Goal: Transaction & Acquisition: Purchase product/service

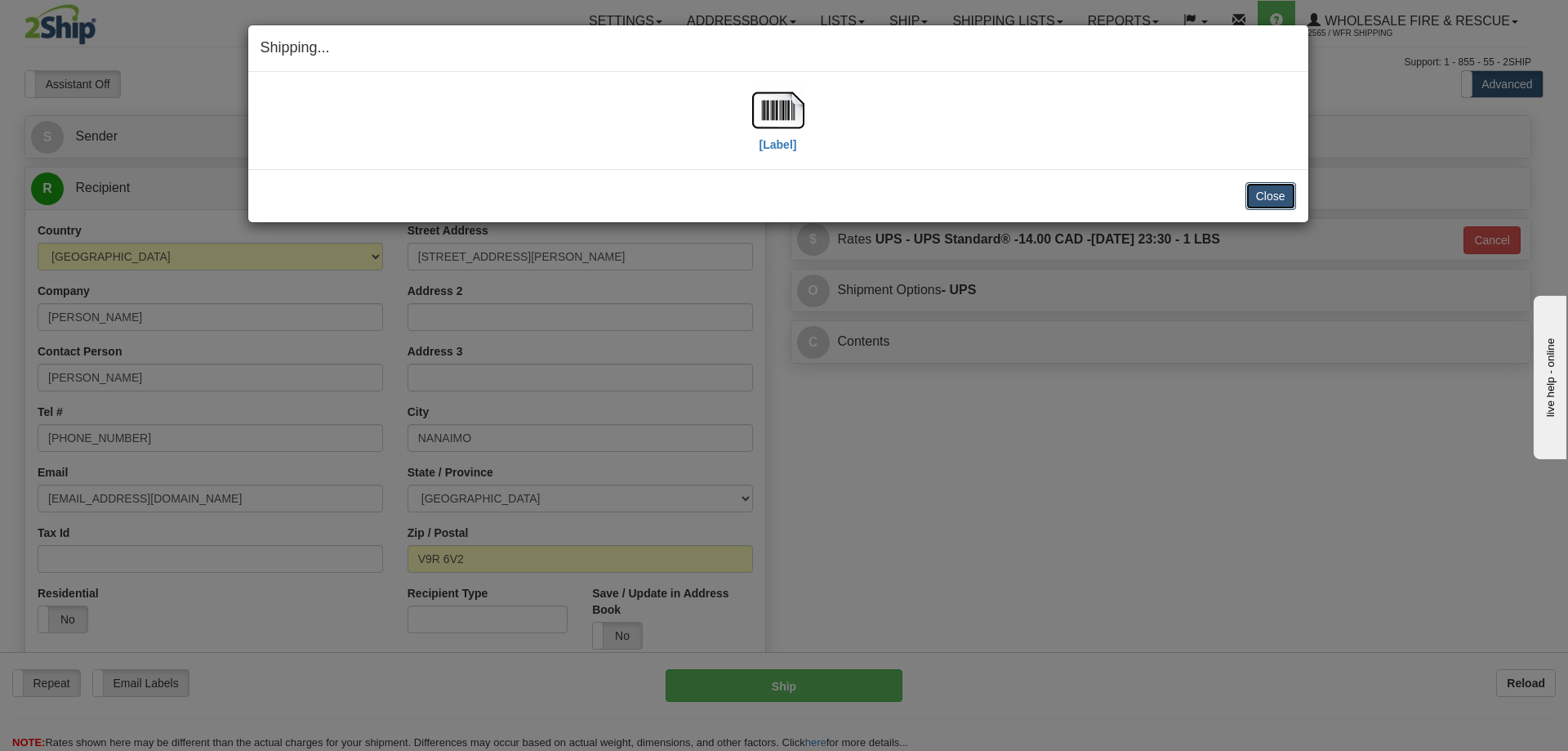
click at [1290, 184] on button "Close" at bounding box center [1271, 196] width 51 height 28
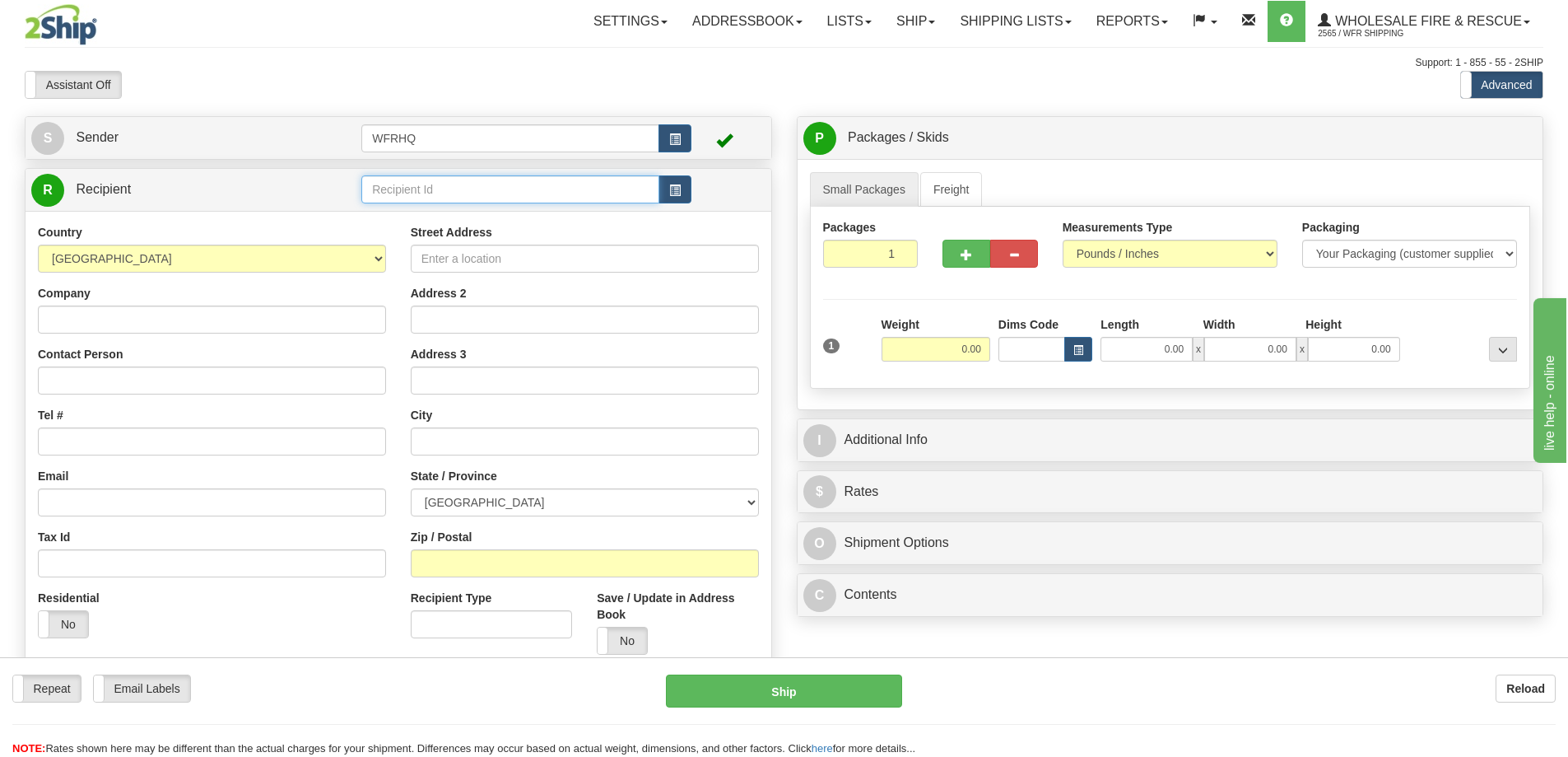
click at [510, 183] on input "text" at bounding box center [510, 189] width 298 height 28
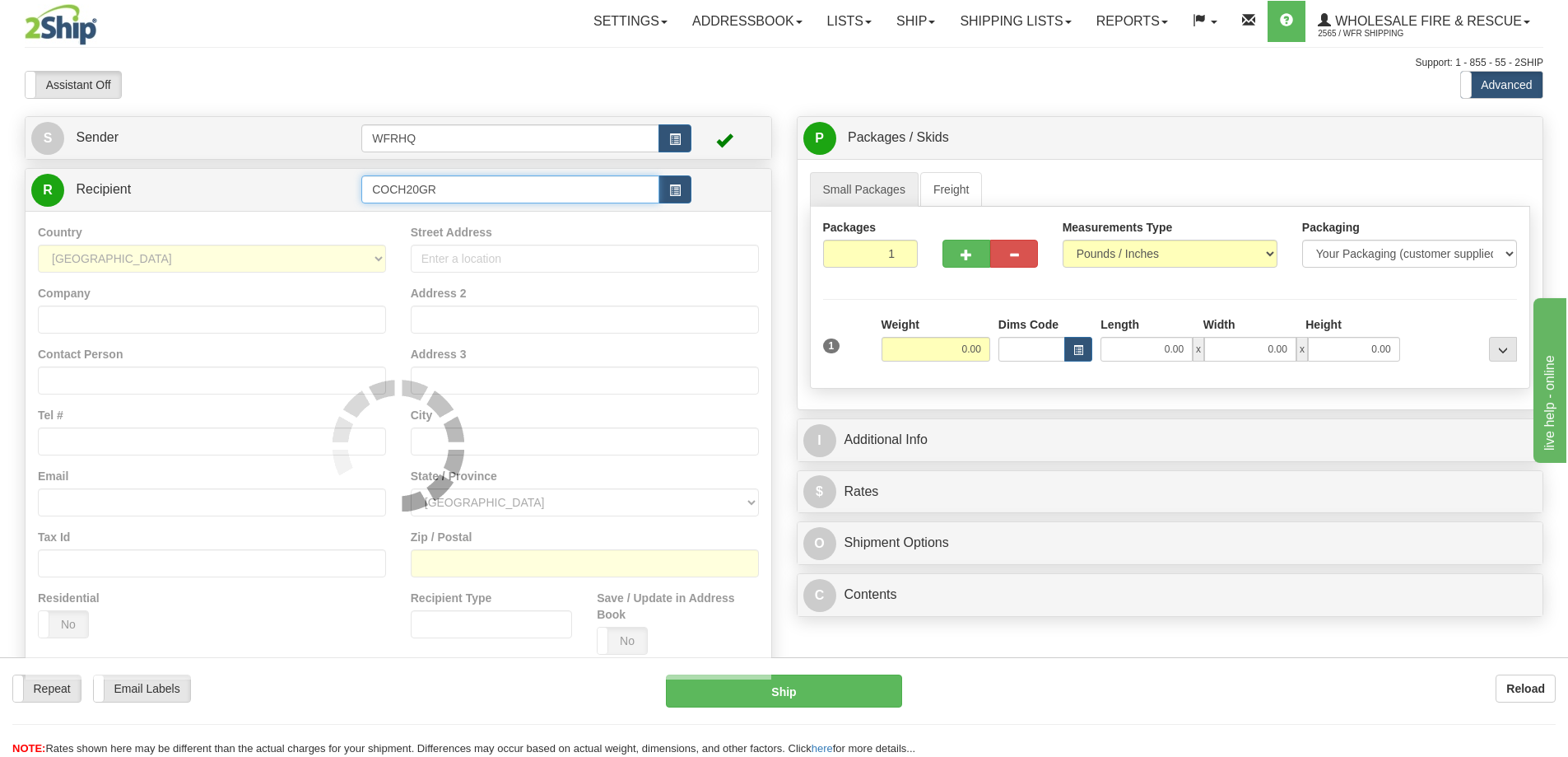
type input "COCH20GR"
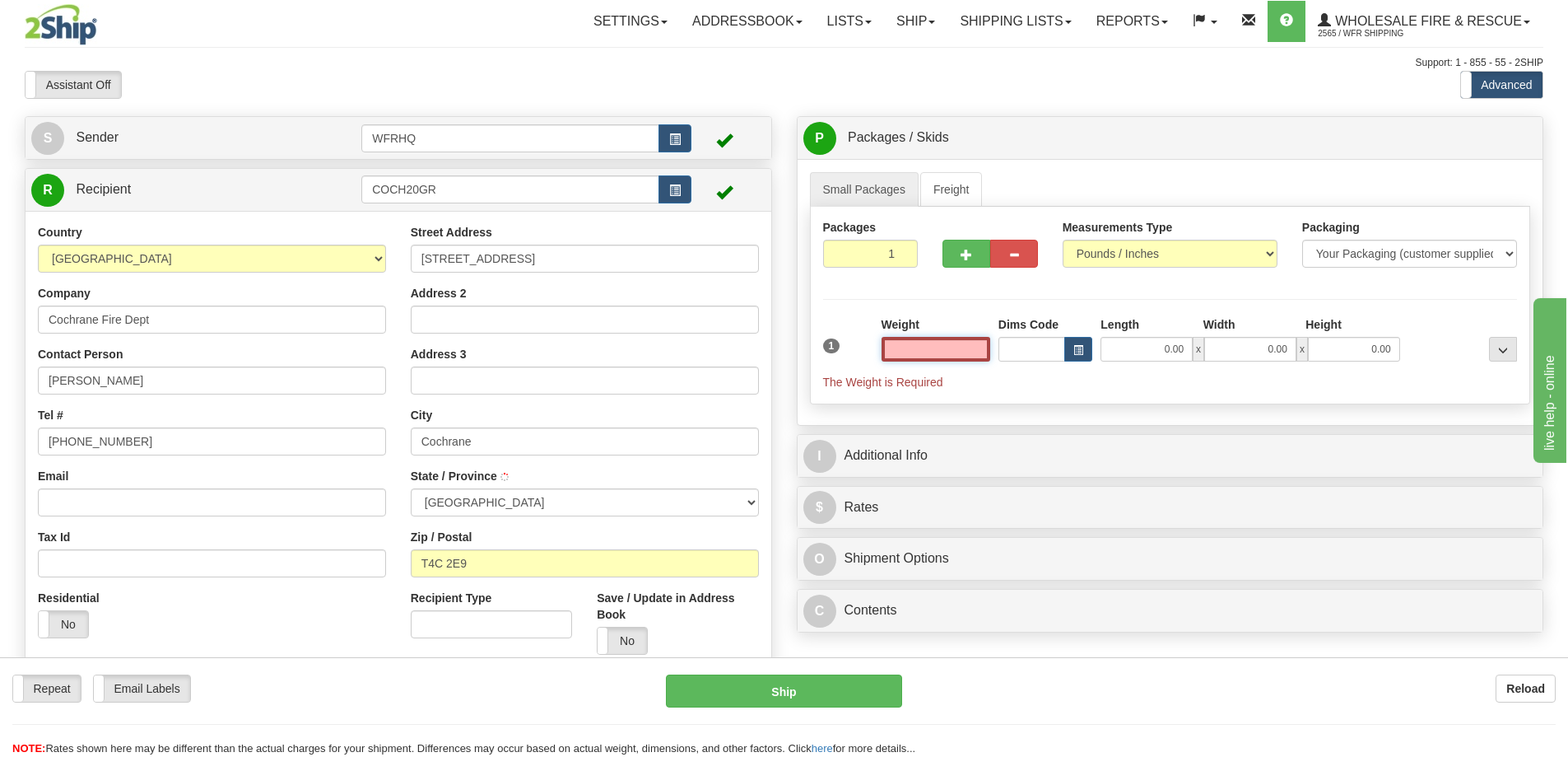
type input "COCHRANE"
click at [918, 342] on input "text" at bounding box center [935, 349] width 108 height 25
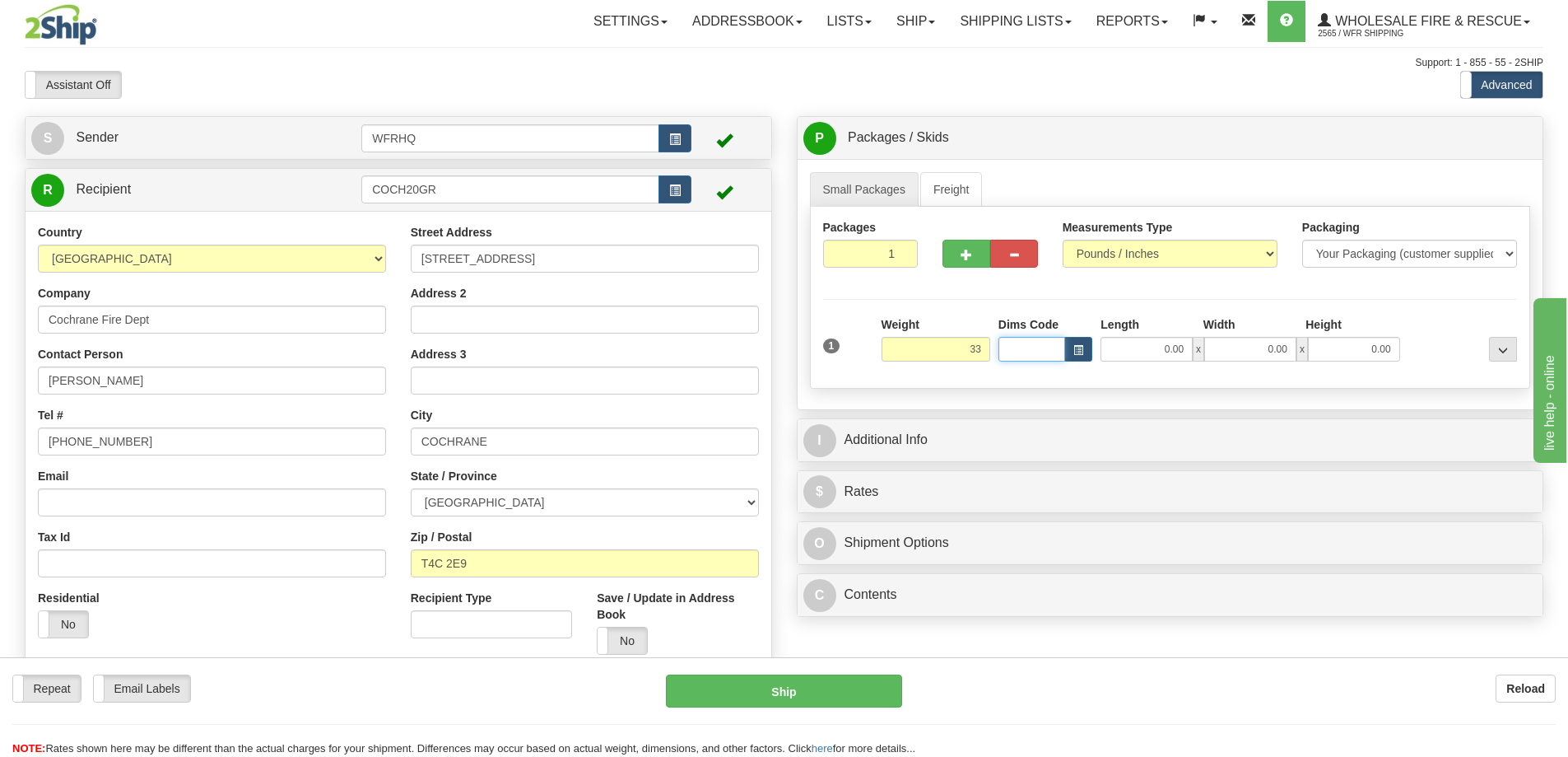
type input "33.00"
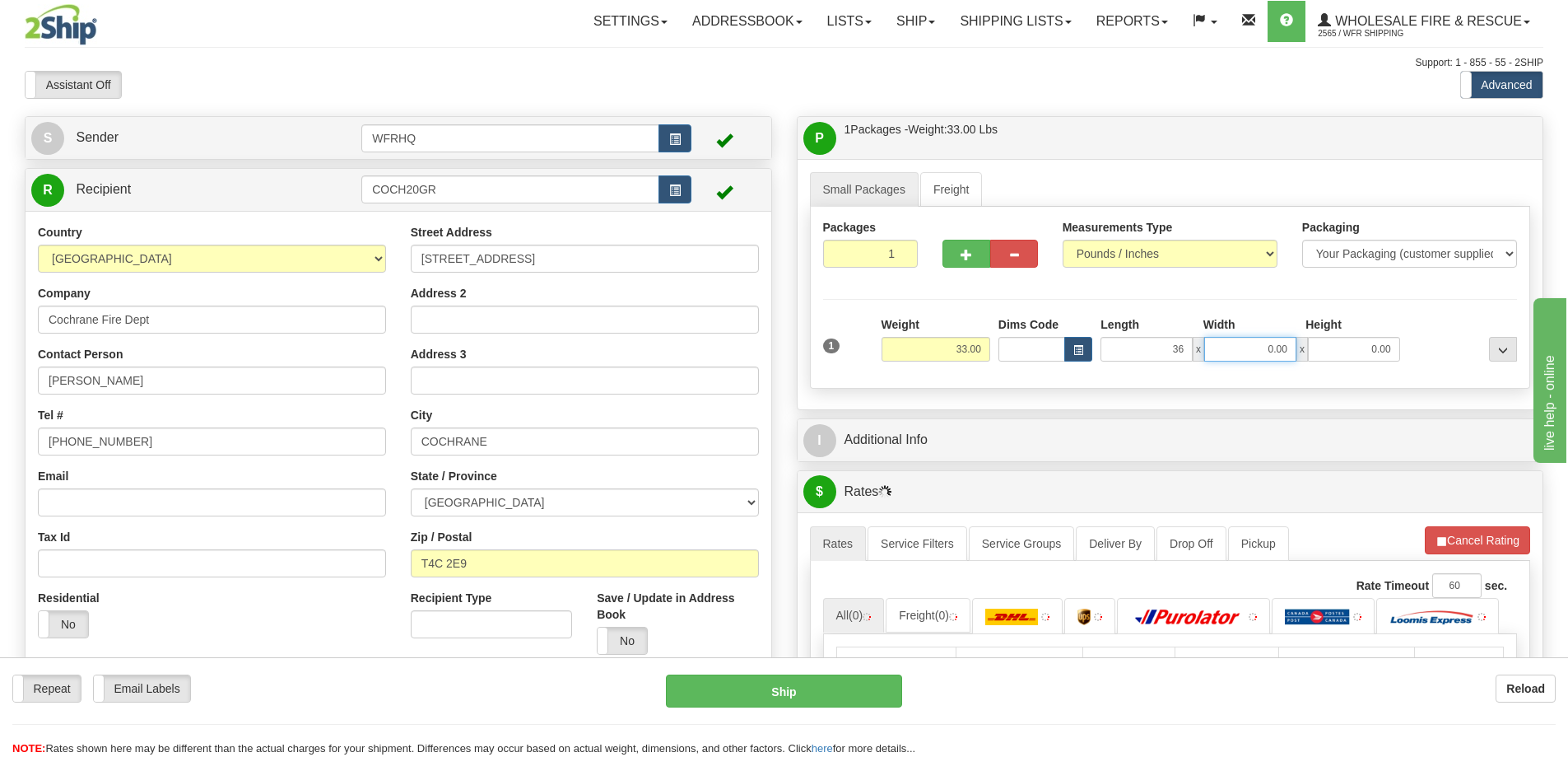
type input "36.00"
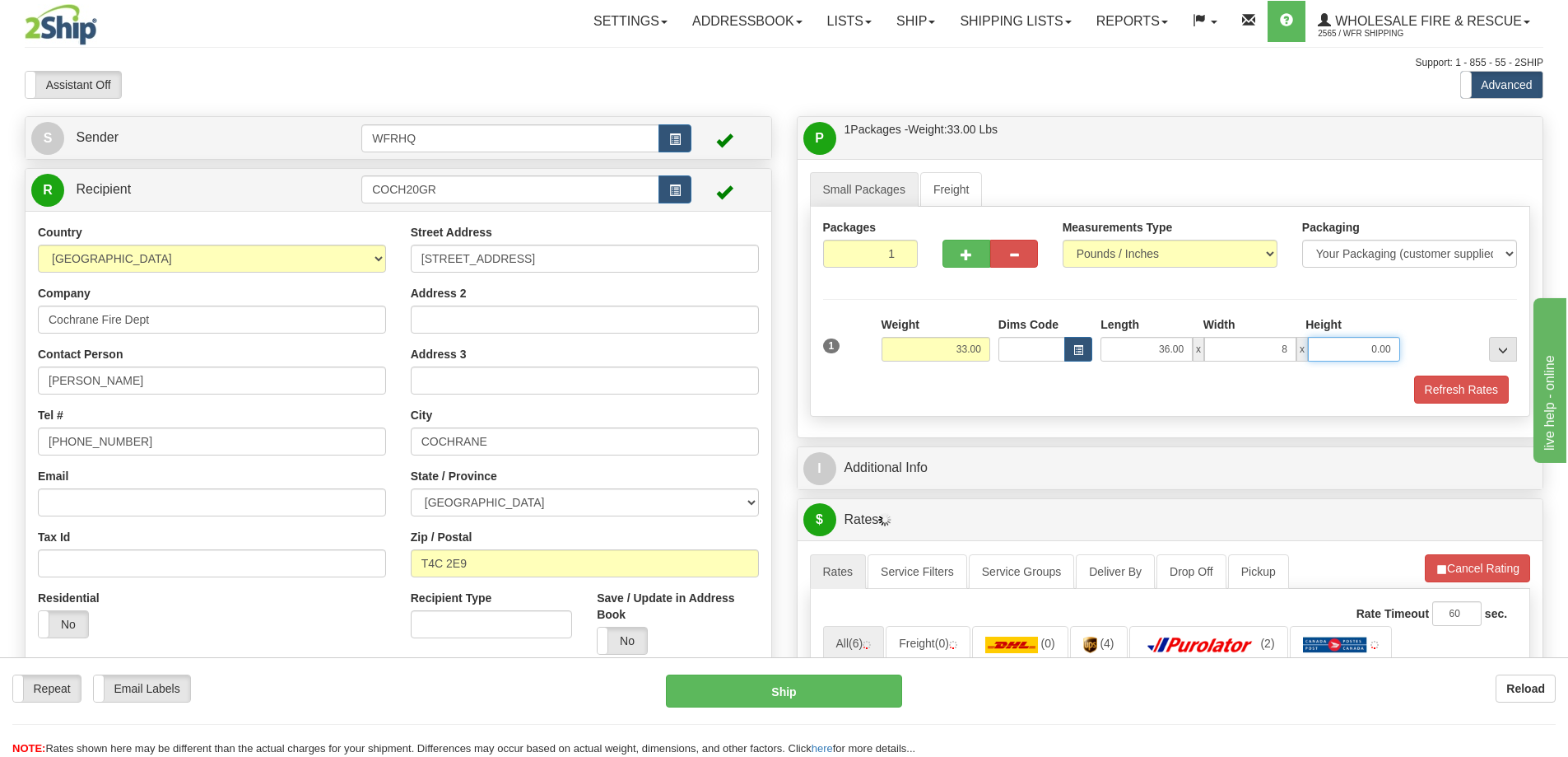
type input "8.00"
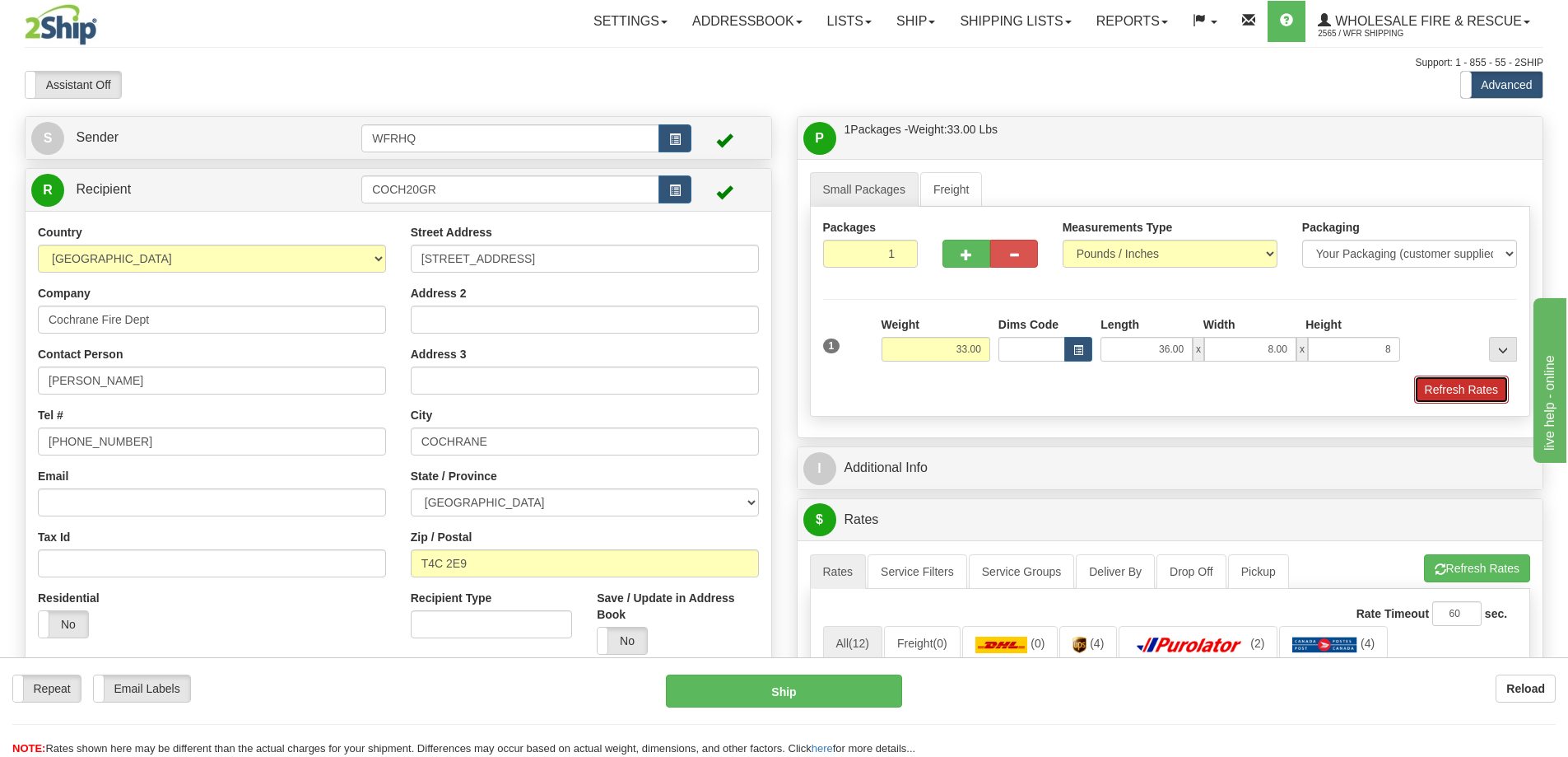
type input "8.00"
click at [1447, 403] on button "Refresh Rates" at bounding box center [1461, 390] width 94 height 28
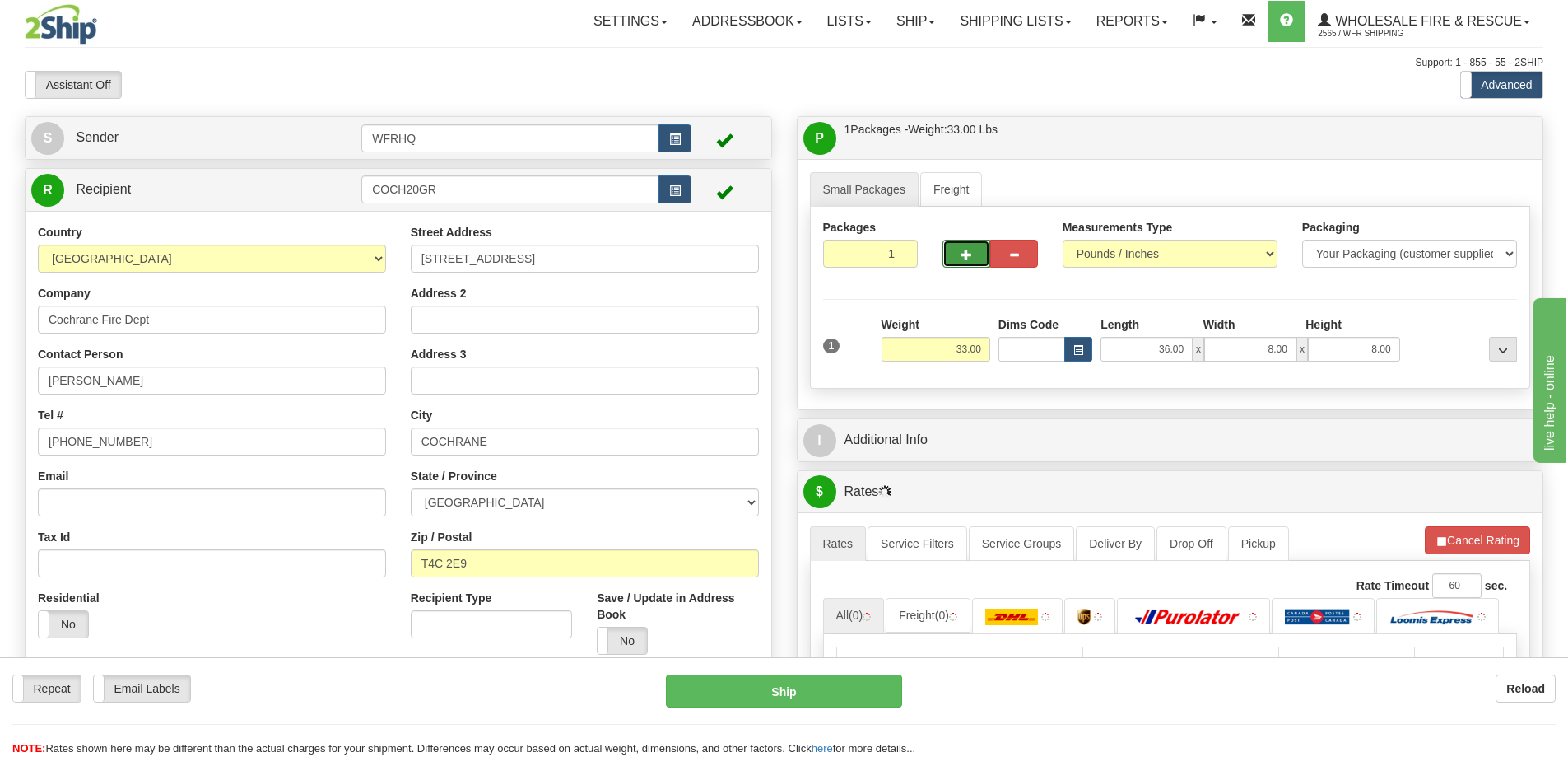
click at [978, 256] on button "button" at bounding box center [967, 254] width 48 height 28
radio input "true"
type input "2"
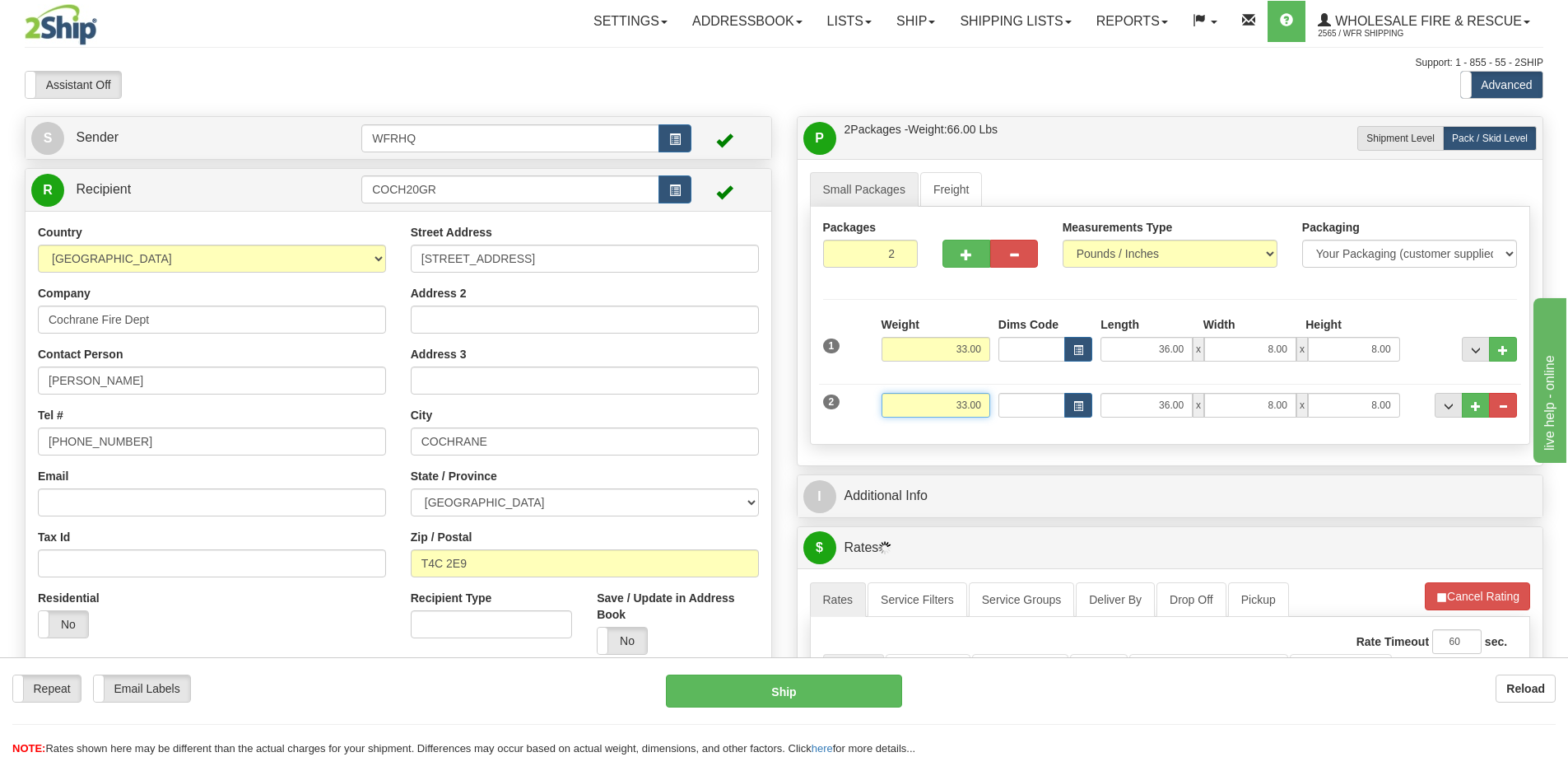
drag, startPoint x: 921, startPoint y: 406, endPoint x: 1115, endPoint y: 419, distance: 194.4
click at [1115, 419] on div "2 Weight 33.00 Dims Code Length Width Height" at bounding box center [1170, 403] width 703 height 55
type input "4.00"
type input "56.00"
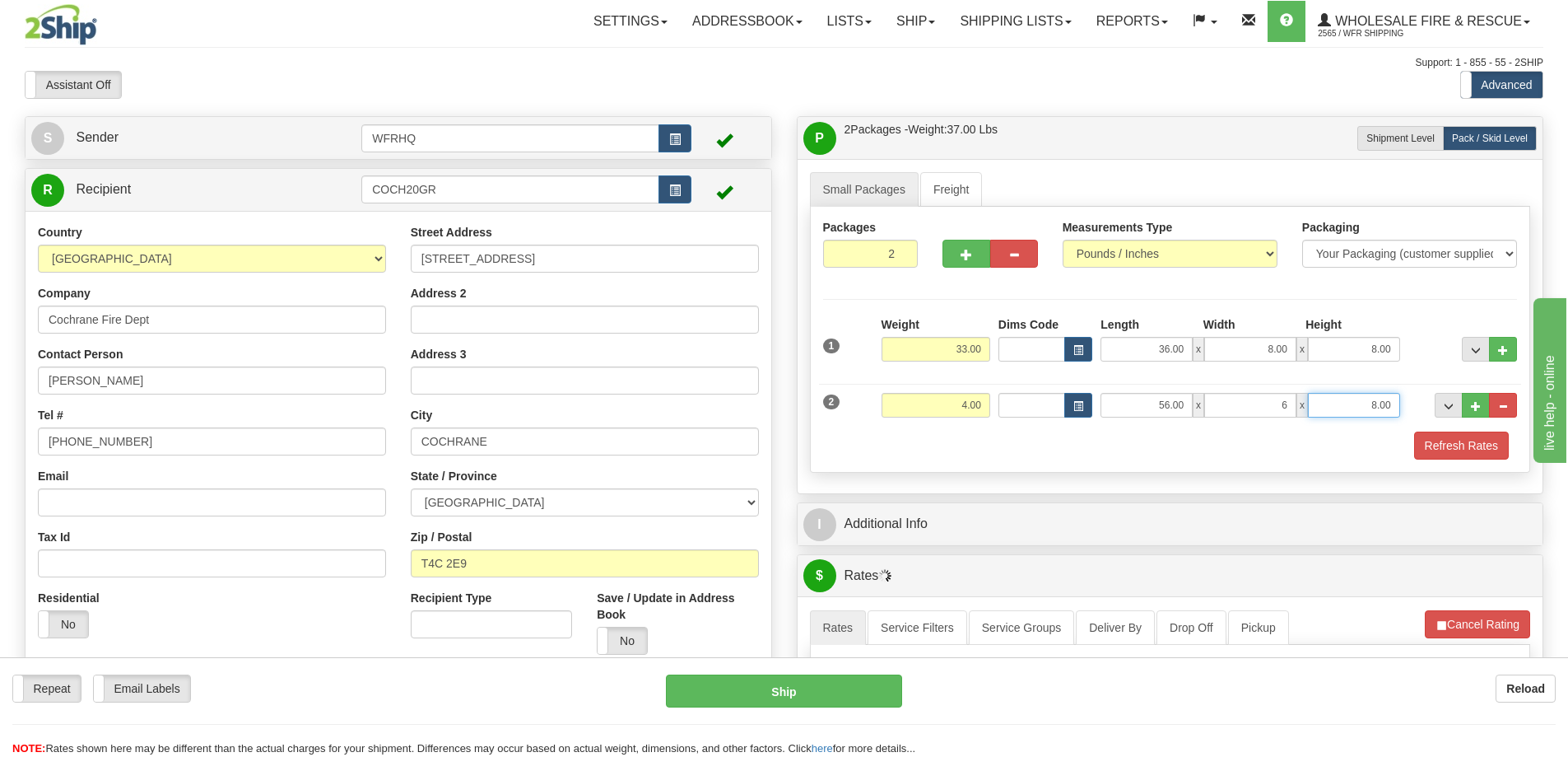
type input "6.00"
type input "2.00"
click at [1477, 457] on button "Refresh Rates" at bounding box center [1461, 446] width 94 height 28
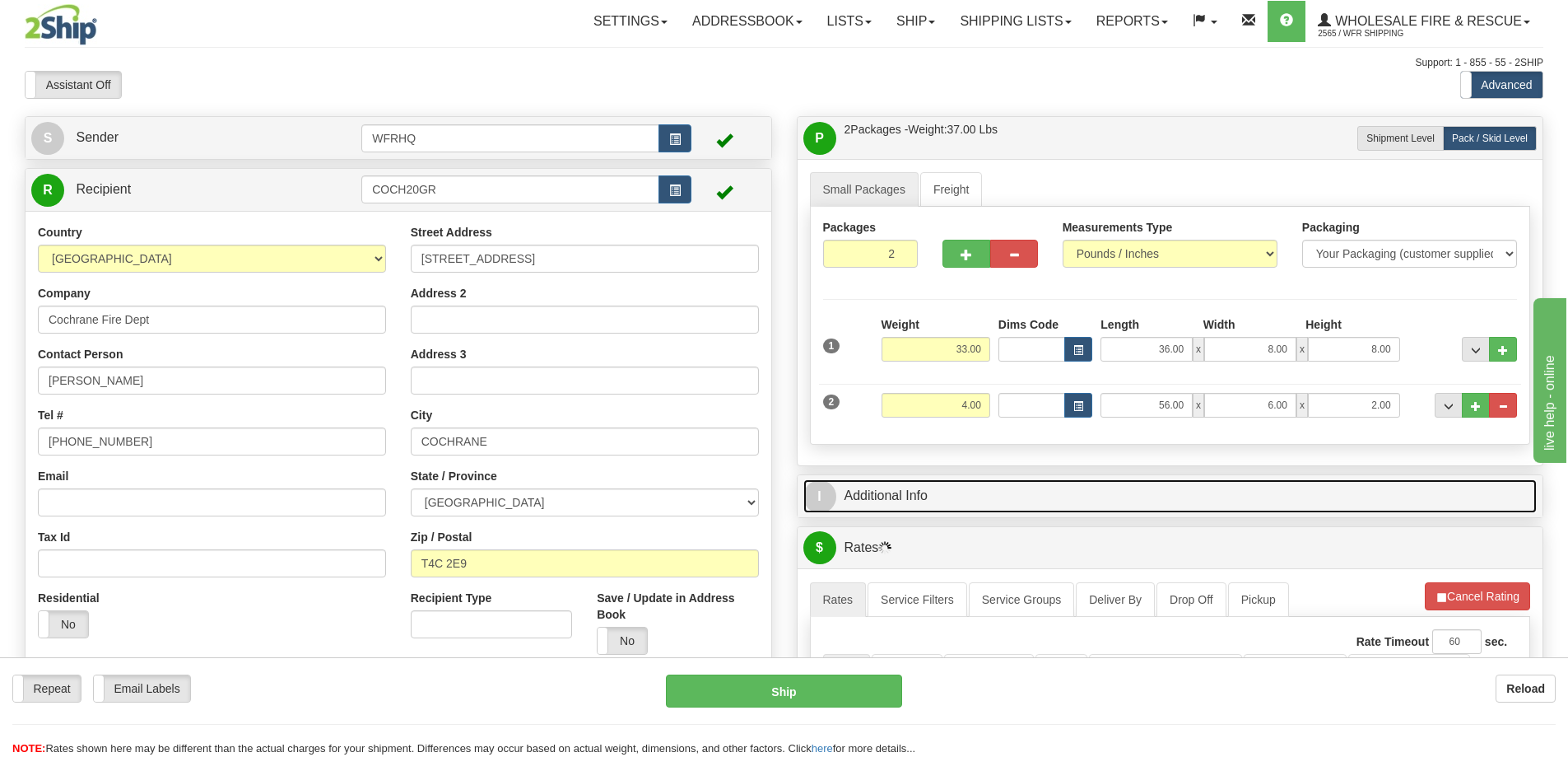
click at [1291, 492] on link "I Additional Info" at bounding box center [1171, 496] width 734 height 34
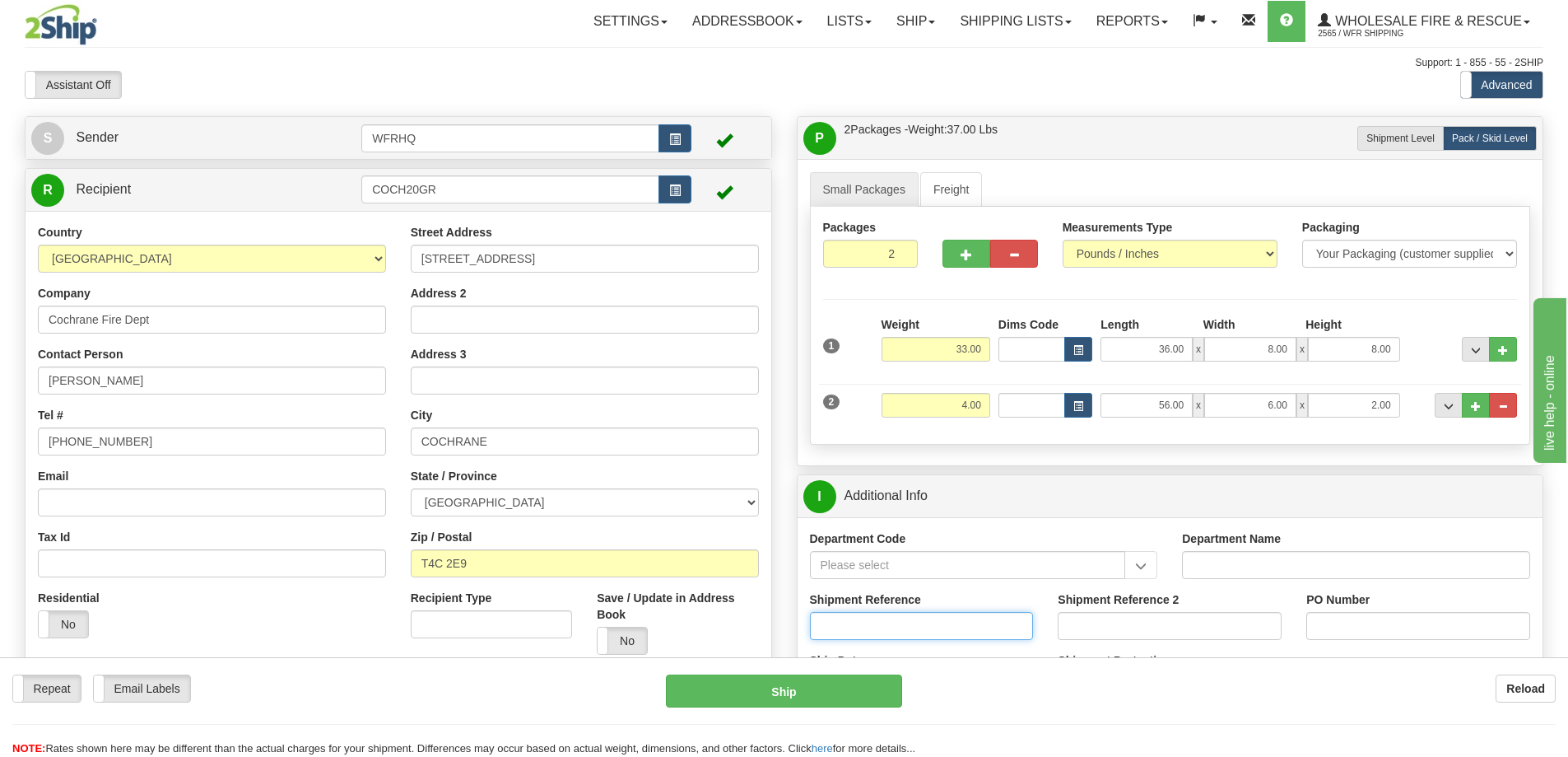
drag, startPoint x: 870, startPoint y: 627, endPoint x: 937, endPoint y: 621, distance: 67.3
click at [870, 627] on input "Shipment Reference" at bounding box center [921, 626] width 224 height 28
type input "S46836-31006"
click at [1415, 625] on input "PO Number" at bounding box center [1418, 626] width 224 height 28
type input "Fire Services"
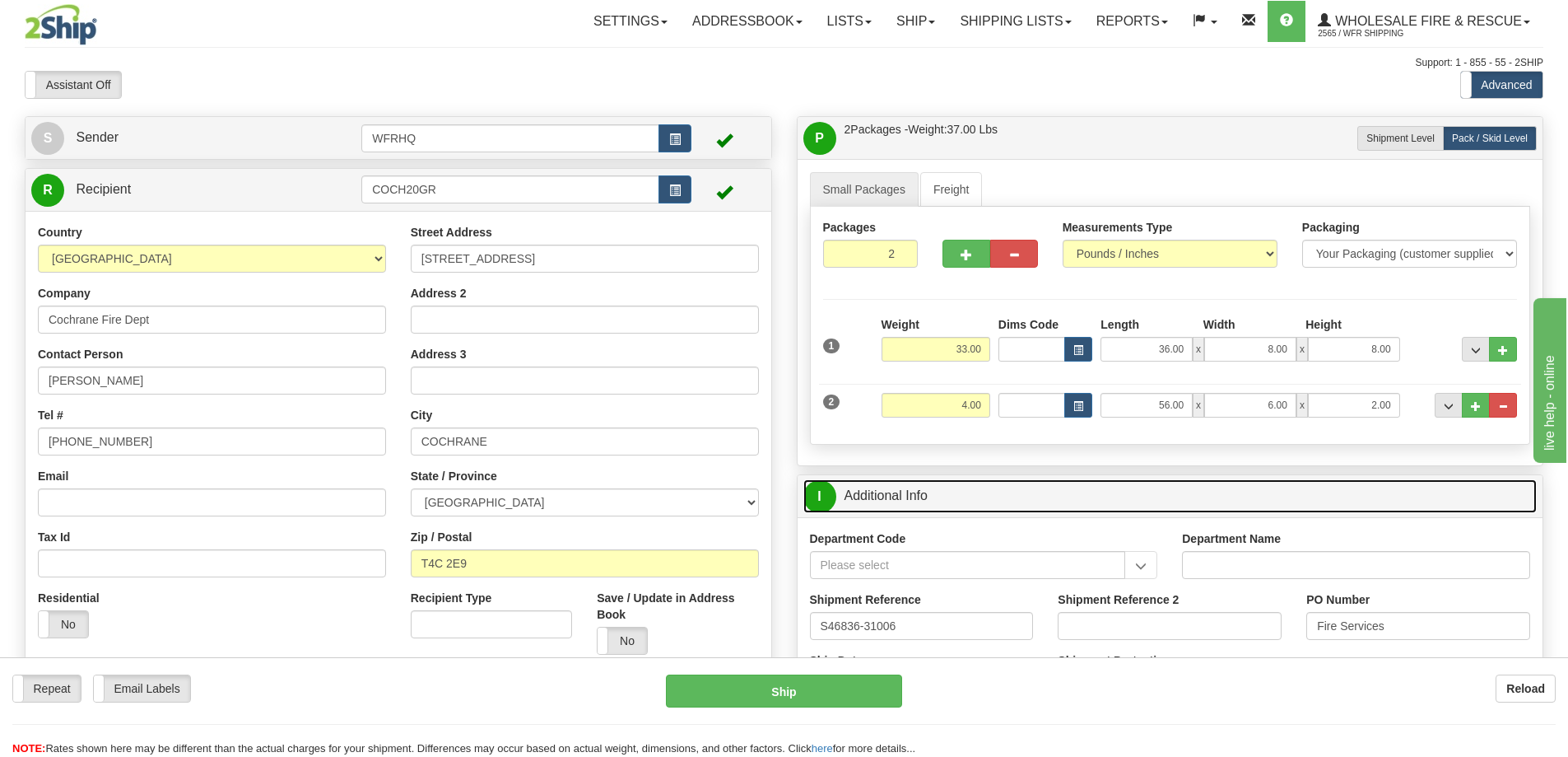
click at [1313, 486] on link "I Additional Info" at bounding box center [1171, 496] width 734 height 34
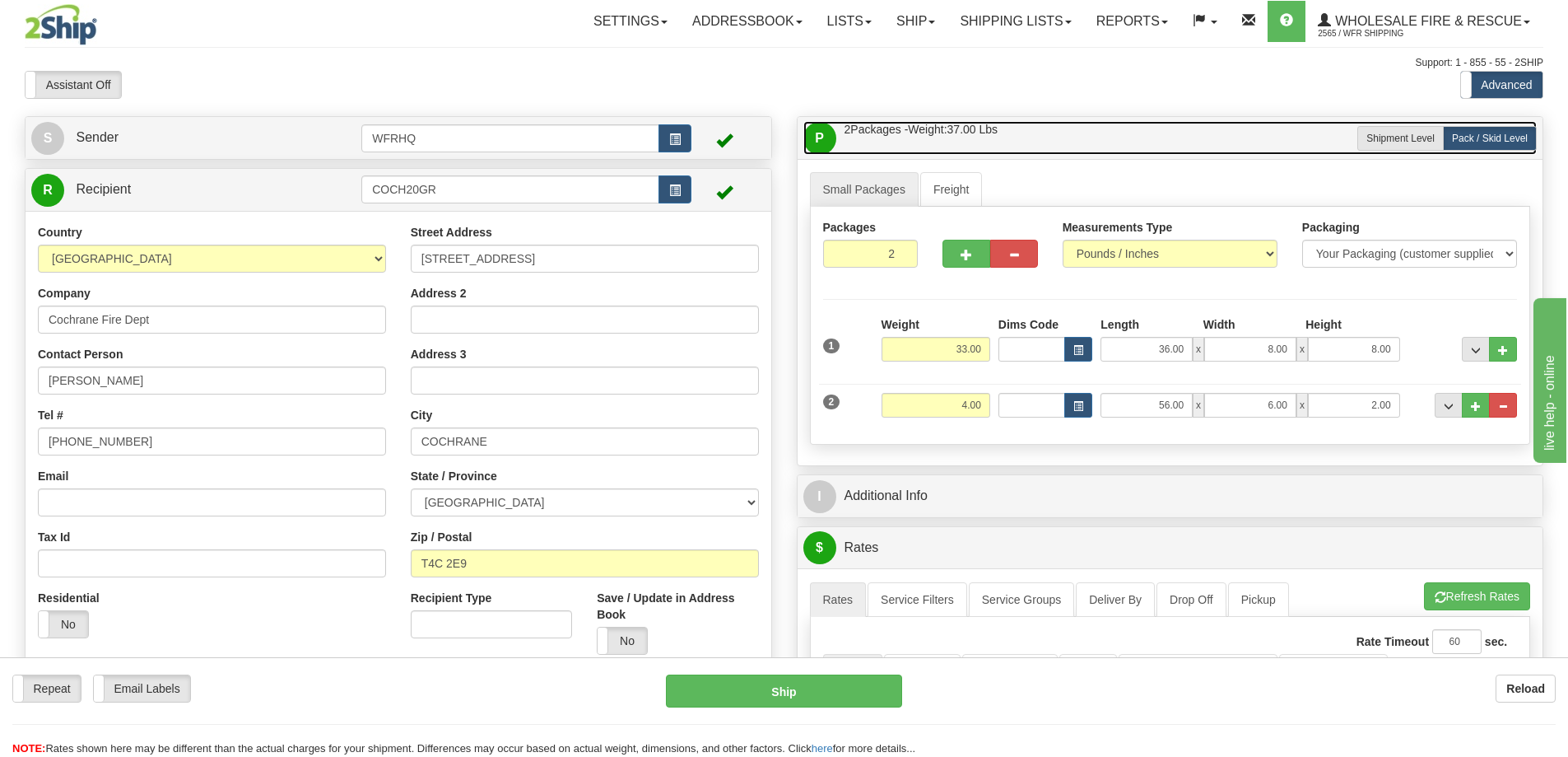
click at [1180, 127] on link "P Packages / Skids 2 Packages - Weight: 37.00 Lbs 1 Skids - Weight: 0.00 Lbs" at bounding box center [1171, 137] width 734 height 34
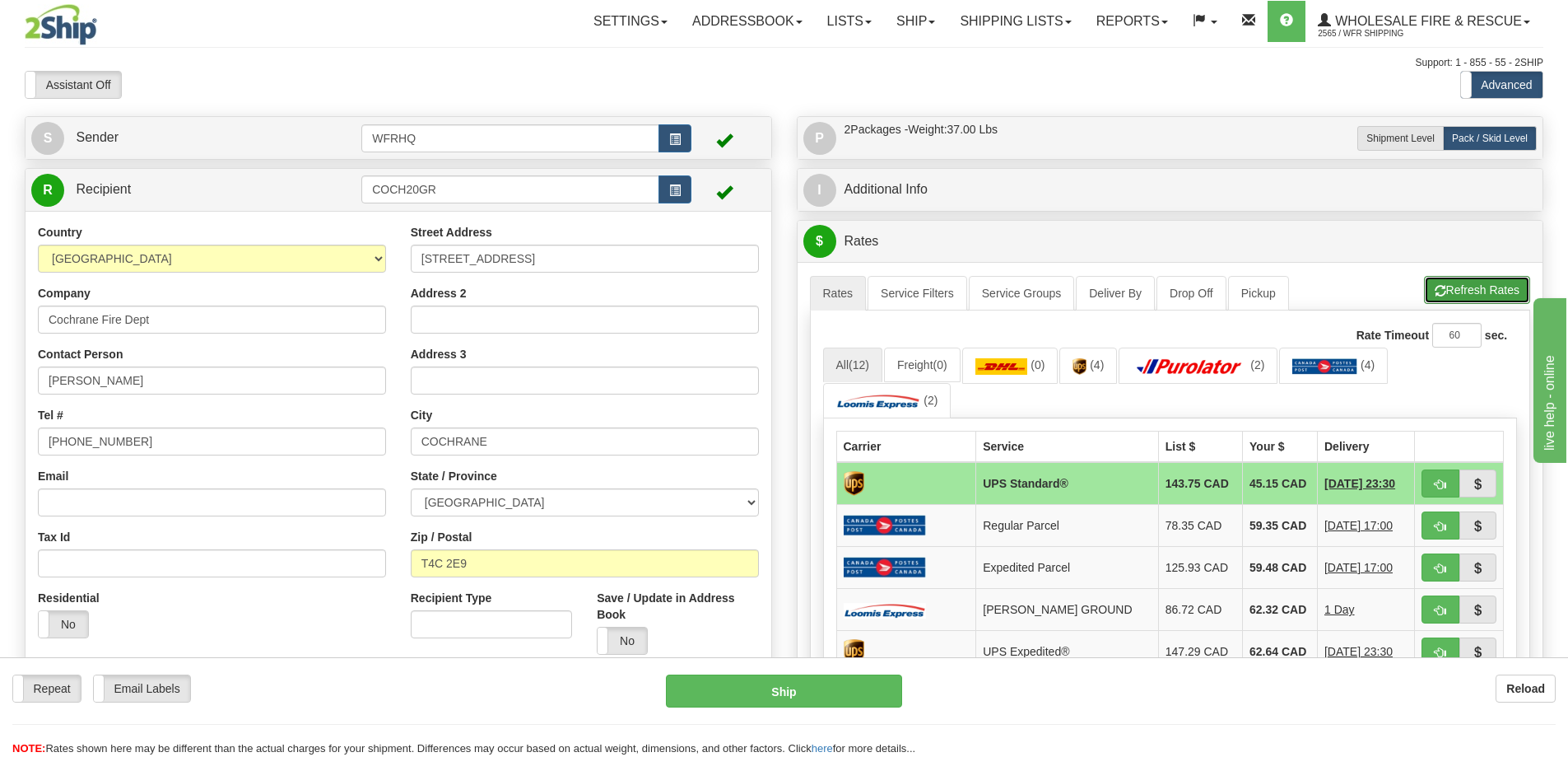
click at [1456, 290] on button "Refresh Rates" at bounding box center [1477, 290] width 106 height 28
click at [1436, 485] on span "button" at bounding box center [1441, 484] width 12 height 11
type input "11"
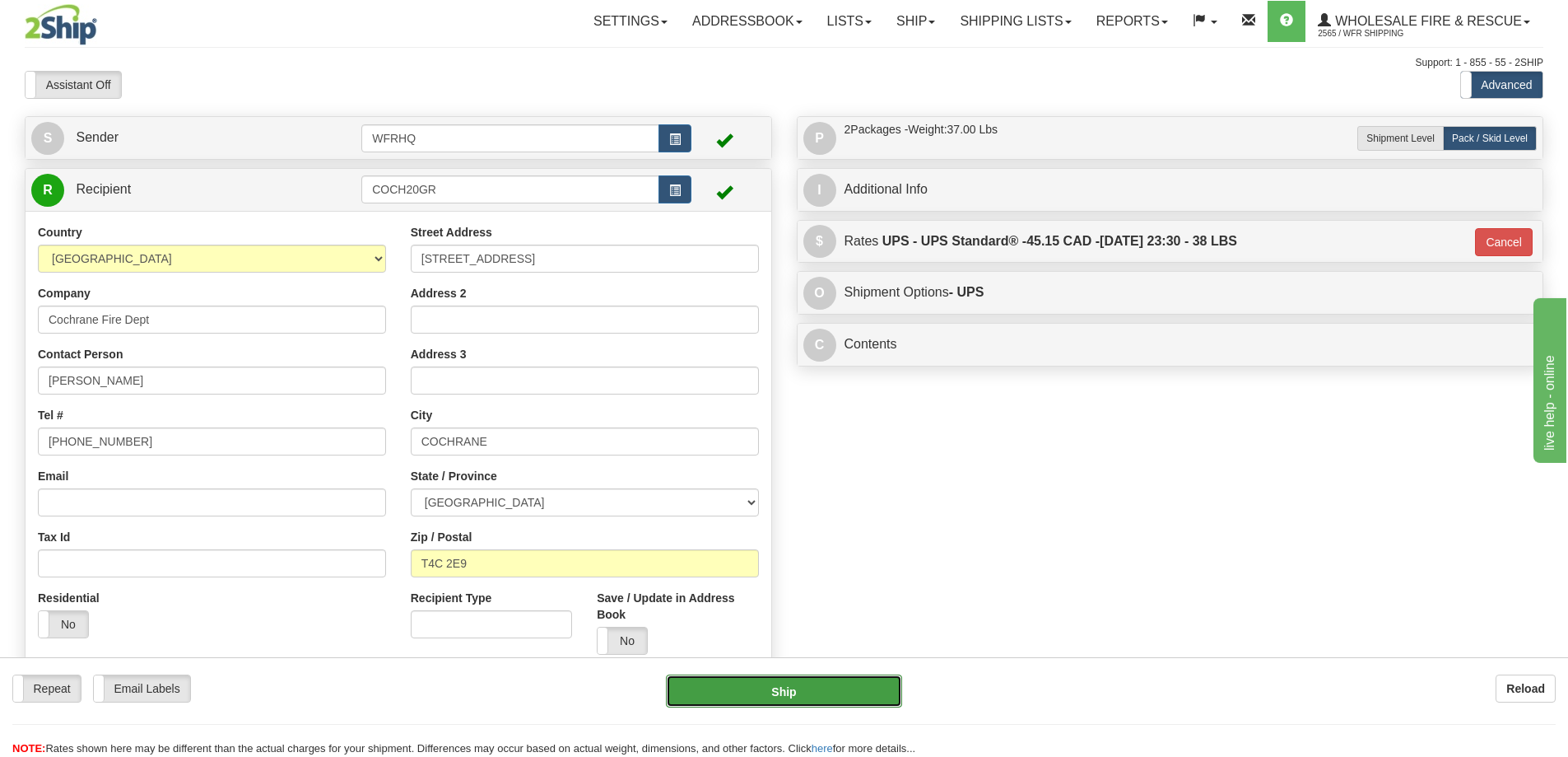
click at [806, 677] on button "Ship" at bounding box center [784, 691] width 237 height 33
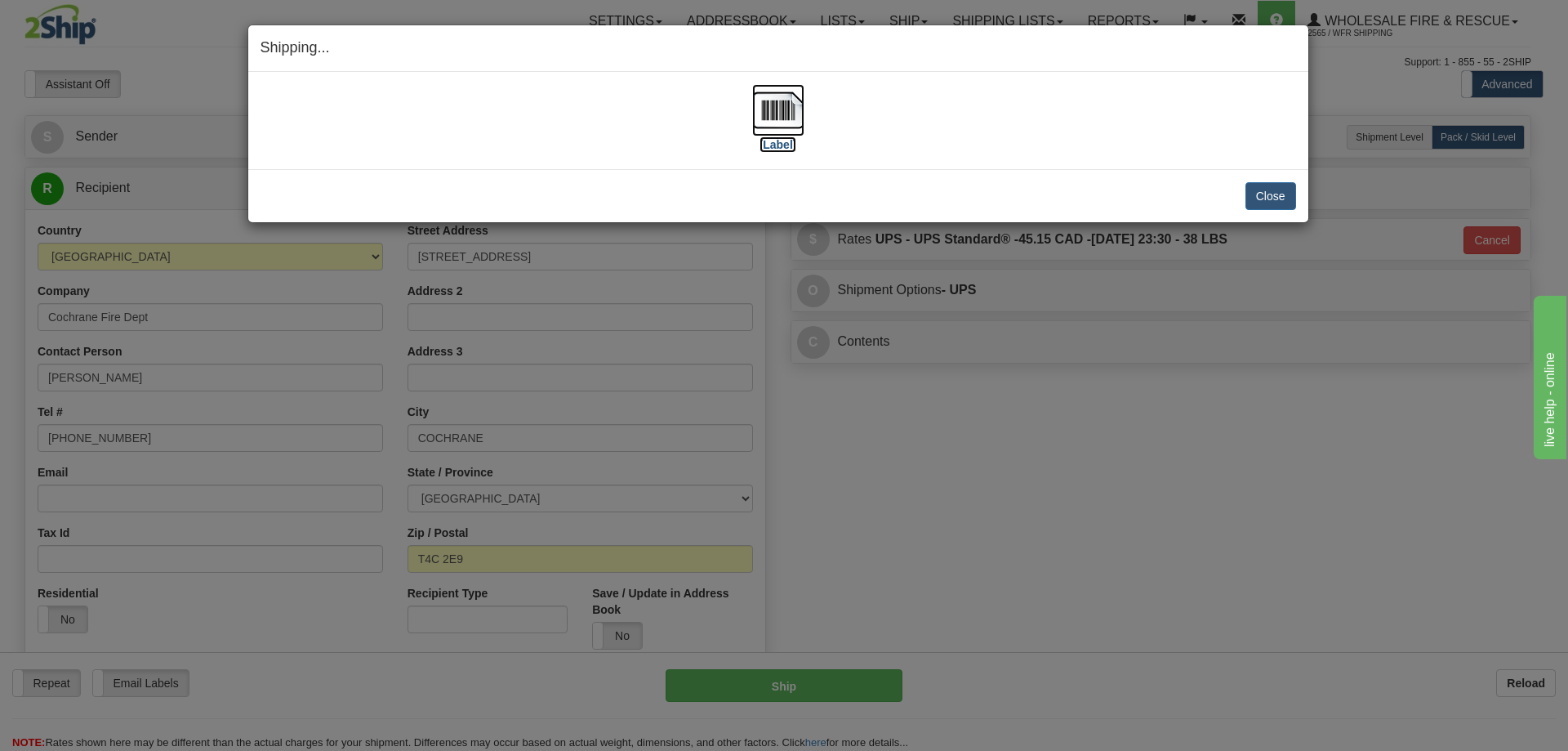
click at [764, 117] on img at bounding box center [779, 111] width 53 height 53
click at [1278, 200] on button "Close" at bounding box center [1271, 196] width 51 height 28
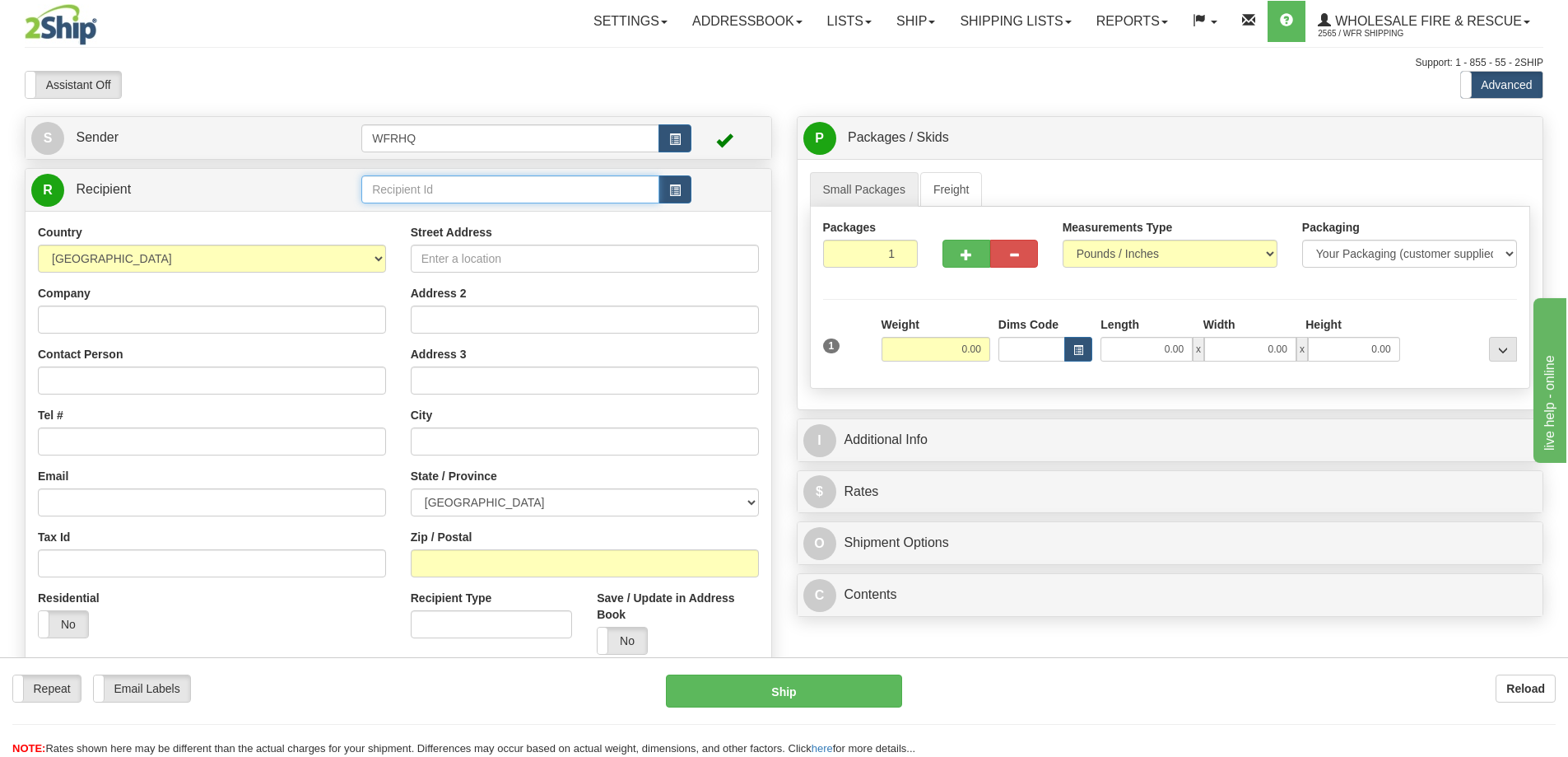
click at [423, 190] on input "text" at bounding box center [510, 189] width 298 height 28
type input "3"
click button "Delete" at bounding box center [0, 0] width 0 height 0
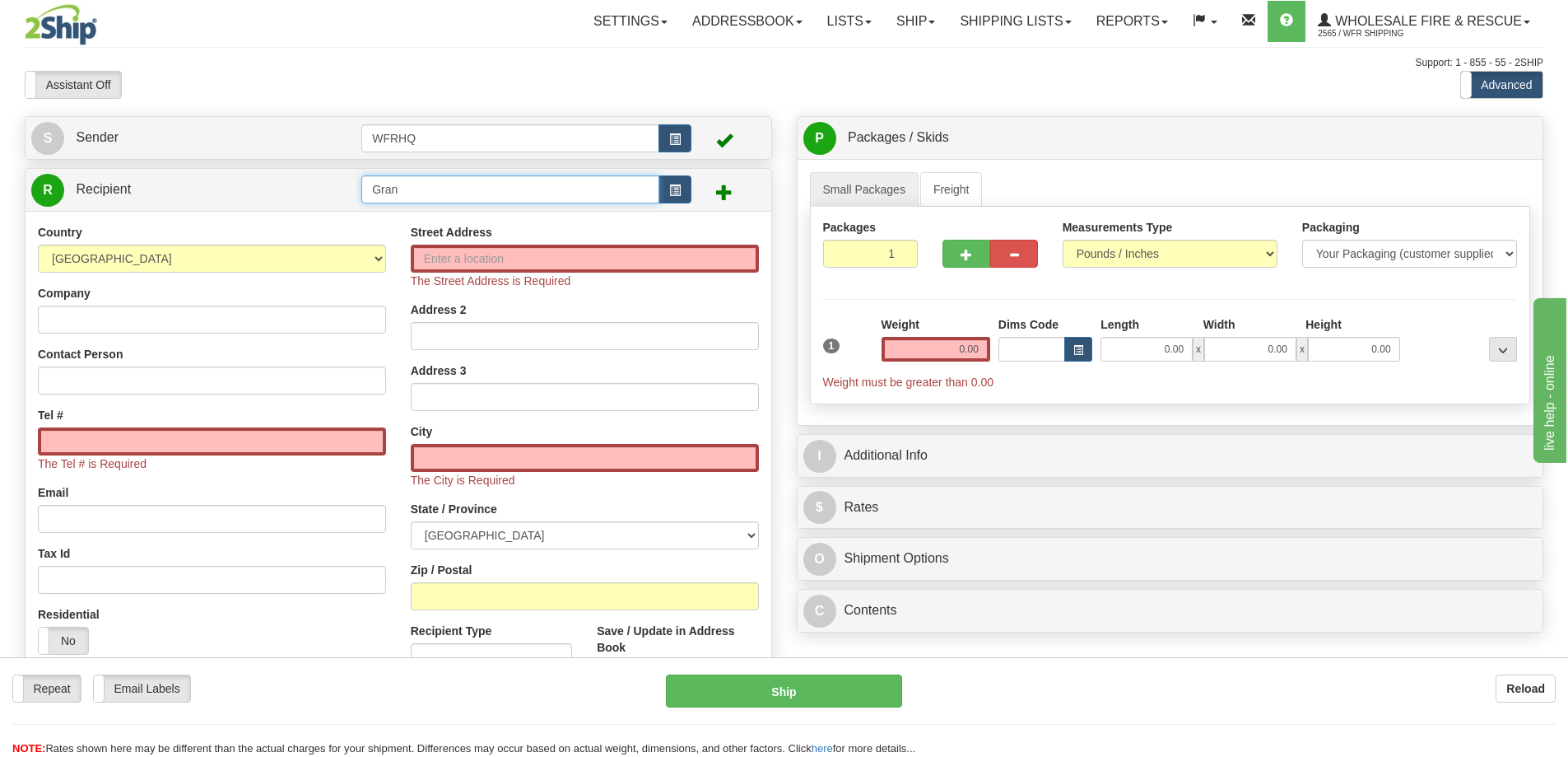
click at [401, 194] on input "Gran" at bounding box center [510, 189] width 298 height 28
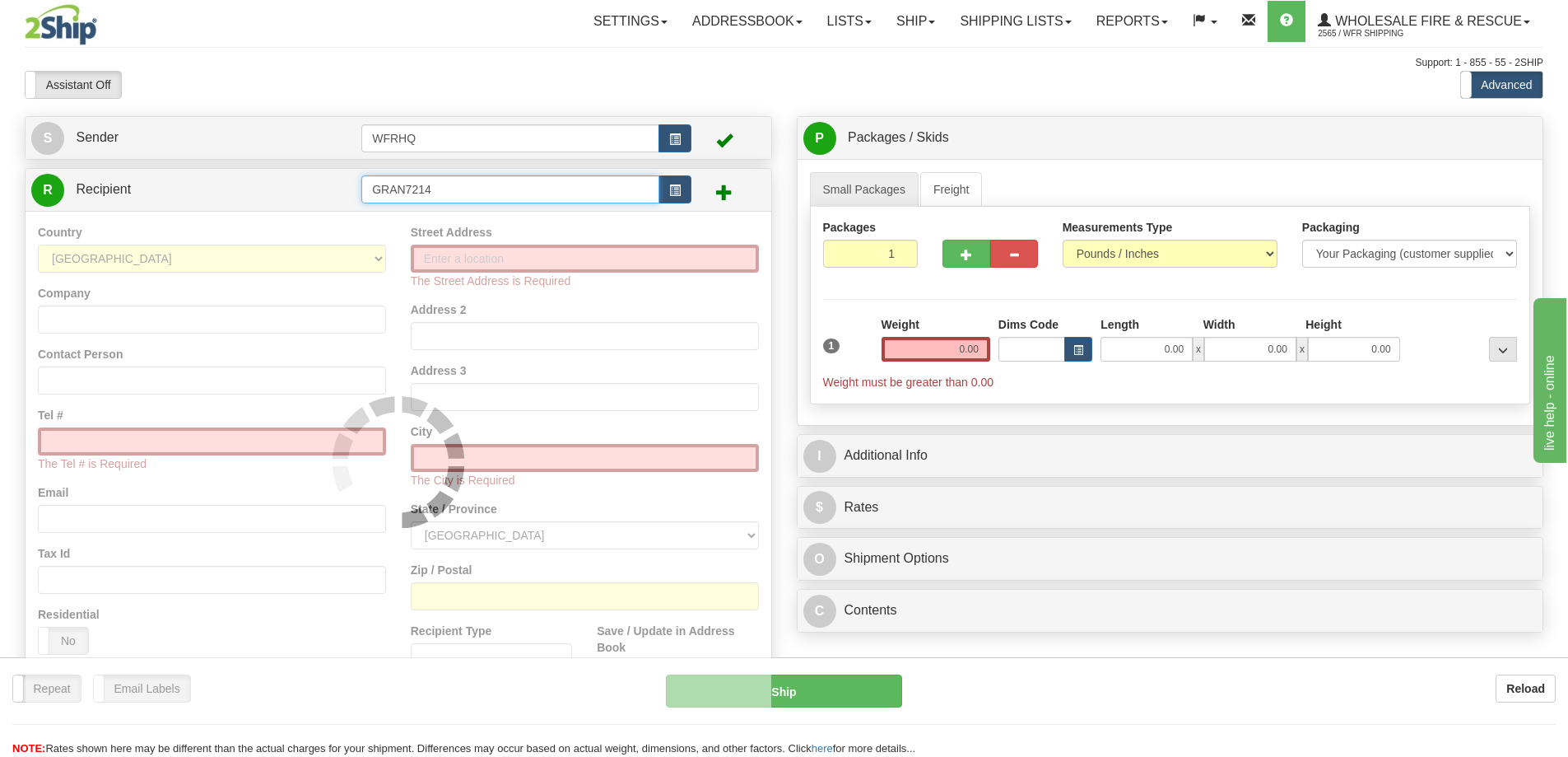
type input "GRAN7214"
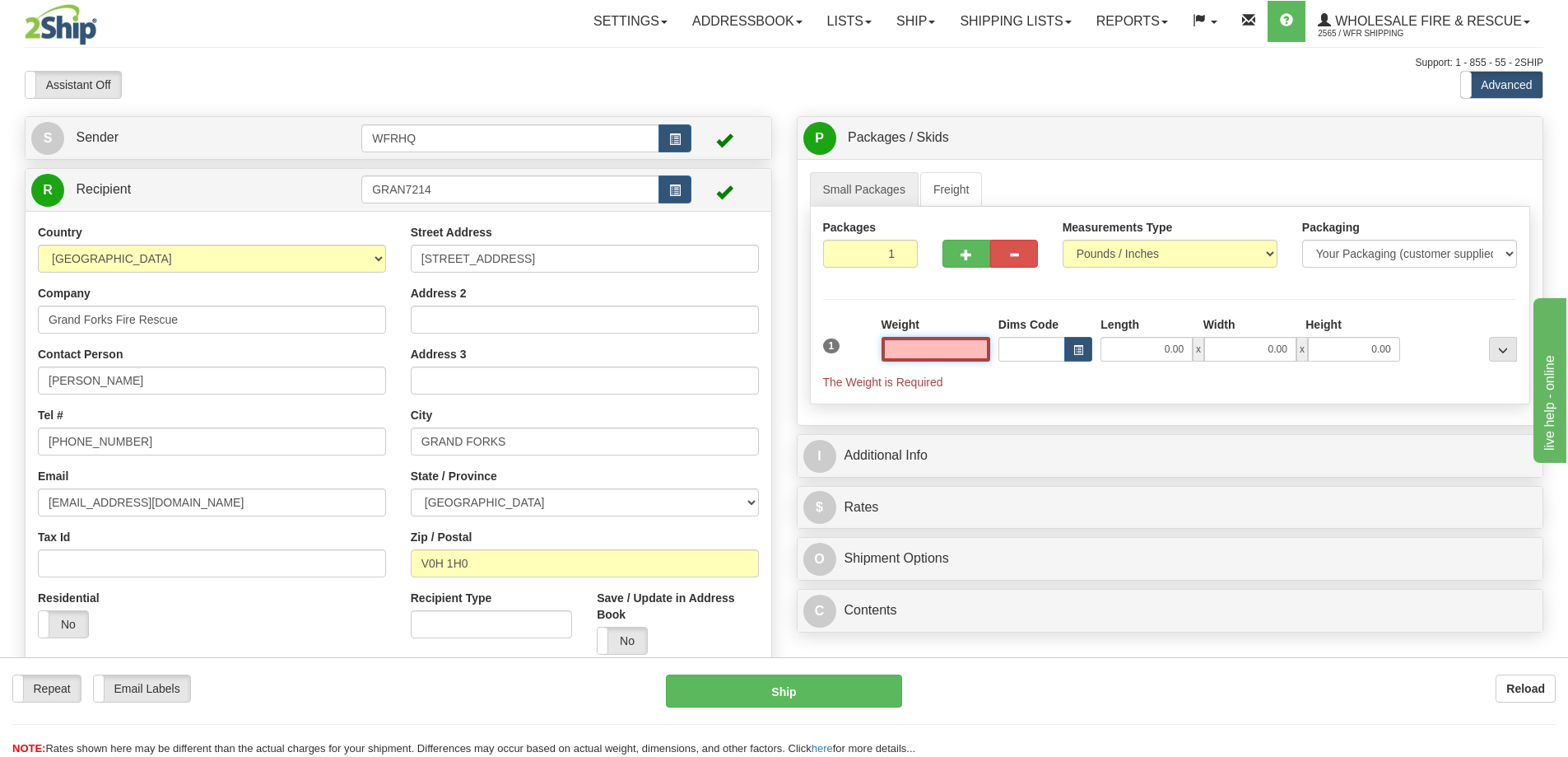
click at [942, 338] on input "text" at bounding box center [935, 349] width 108 height 25
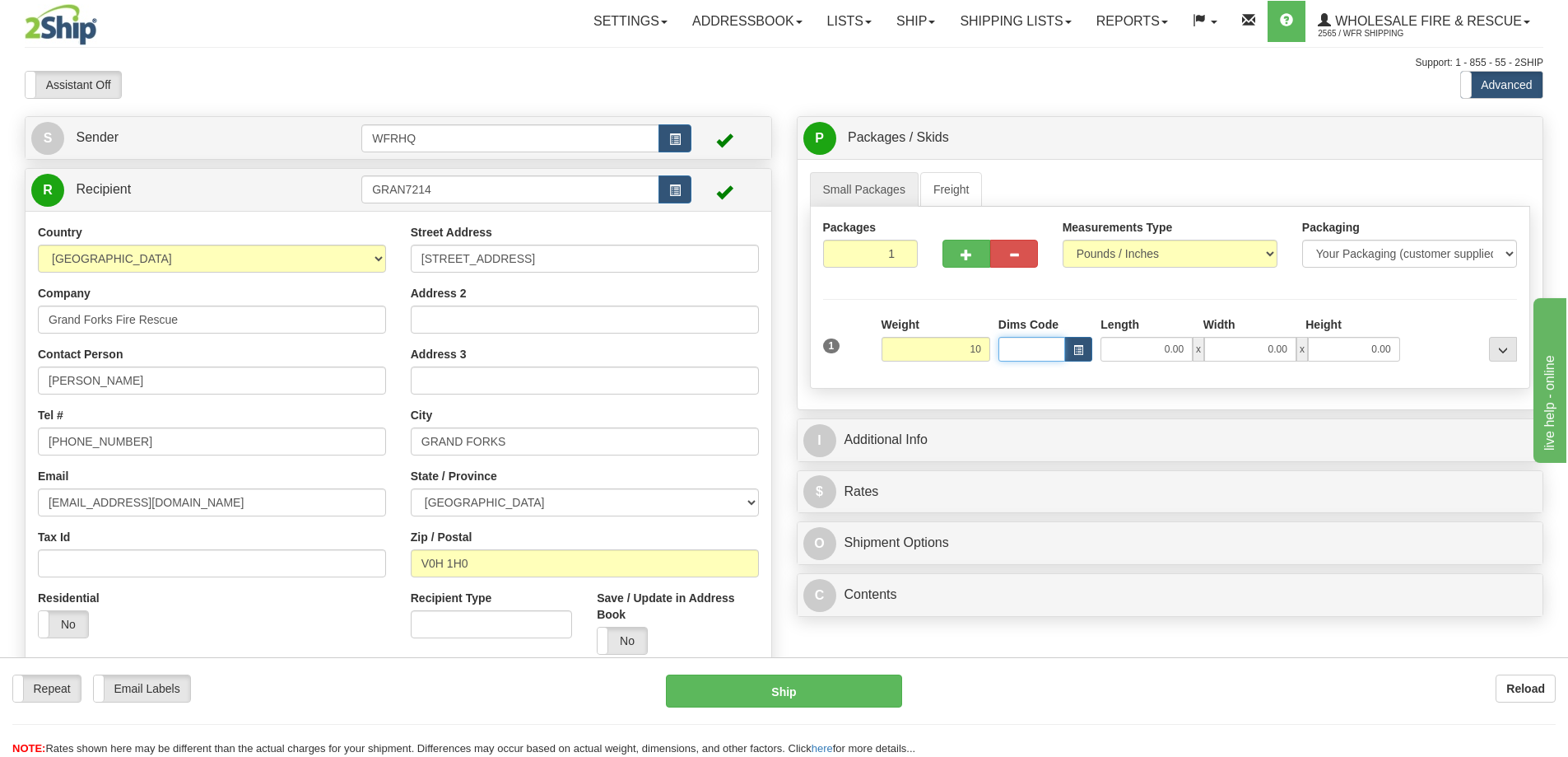
type input "10.00"
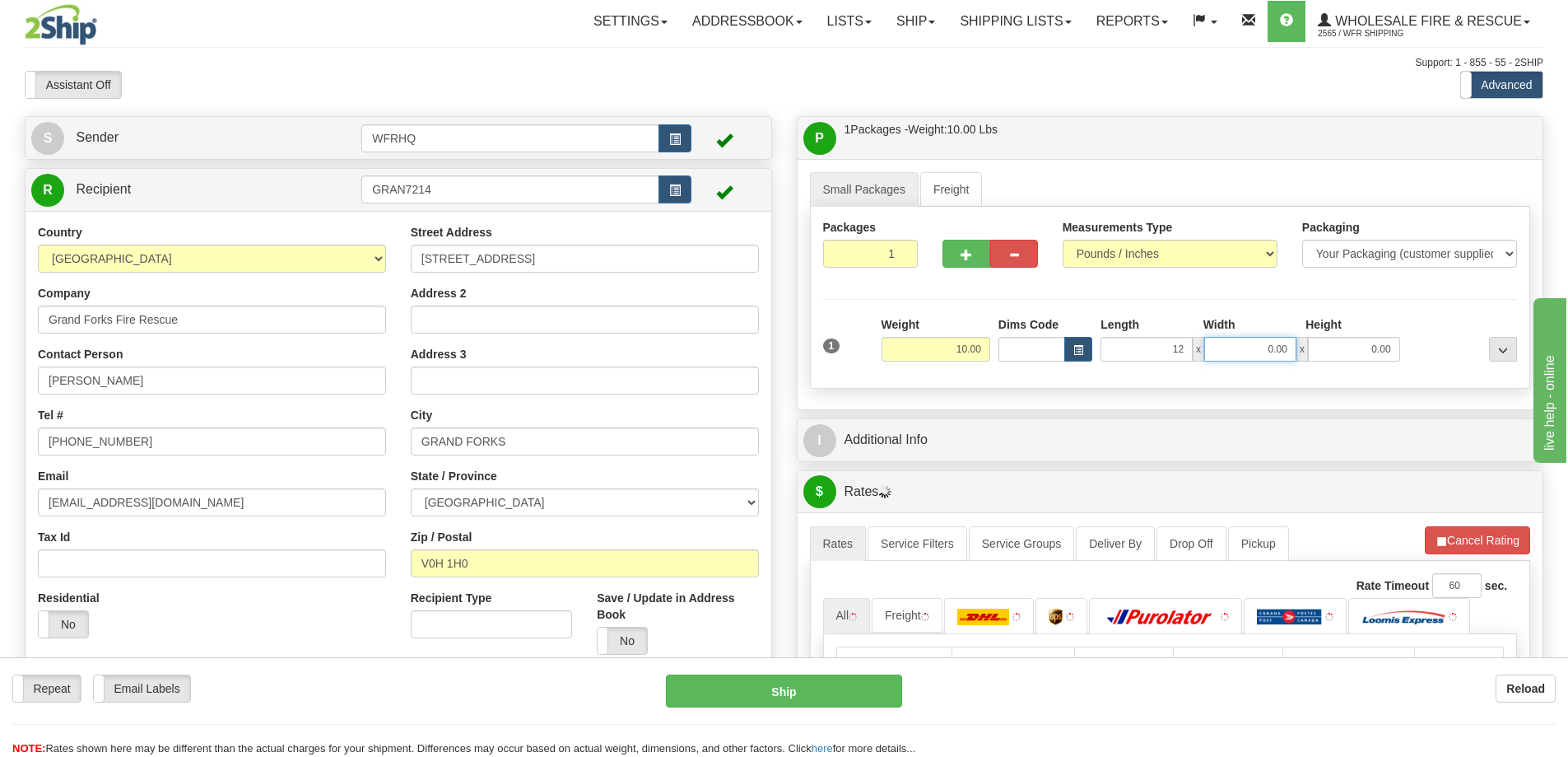
type input "12.00"
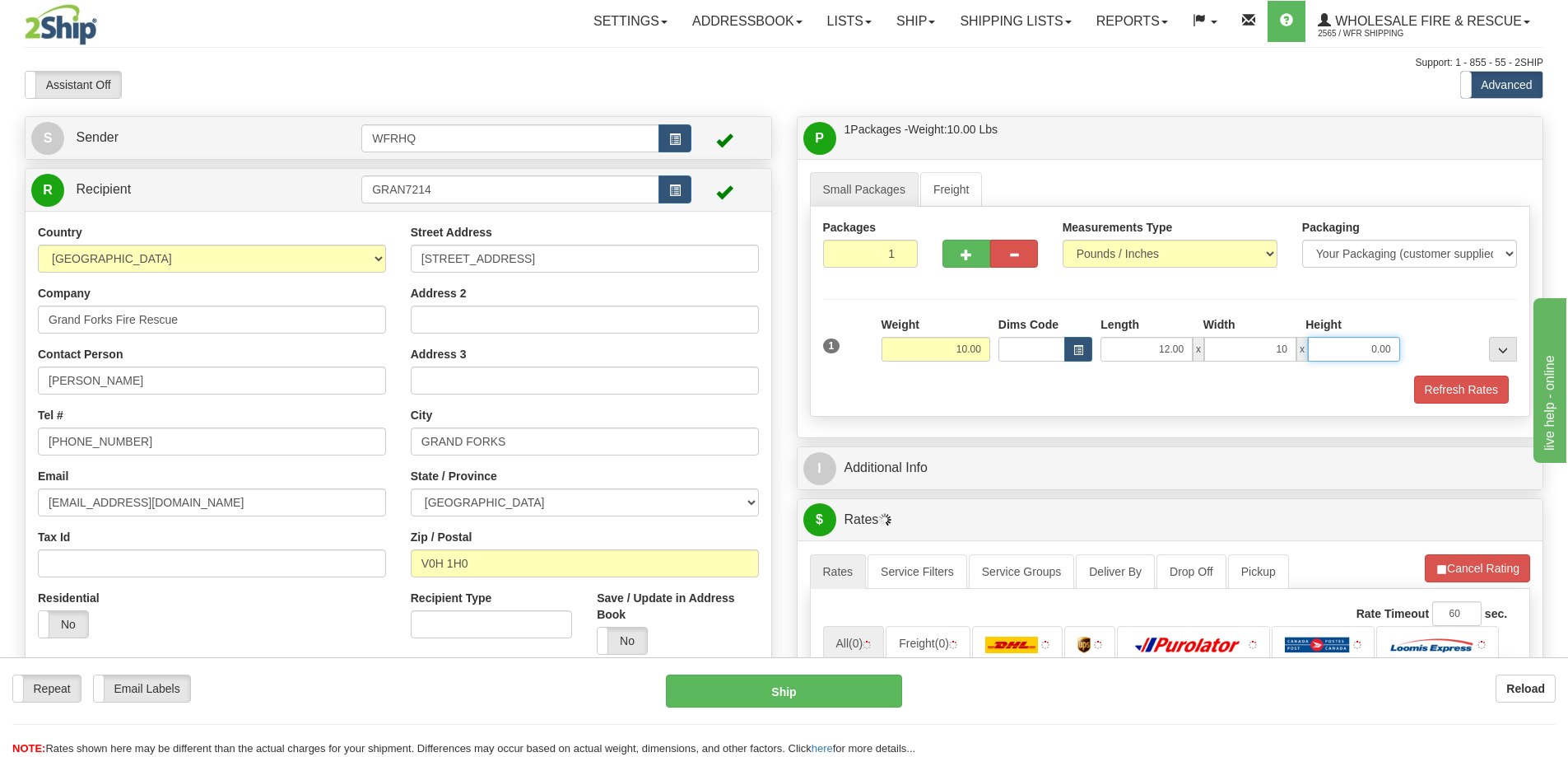
type input "10.00"
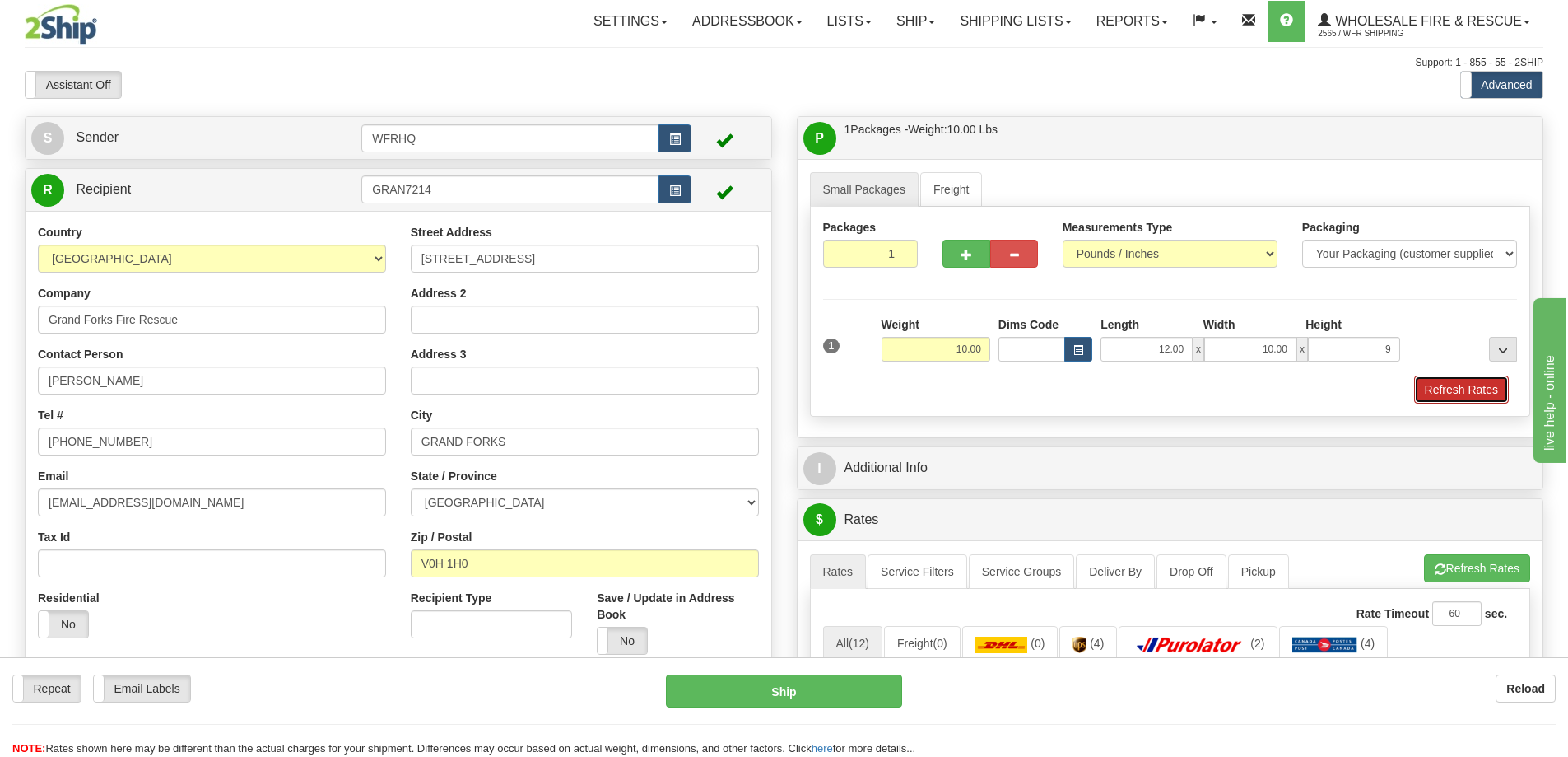
type input "9.00"
click at [1463, 386] on button "Refresh Rates" at bounding box center [1461, 390] width 94 height 28
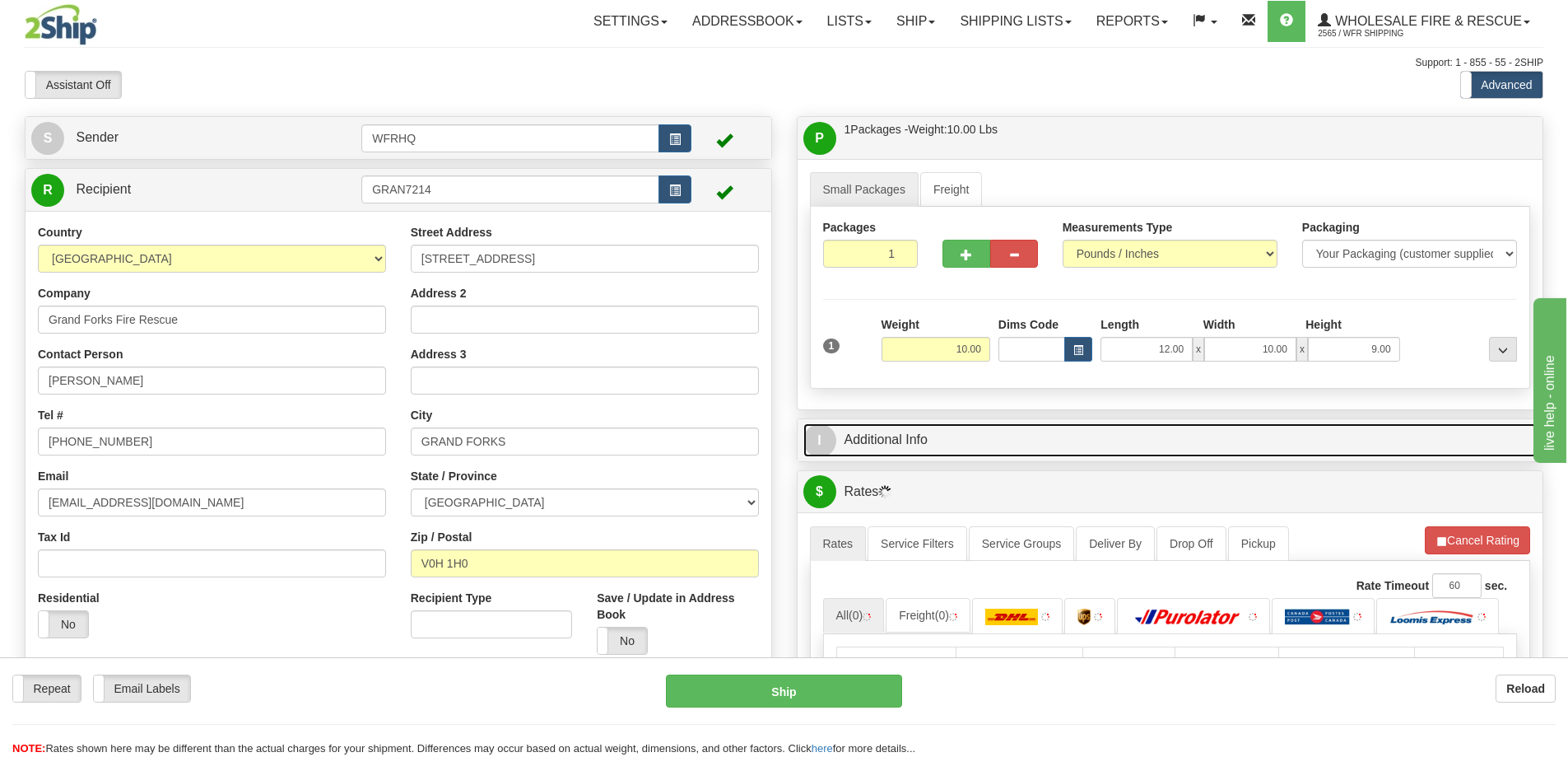
click at [1110, 429] on link "I Additional Info" at bounding box center [1171, 440] width 734 height 34
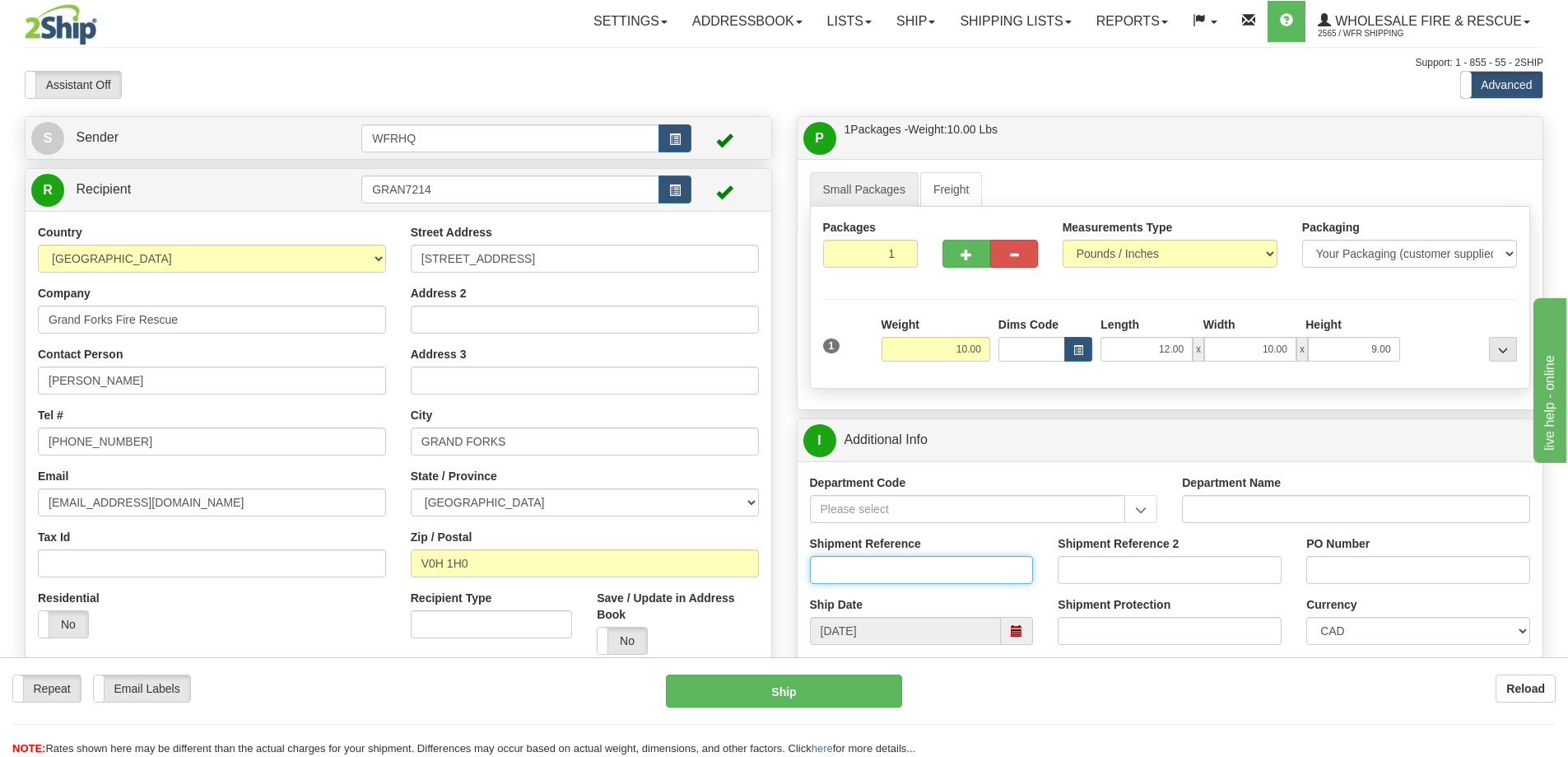
click at [861, 563] on input "Shipment Reference" at bounding box center [921, 570] width 224 height 28
type input "S46860-30983"
type input "Rich"
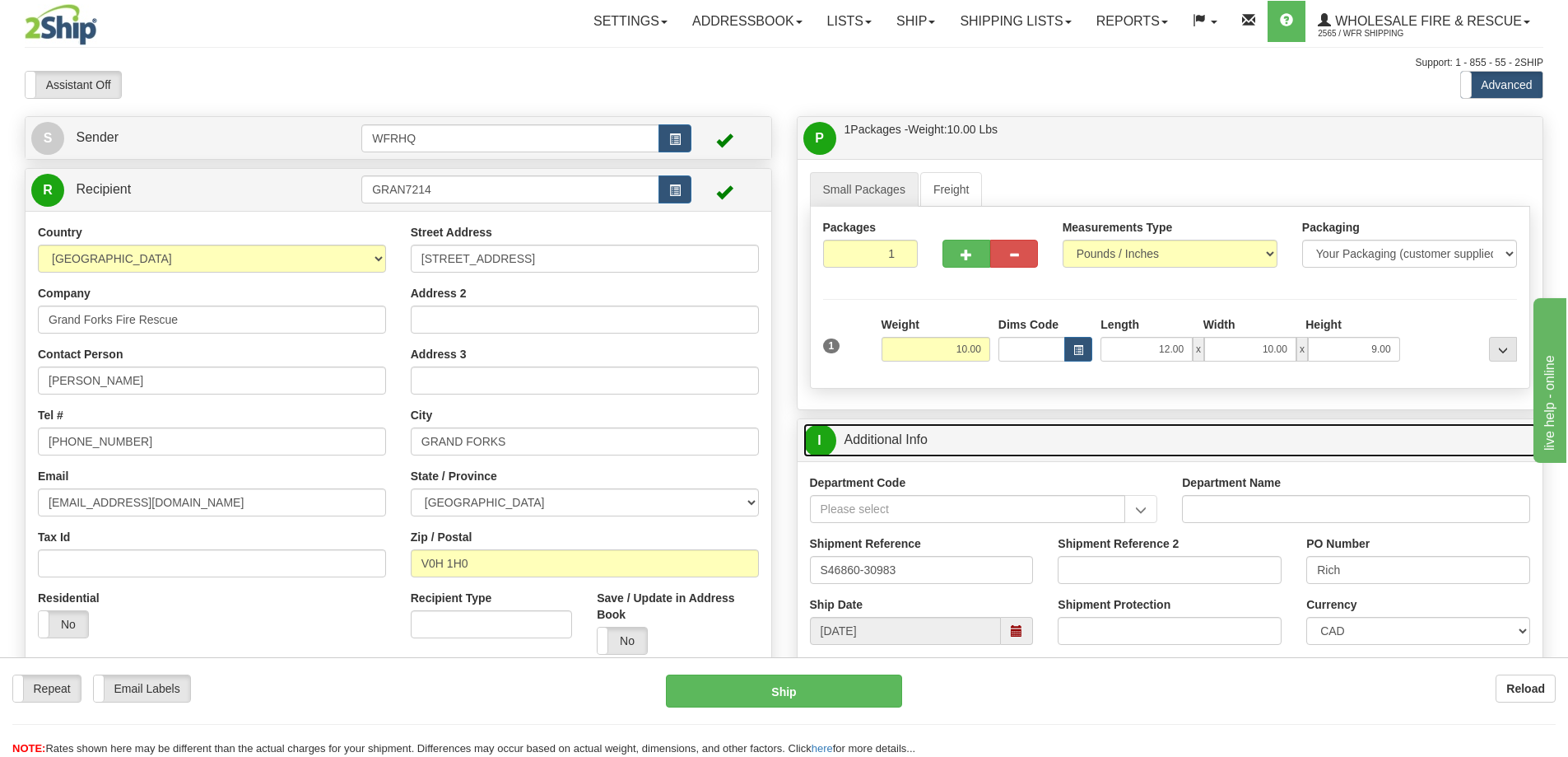
drag, startPoint x: 1188, startPoint y: 443, endPoint x: 1171, endPoint y: 348, distance: 96.5
click at [1188, 443] on link "I Additional Info" at bounding box center [1171, 440] width 734 height 34
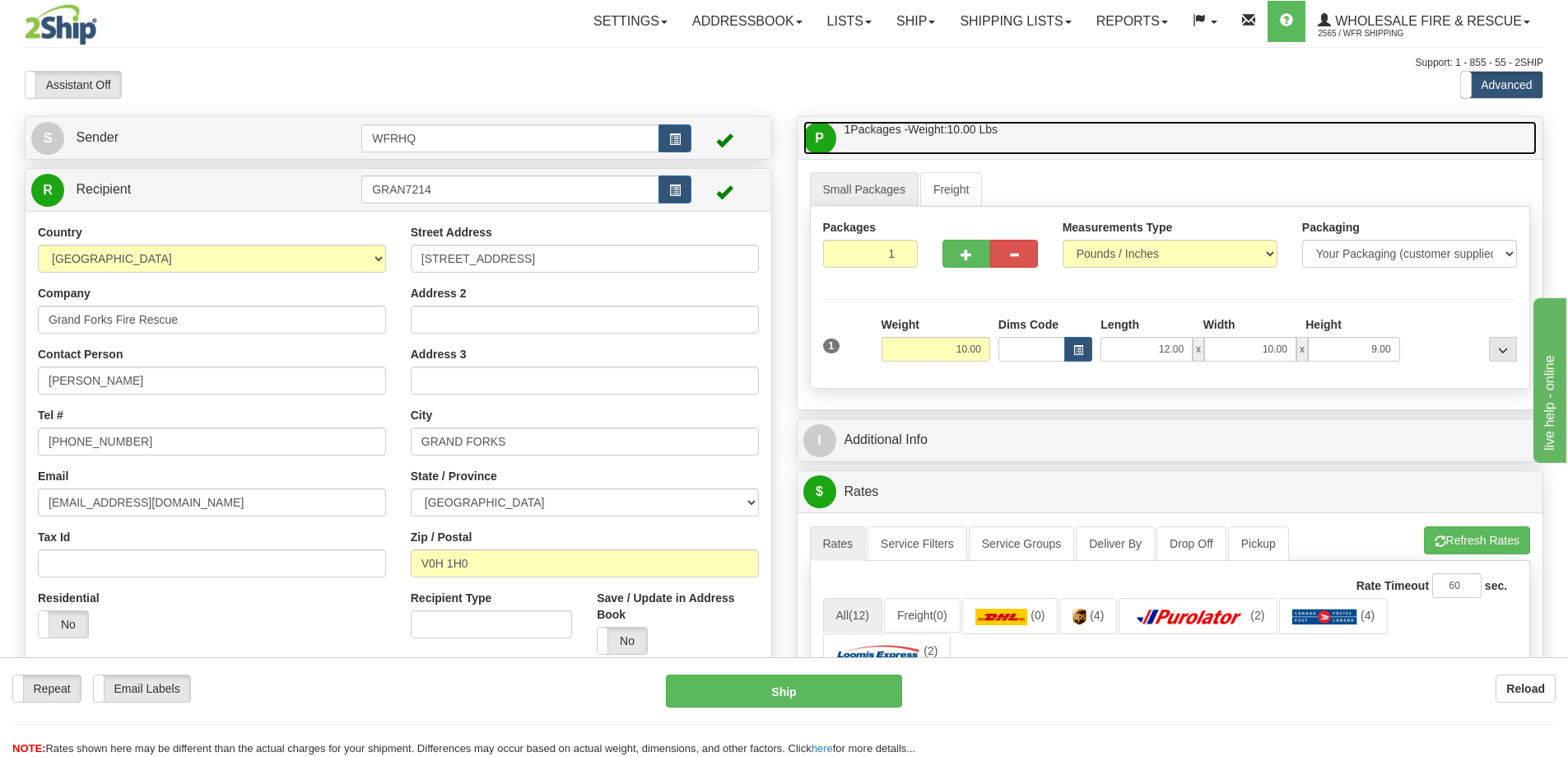
click at [1145, 145] on link "P Packages / Skids 1 Packages - Weight: 10.00 Lbs 1 Skids - Weight: NaN Lbs" at bounding box center [1171, 137] width 734 height 34
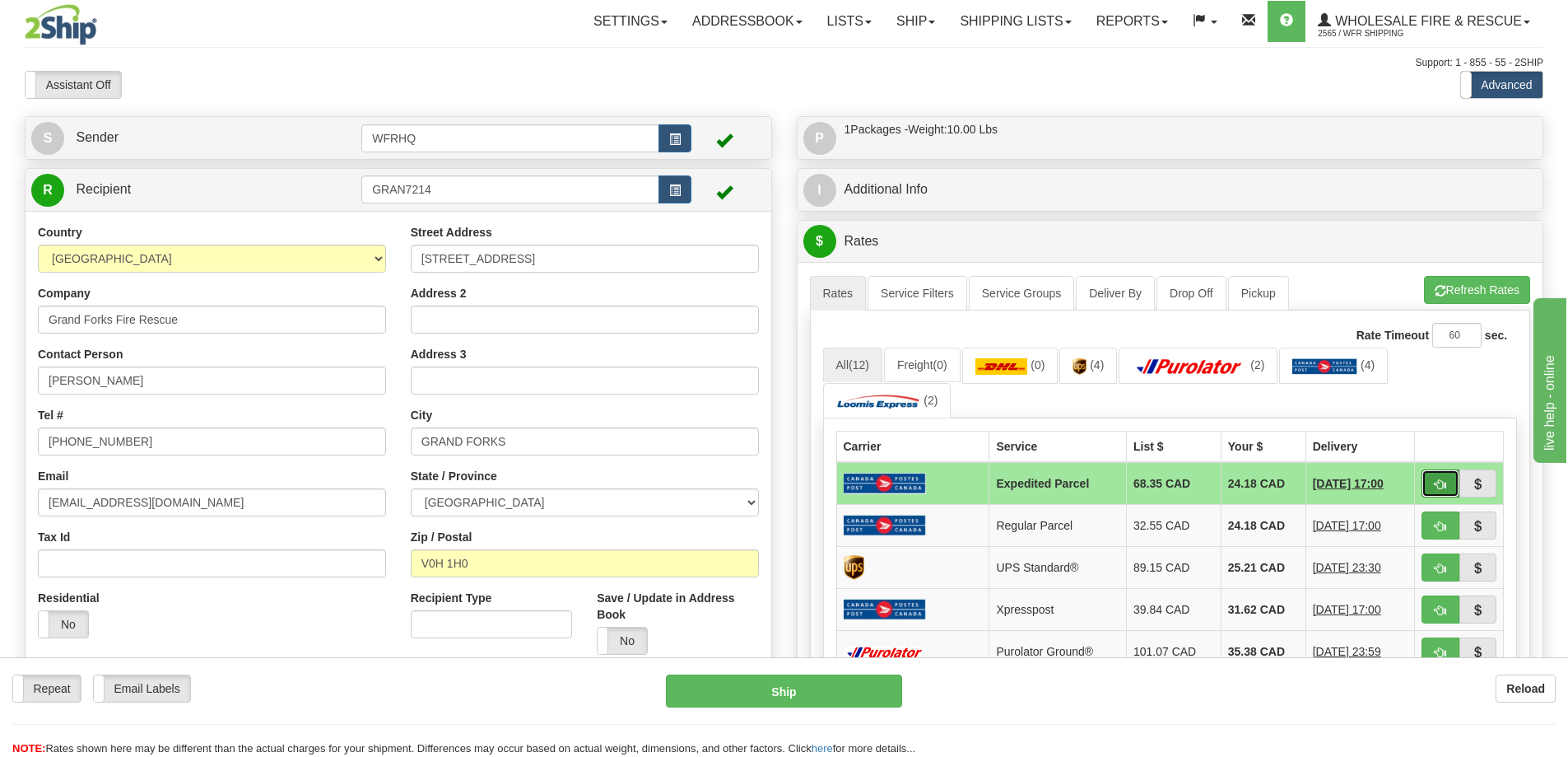
click at [1441, 483] on span "button" at bounding box center [1441, 484] width 12 height 11
type input "DOM.EP"
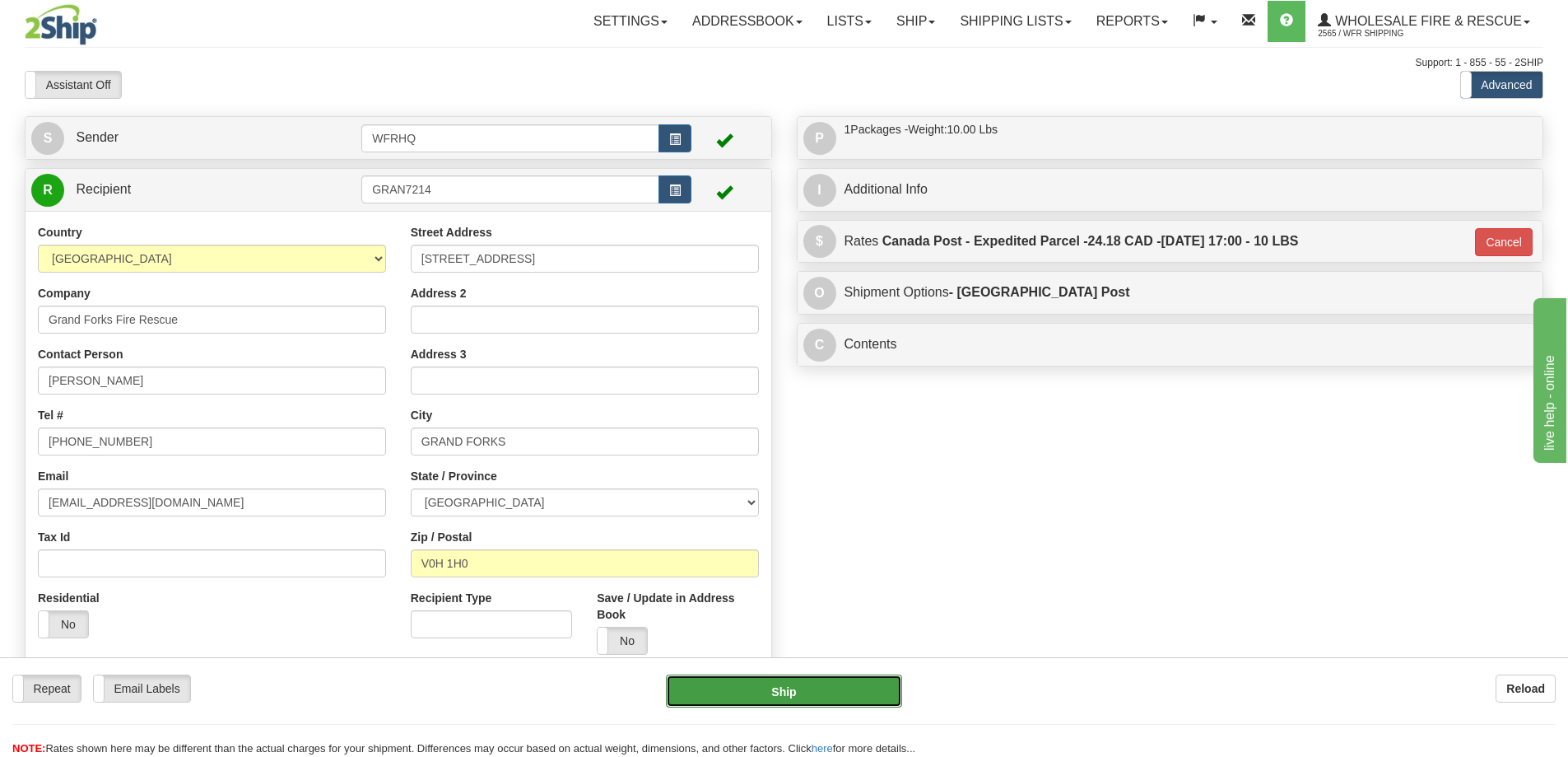
click at [791, 696] on button "Ship" at bounding box center [784, 691] width 237 height 33
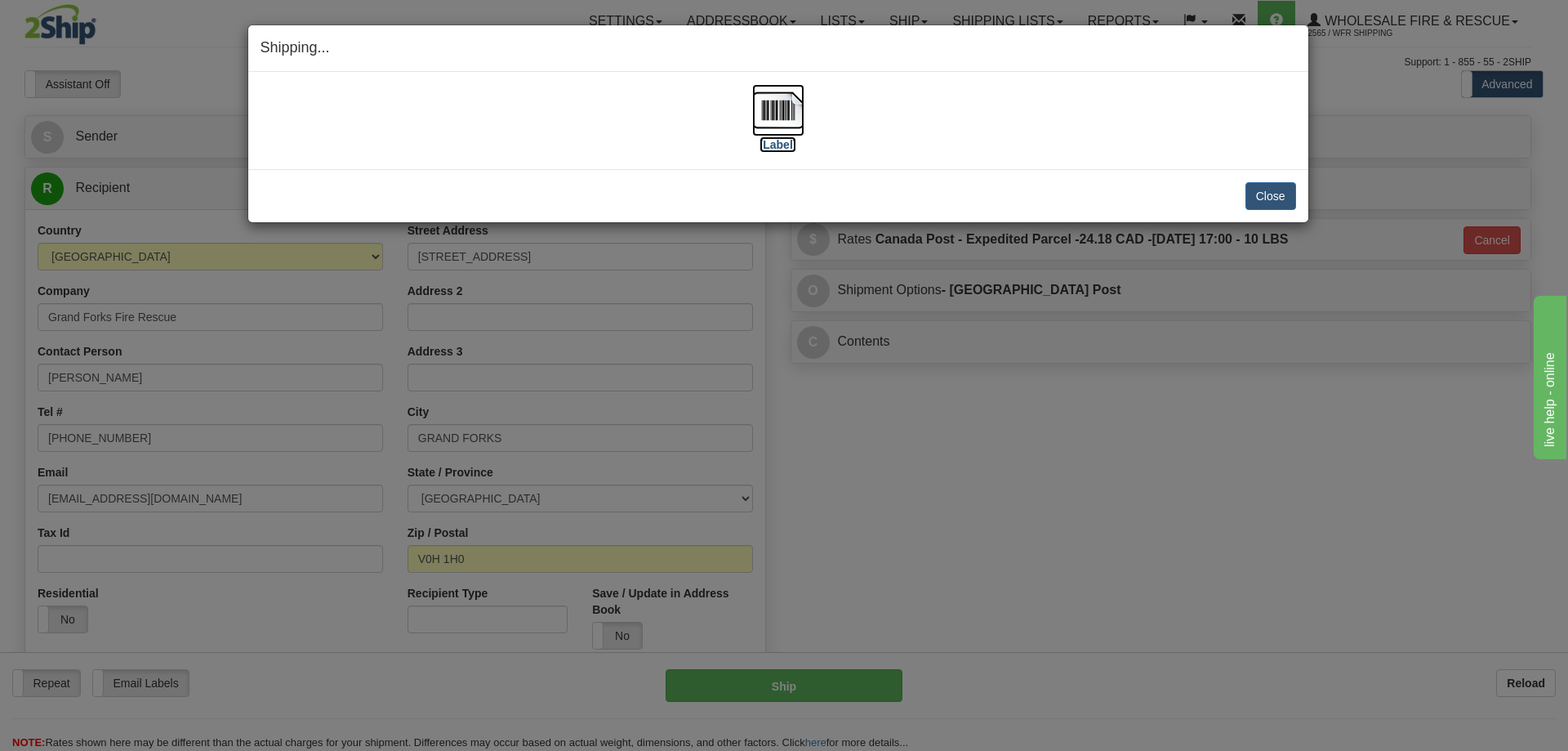
click at [784, 105] on img at bounding box center [779, 111] width 53 height 53
click at [1259, 197] on button "Close" at bounding box center [1271, 196] width 51 height 28
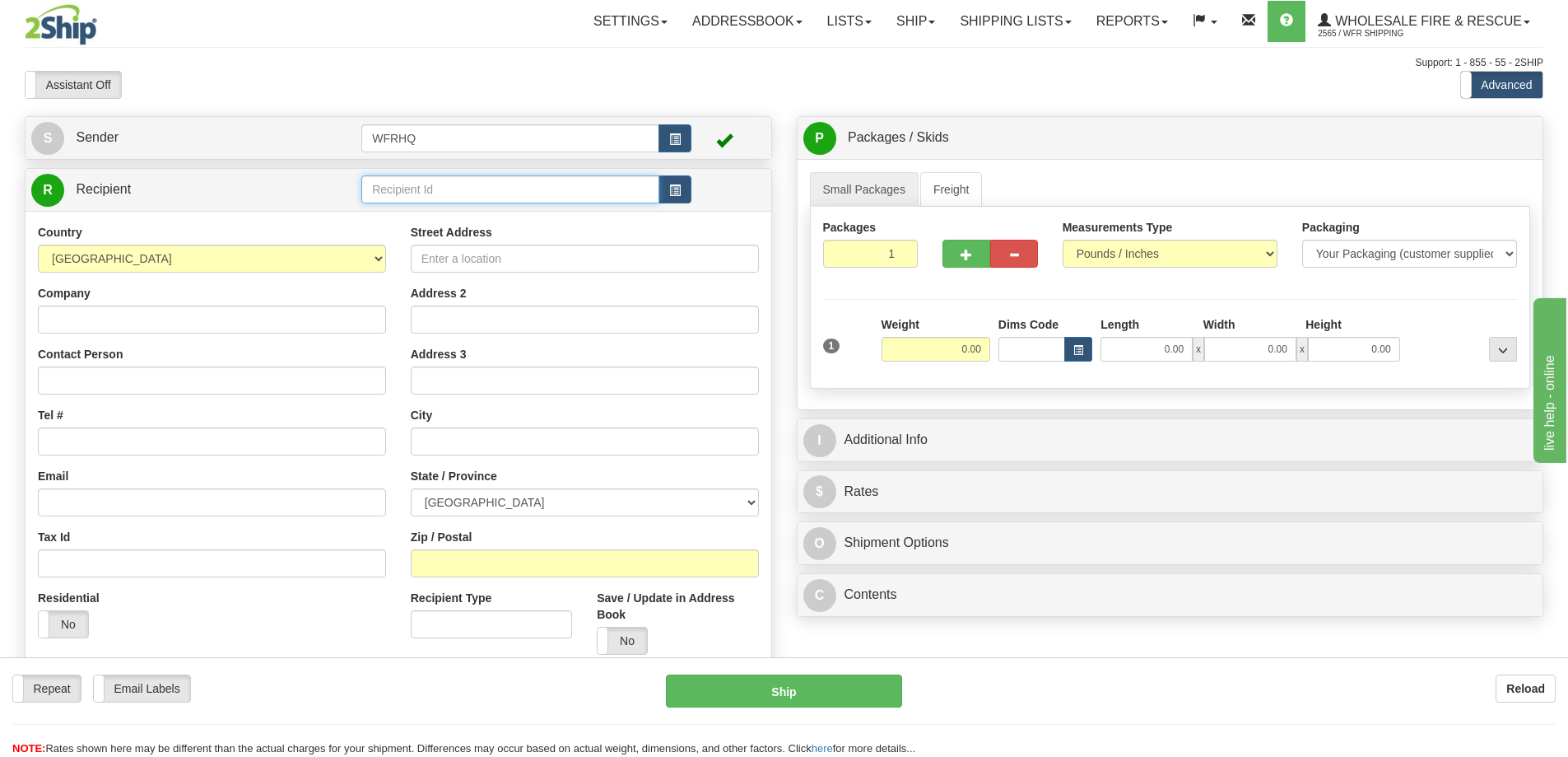
click at [427, 187] on input "text" at bounding box center [510, 189] width 298 height 28
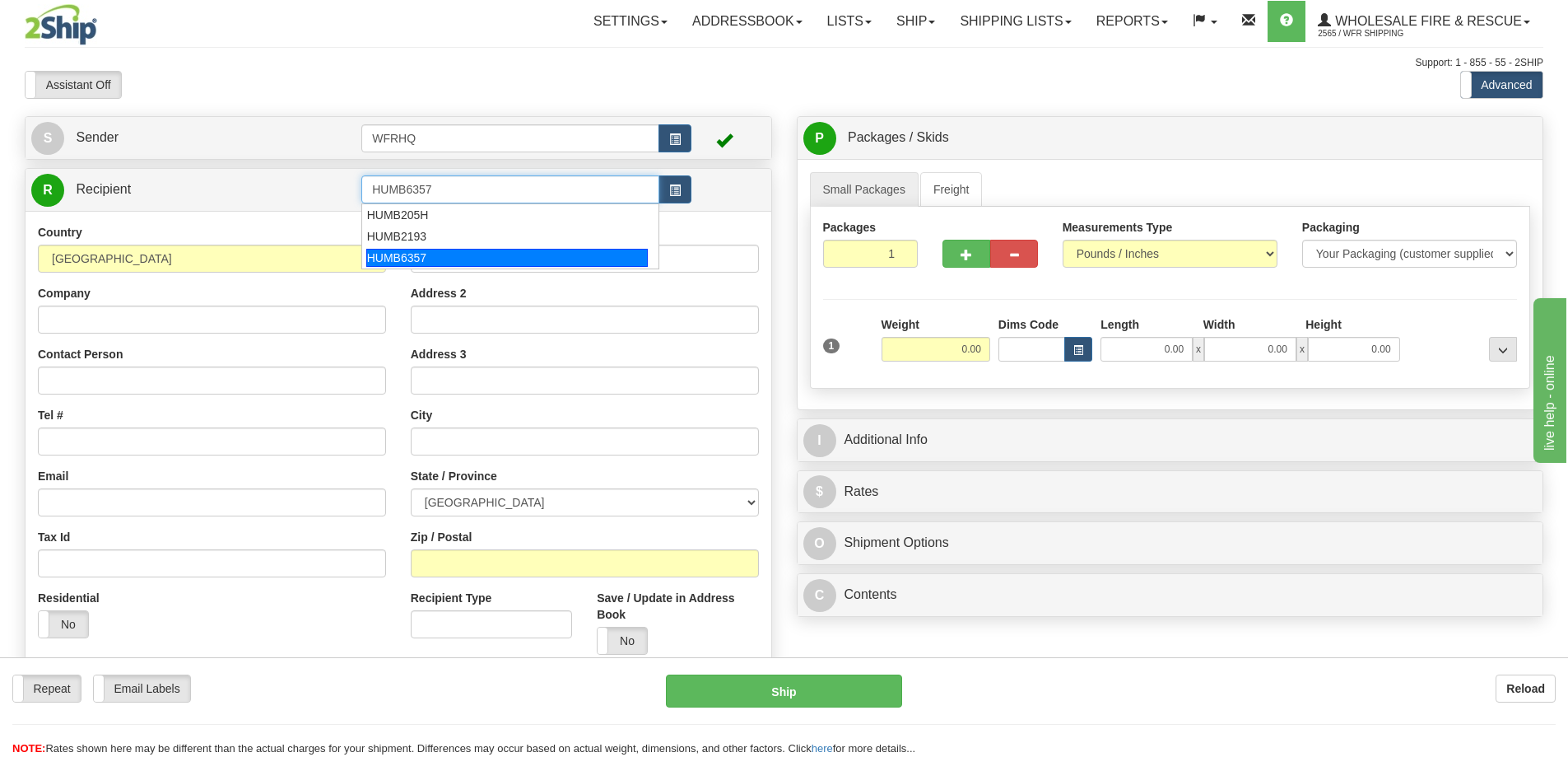
type input "HUMB6357"
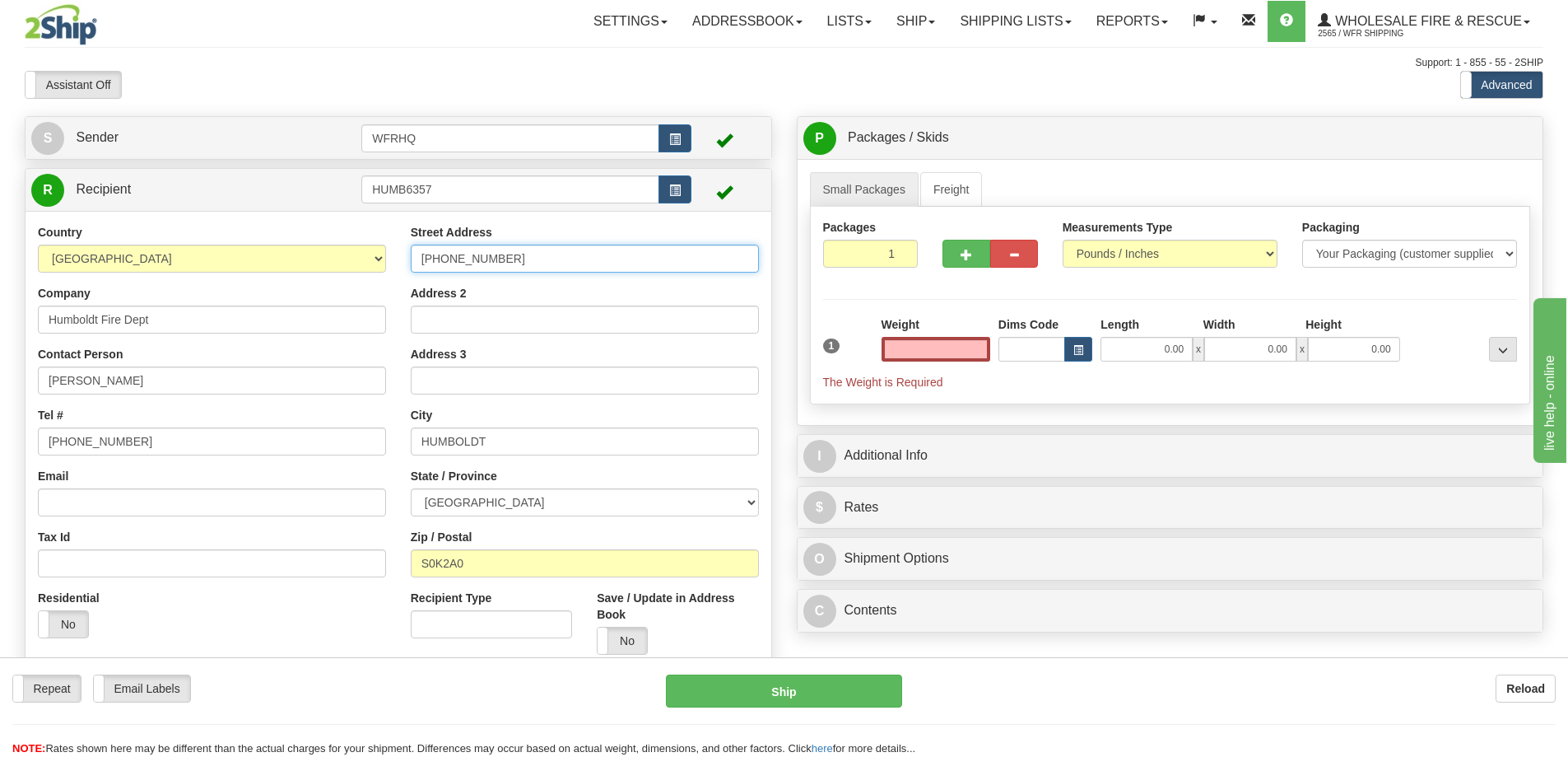
type input "0.00"
drag, startPoint x: 578, startPoint y: 259, endPoint x: 406, endPoint y: 268, distance: 172.2
click at [406, 268] on div "Street Address 306-231-8924 Address 2 Address 3 City HUMBOLDT State / Province …" at bounding box center [585, 446] width 373 height 443
type input "635 - 7th Street"
click at [942, 353] on input "0.00" at bounding box center [935, 349] width 108 height 25
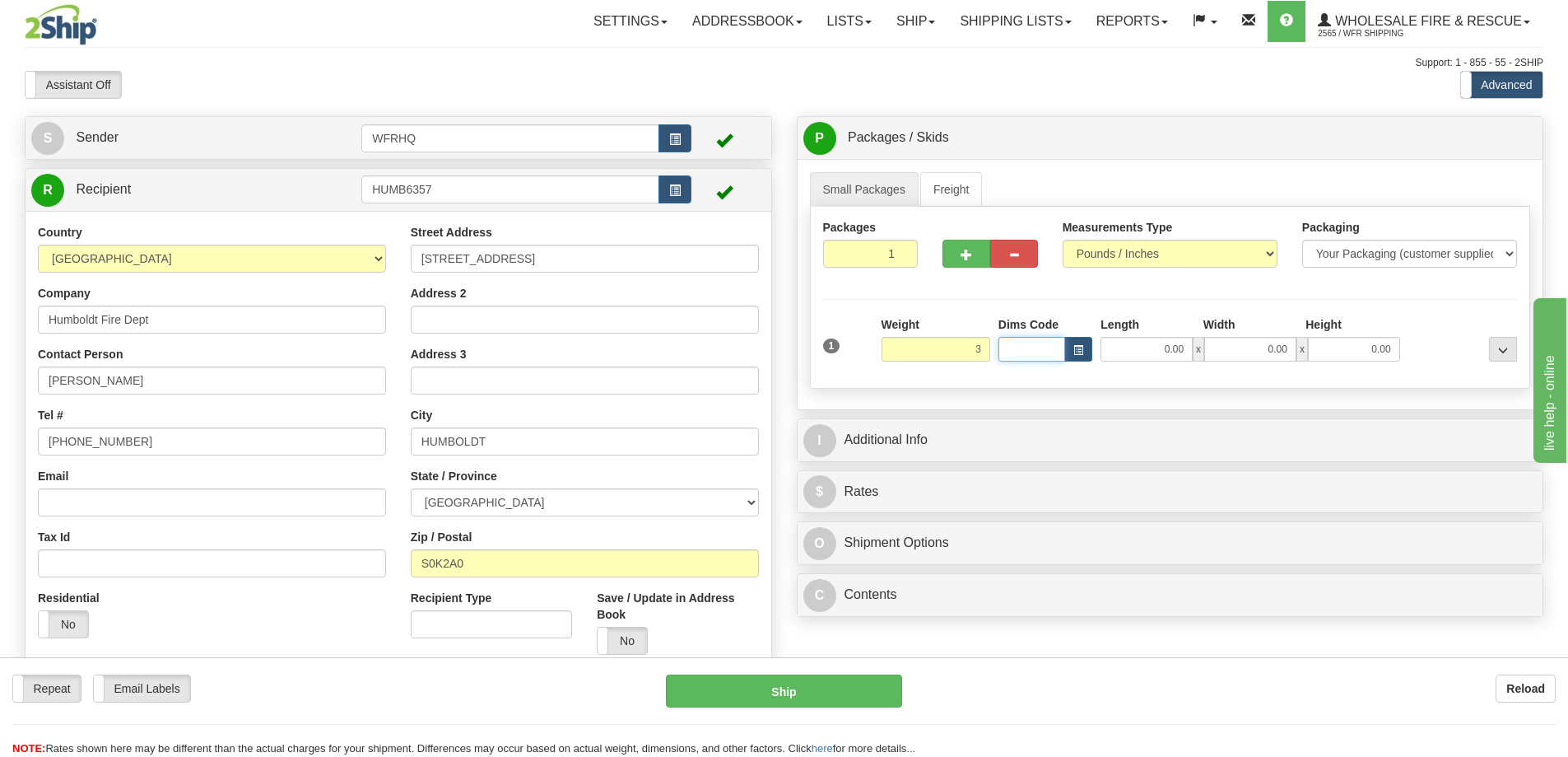
type input "3.00"
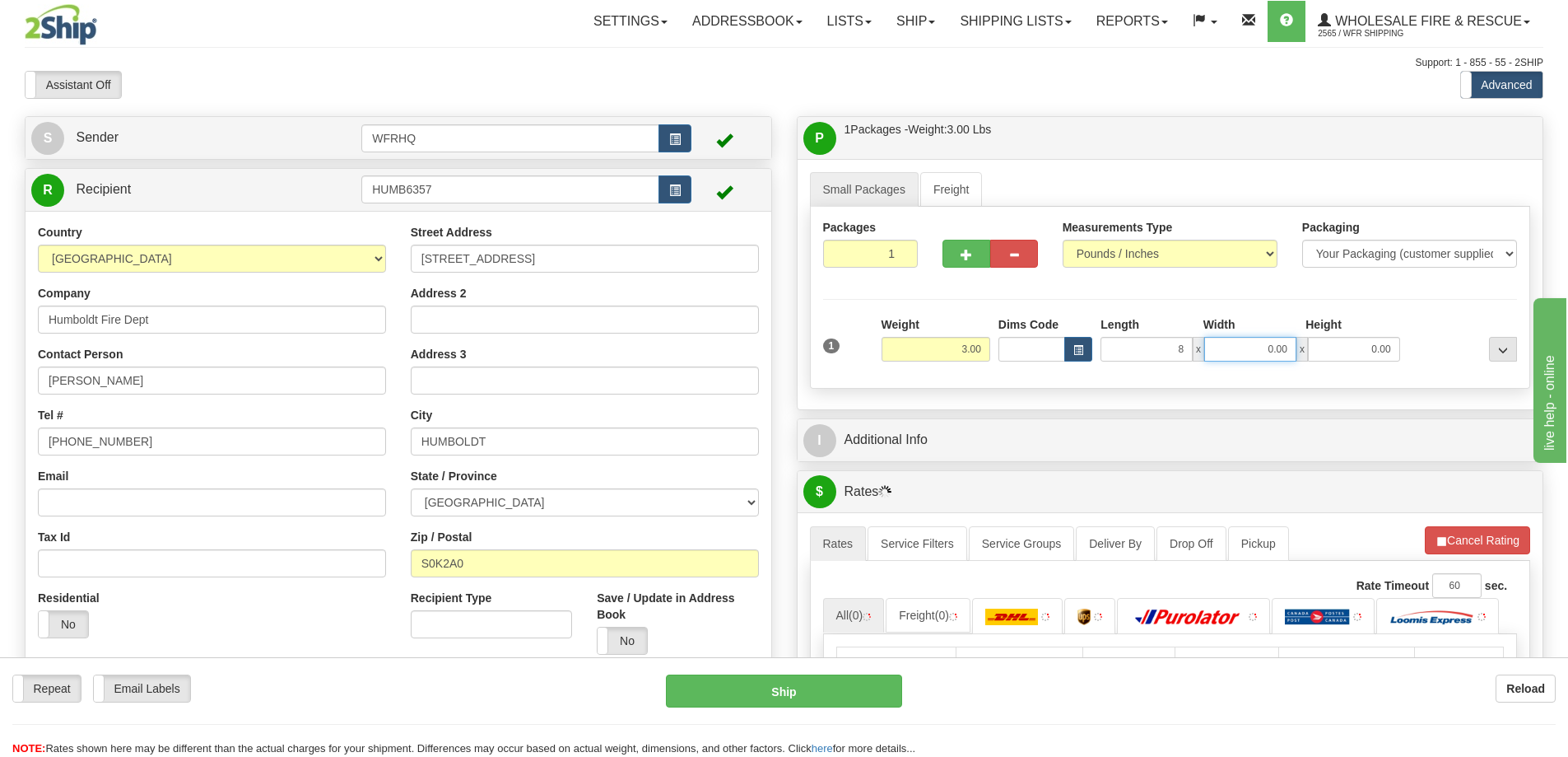
type input "8.00"
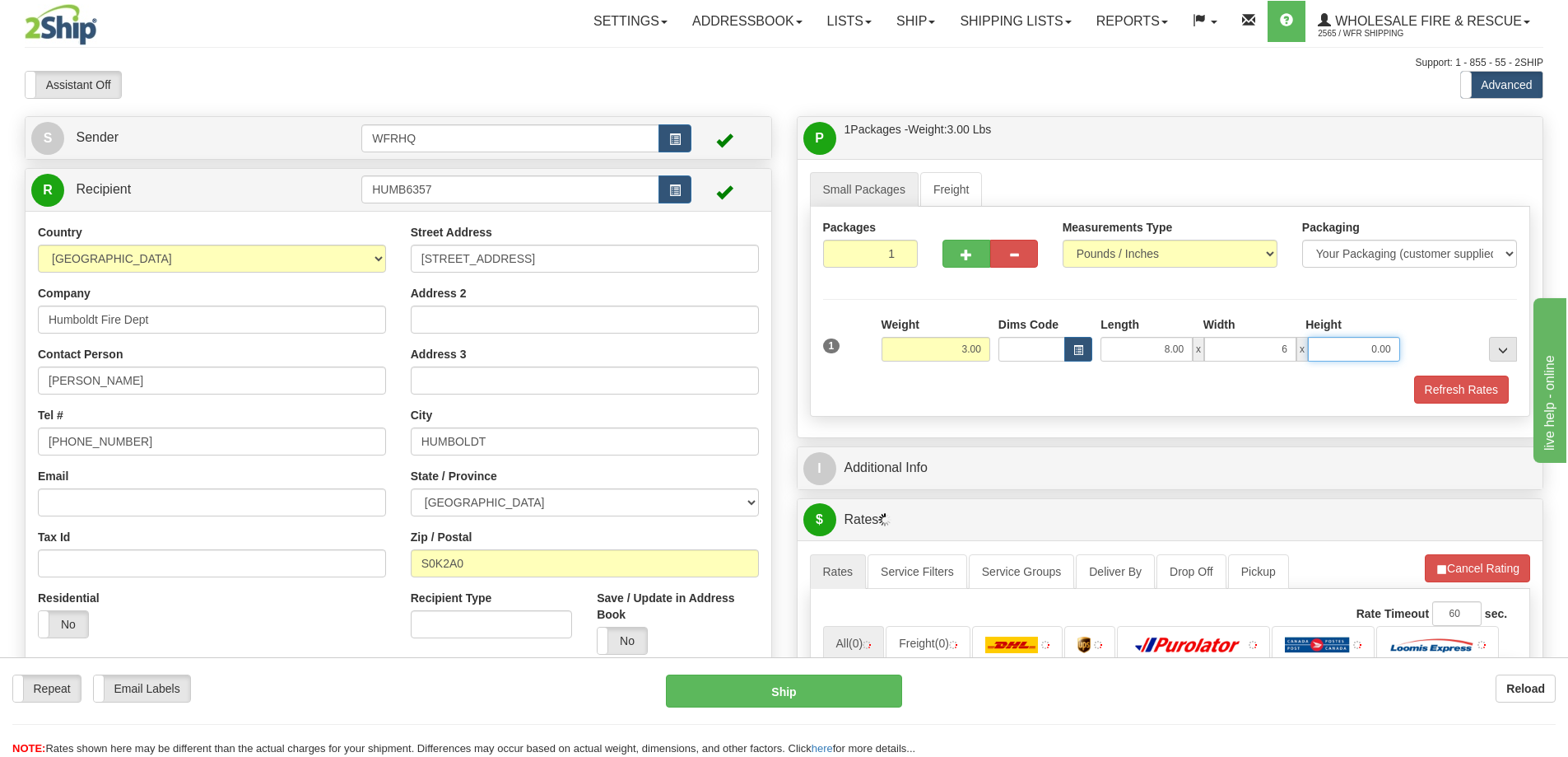
type input "6.00"
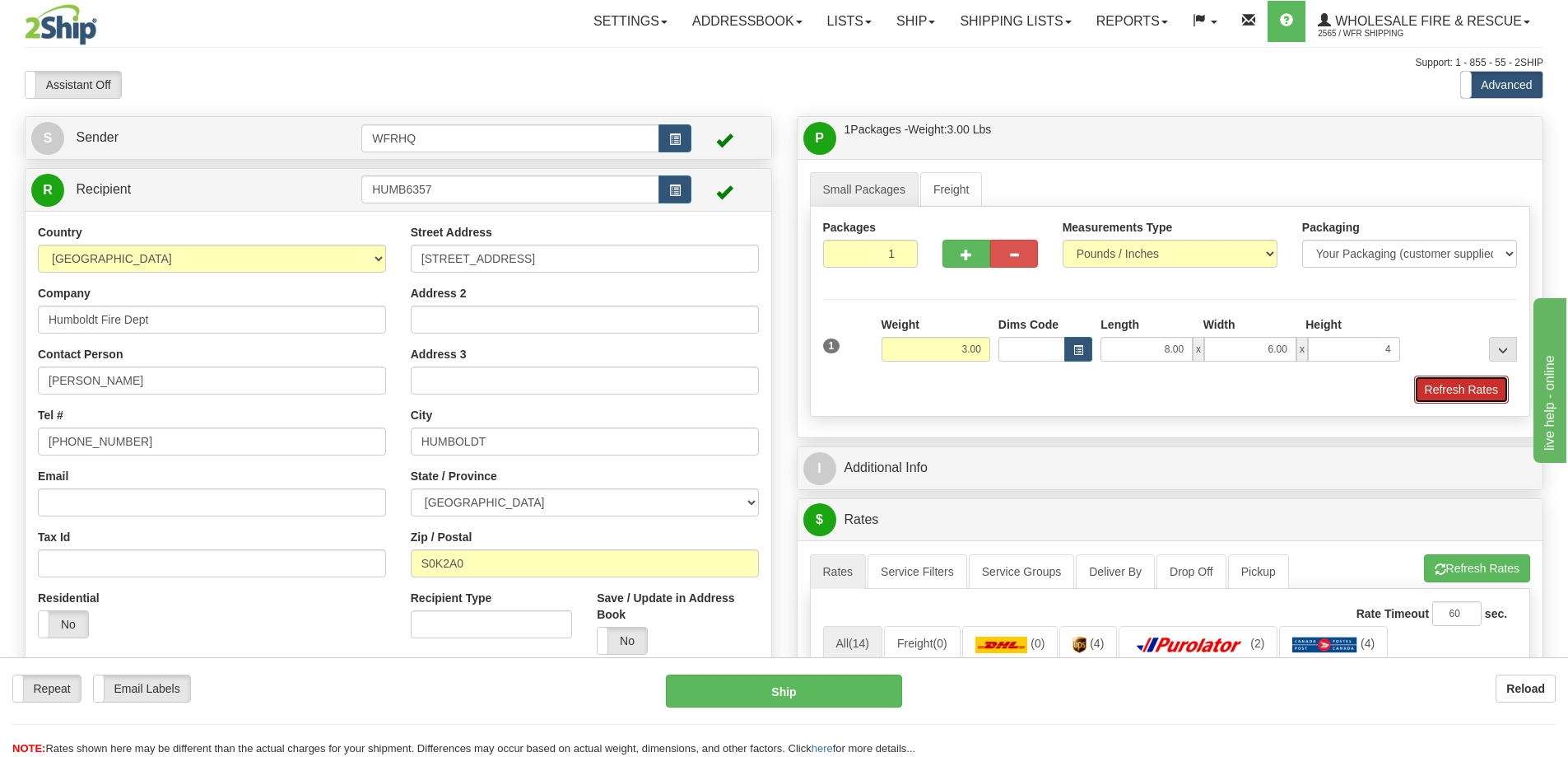
type input "4.00"
click at [1468, 385] on button "Refresh Rates" at bounding box center [1461, 390] width 94 height 28
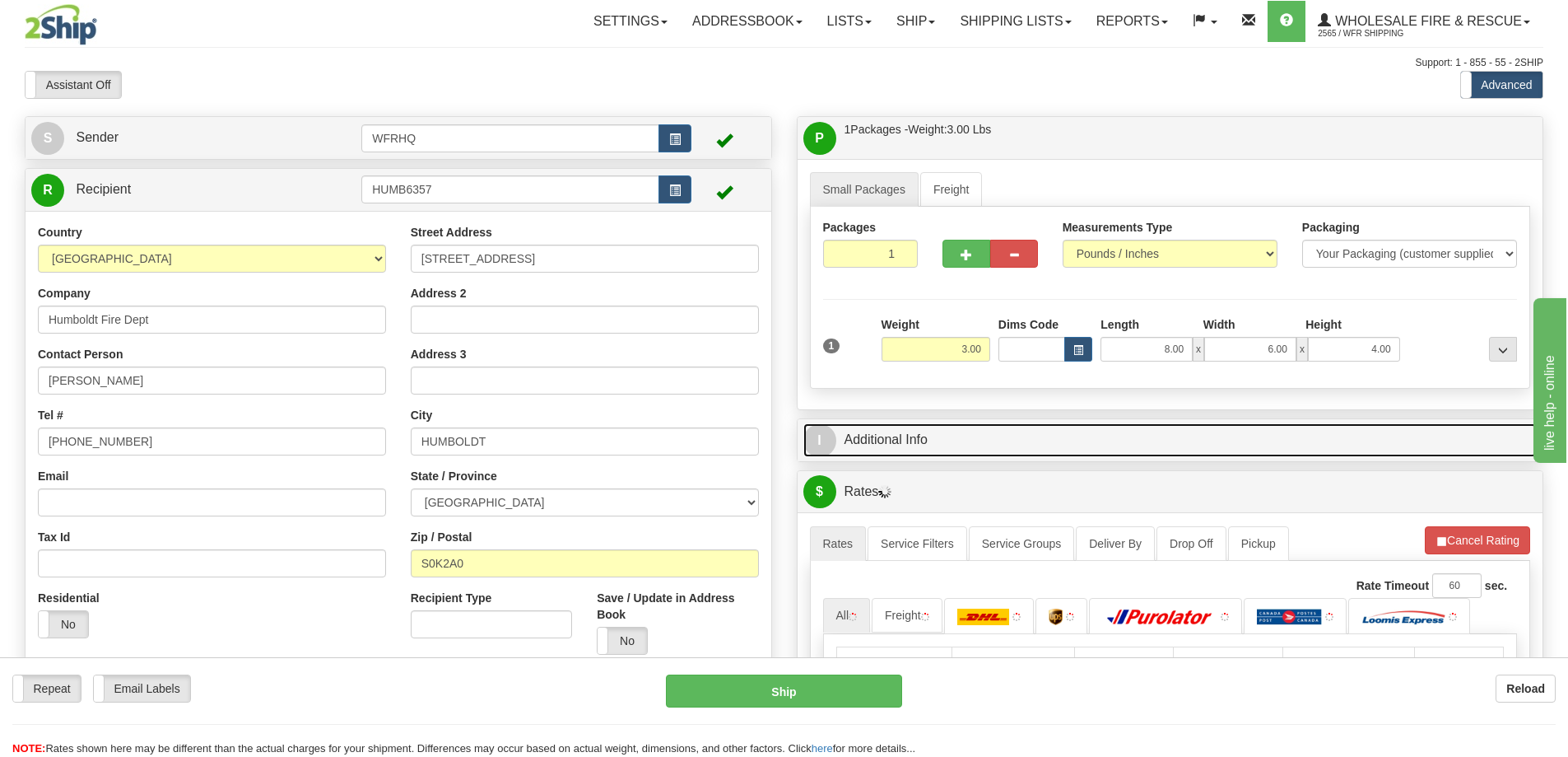
click at [1126, 445] on link "I Additional Info" at bounding box center [1171, 440] width 734 height 34
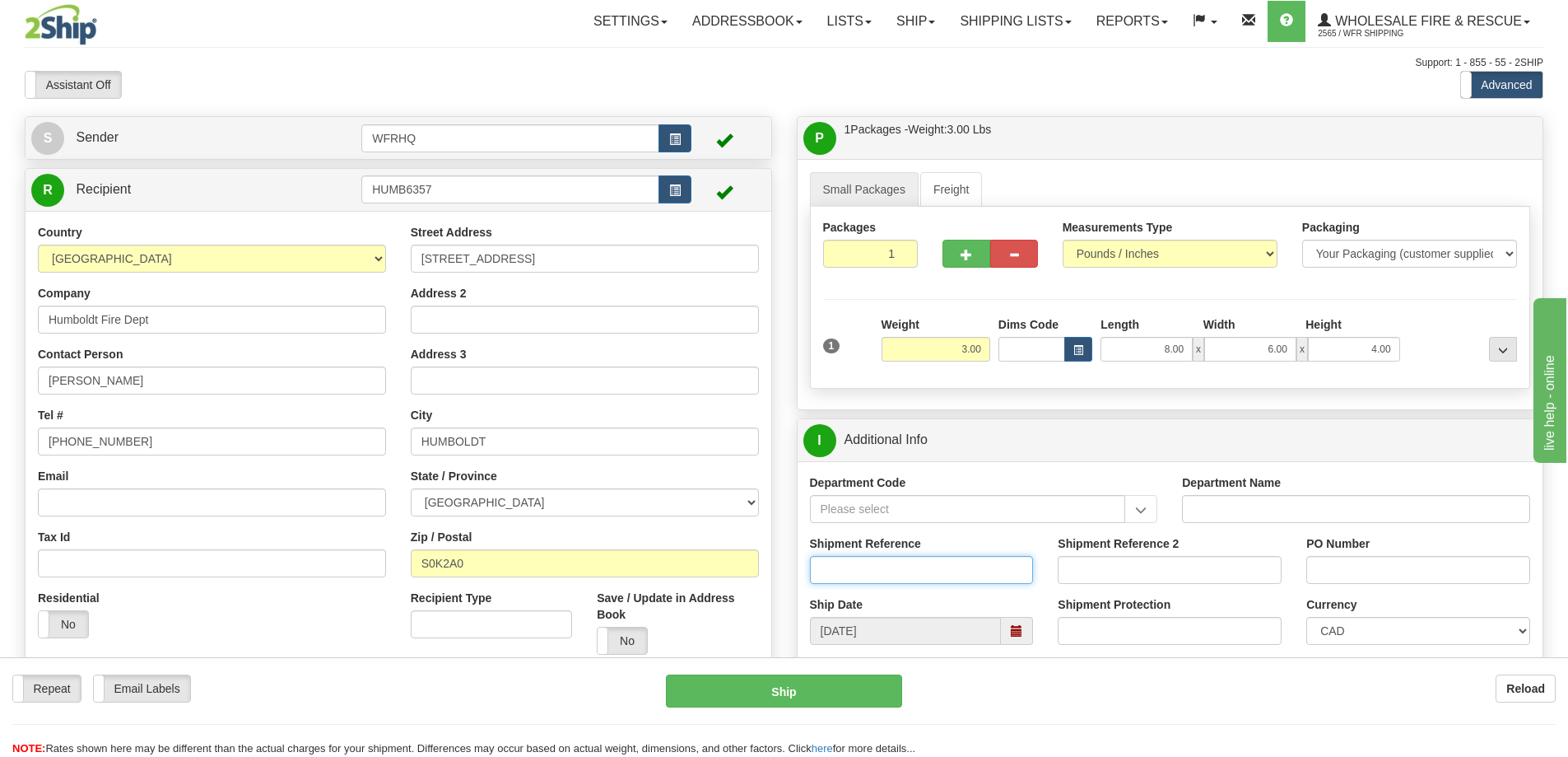
click at [911, 564] on input "Shipment Reference" at bounding box center [921, 570] width 224 height 28
type input "S46871-30995"
type input "912"
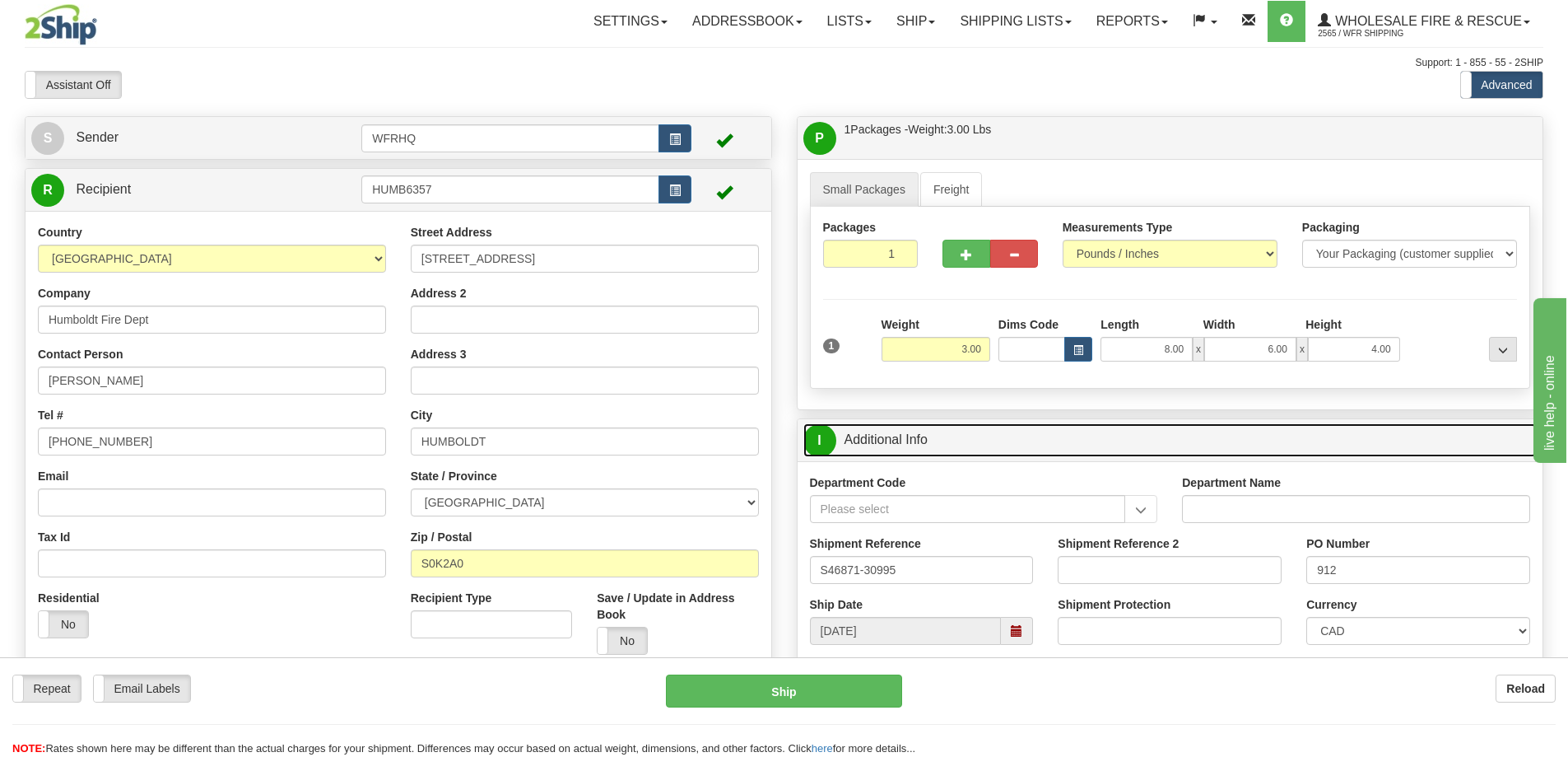
click at [1008, 451] on link "I Additional Info" at bounding box center [1171, 440] width 734 height 34
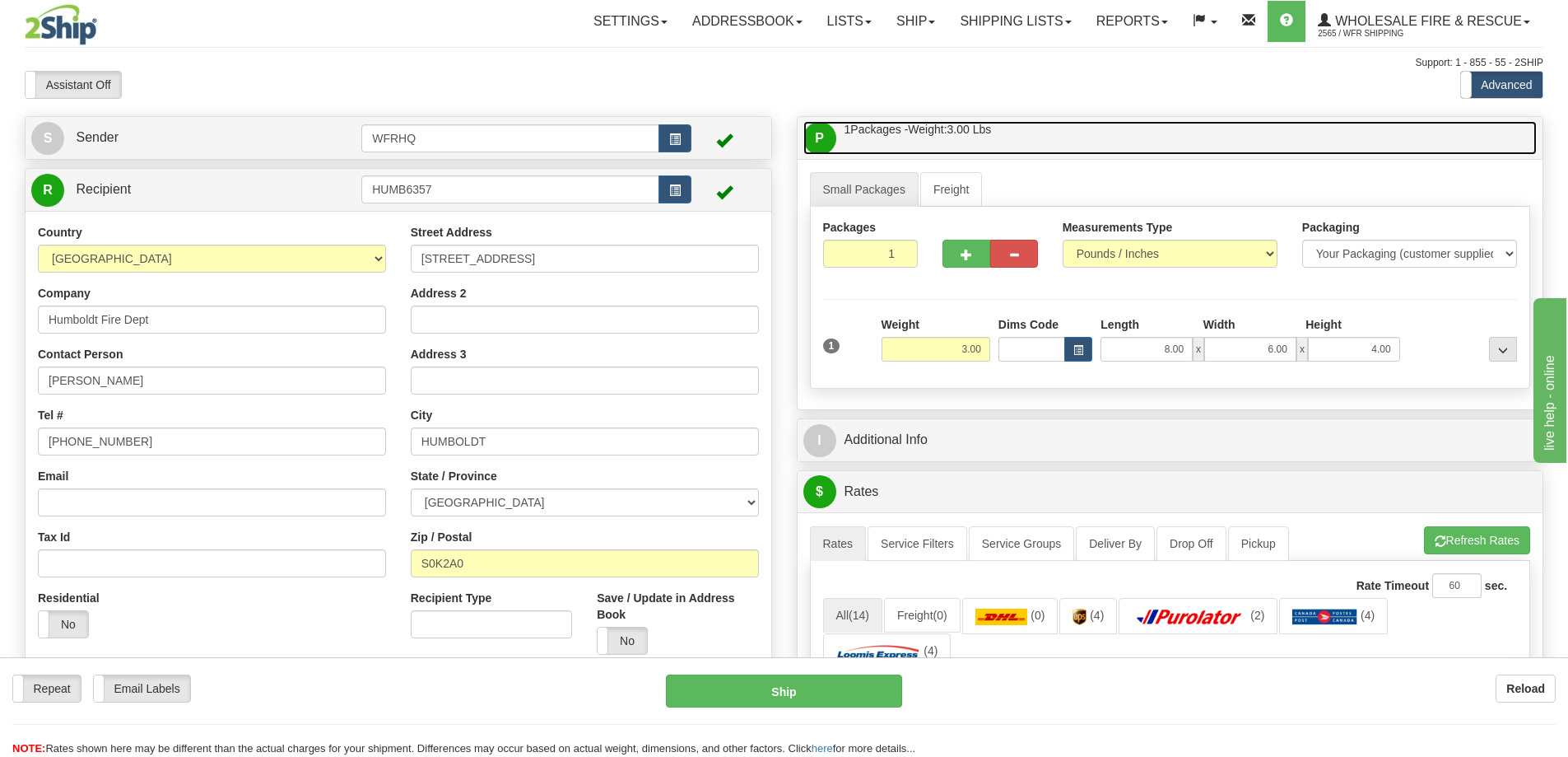
click at [1024, 137] on link "P Packages / Skids 1 Packages - Weight: 3.00 Lbs 1 Skids - Weight: NaN Lbs" at bounding box center [1171, 137] width 734 height 34
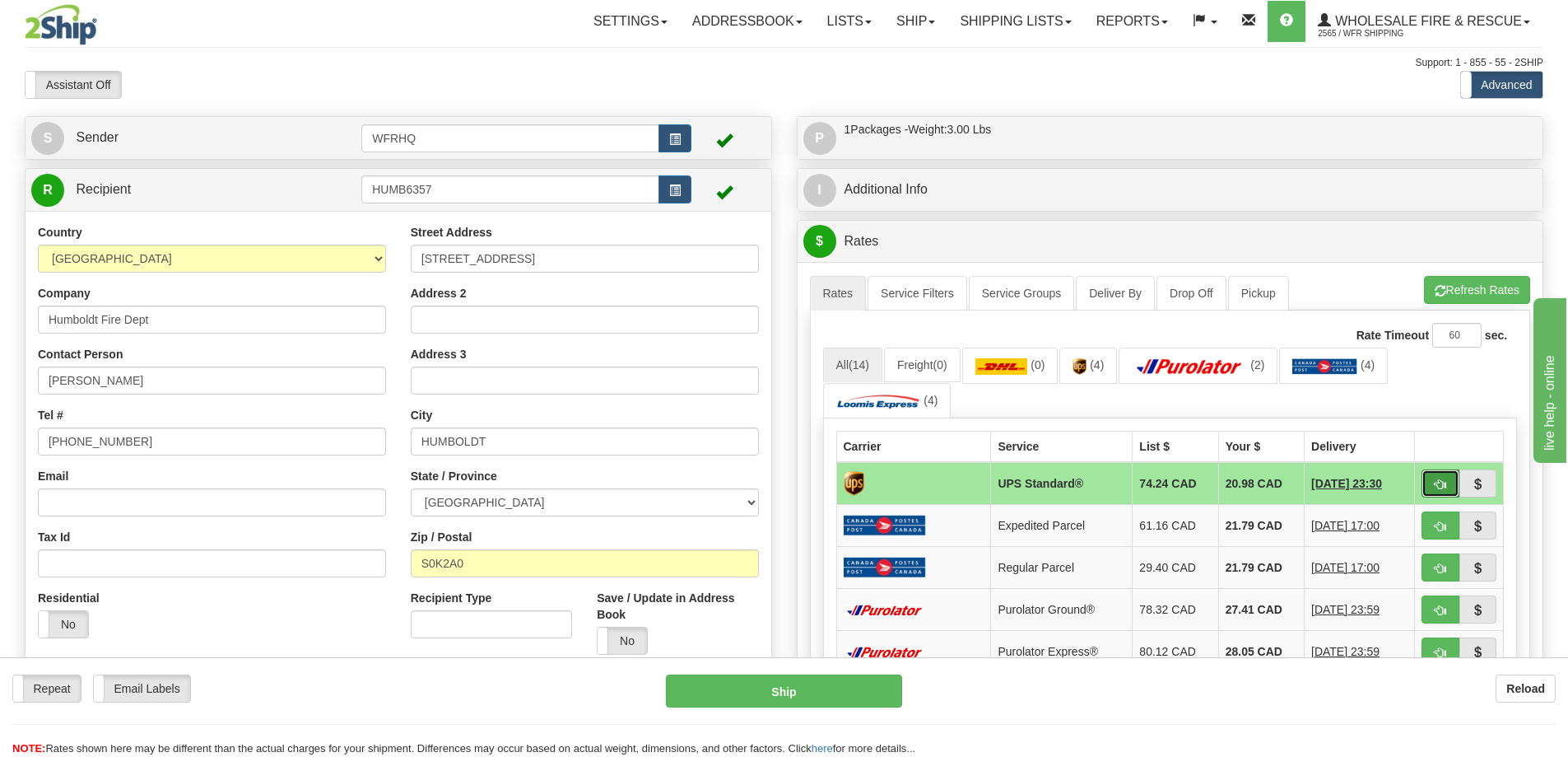
click at [1426, 479] on button "button" at bounding box center [1441, 483] width 38 height 28
type input "11"
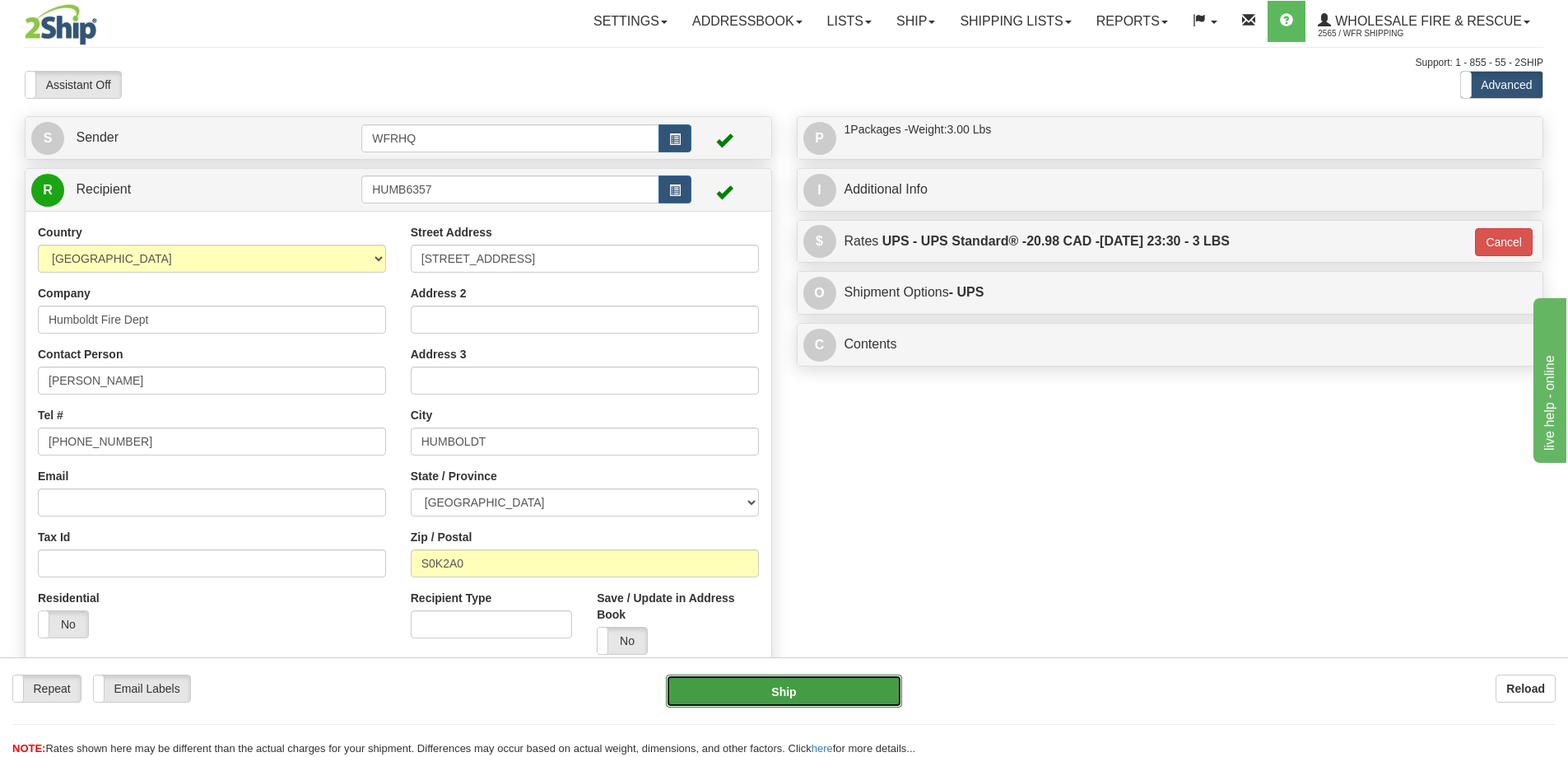
click at [791, 690] on button "Ship" at bounding box center [784, 691] width 237 height 33
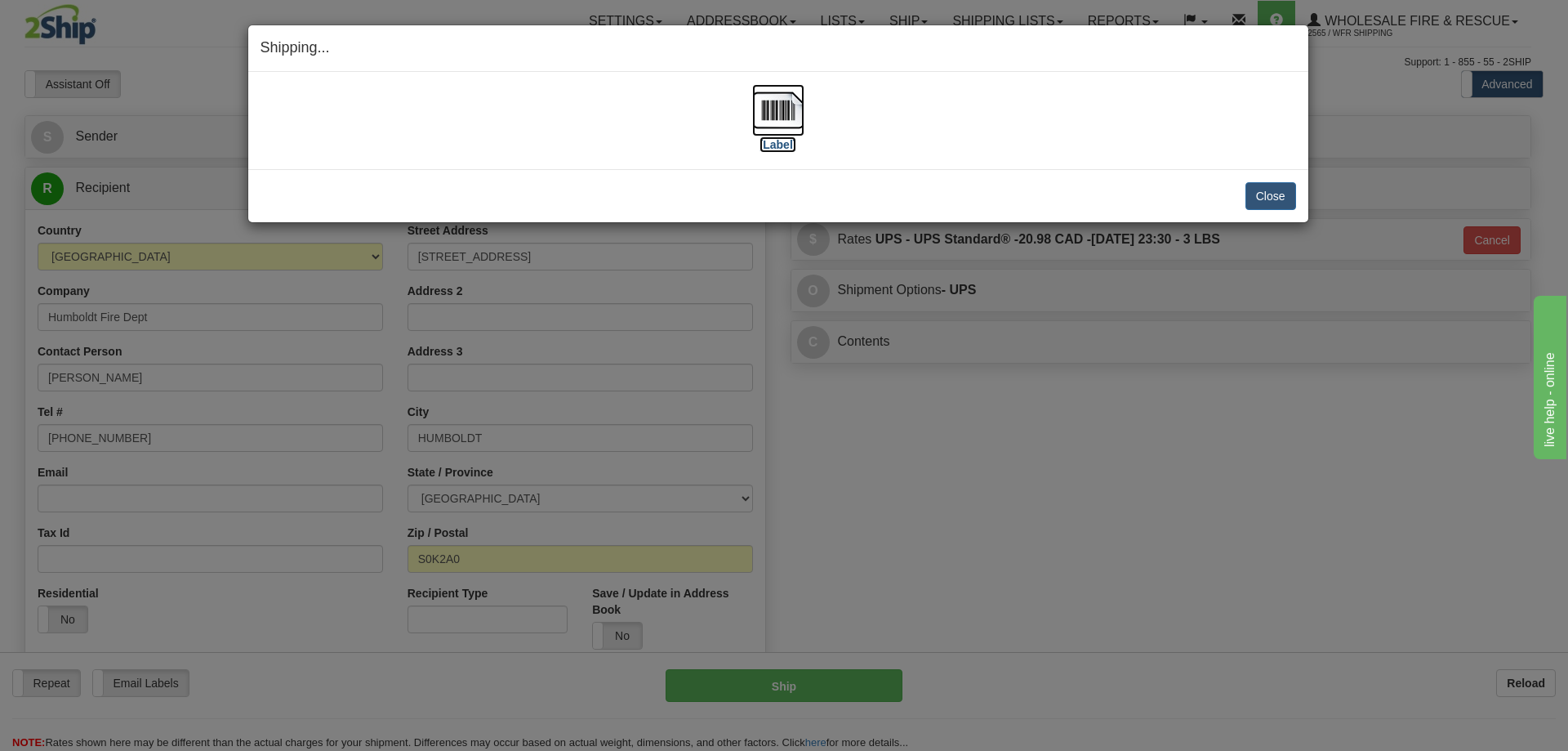
click at [776, 102] on img at bounding box center [779, 111] width 53 height 53
click at [1259, 201] on button "Close" at bounding box center [1271, 196] width 51 height 28
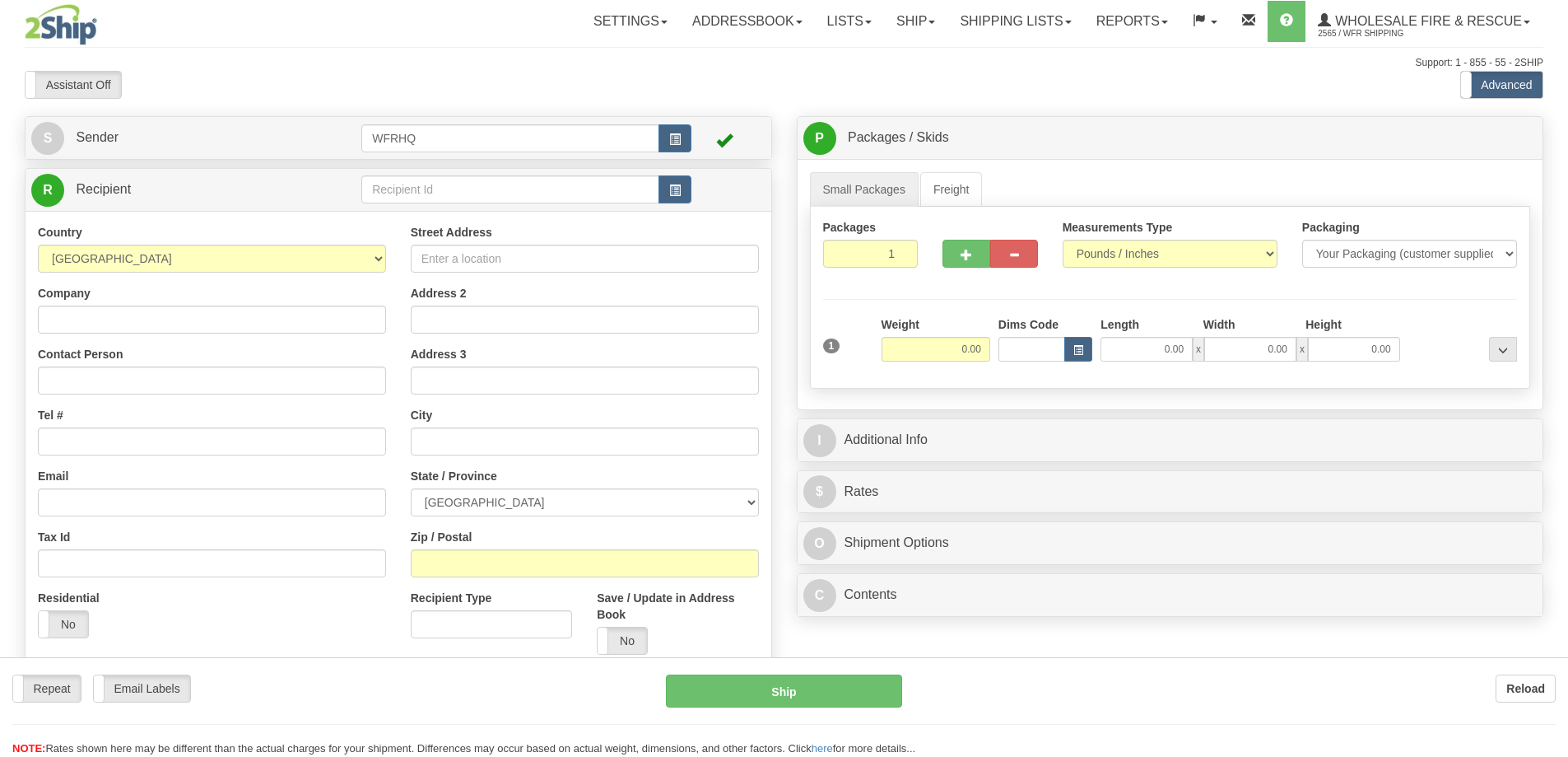
click at [440, 201] on div at bounding box center [784, 378] width 1568 height 757
click at [436, 194] on input "text" at bounding box center [510, 189] width 298 height 28
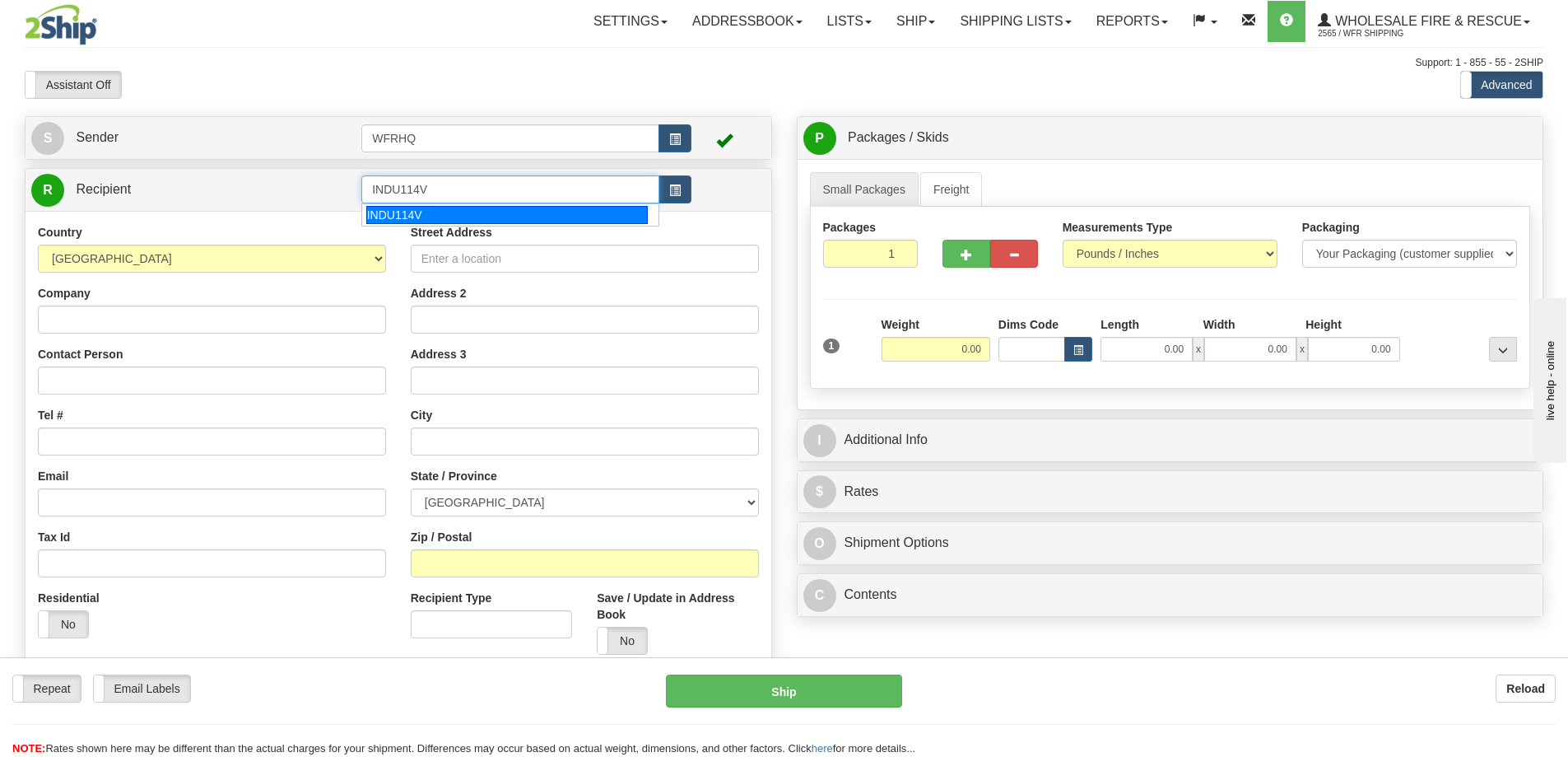
type input "INDU114V"
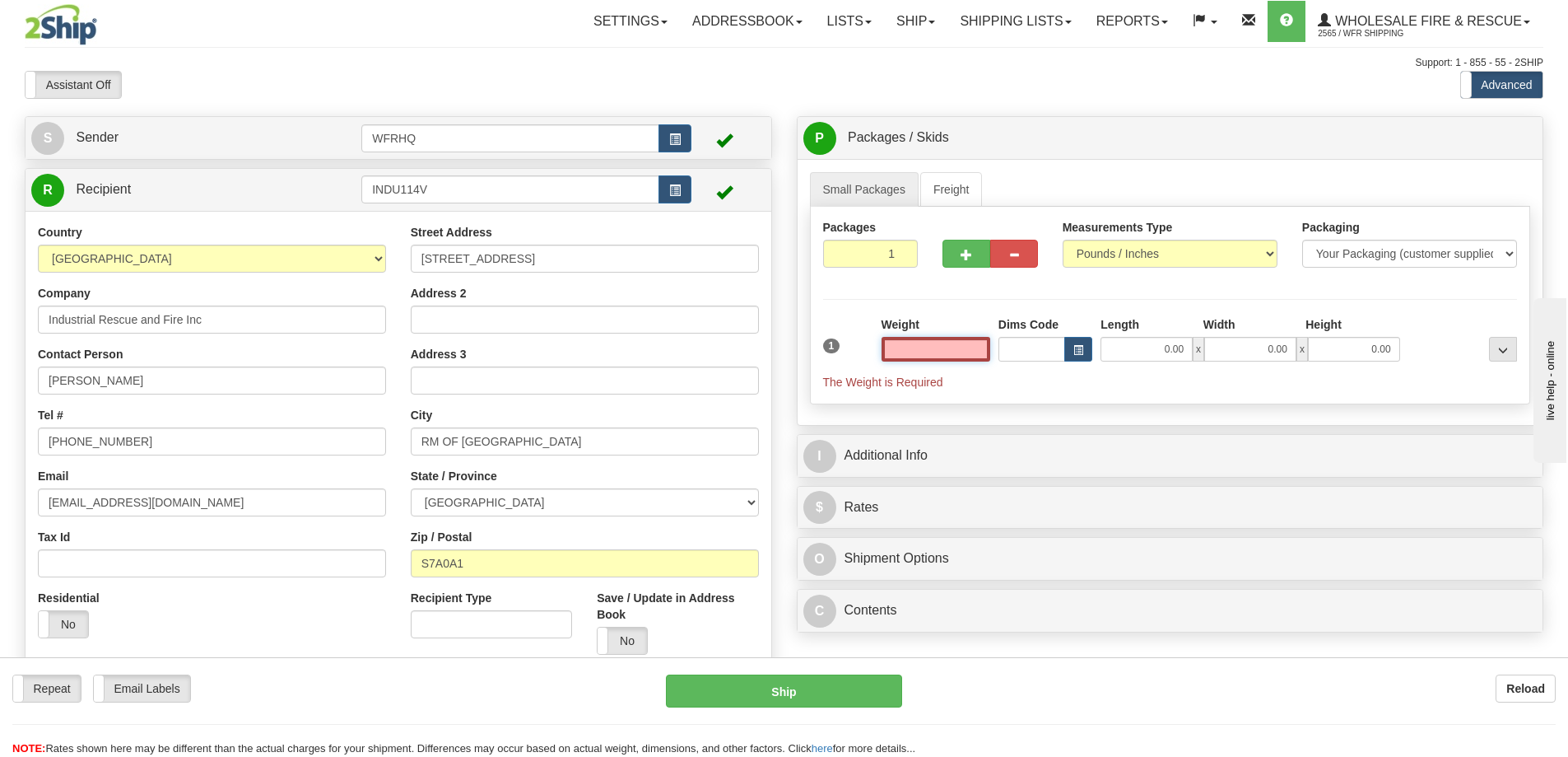
click at [906, 342] on input "text" at bounding box center [935, 349] width 108 height 25
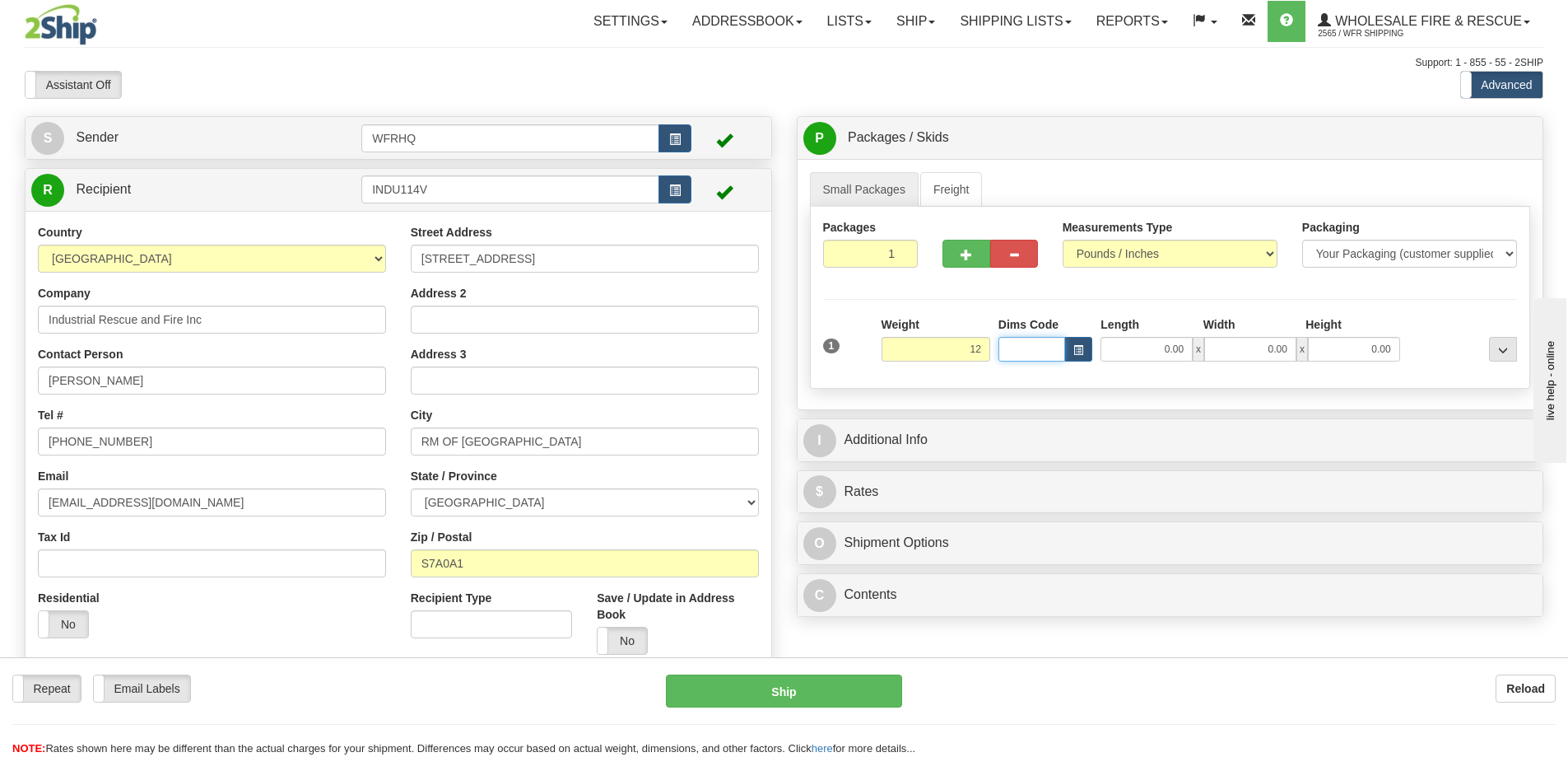
type input "12.00"
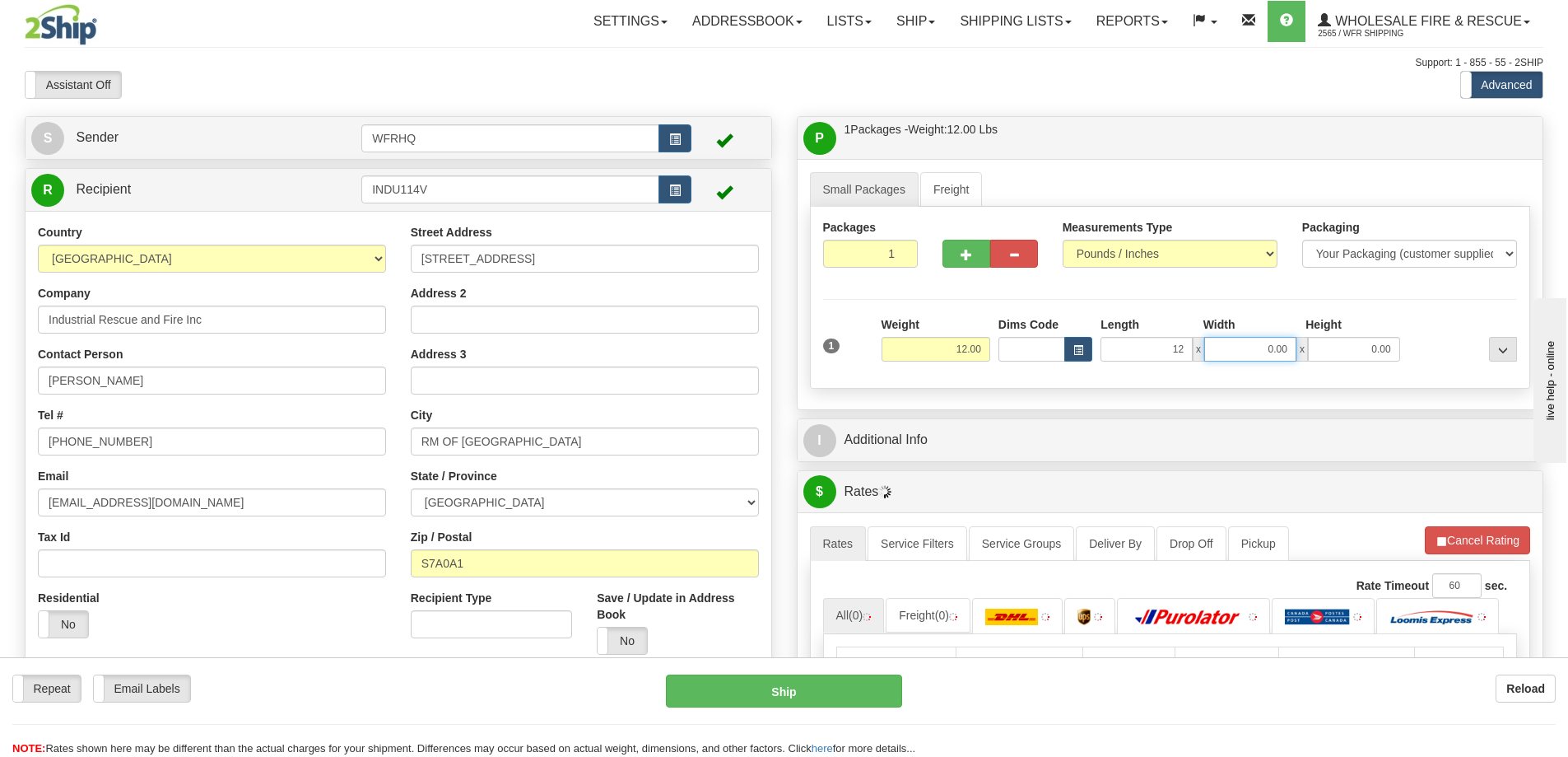
type input "12.00"
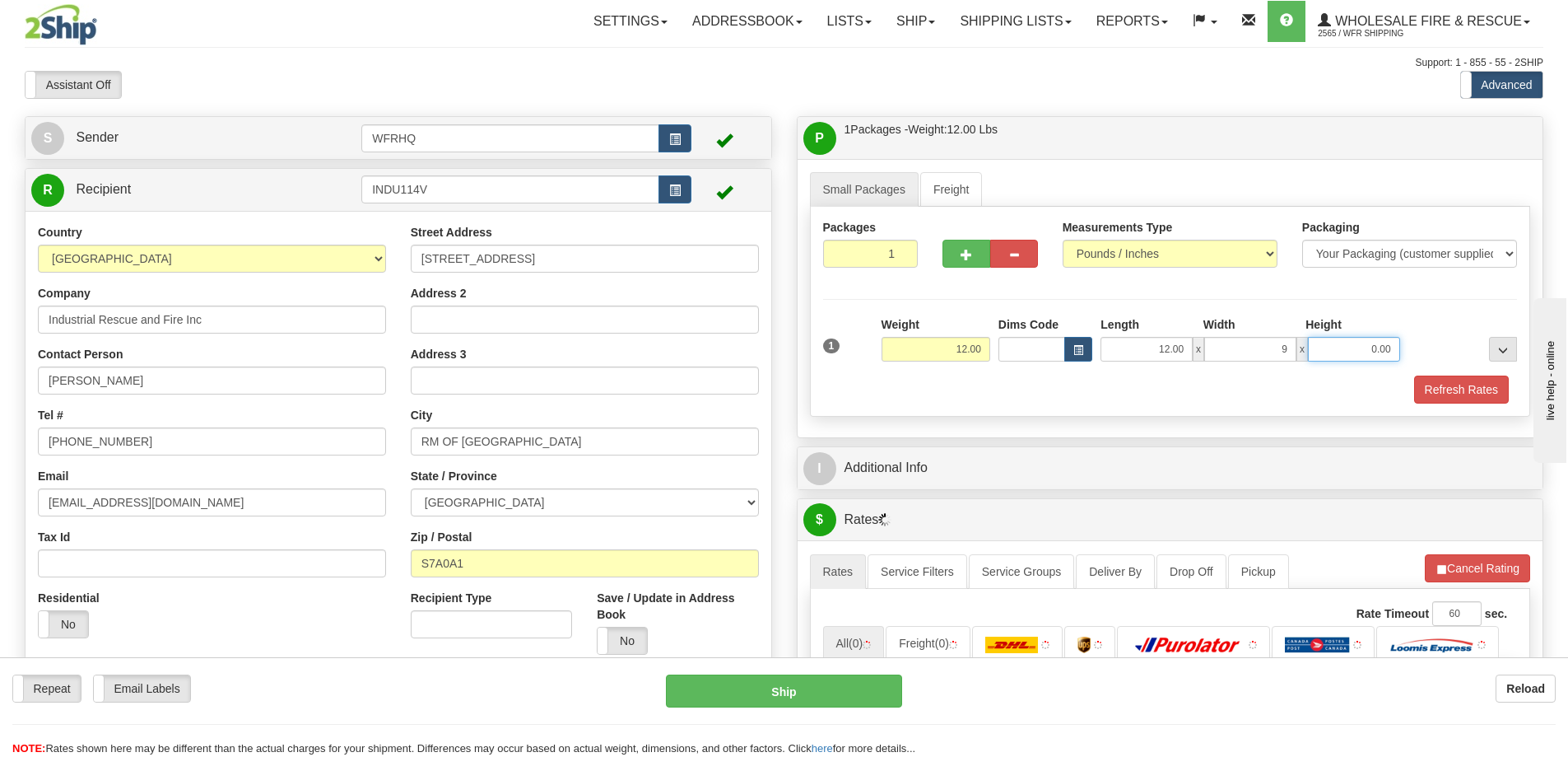
type input "9.00"
type input "6.00"
click at [1492, 397] on button "Refresh Rates" at bounding box center [1461, 390] width 94 height 28
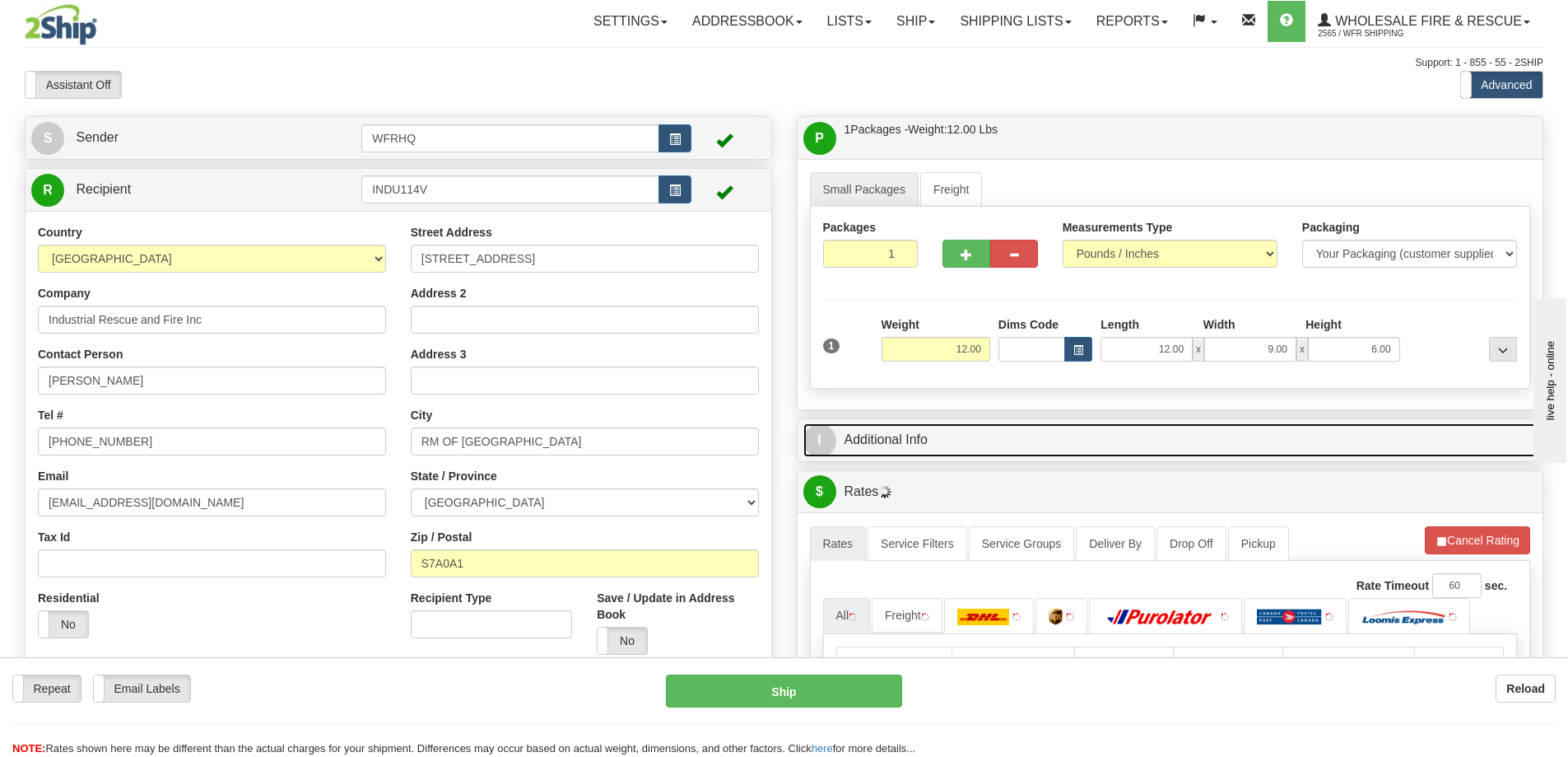
click at [1176, 438] on link "I Additional Info" at bounding box center [1171, 440] width 734 height 34
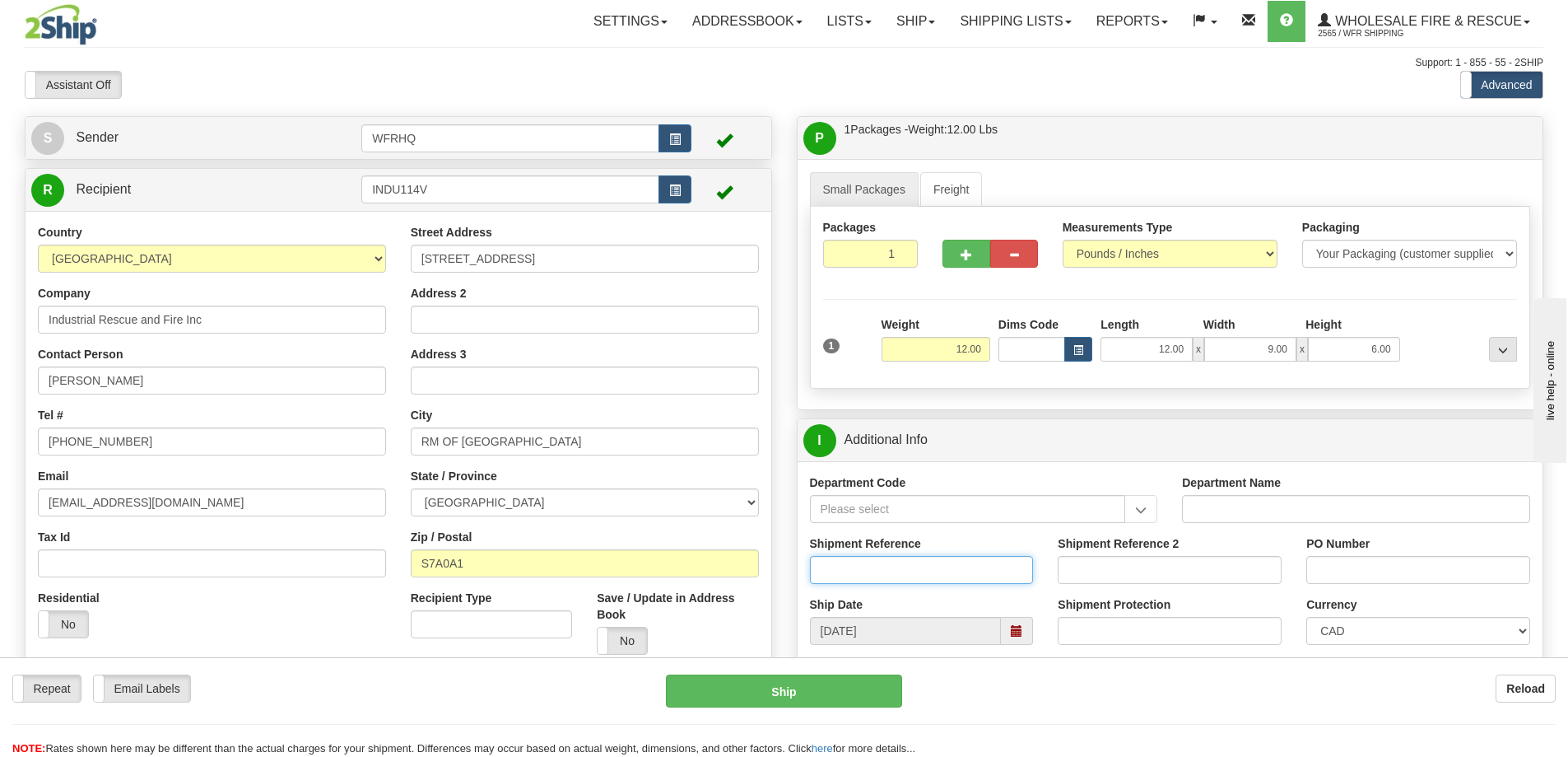
click at [863, 570] on input "Shipment Reference" at bounding box center [921, 570] width 224 height 28
type input "S46893-30999"
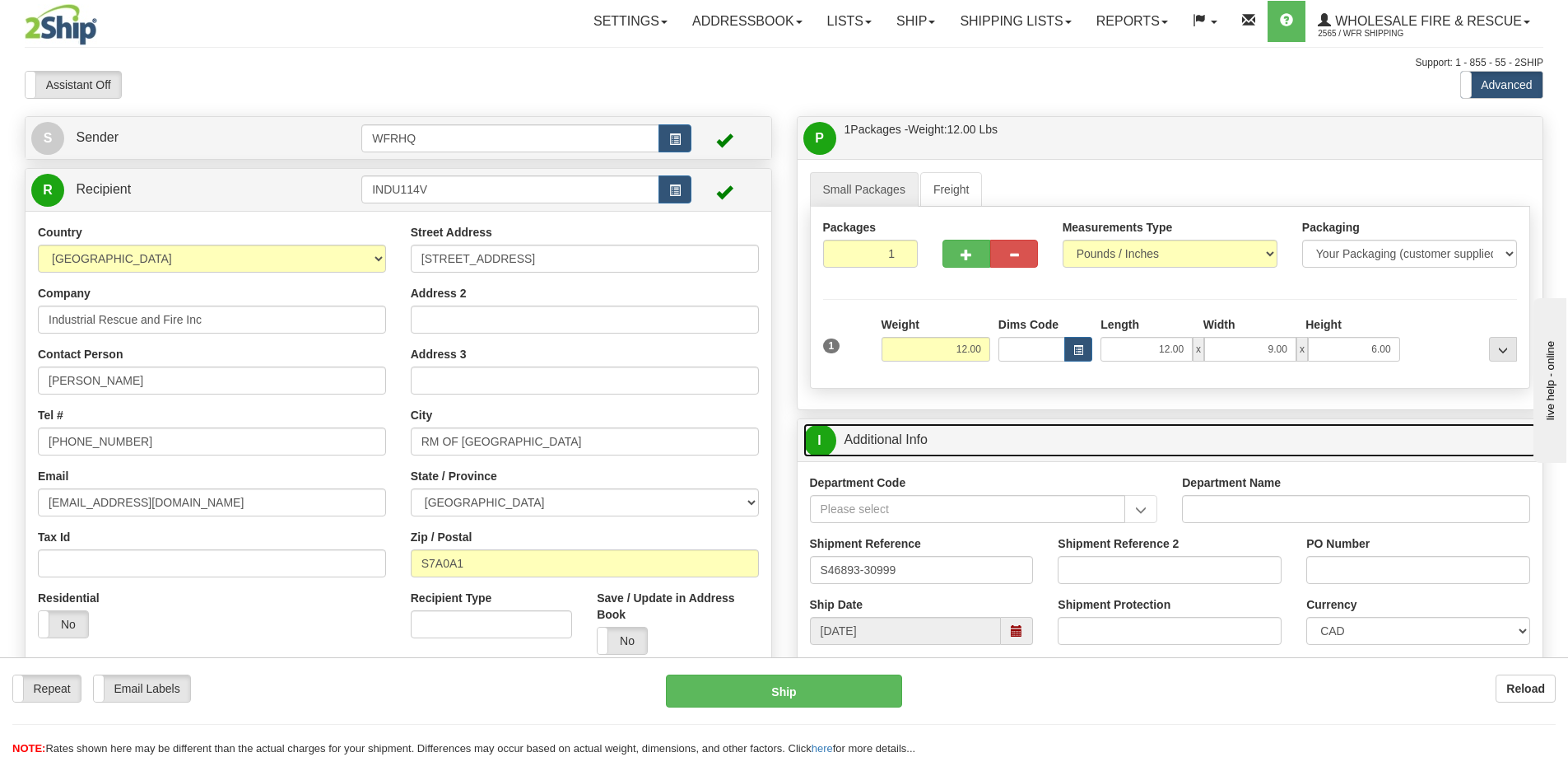
click at [1009, 446] on link "I Additional Info" at bounding box center [1171, 440] width 734 height 34
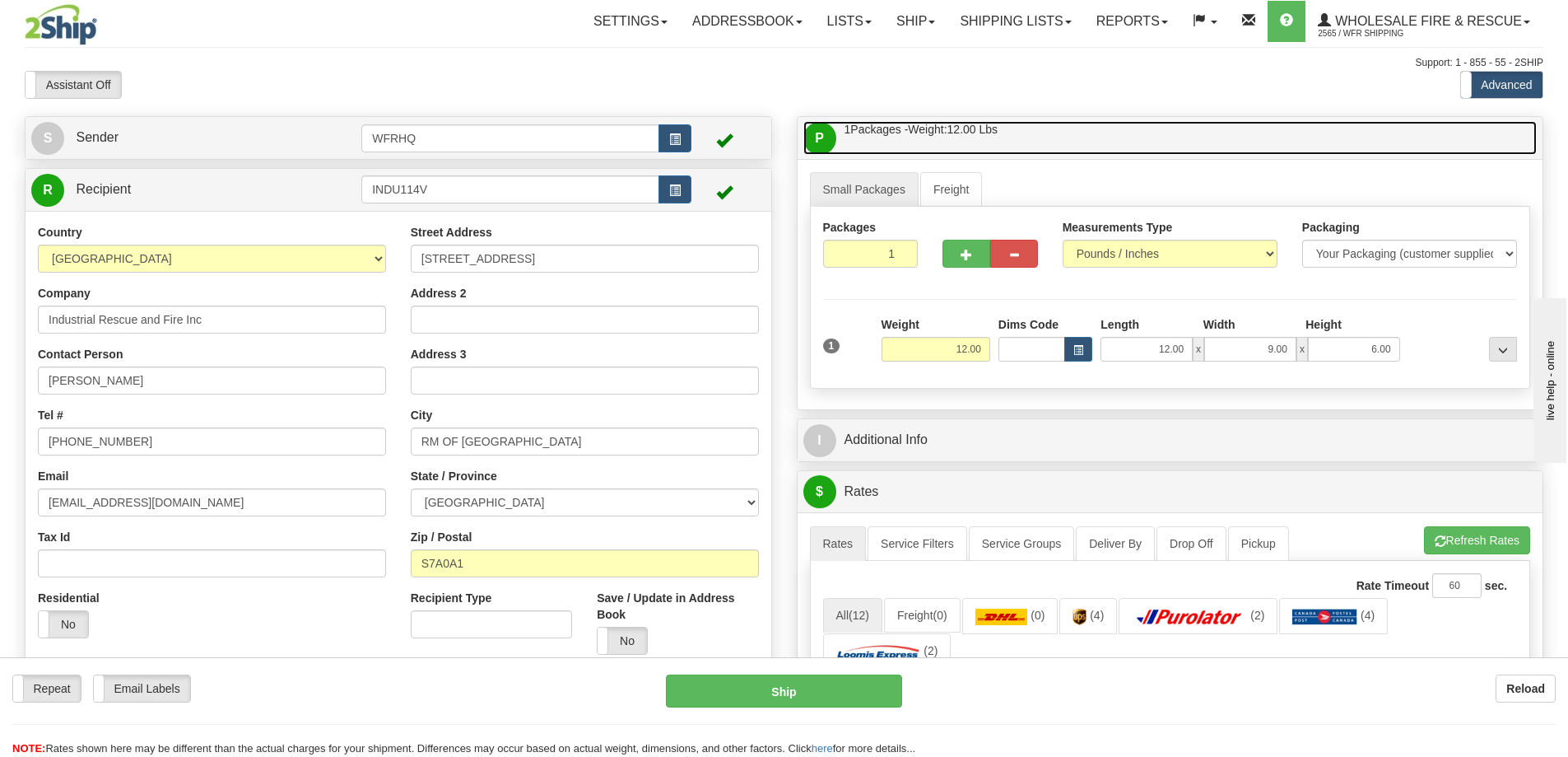
click at [1041, 133] on link "P Packages / Skids 1 Packages - Weight: 12.00 Lbs 1 Skids - Weight: NaN Lbs" at bounding box center [1171, 137] width 734 height 34
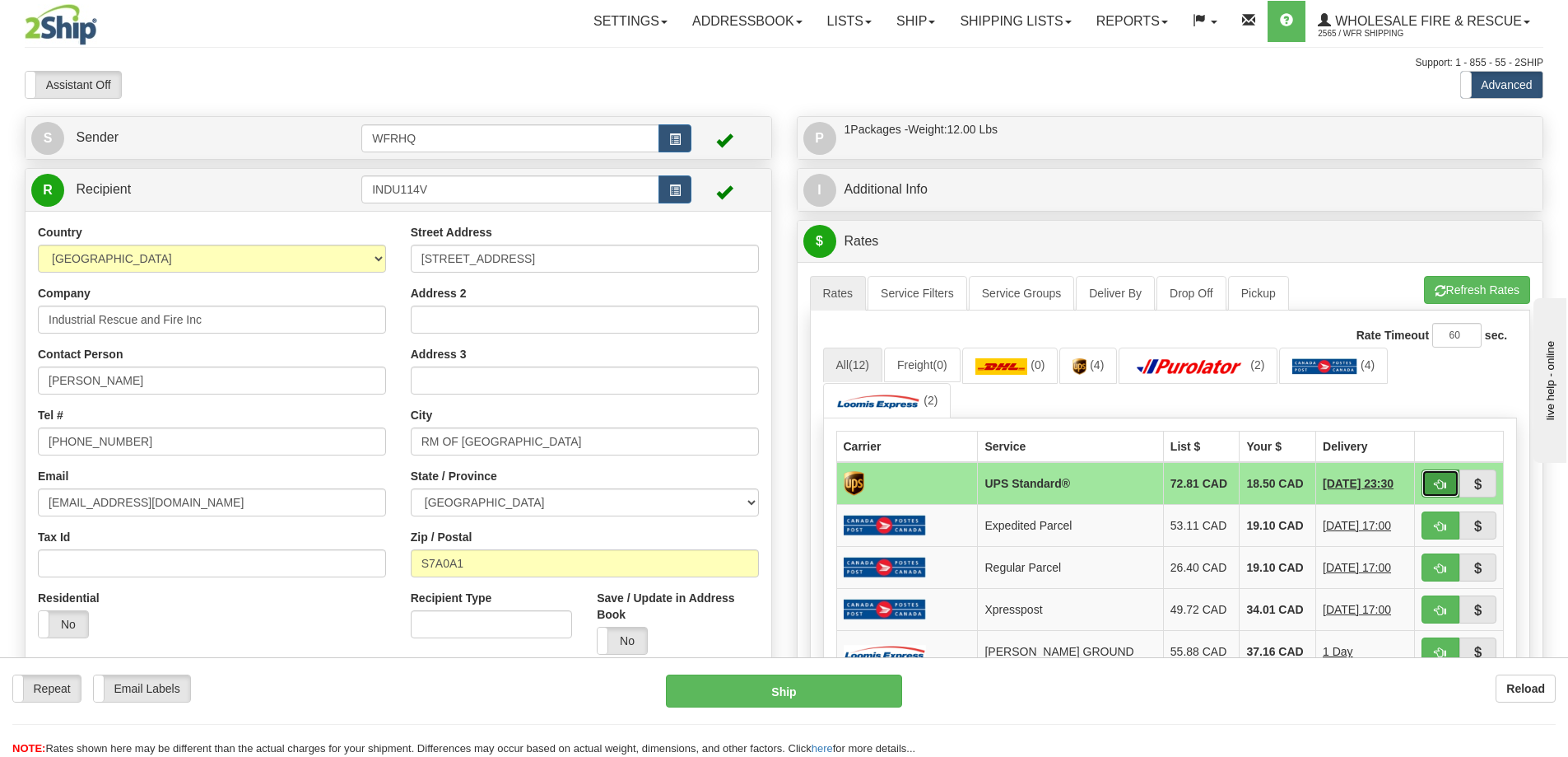
click at [1432, 489] on button "button" at bounding box center [1441, 483] width 38 height 28
type input "11"
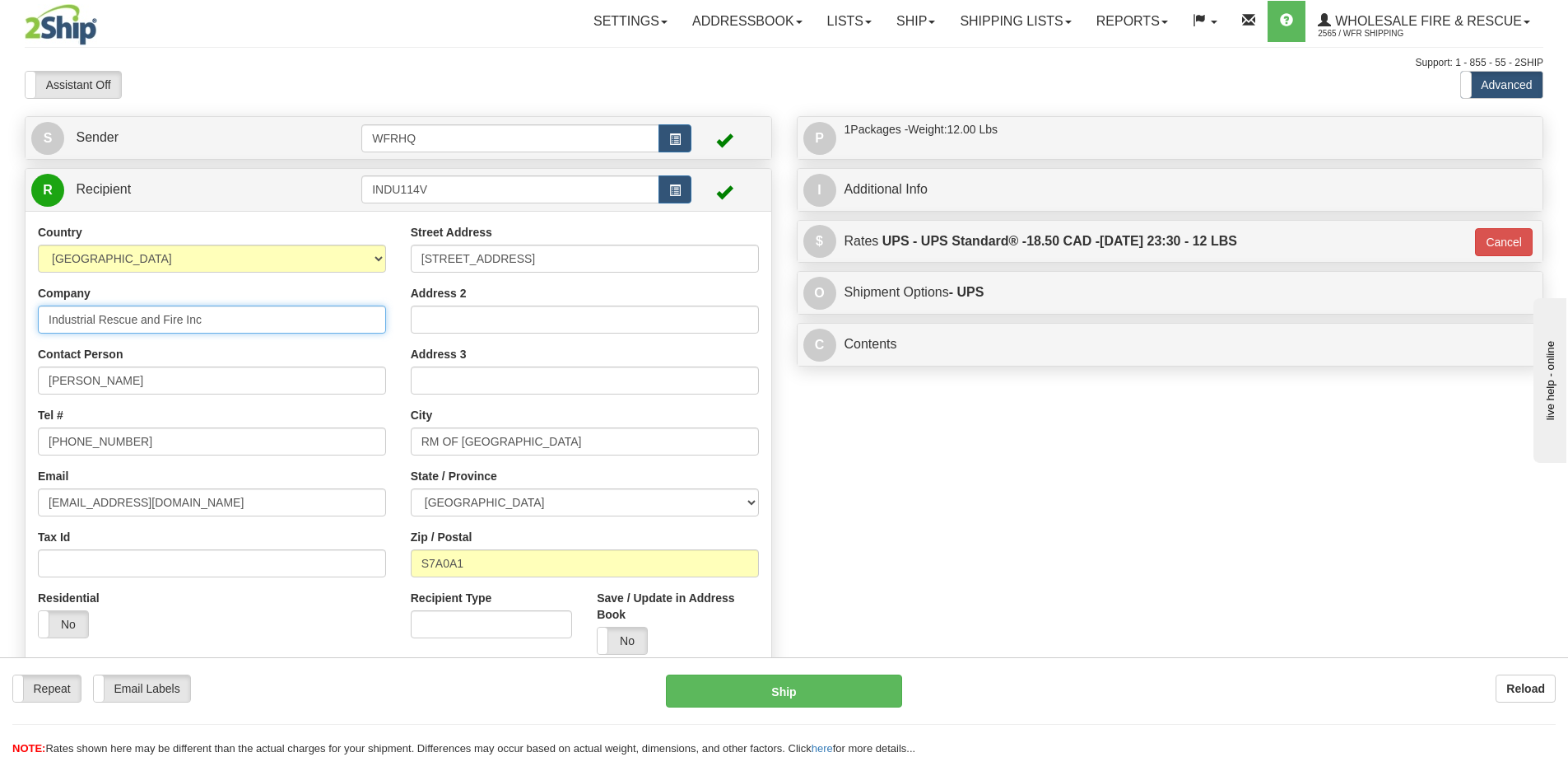
click at [57, 320] on input "Industrial Rescue and Fire Inc" at bounding box center [212, 319] width 348 height 28
type input "Industrial Rescue and Fire Inc"
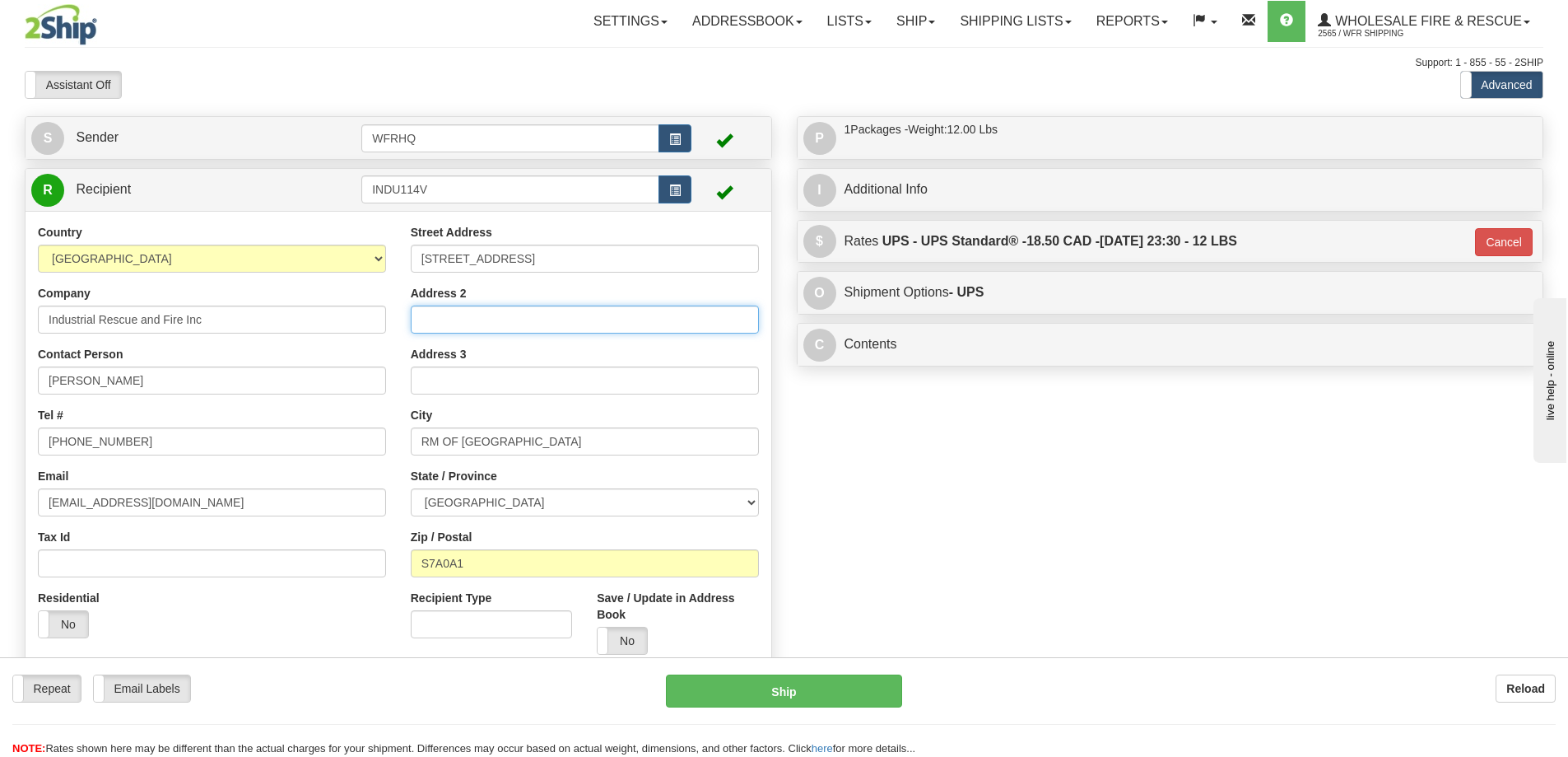
click at [591, 320] on input "Address 2" at bounding box center [585, 319] width 348 height 28
click at [995, 445] on div "S Sender WFRHQ" at bounding box center [784, 453] width 1543 height 675
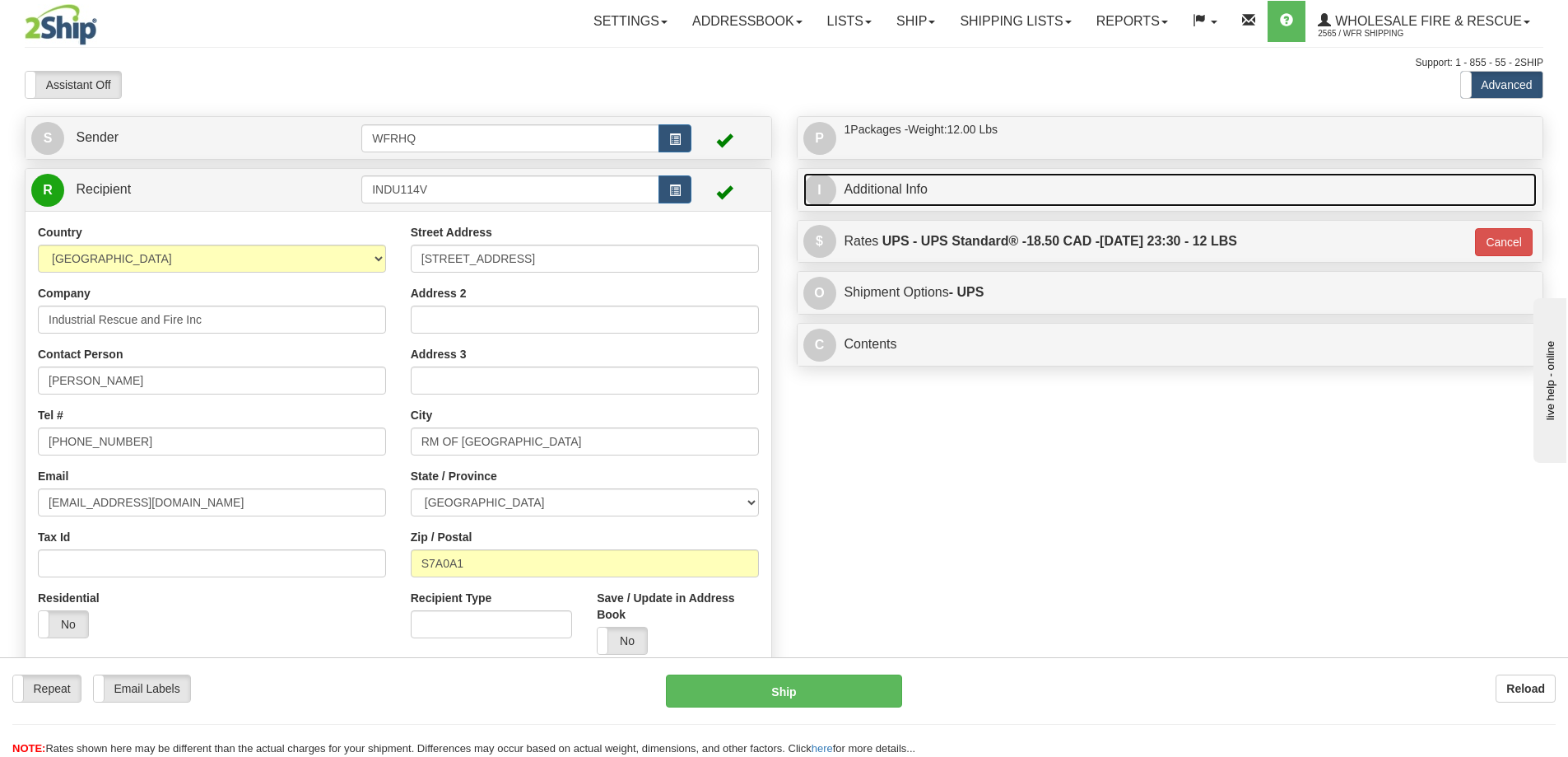
click at [958, 183] on link "I Additional Info" at bounding box center [1171, 189] width 734 height 34
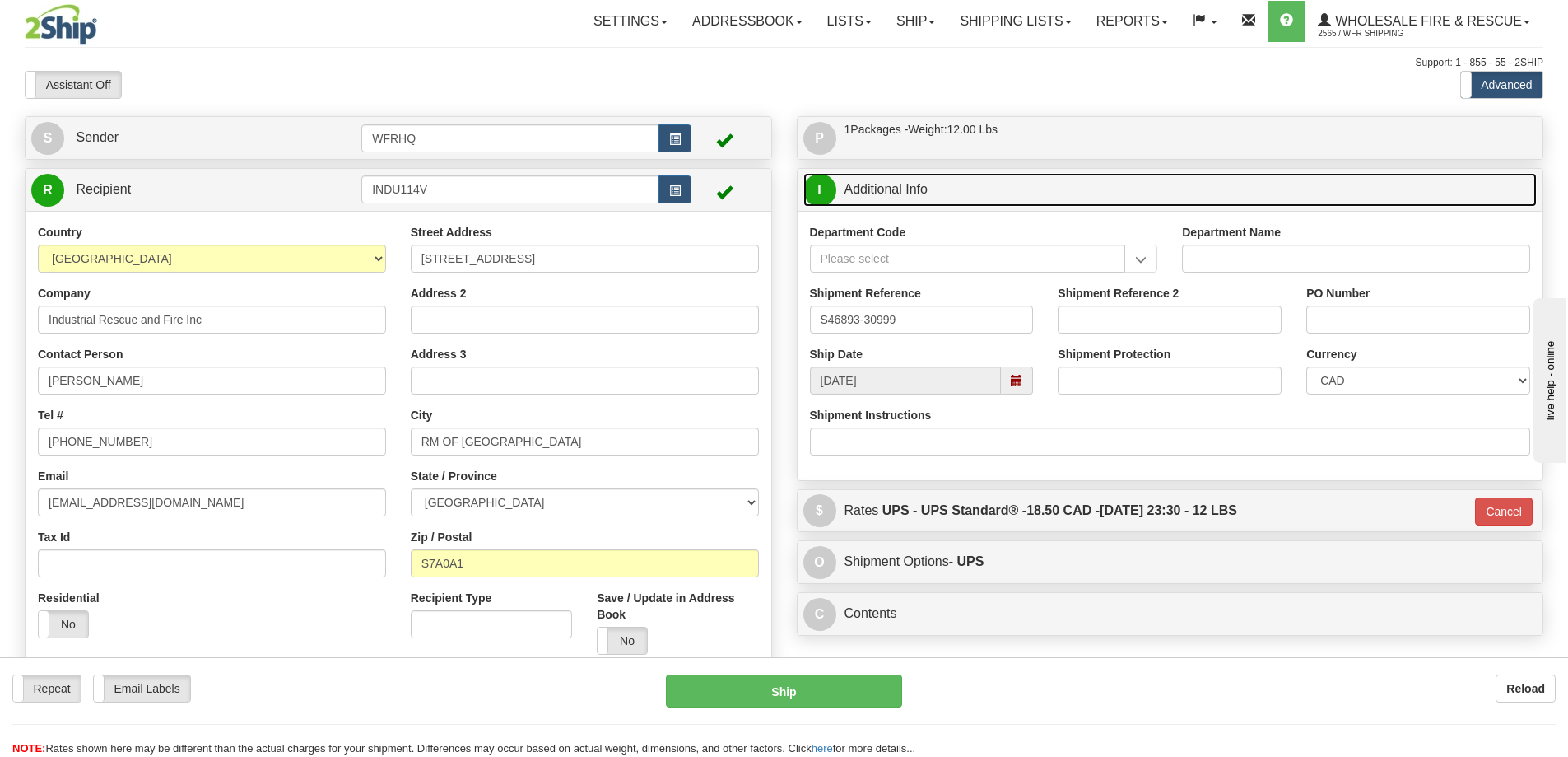
click at [958, 183] on link "I Additional Info" at bounding box center [1171, 189] width 734 height 34
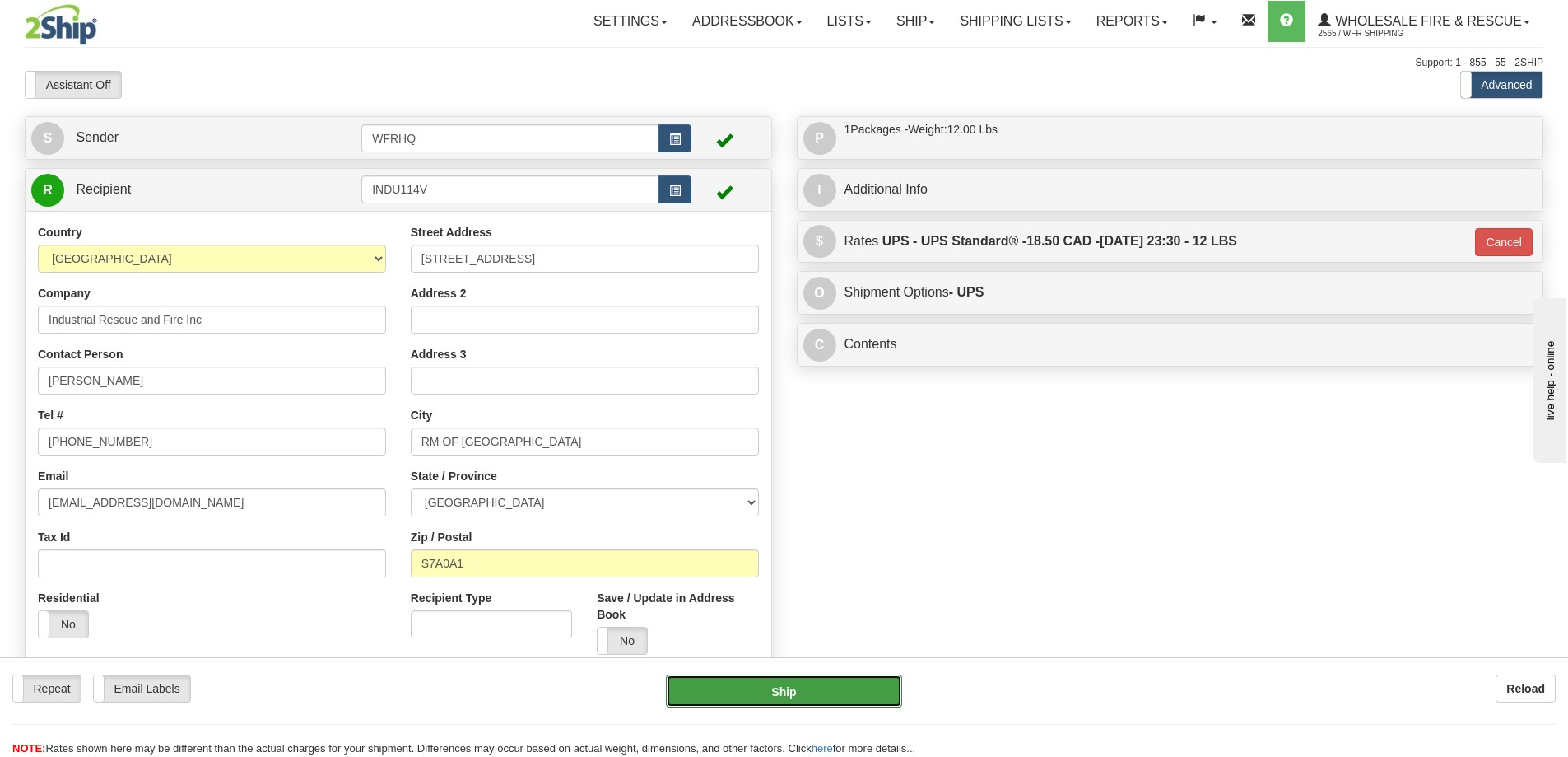
click at [750, 701] on button "Ship" at bounding box center [784, 691] width 237 height 33
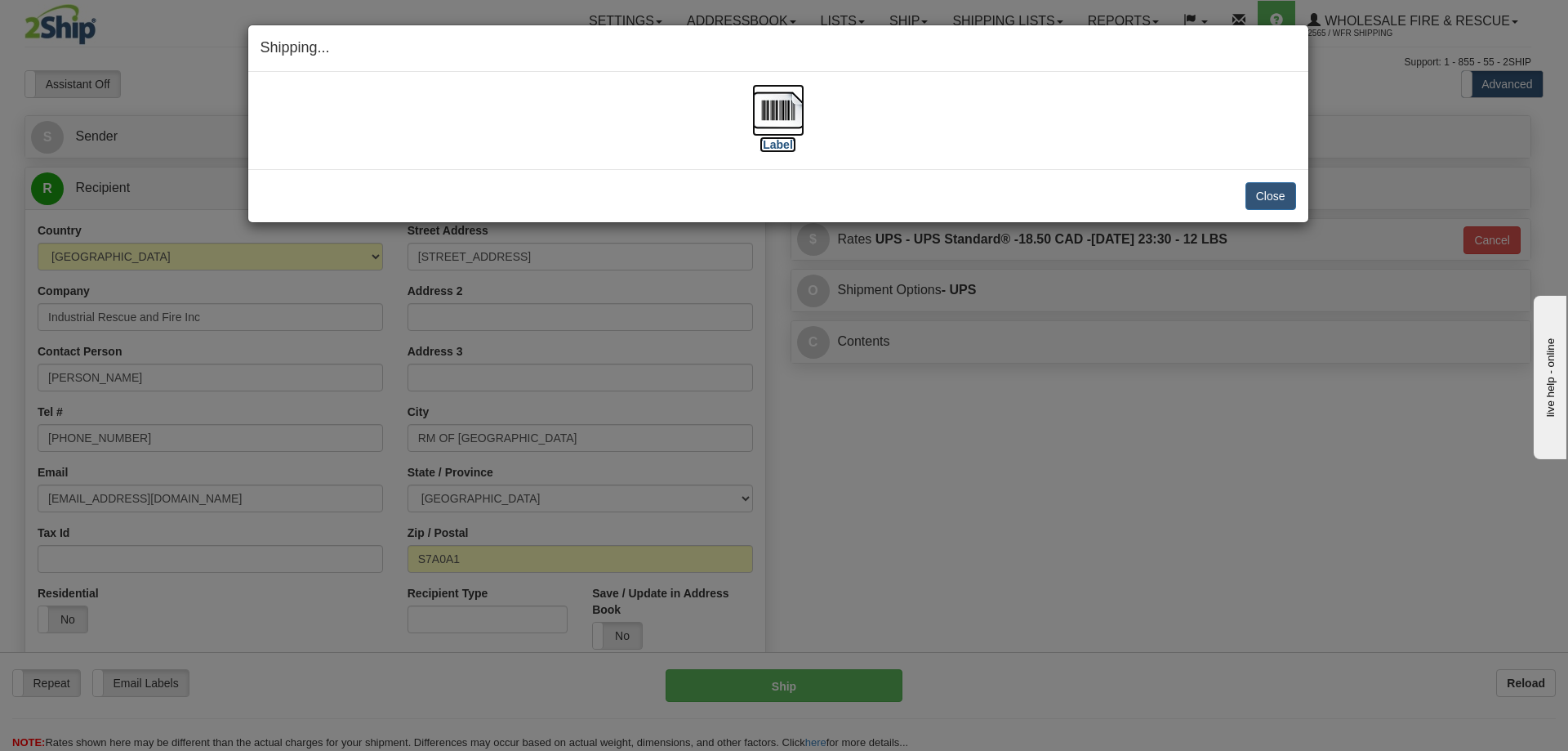
click at [785, 105] on img at bounding box center [779, 111] width 53 height 53
click at [1286, 185] on button "Close" at bounding box center [1271, 196] width 51 height 28
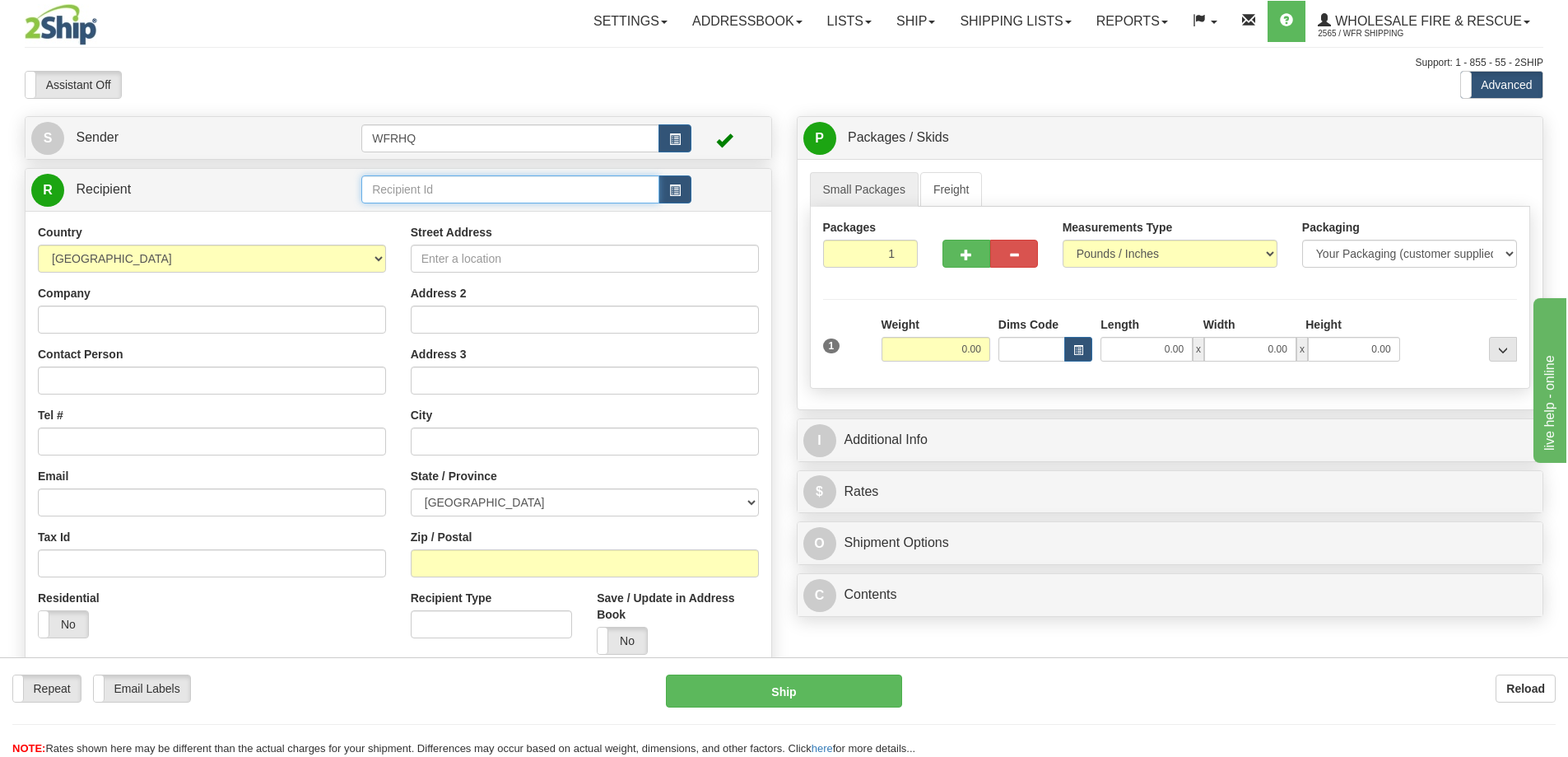
click at [537, 180] on input "text" at bounding box center [510, 189] width 298 height 28
type input "FIRE2572"
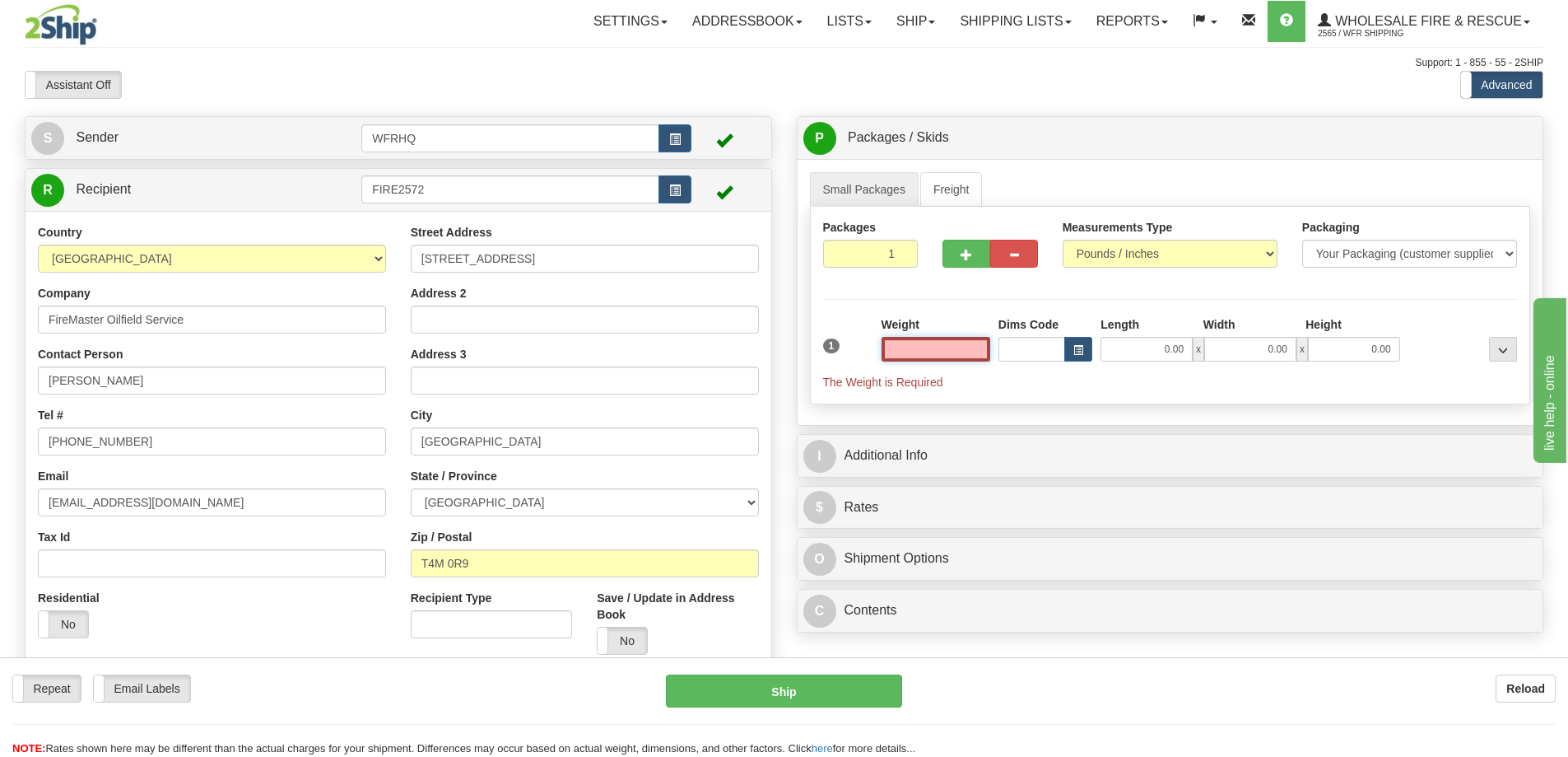
click at [956, 352] on input "text" at bounding box center [935, 349] width 108 height 25
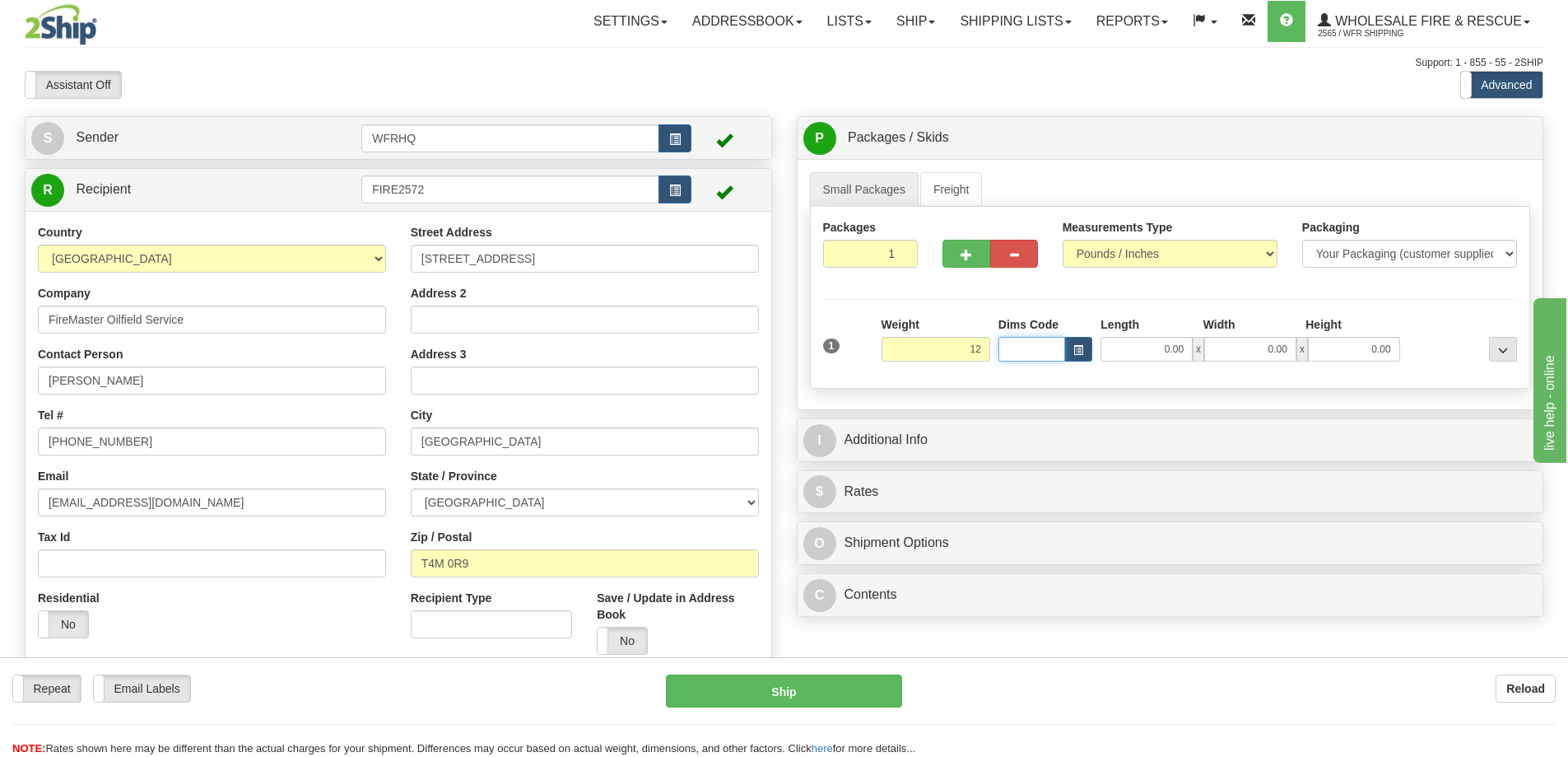
type input "12.00"
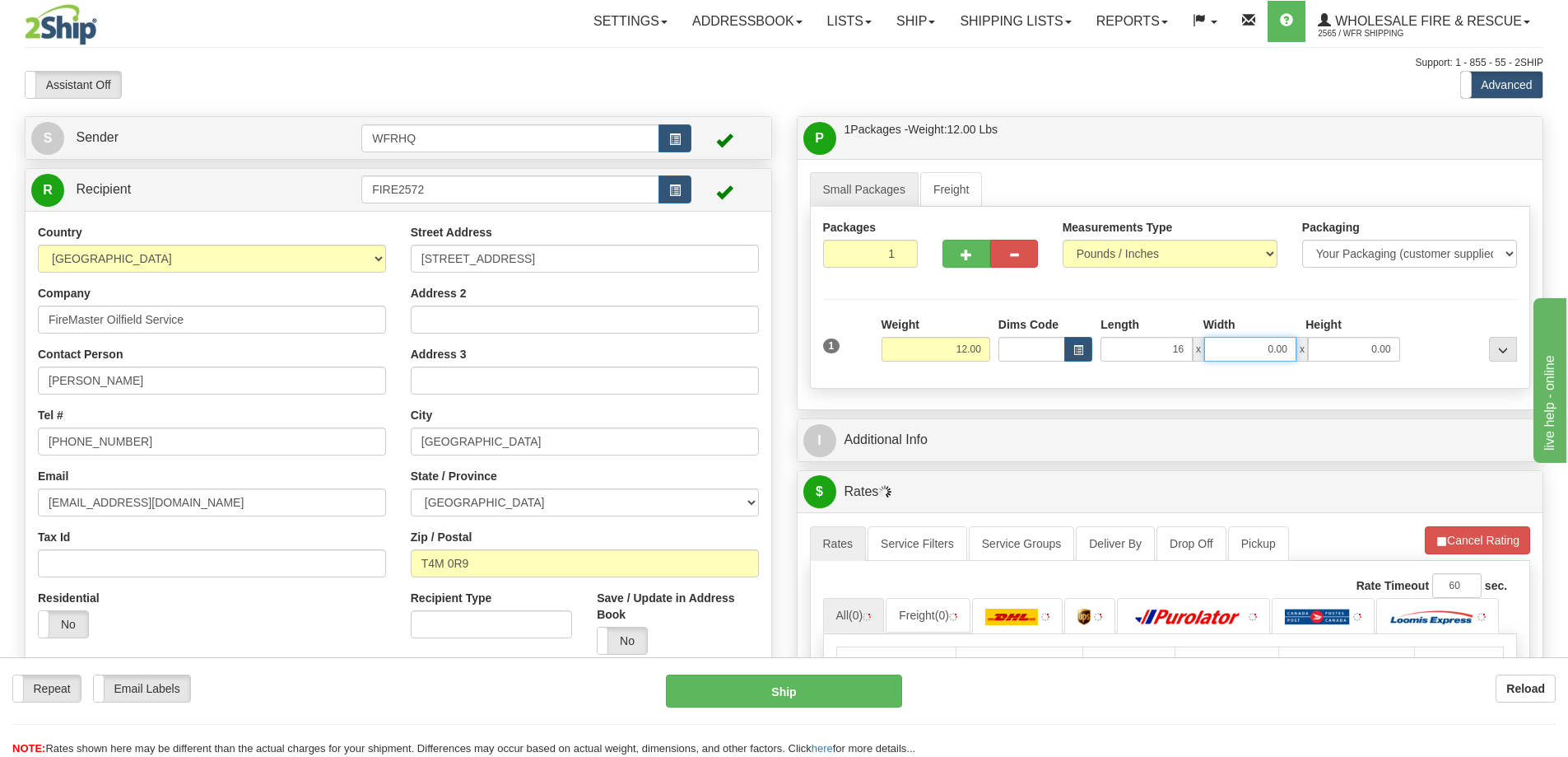
type input "16.00"
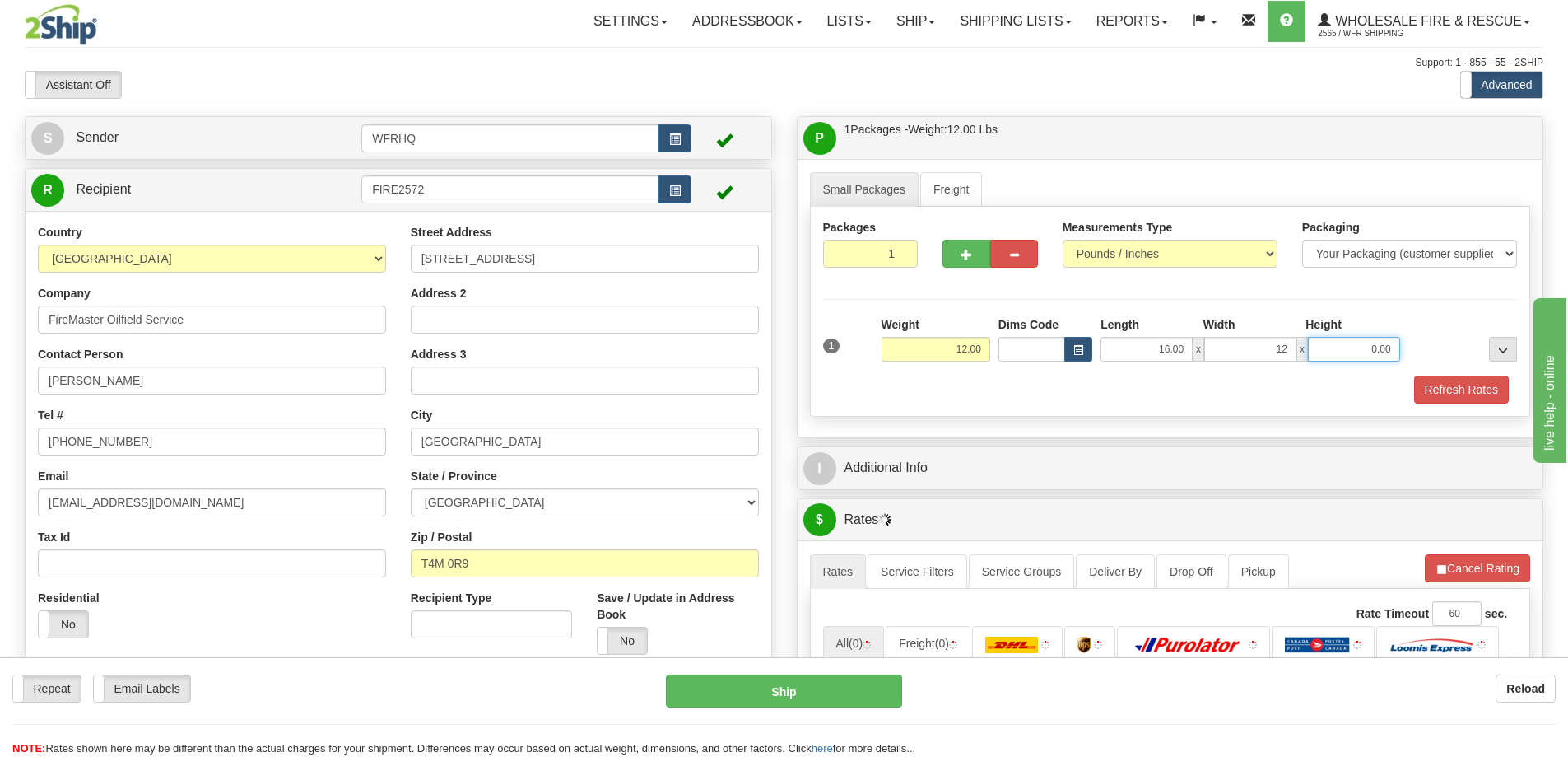
type input "12.00"
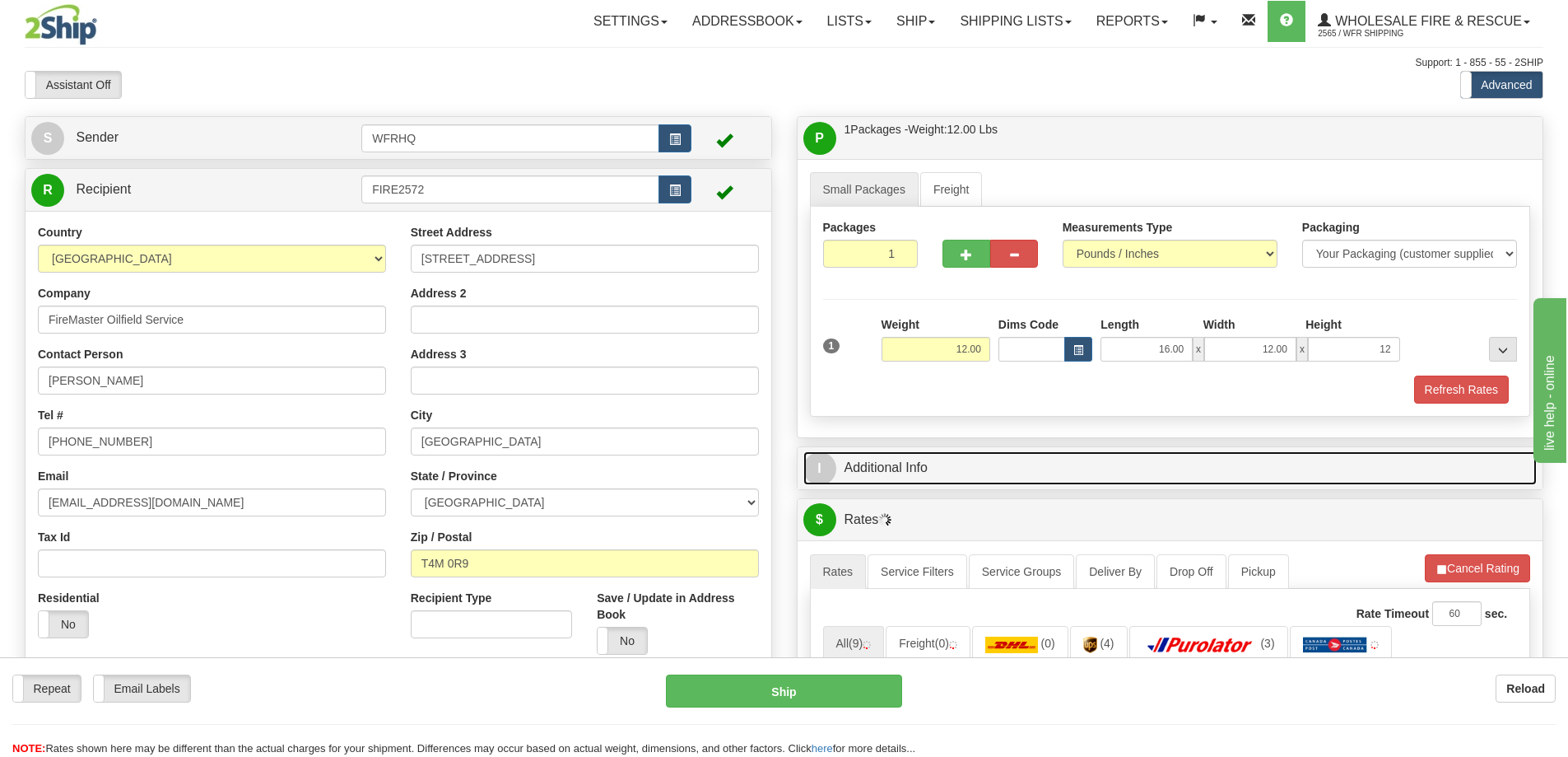
click at [973, 462] on link "I Additional Info" at bounding box center [1171, 467] width 734 height 34
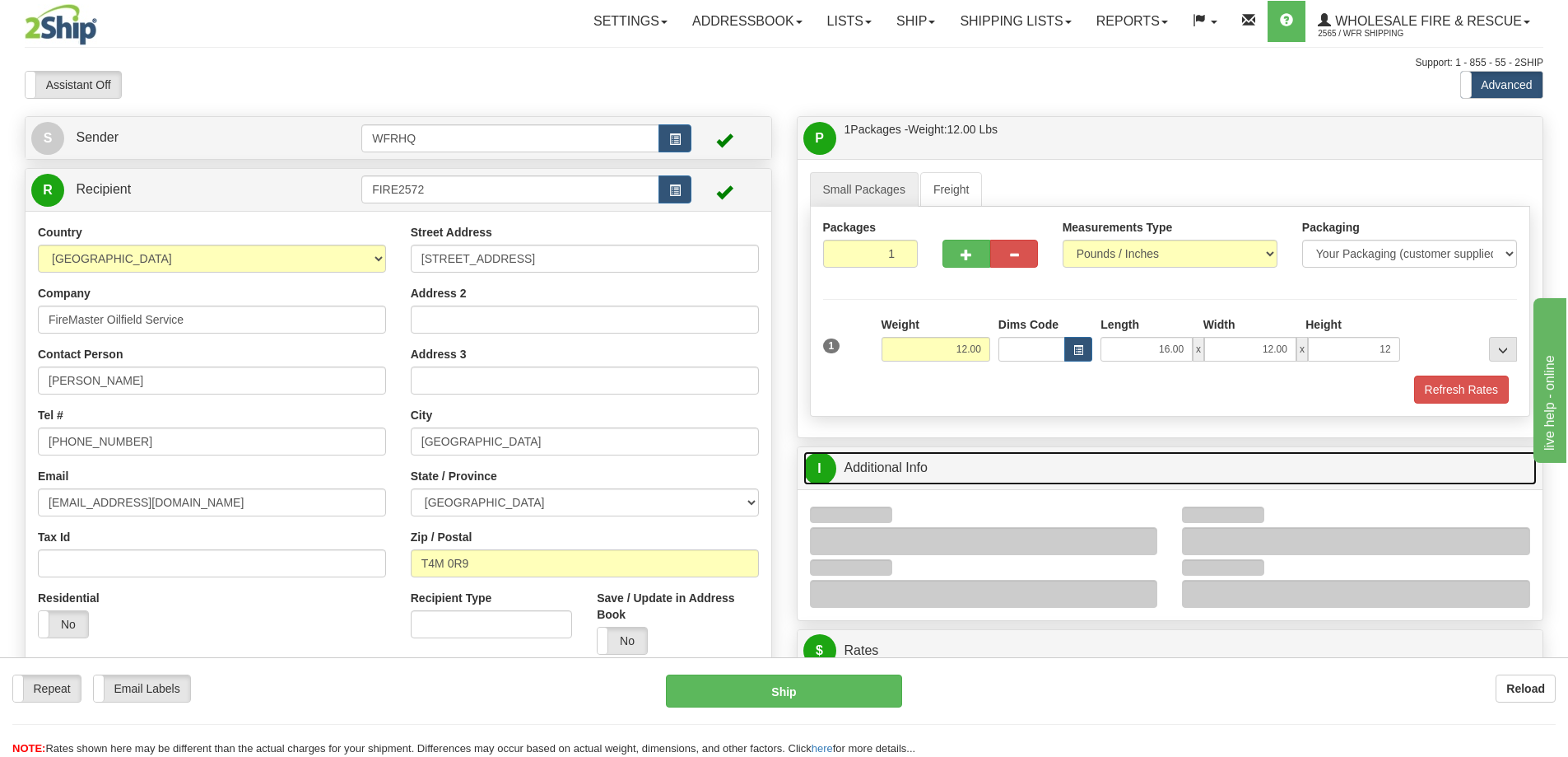
type input "12.00"
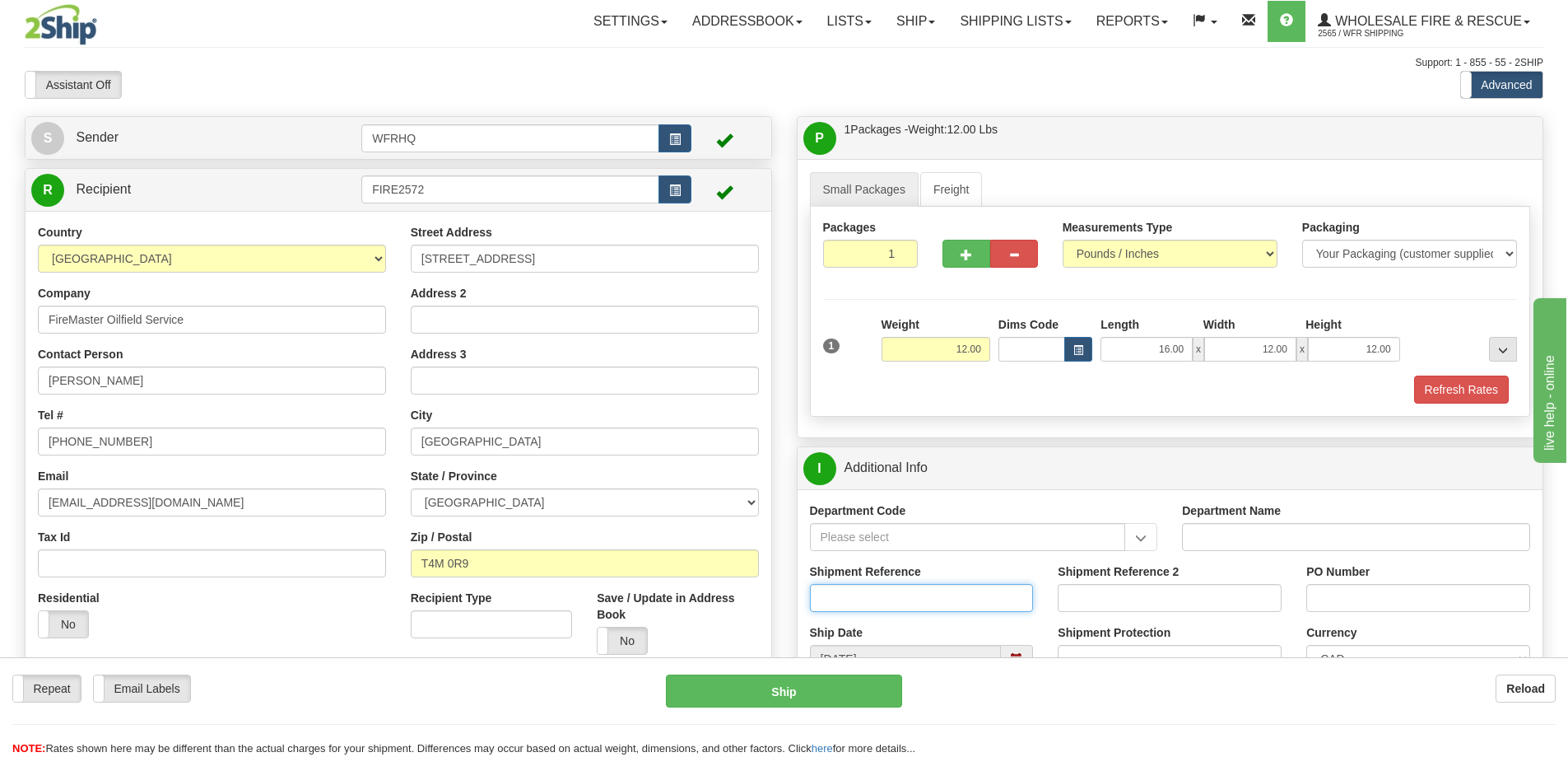
click at [882, 593] on input "Shipment Reference" at bounding box center [921, 598] width 224 height 28
type input "S46859-30980"
type input "REF#1467"
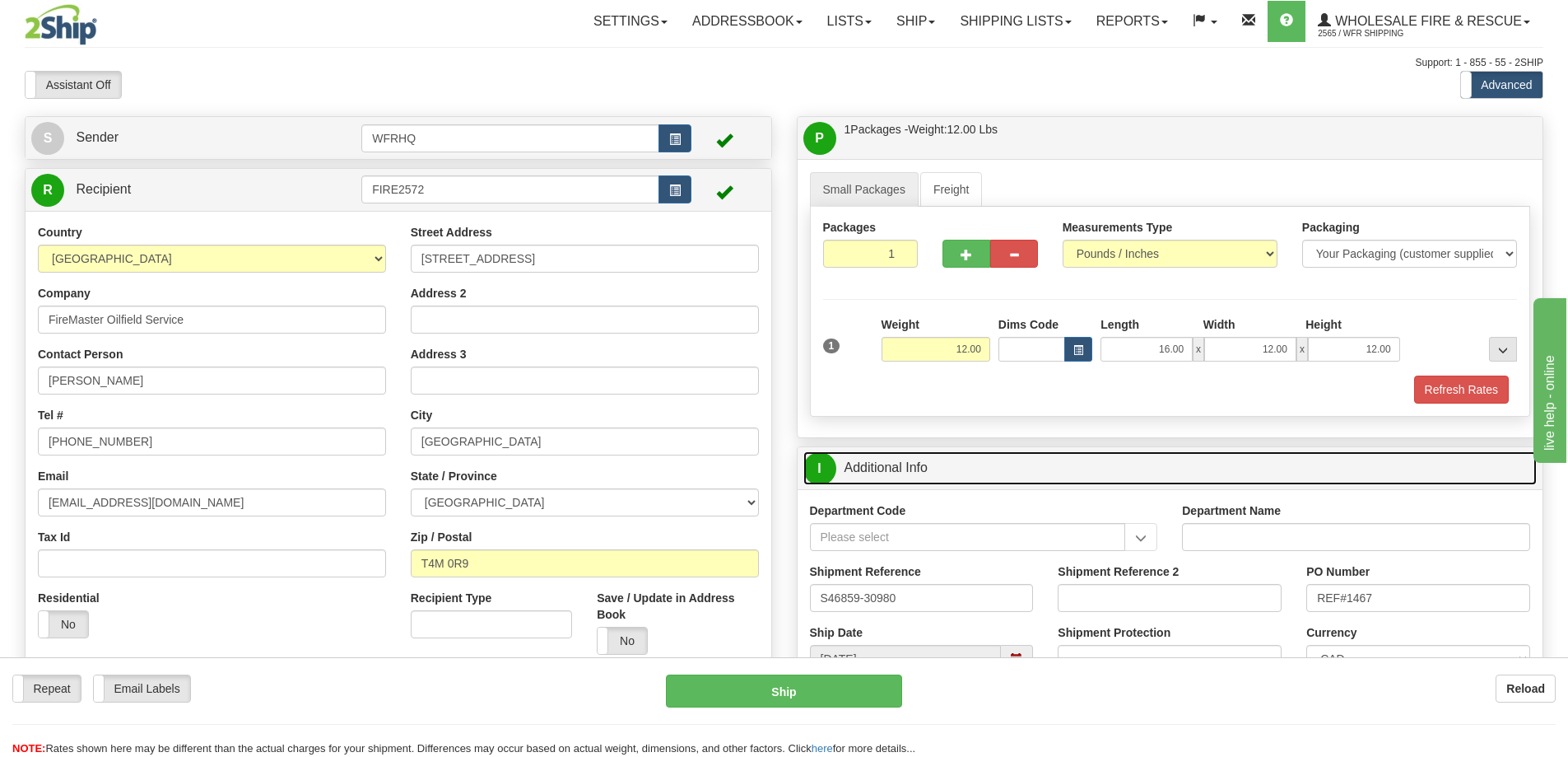
click at [954, 475] on link "I Additional Info" at bounding box center [1171, 467] width 734 height 34
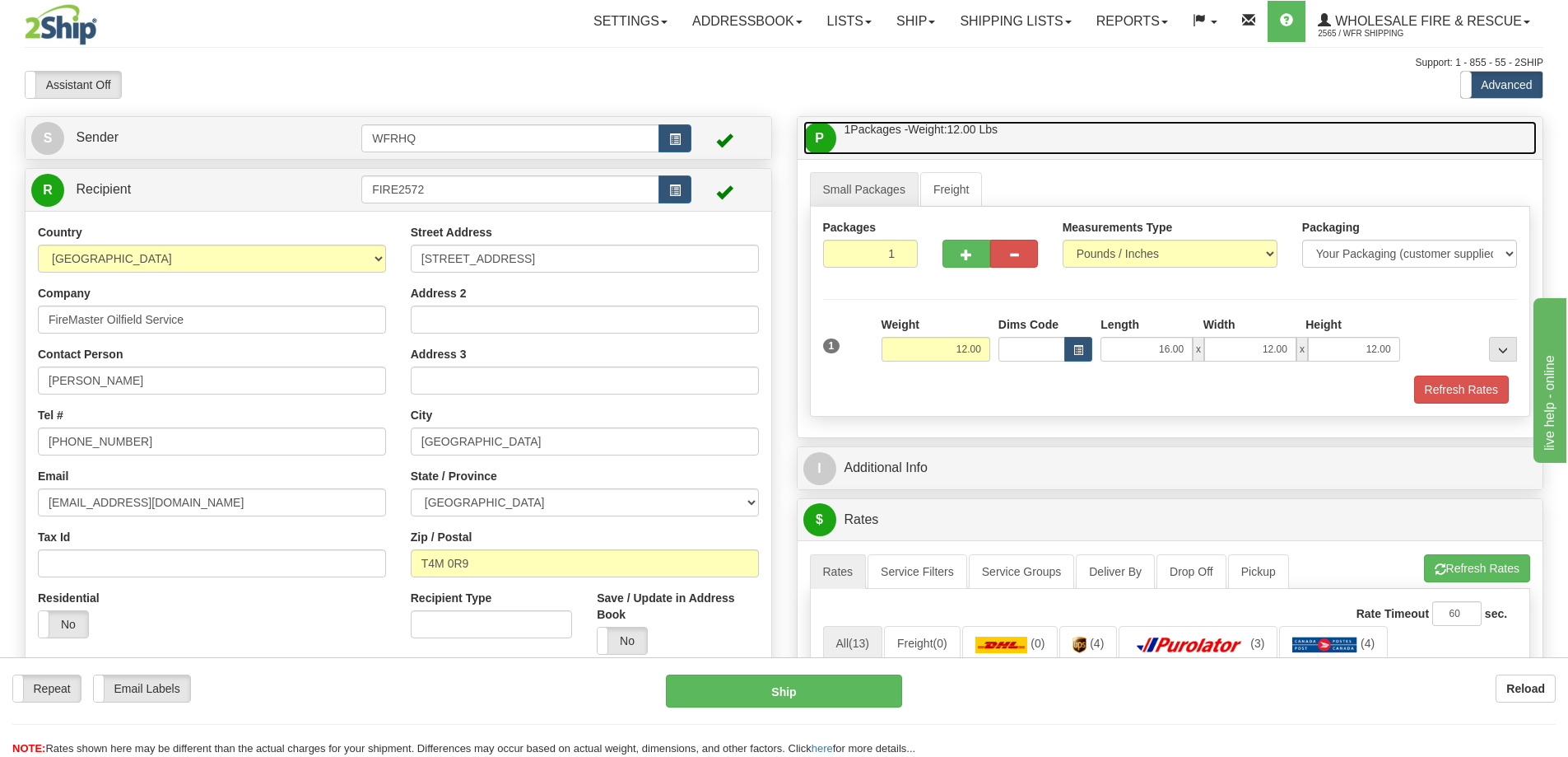
click at [1071, 127] on link "P Packages / Skids 1 Packages - Weight: 12.00 Lbs 1 Skids - Weight: NaN Lbs" at bounding box center [1171, 137] width 734 height 34
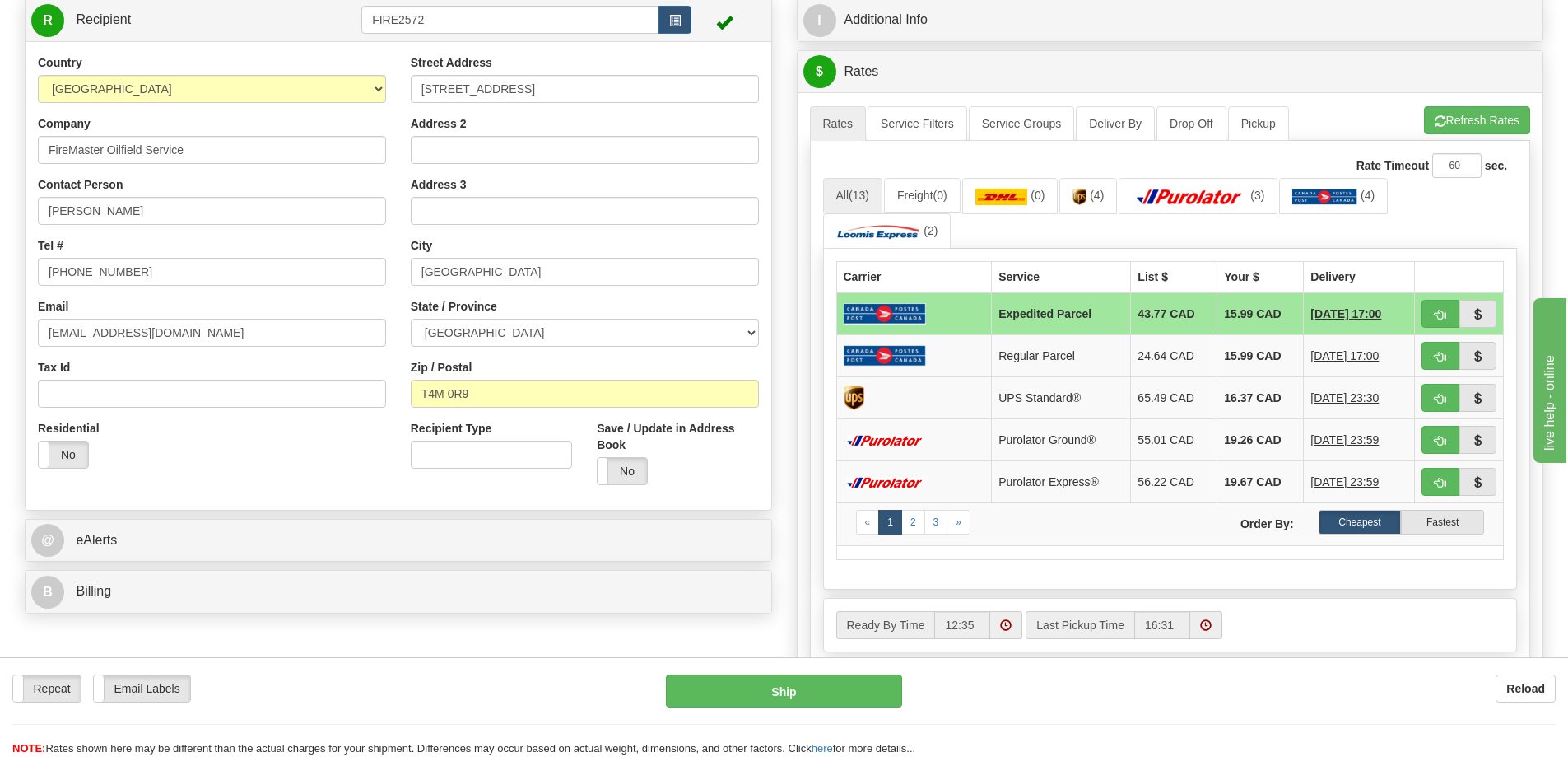
scroll to position [412, 0]
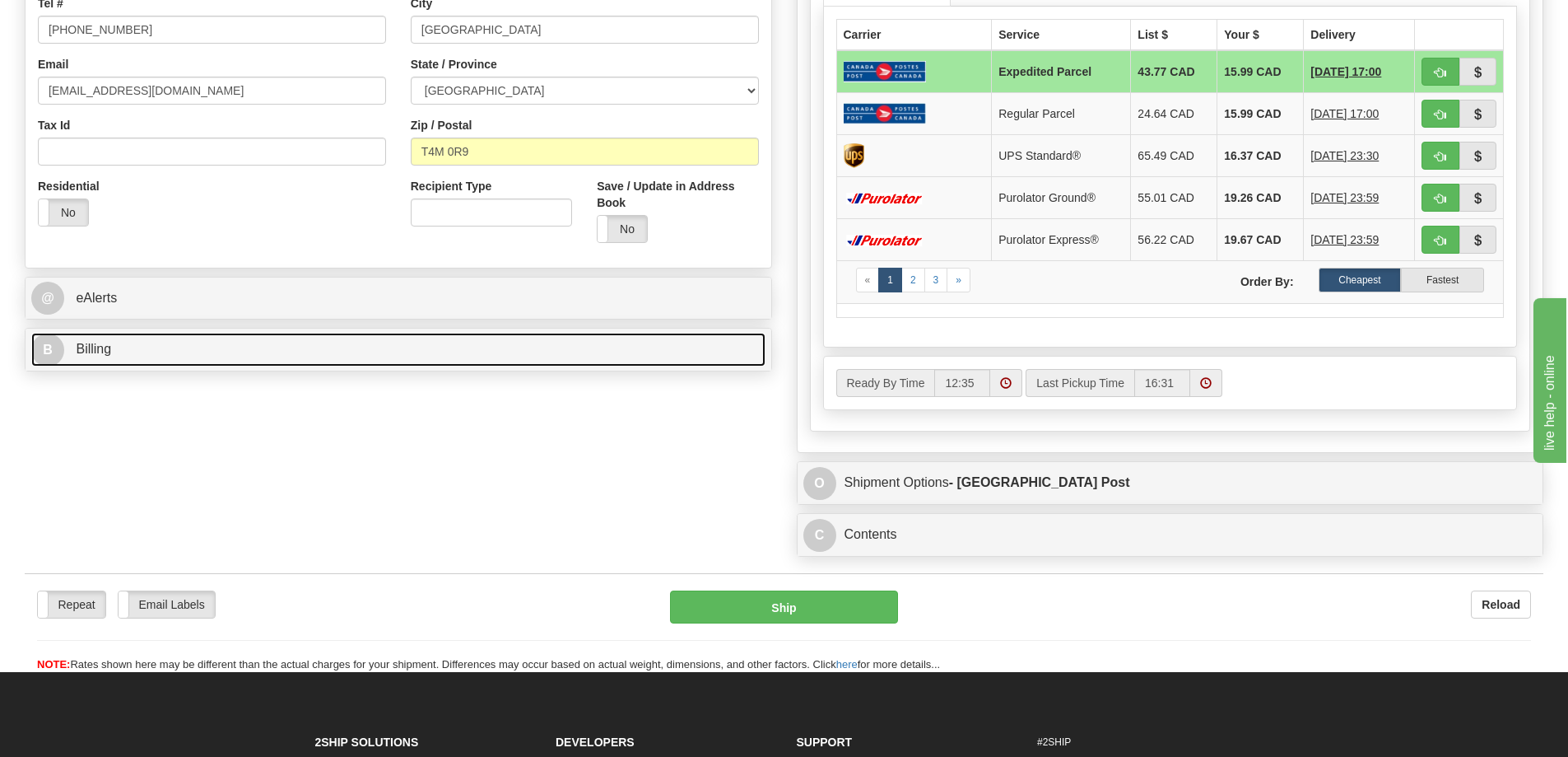
click at [149, 344] on link "B Billing" at bounding box center [399, 349] width 734 height 34
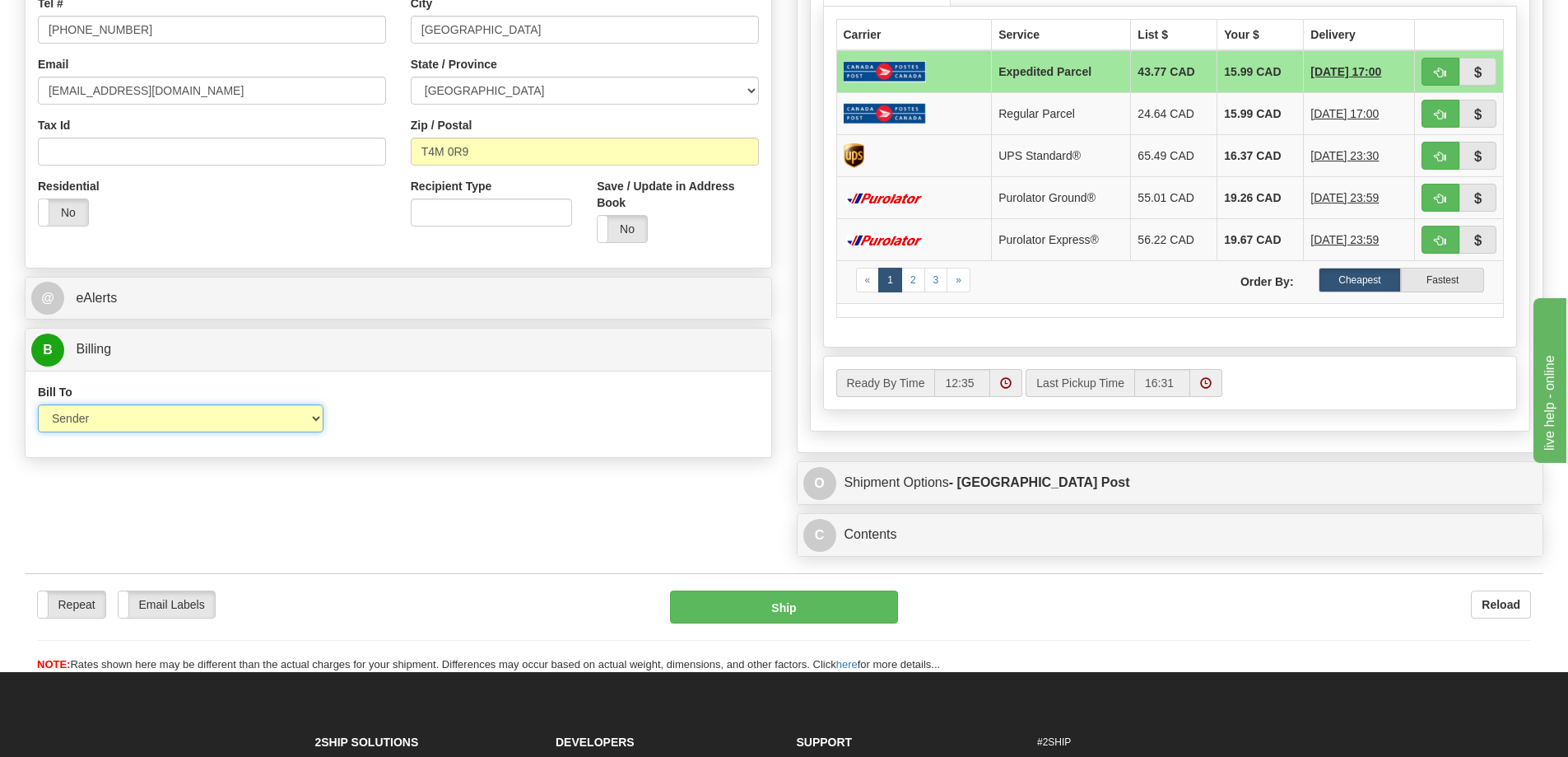
click at [122, 411] on select "Sender Recipient Third Party Collect" at bounding box center [180, 419] width 285 height 28
select select "2"
click at [38, 405] on select "Sender Recipient Third Party Collect" at bounding box center [180, 419] width 285 height 28
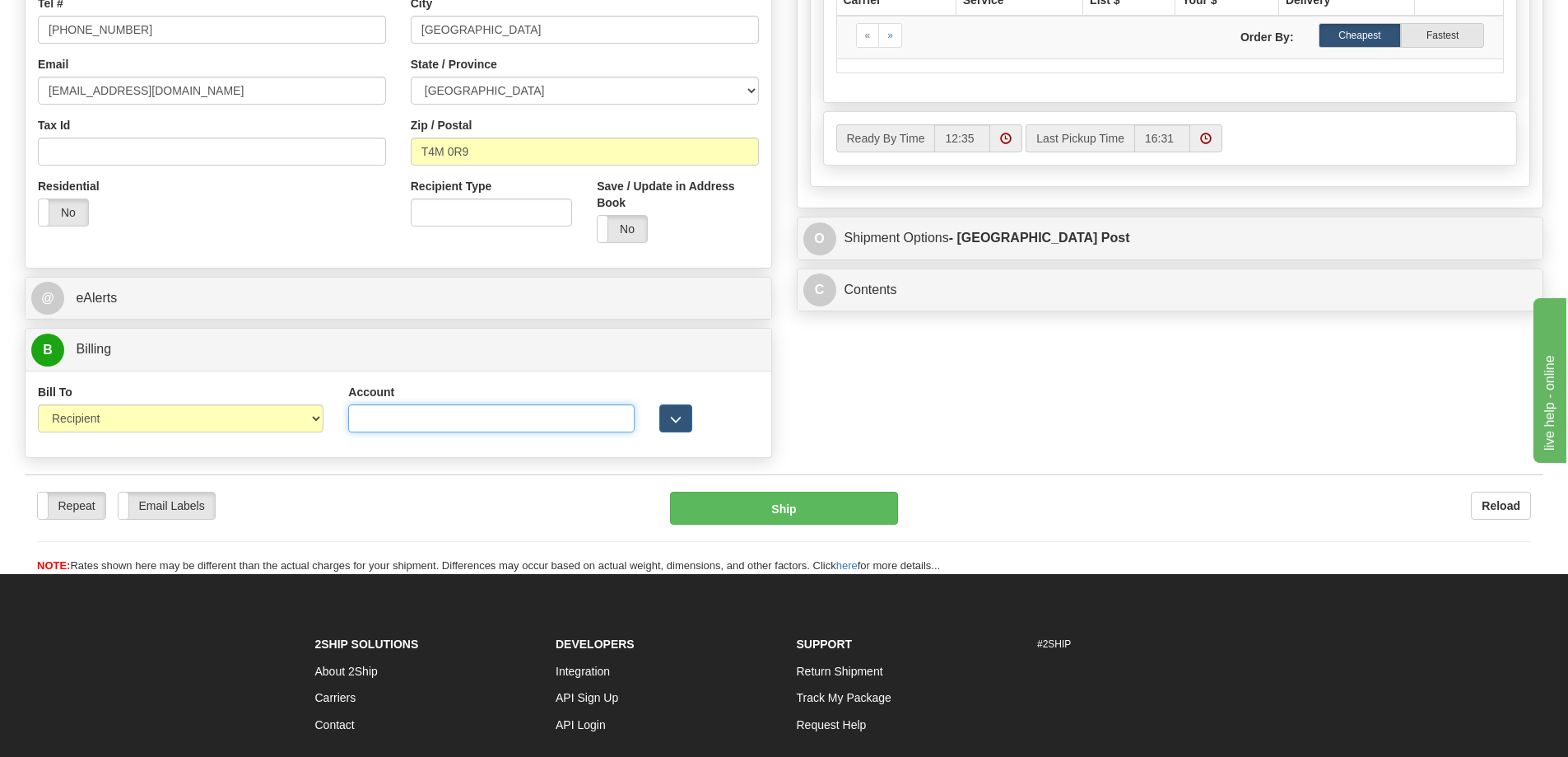
click at [367, 422] on input "Account" at bounding box center [490, 419] width 285 height 28
paste input "7399700"
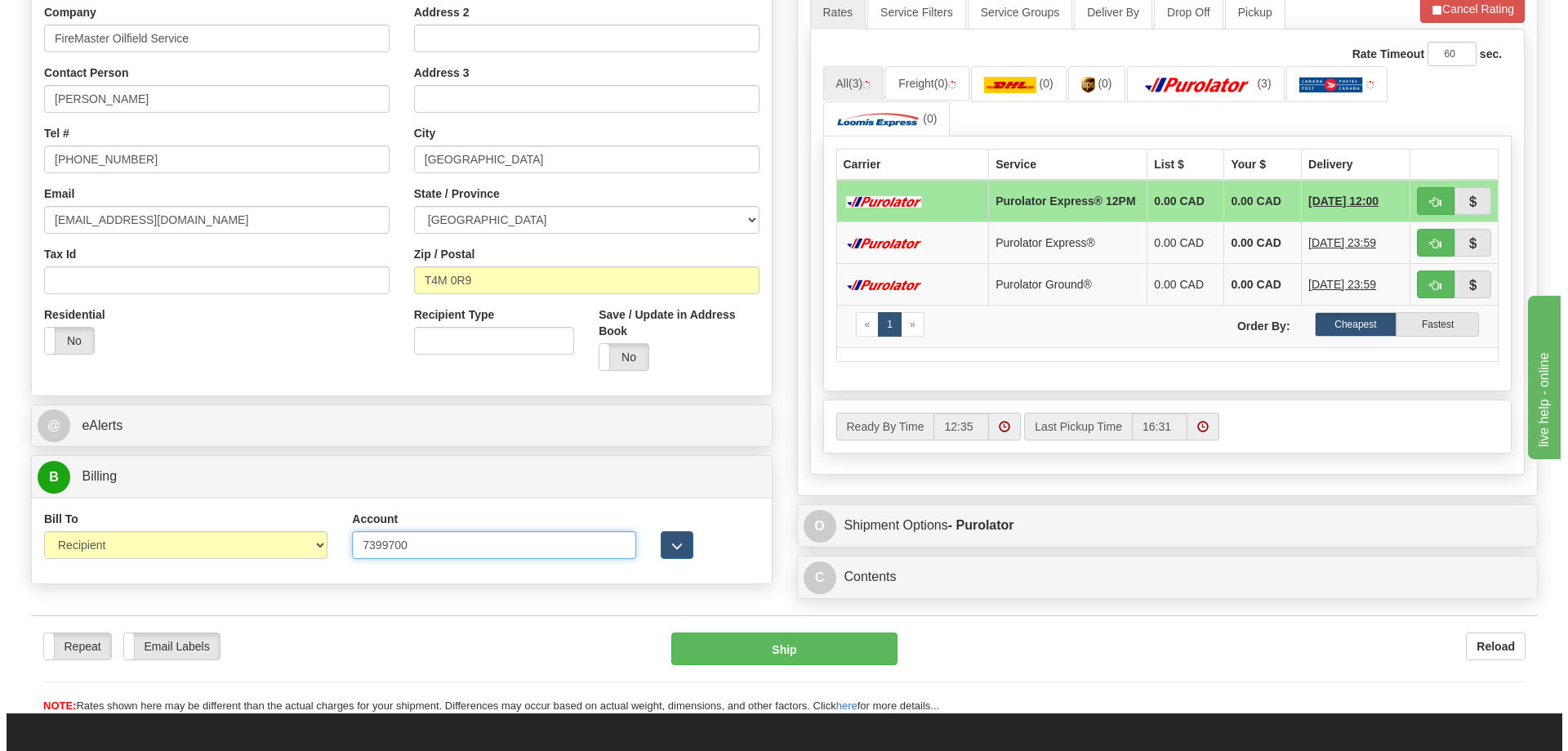
scroll to position [0, 0]
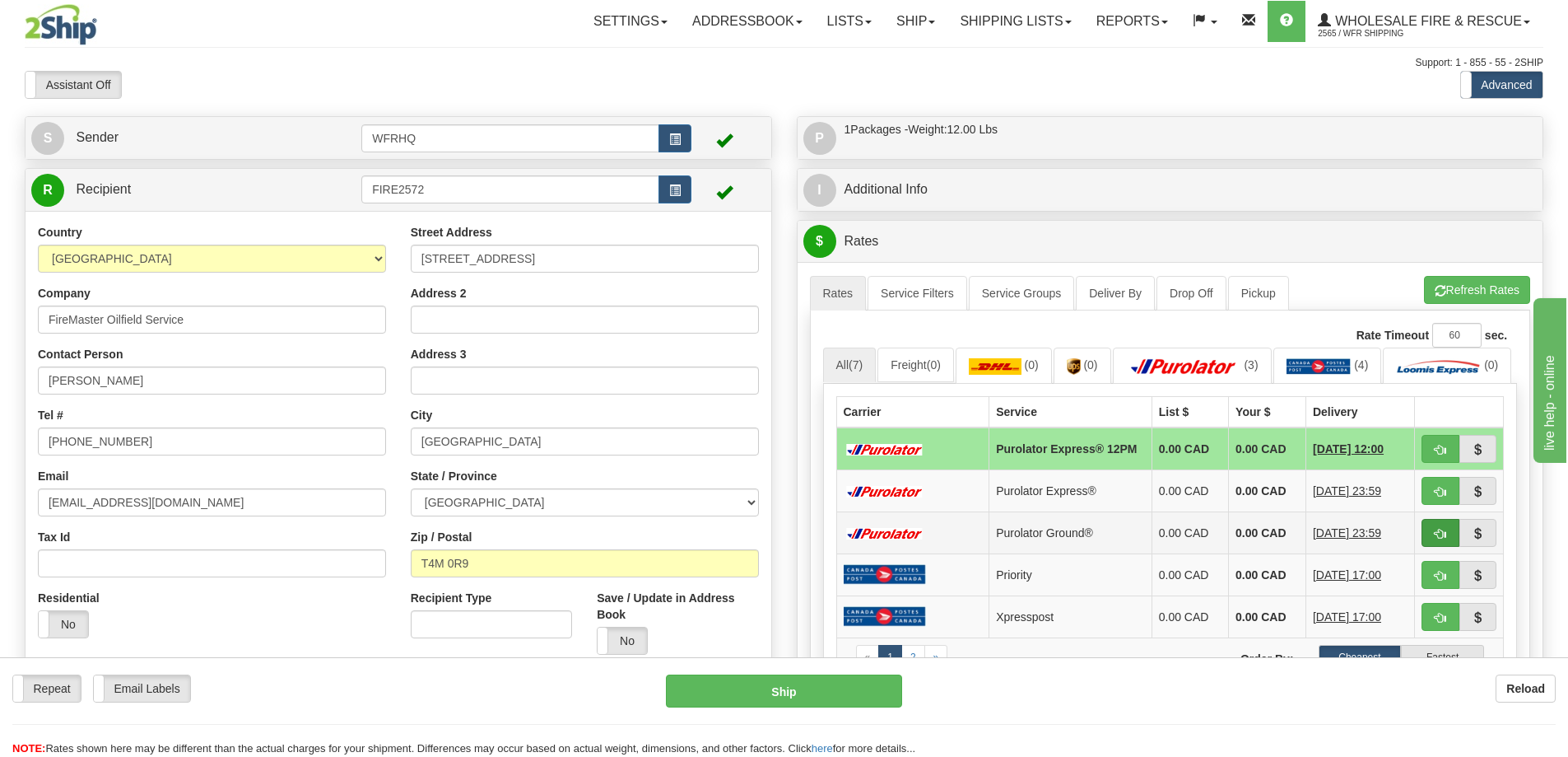
type input "7399700"
click at [1437, 539] on span "button" at bounding box center [1441, 534] width 12 height 11
type input "260"
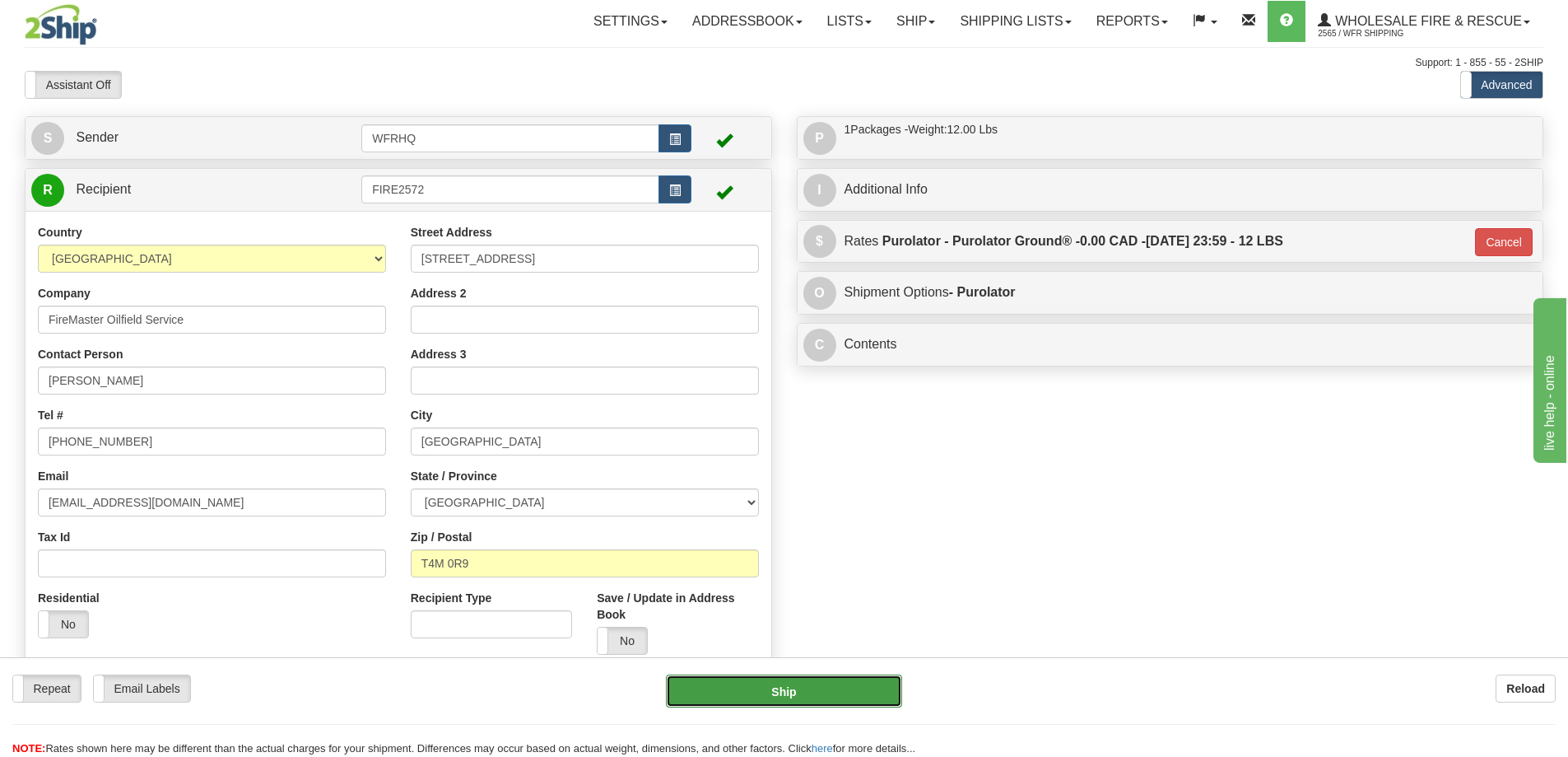
click at [878, 702] on button "Ship" at bounding box center [784, 691] width 237 height 33
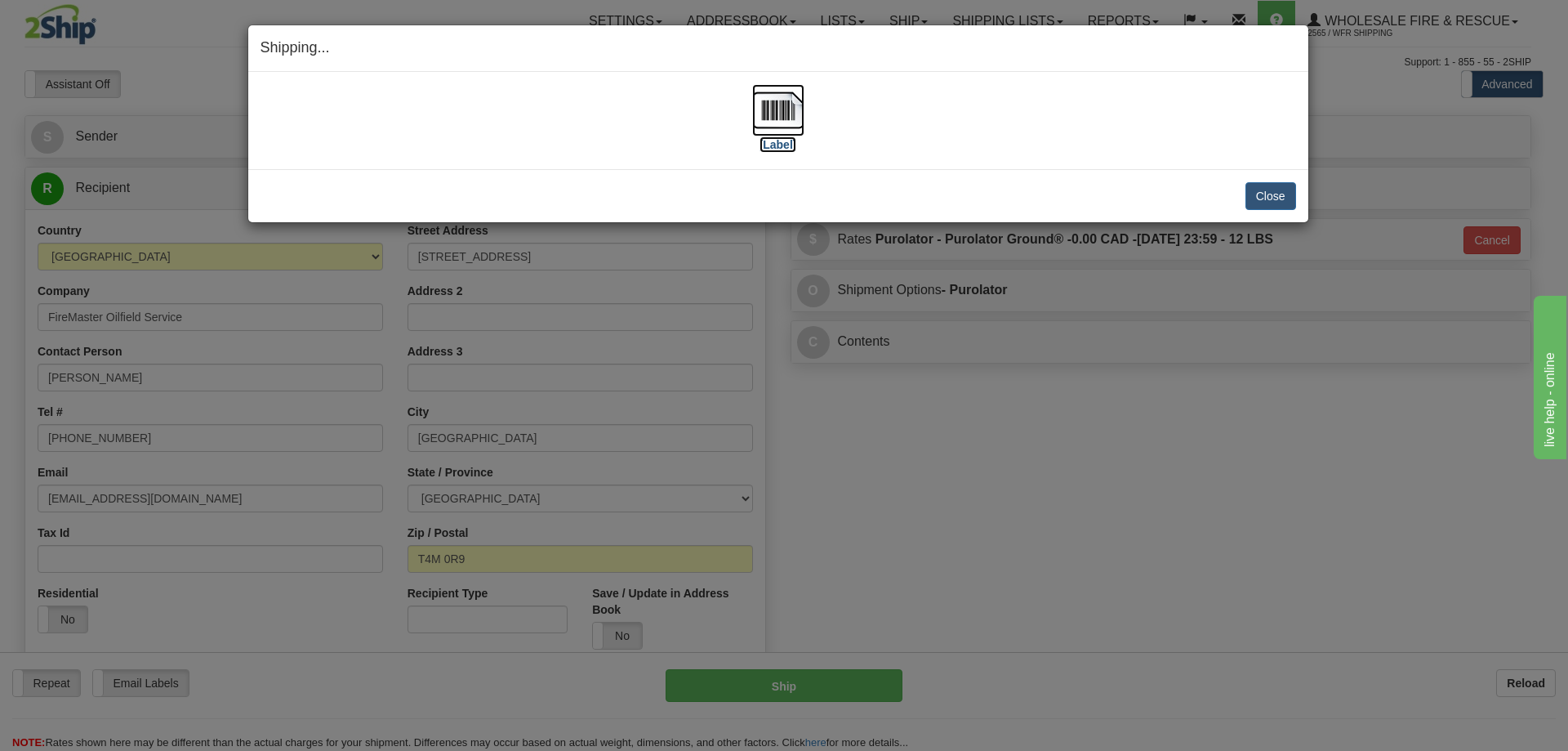
click at [782, 125] on img at bounding box center [779, 111] width 53 height 53
click at [1277, 199] on button "Close" at bounding box center [1271, 196] width 51 height 28
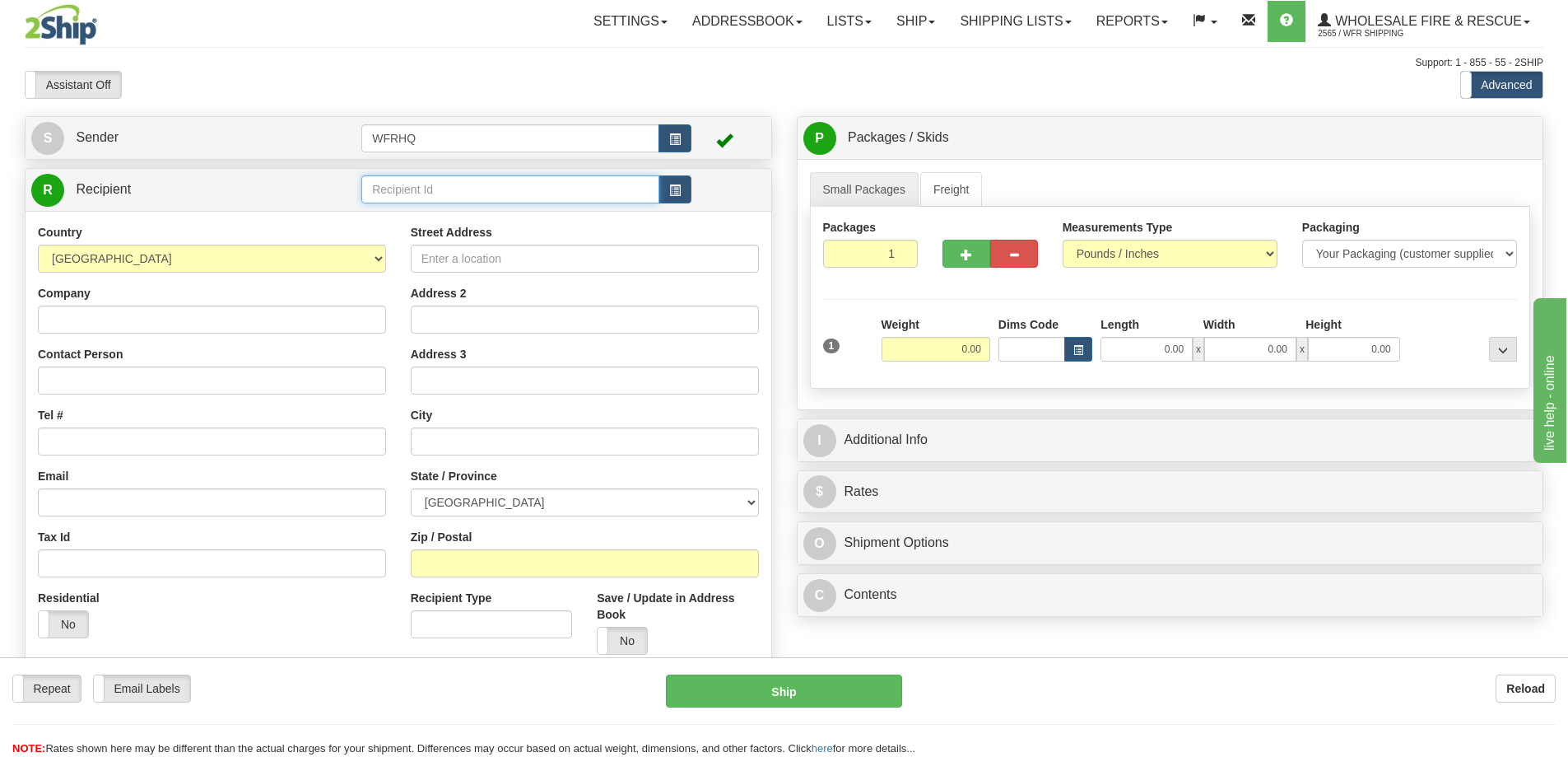
click at [457, 186] on input "text" at bounding box center [510, 189] width 298 height 28
type input "FIRE2572"
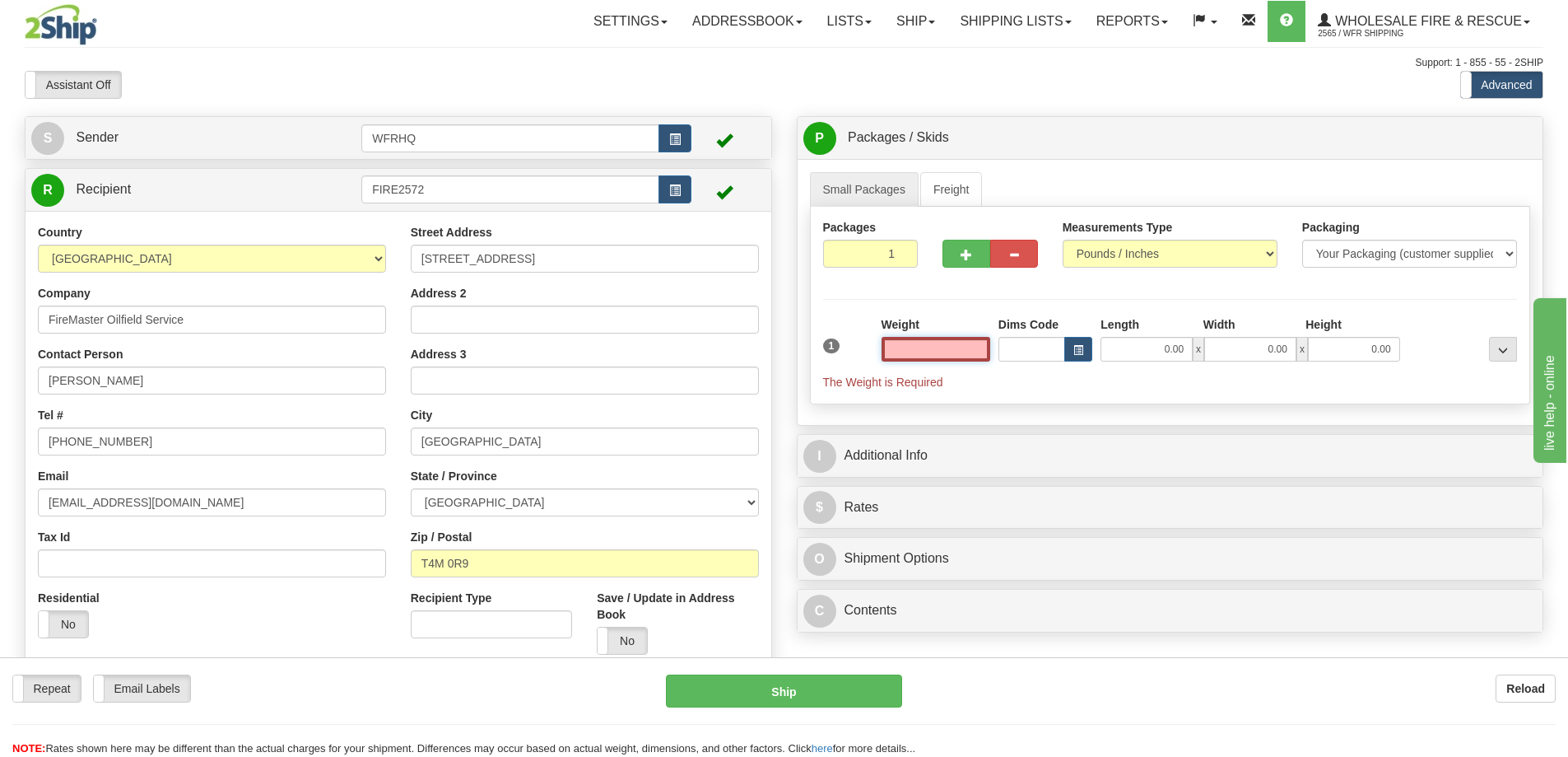
click at [920, 342] on input "text" at bounding box center [935, 349] width 108 height 25
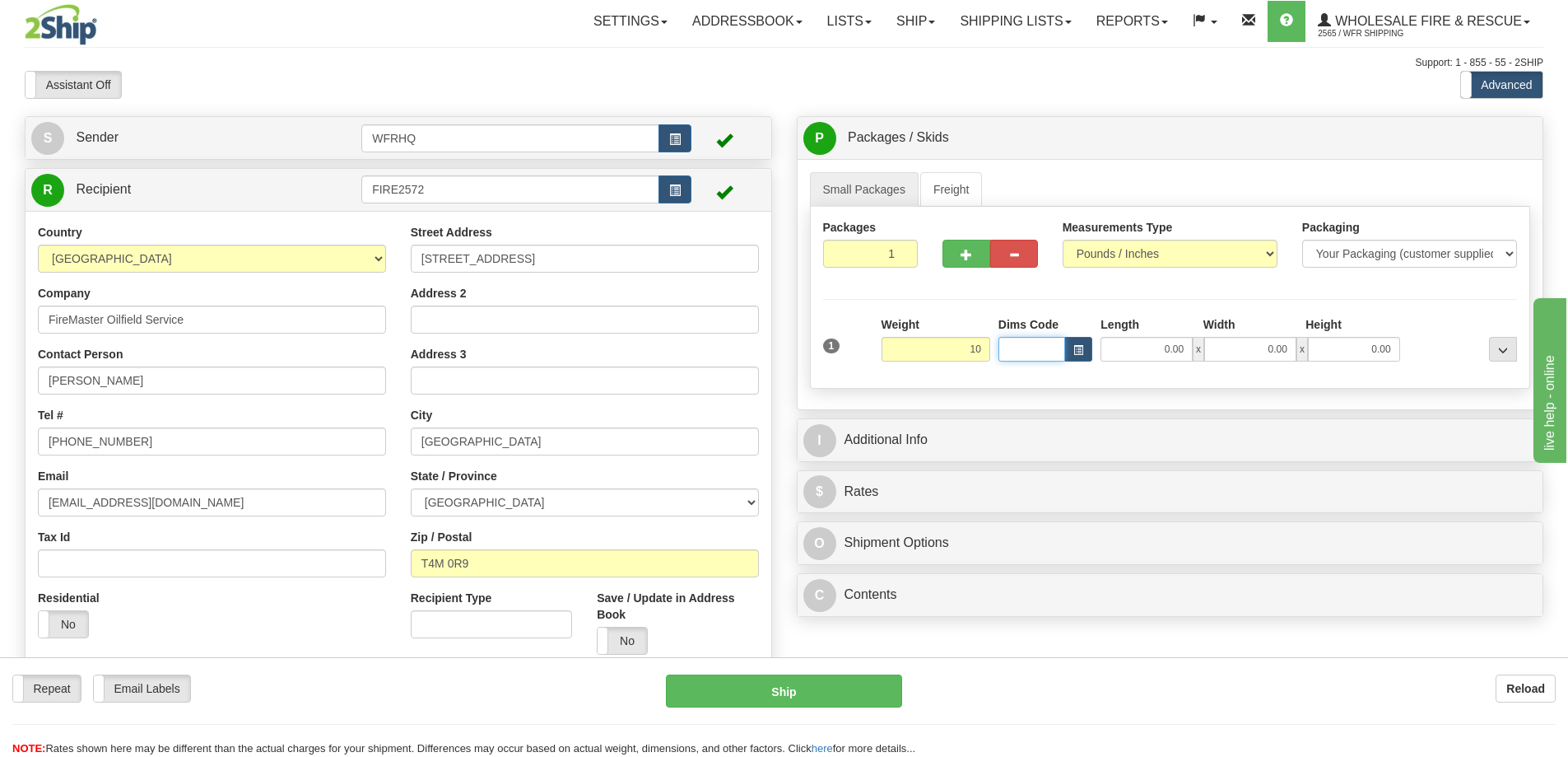
type input "10.00"
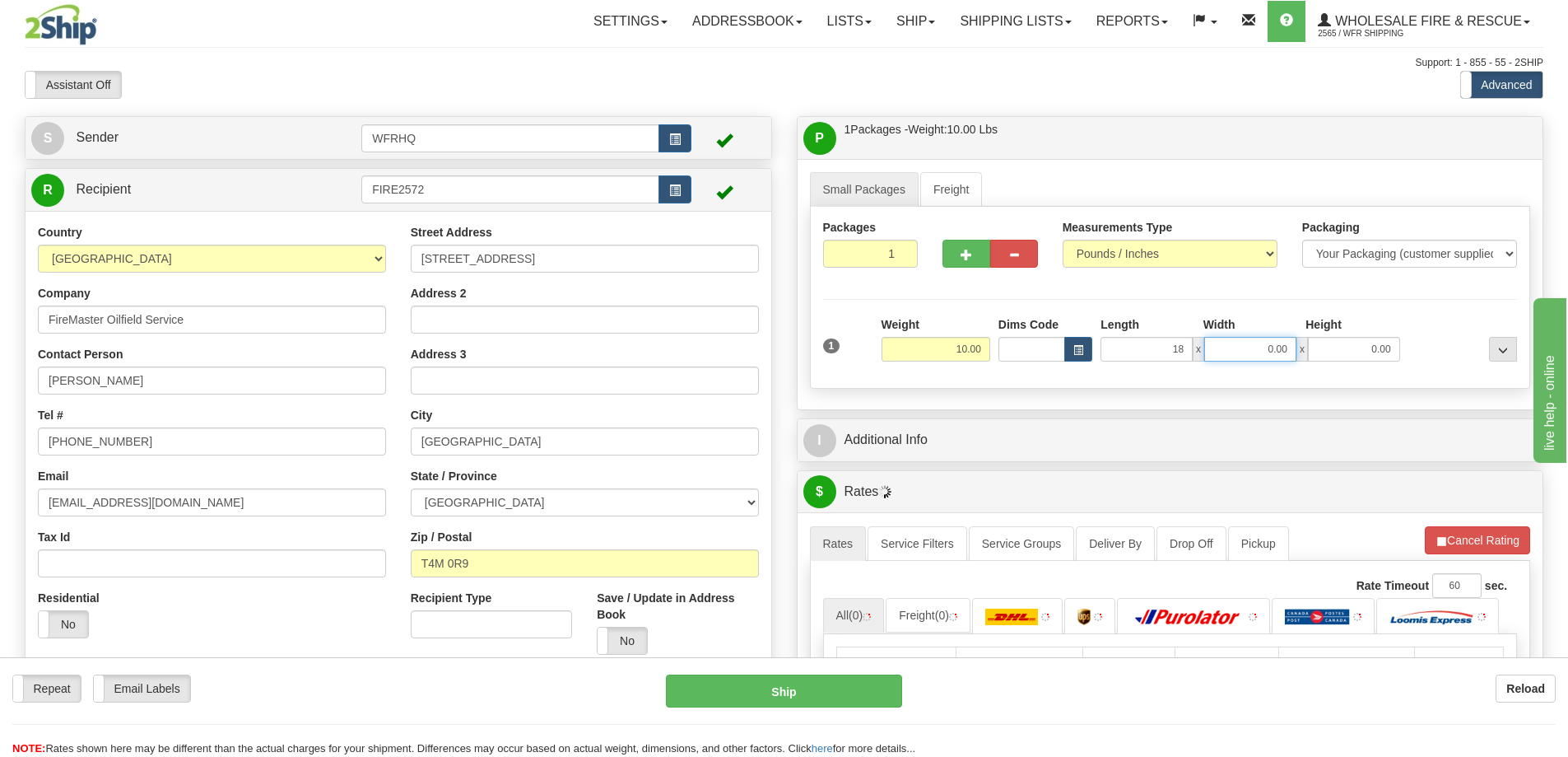
type input "18.00"
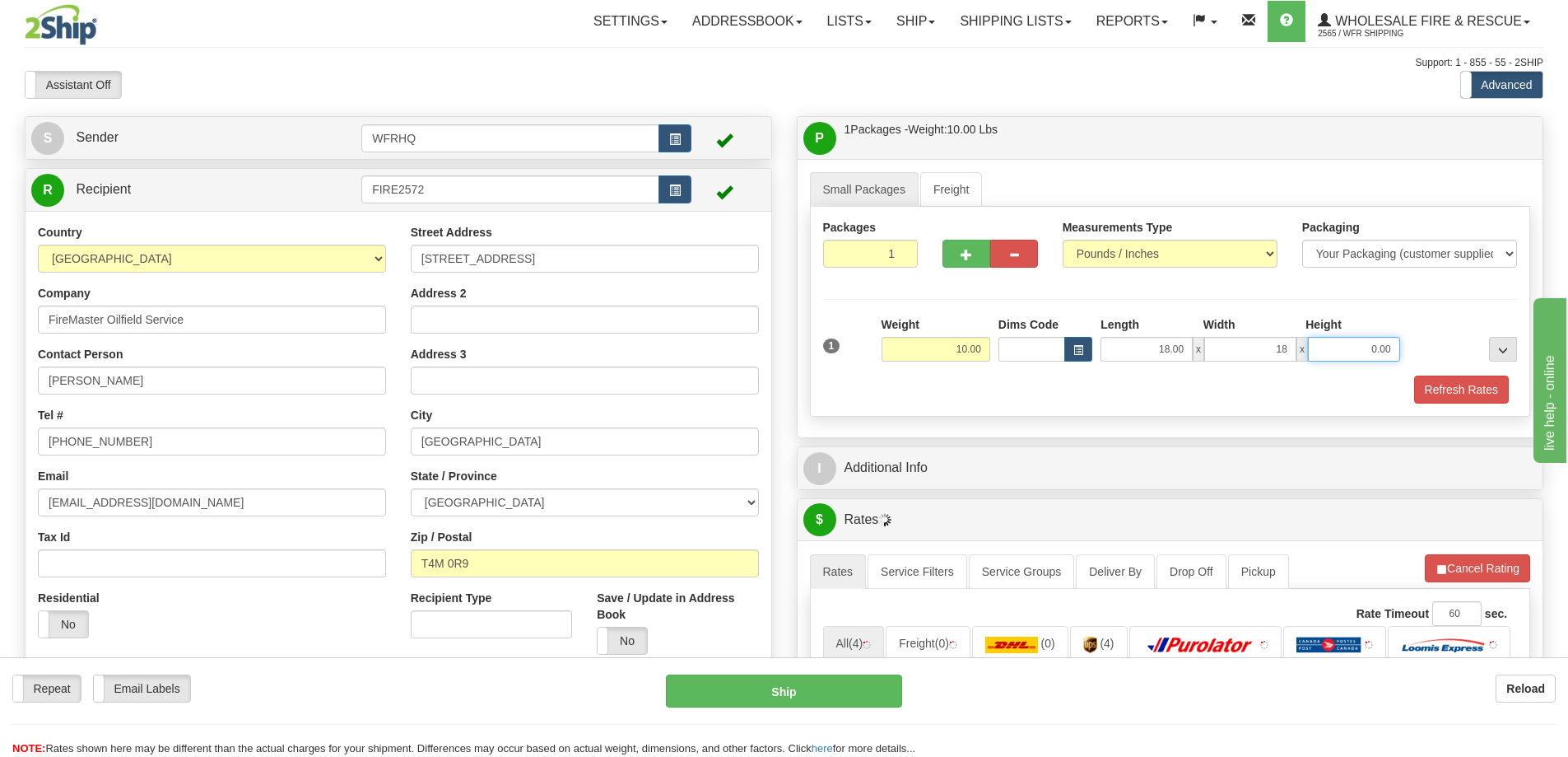
type input "18.00"
type input "6.00"
click at [1437, 390] on button "Refresh Rates" at bounding box center [1461, 390] width 94 height 28
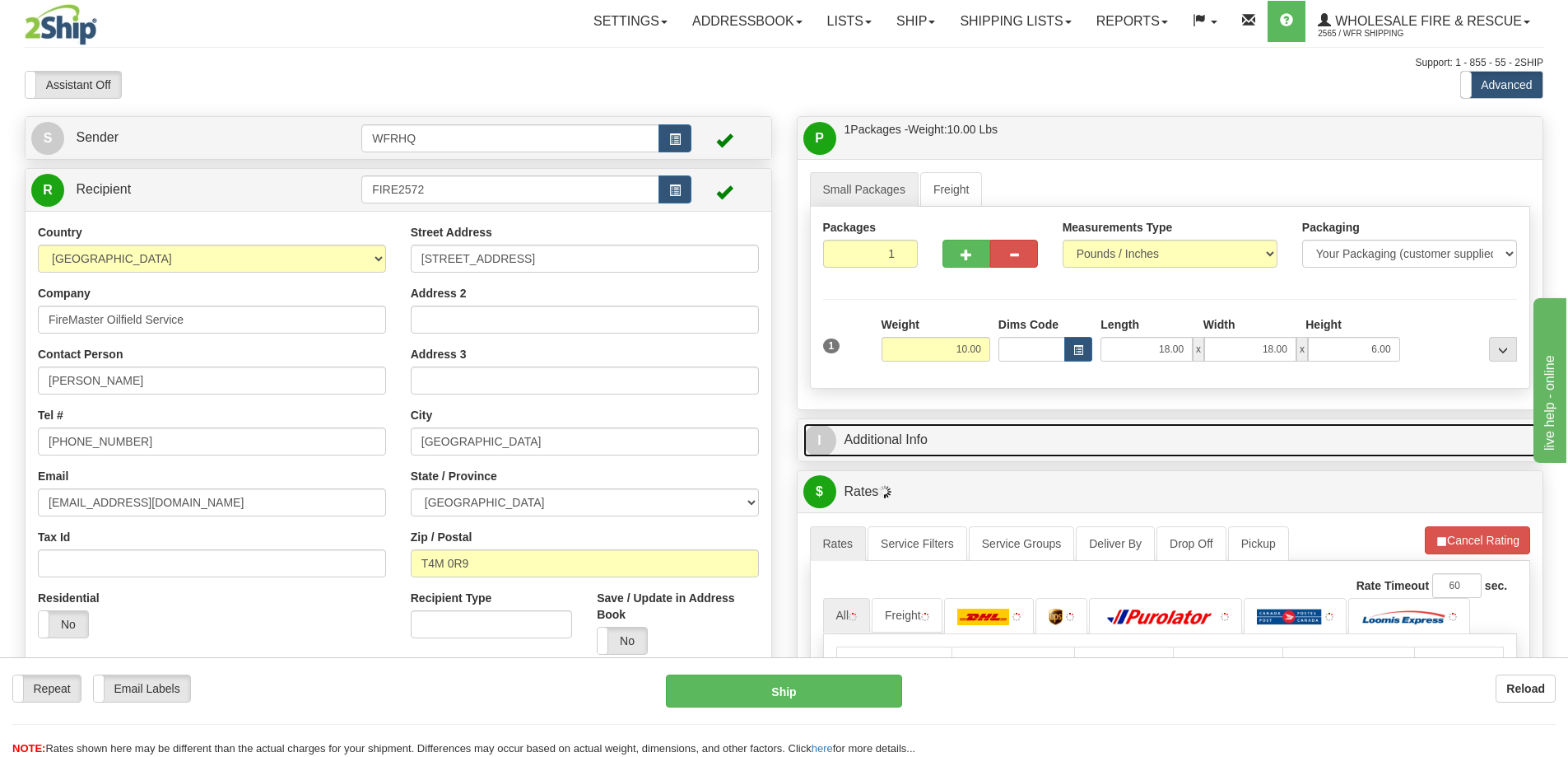
click at [1232, 426] on link "I Additional Info" at bounding box center [1171, 440] width 734 height 34
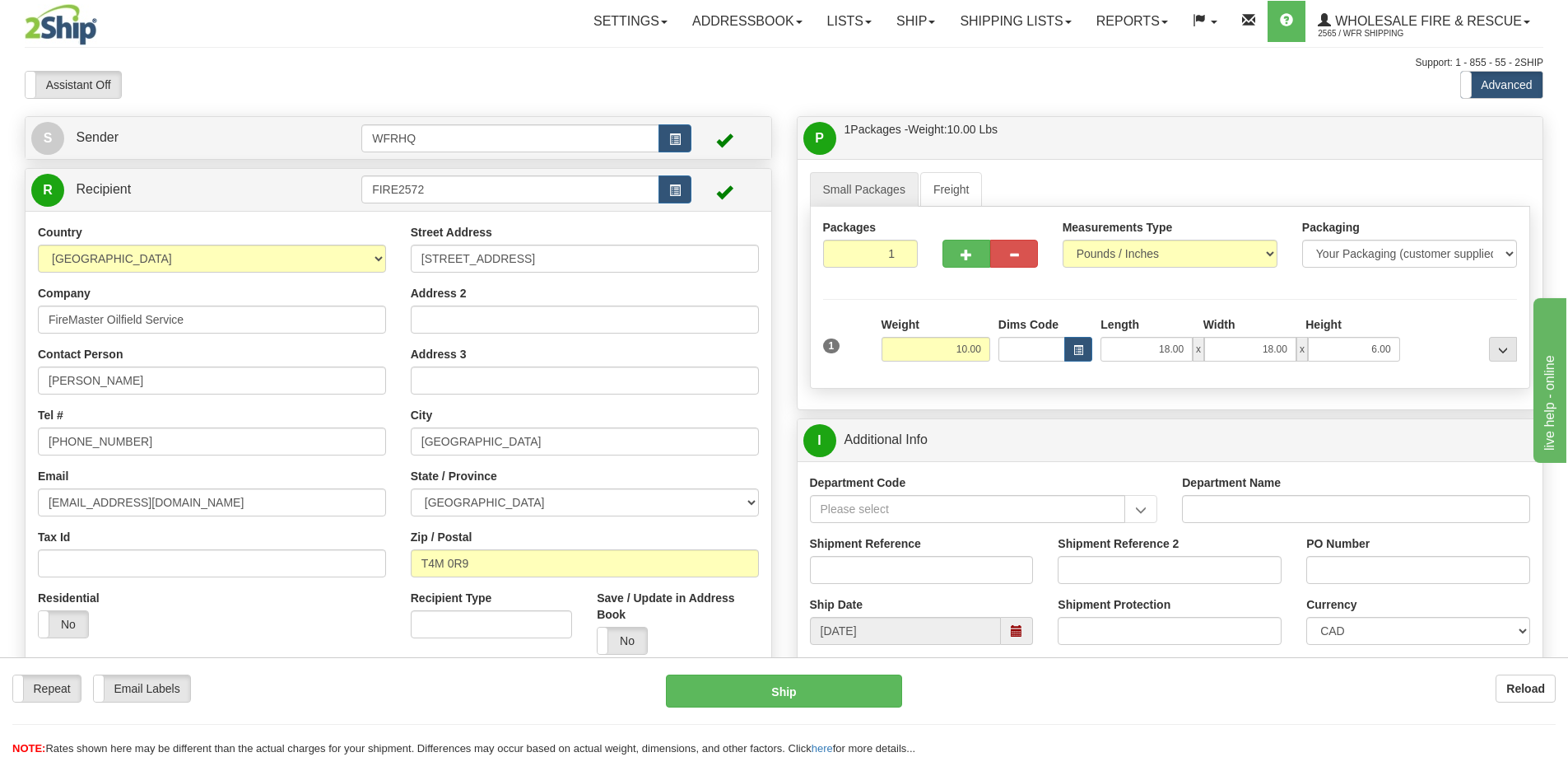
click at [955, 585] on div "Shipment Reference" at bounding box center [922, 566] width 249 height 61
click at [955, 576] on input "Shipment Reference" at bounding box center [921, 570] width 224 height 28
type input "S46898-31005"
type input "REF#1657"
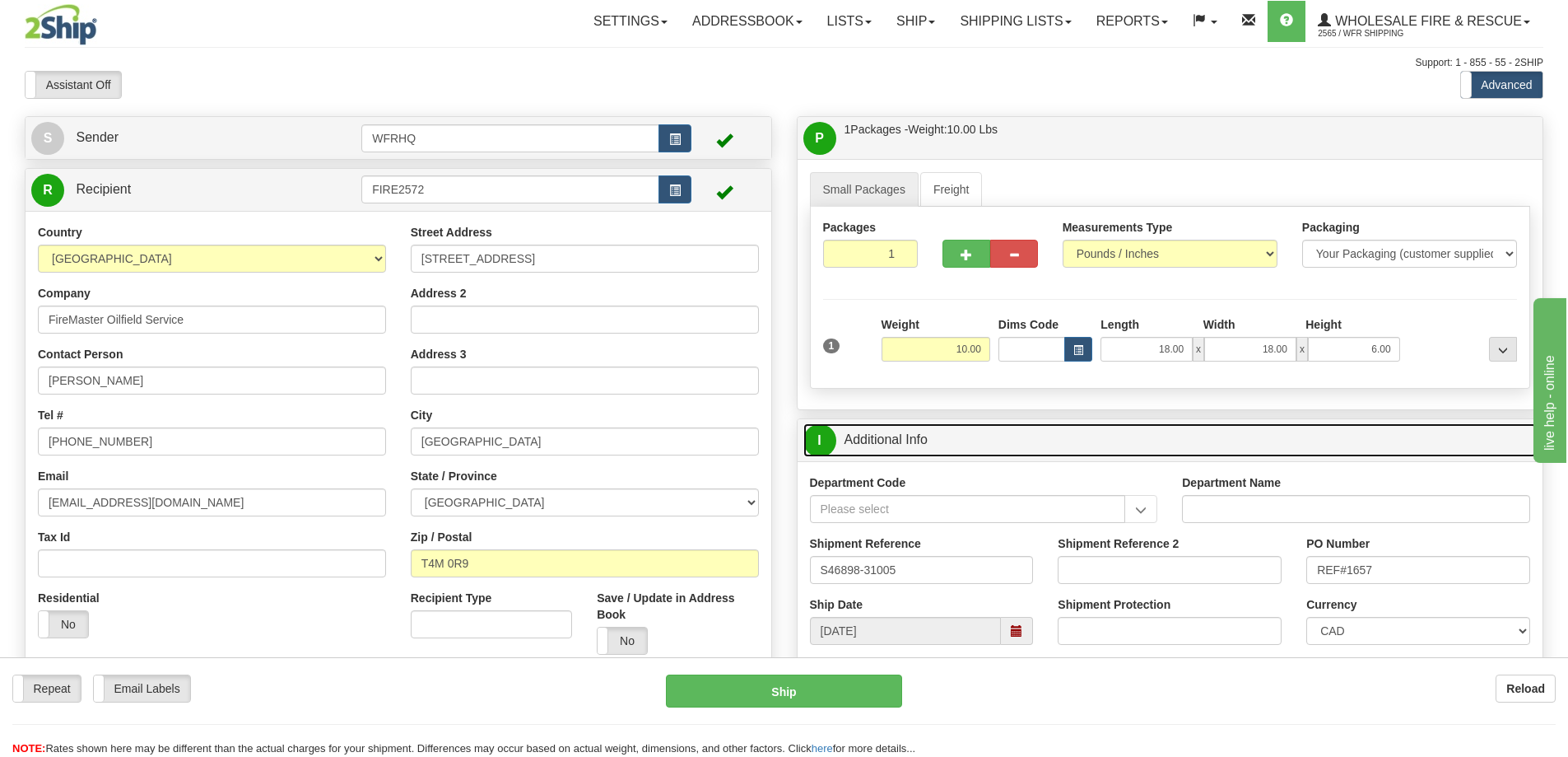
click at [1066, 451] on link "I Additional Info" at bounding box center [1171, 440] width 734 height 34
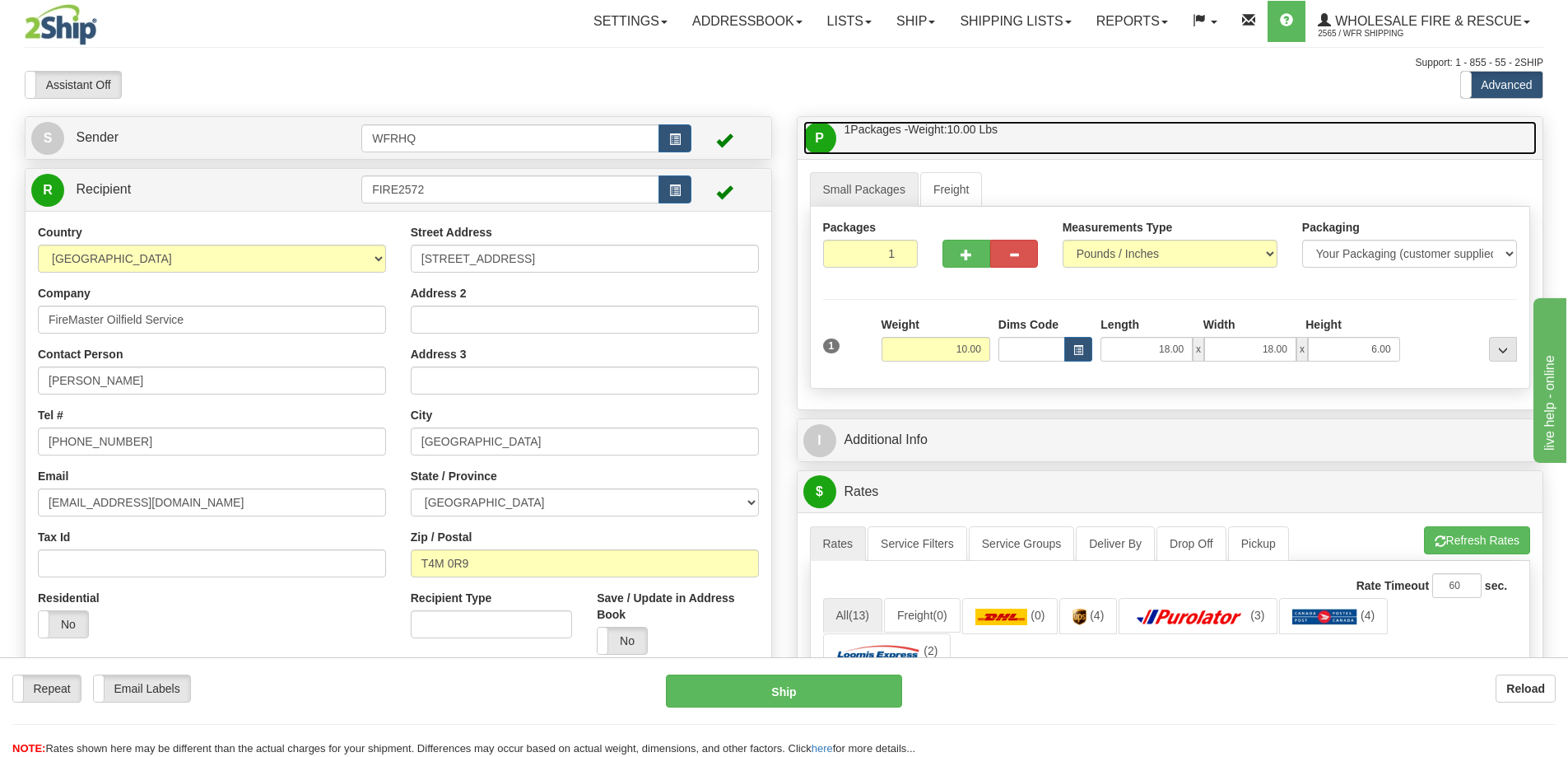
click at [1107, 143] on link "P Packages / Skids 1 Packages - Weight: 10.00 Lbs 1 Skids - Weight: NaN Lbs" at bounding box center [1171, 137] width 734 height 34
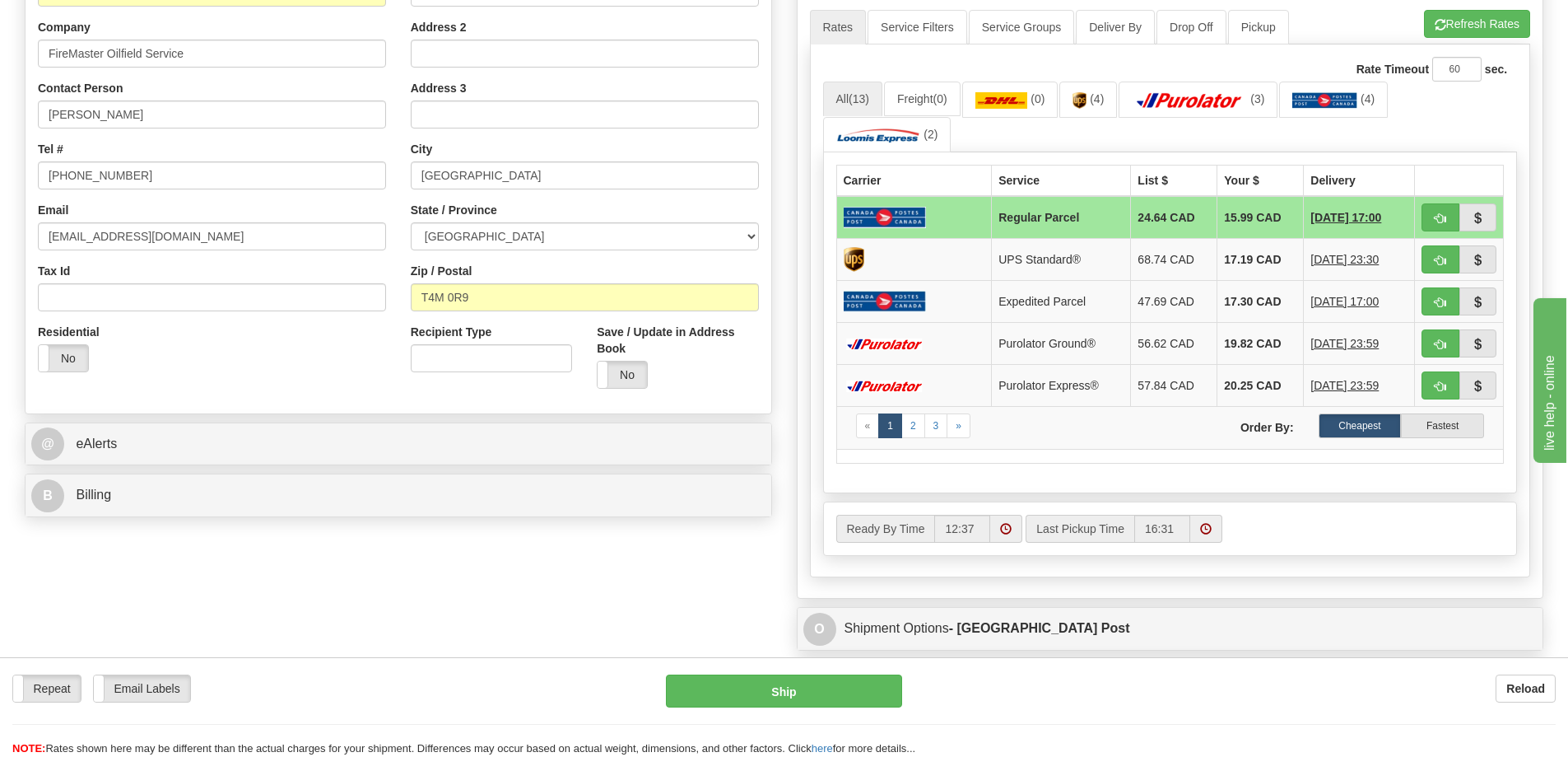
scroll to position [412, 0]
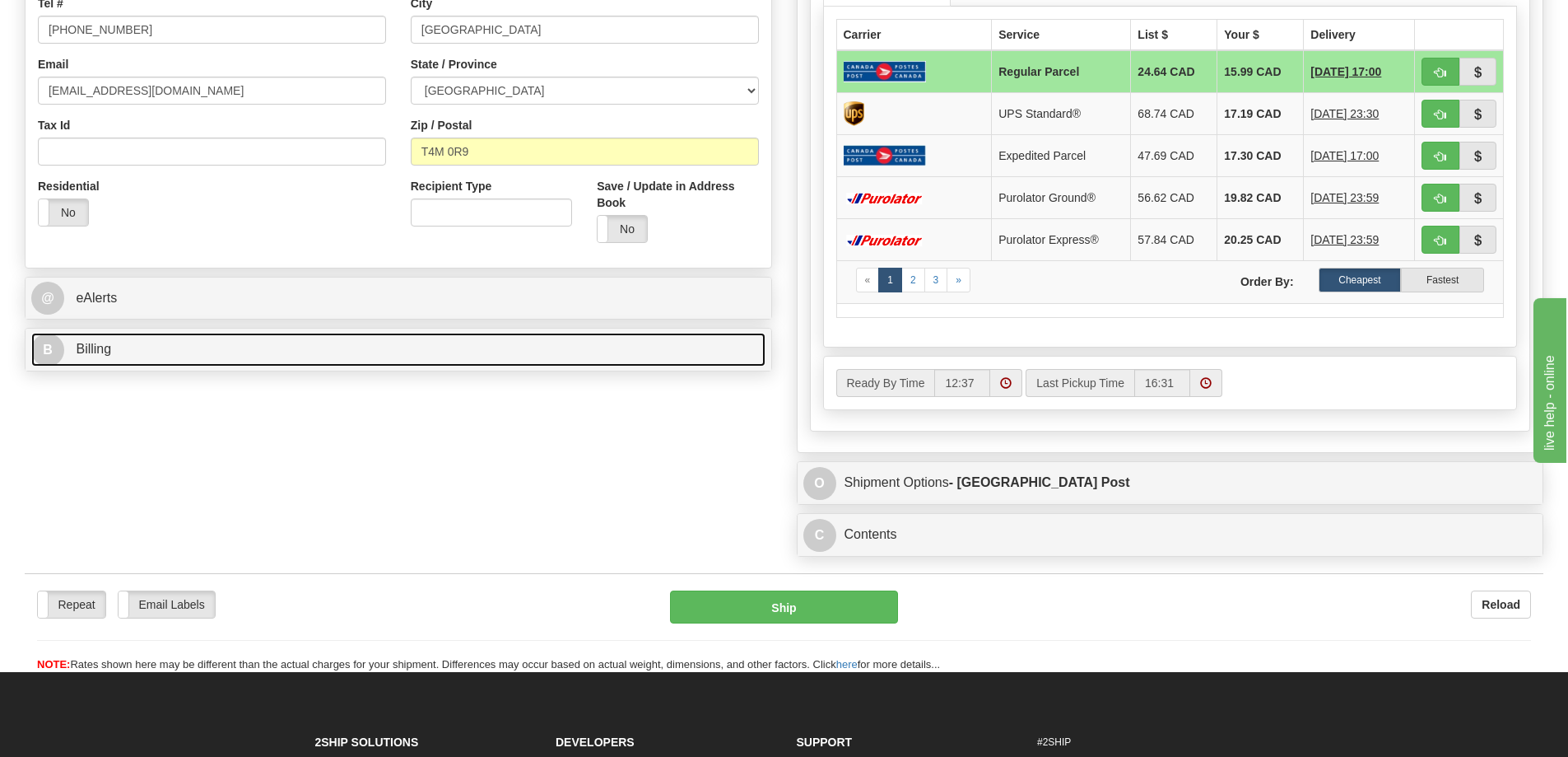
click at [187, 350] on link "B Billing" at bounding box center [399, 349] width 734 height 34
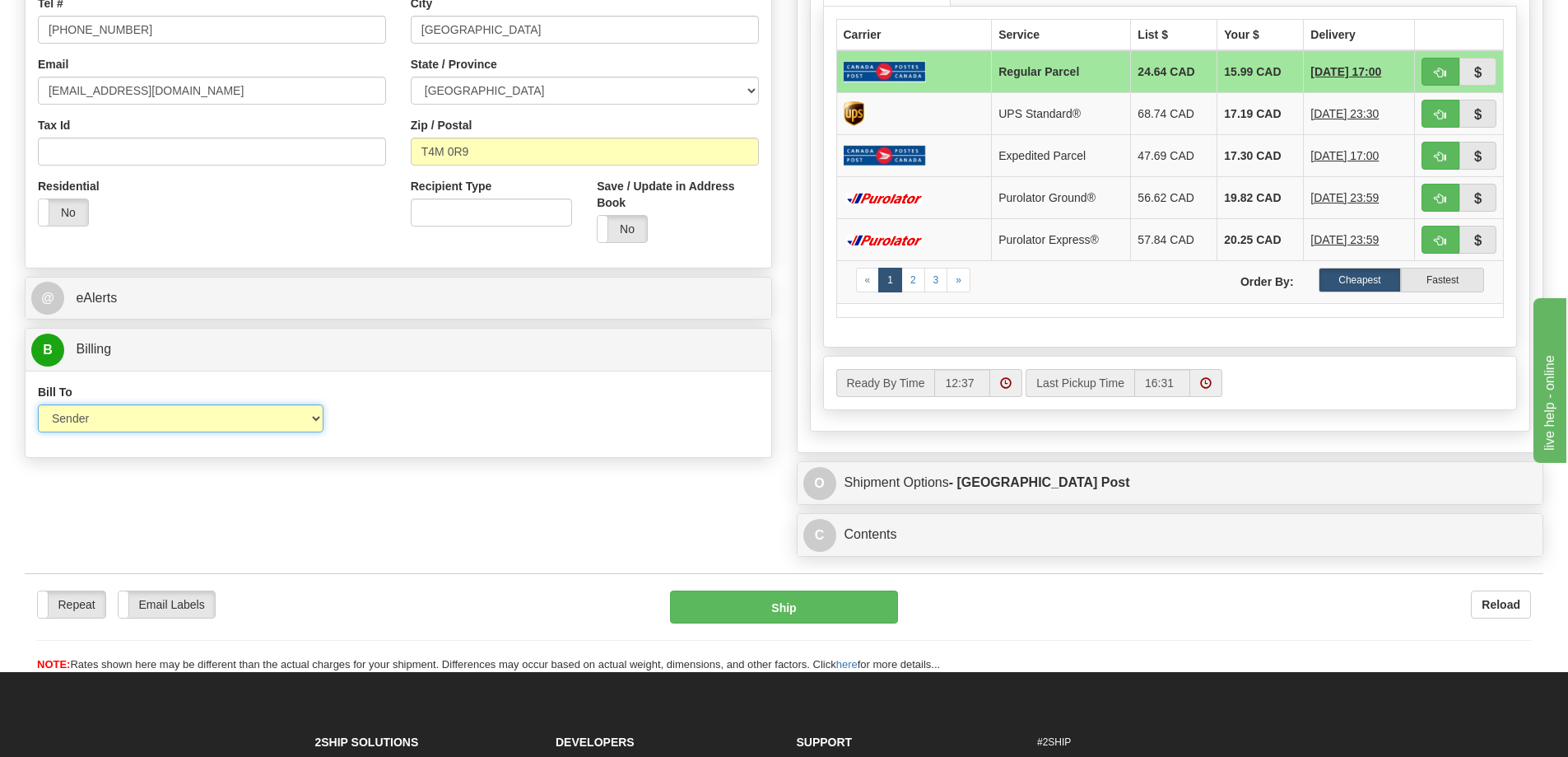
click at [144, 413] on select "Sender Recipient Third Party Collect" at bounding box center [180, 419] width 285 height 28
select select "2"
click at [38, 405] on select "Sender Recipient Third Party Collect" at bounding box center [180, 419] width 285 height 28
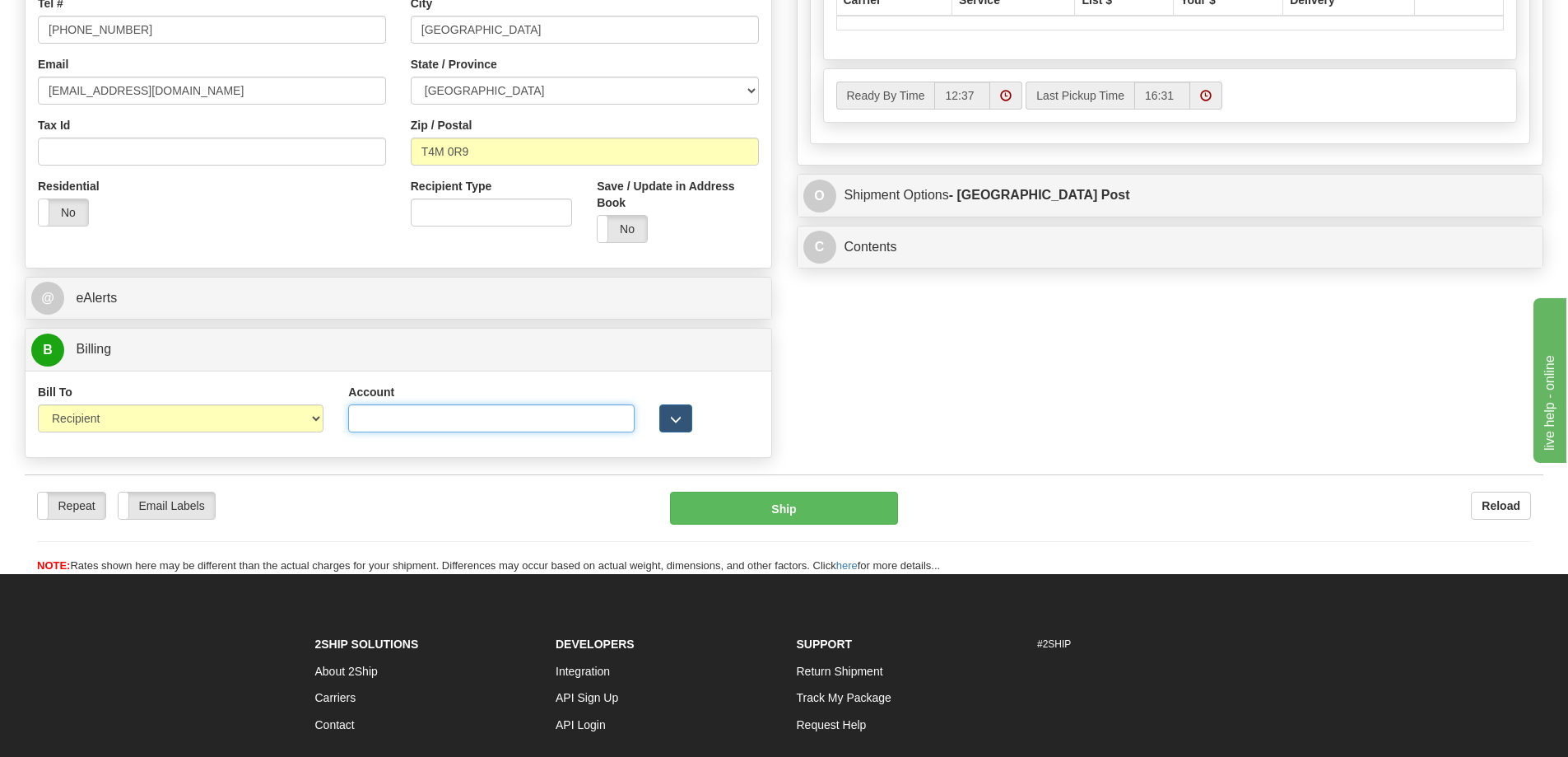
click at [471, 424] on input "Account" at bounding box center [490, 419] width 285 height 28
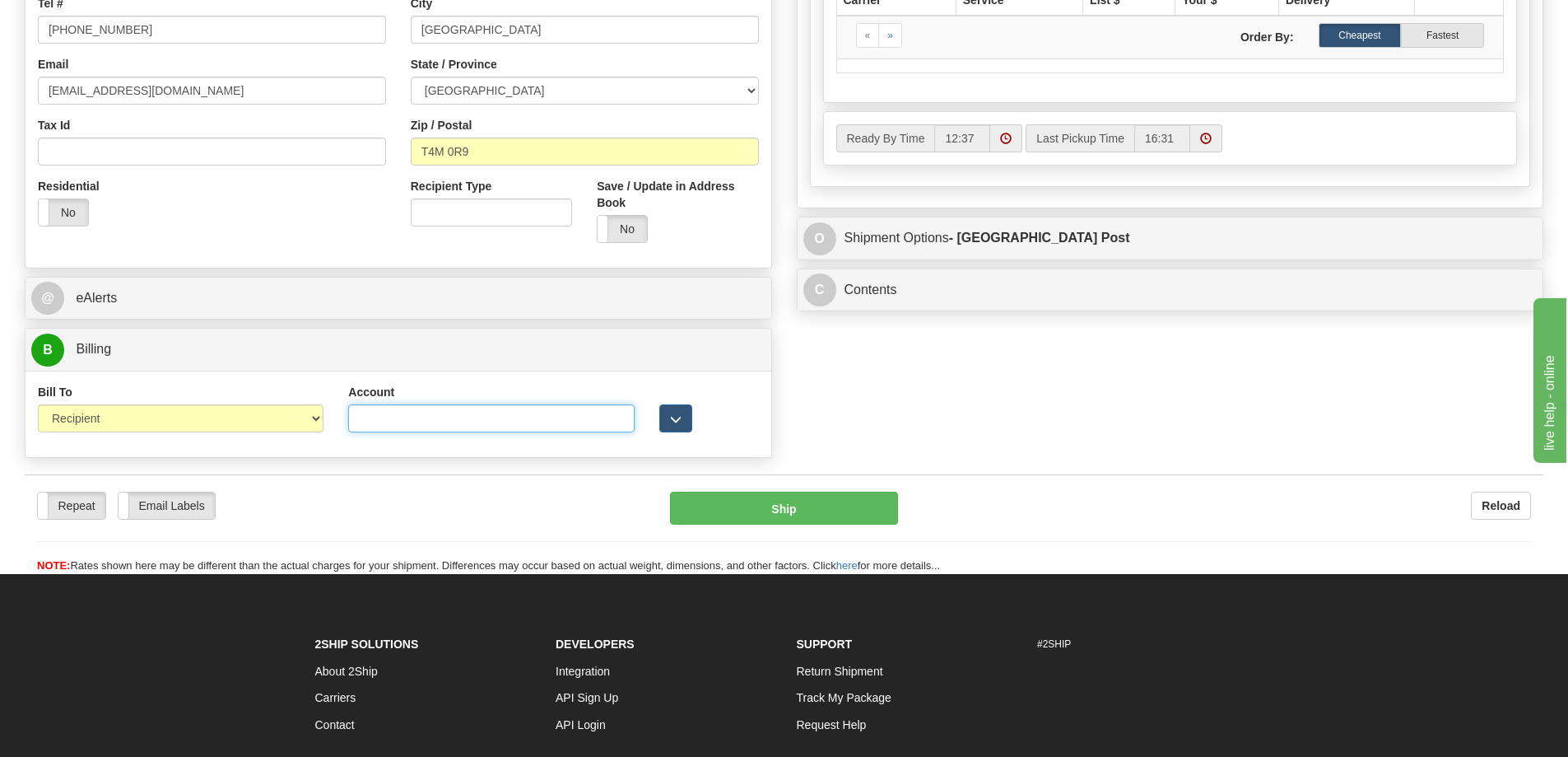
paste input "520055290305"
type input "520055290305"
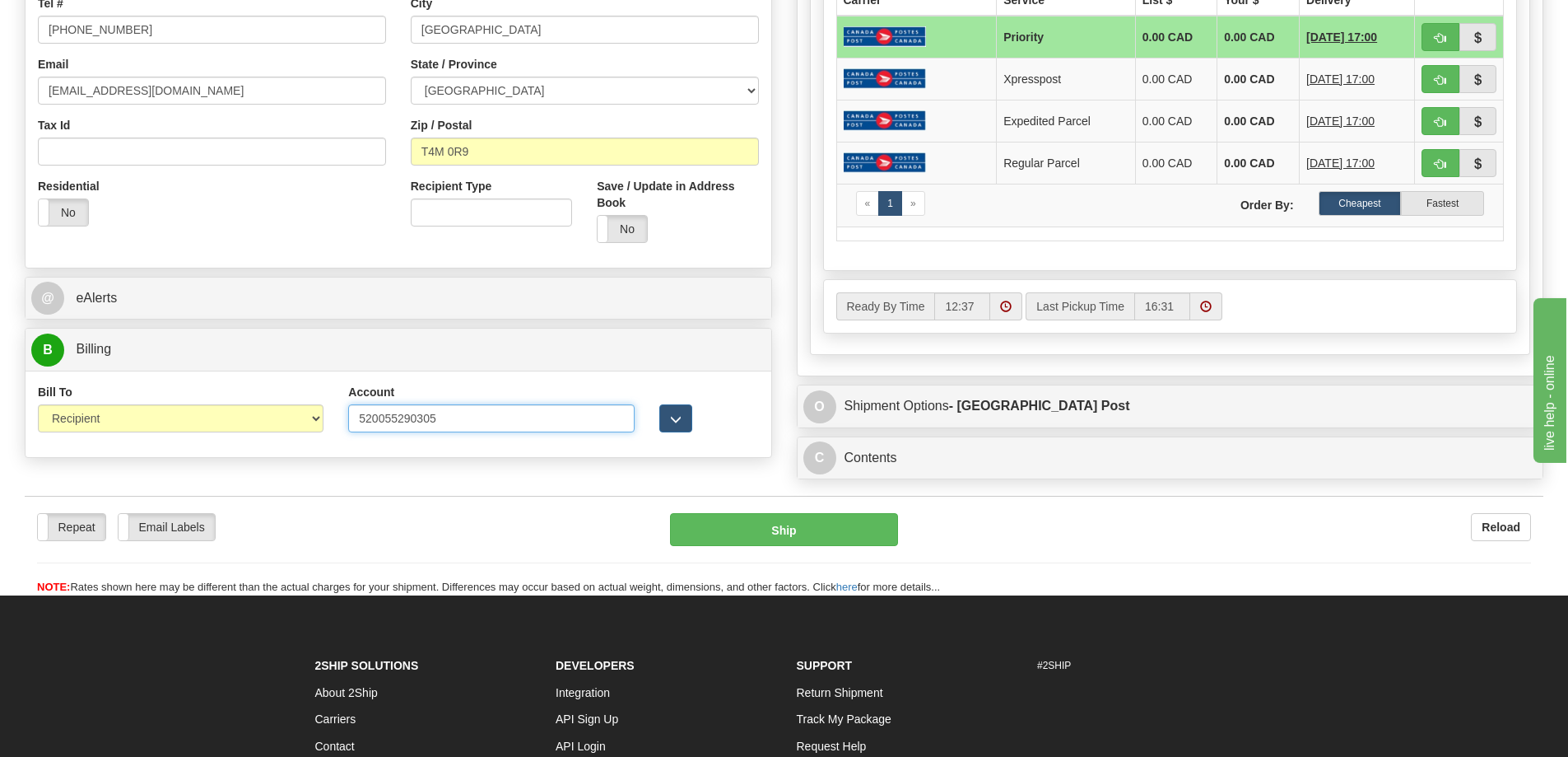
drag, startPoint x: 537, startPoint y: 419, endPoint x: 137, endPoint y: 438, distance: 400.5
click at [137, 438] on div "Bill To Sender Recipient Third Party Collect Account 520055290305 3rd Party Acc…" at bounding box center [399, 414] width 746 height 61
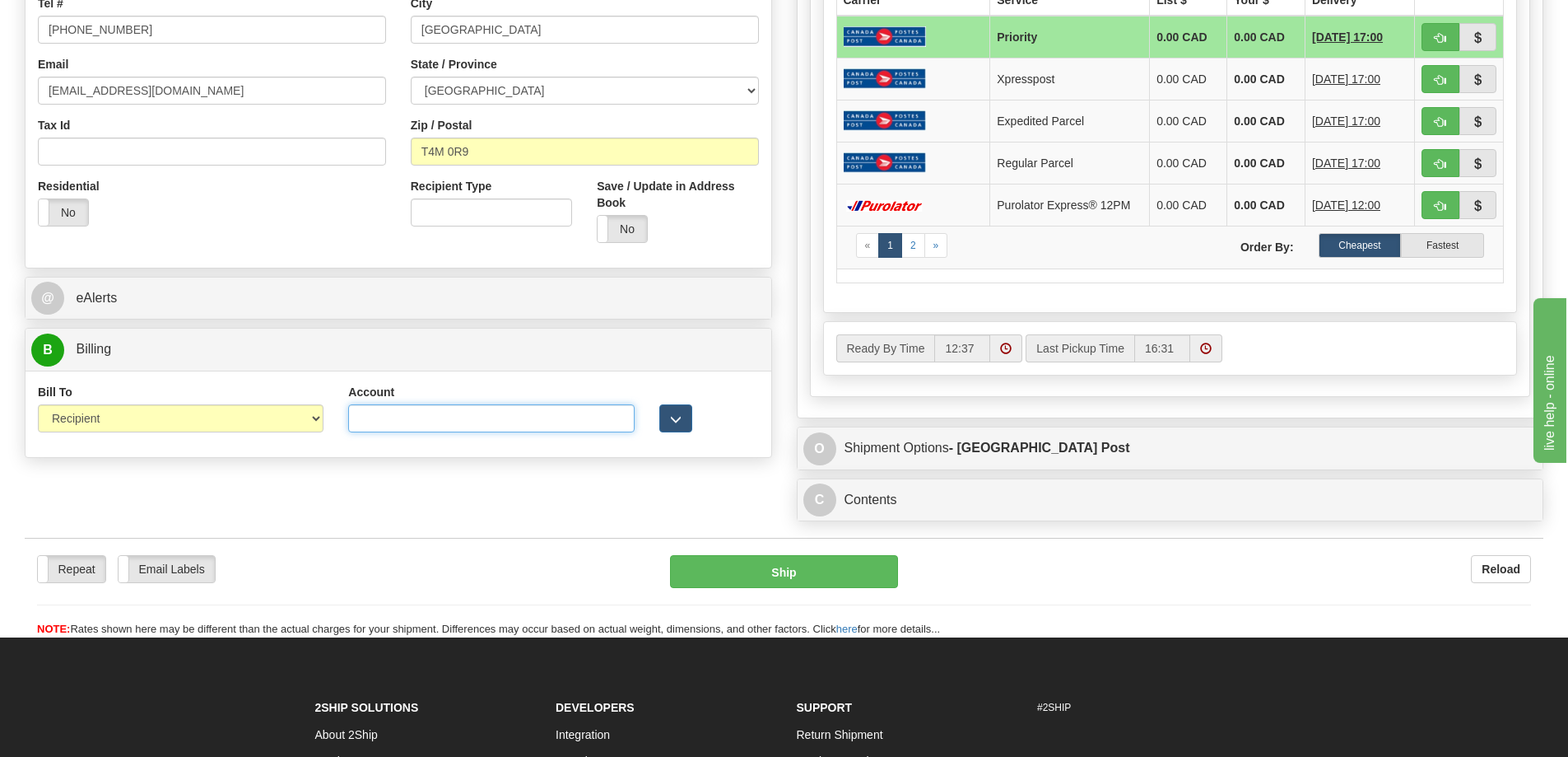
click at [496, 424] on input "Account" at bounding box center [490, 419] width 285 height 28
paste input "7399700"
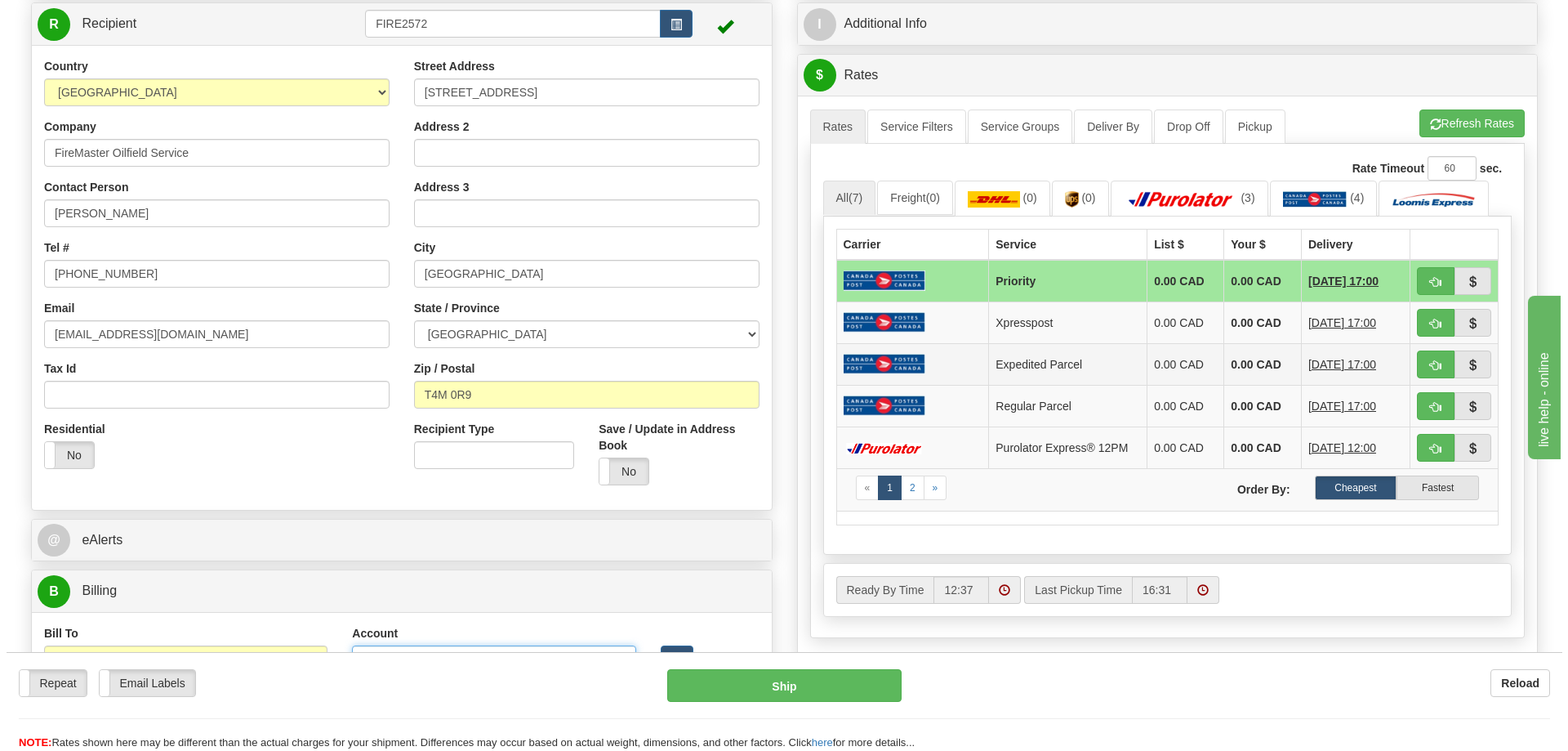
scroll to position [163, 0]
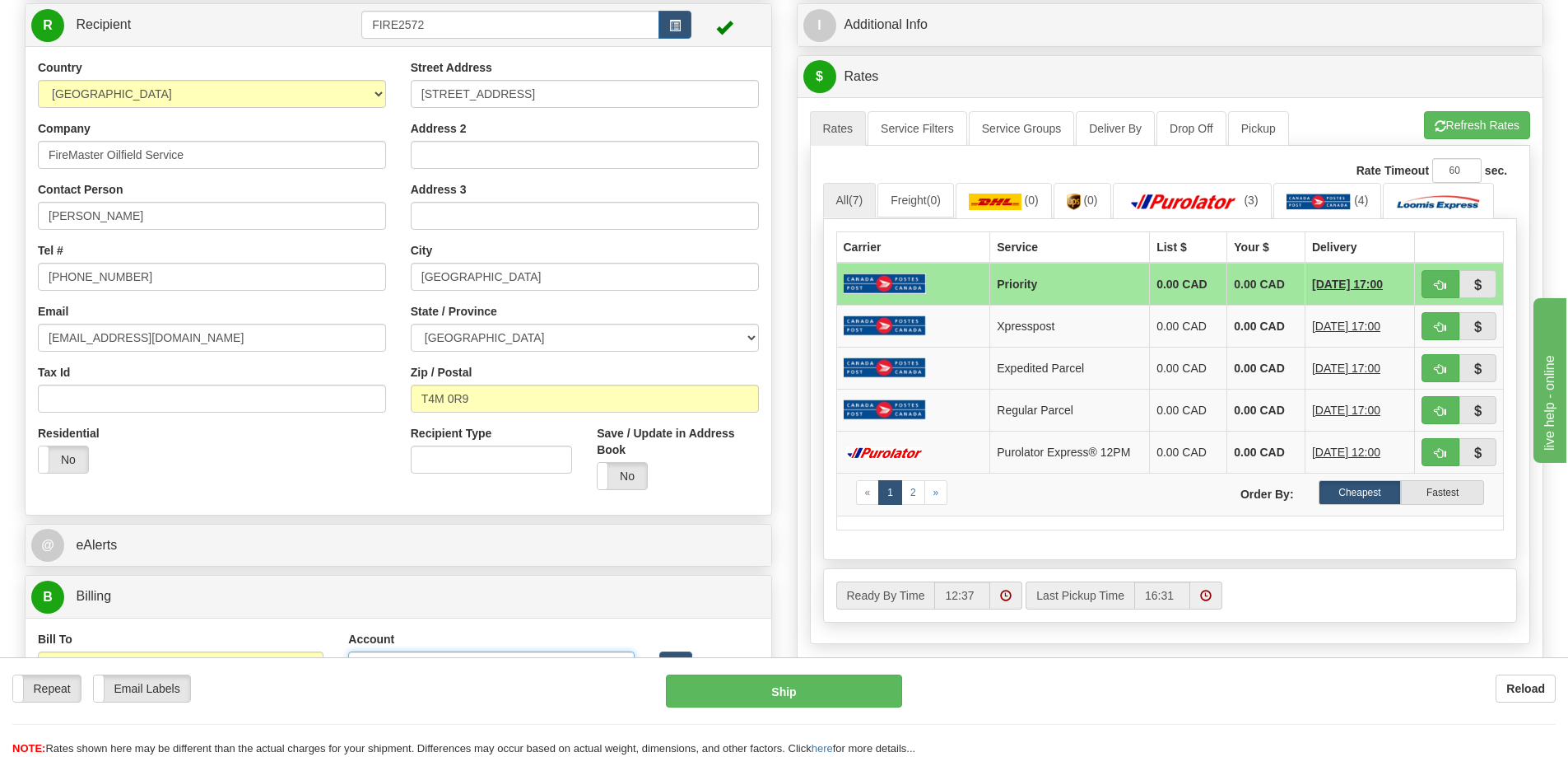
type input "7399700"
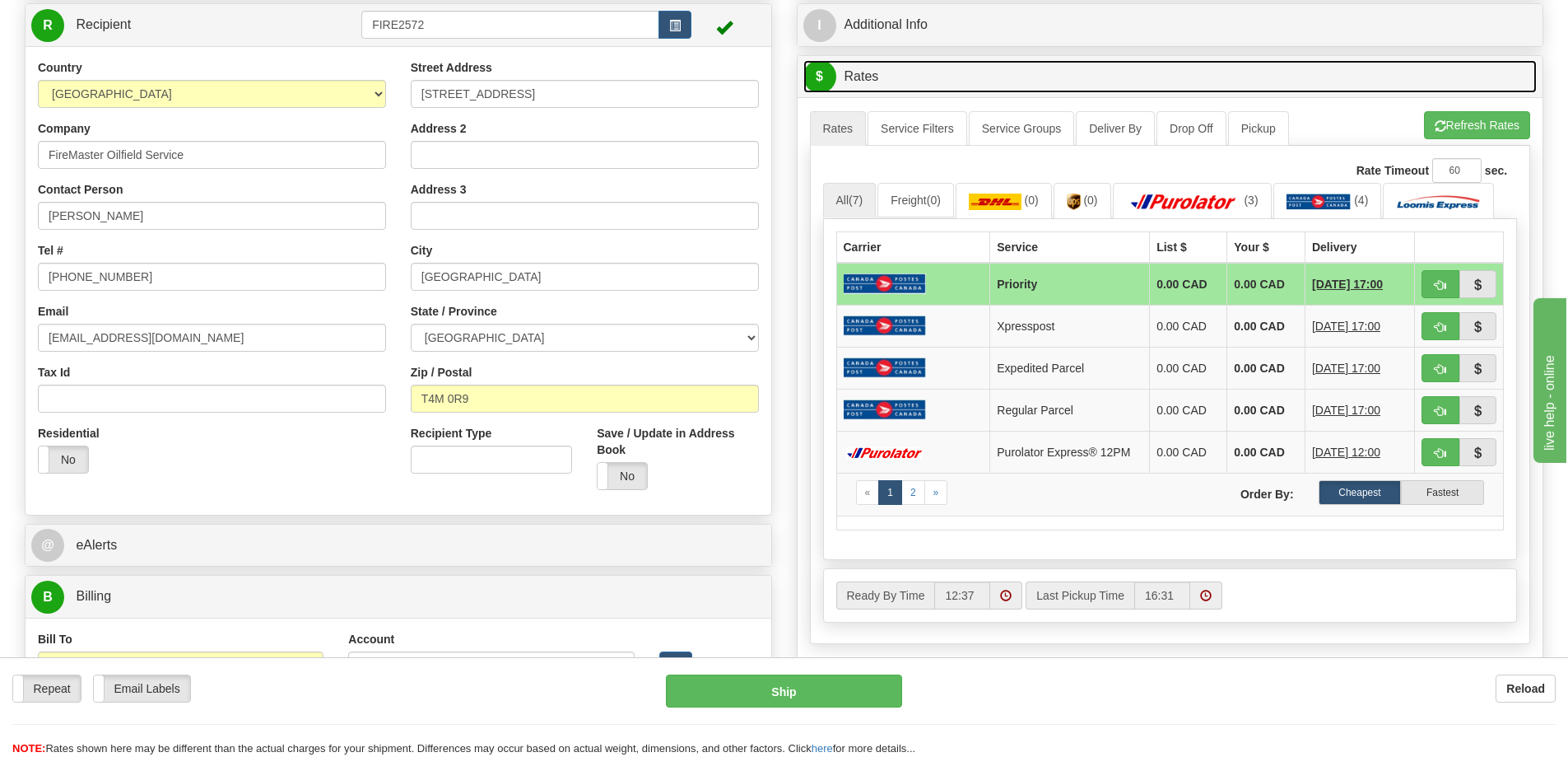
click at [1297, 82] on link "$ Rates" at bounding box center [1171, 77] width 734 height 34
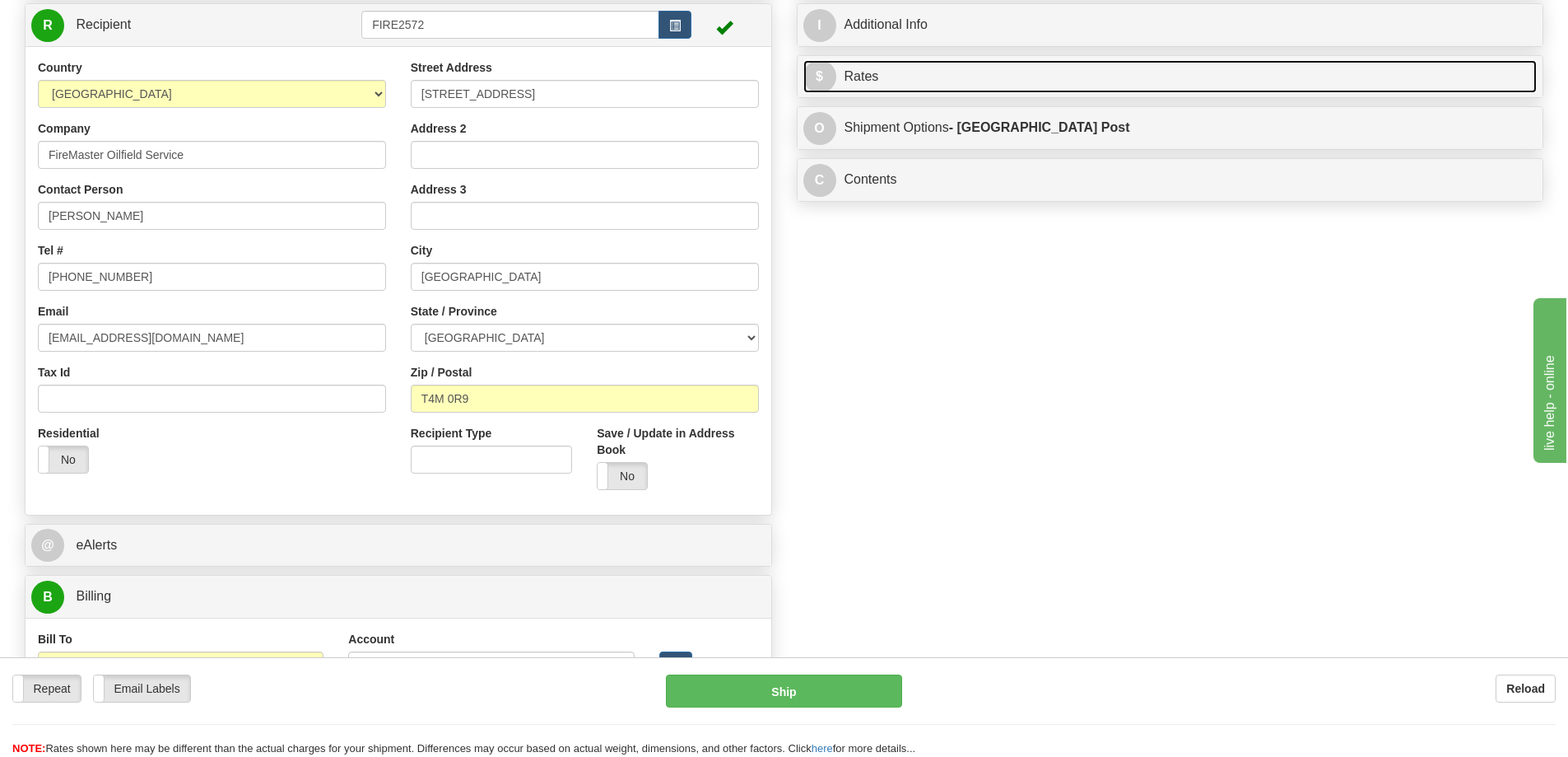
click at [1317, 79] on link "$ Rates" at bounding box center [1171, 77] width 734 height 34
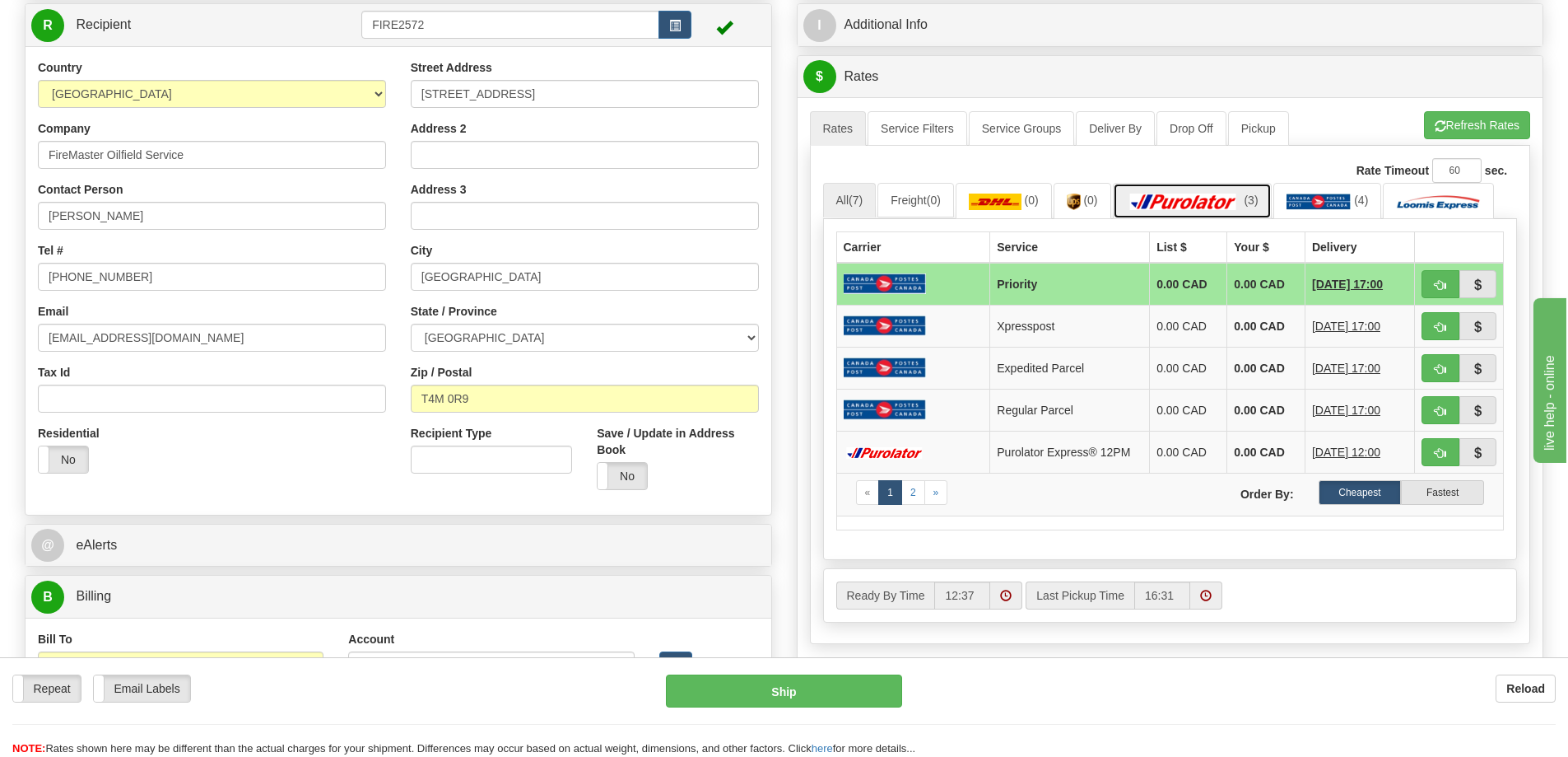
click at [1183, 208] on img at bounding box center [1183, 202] width 115 height 17
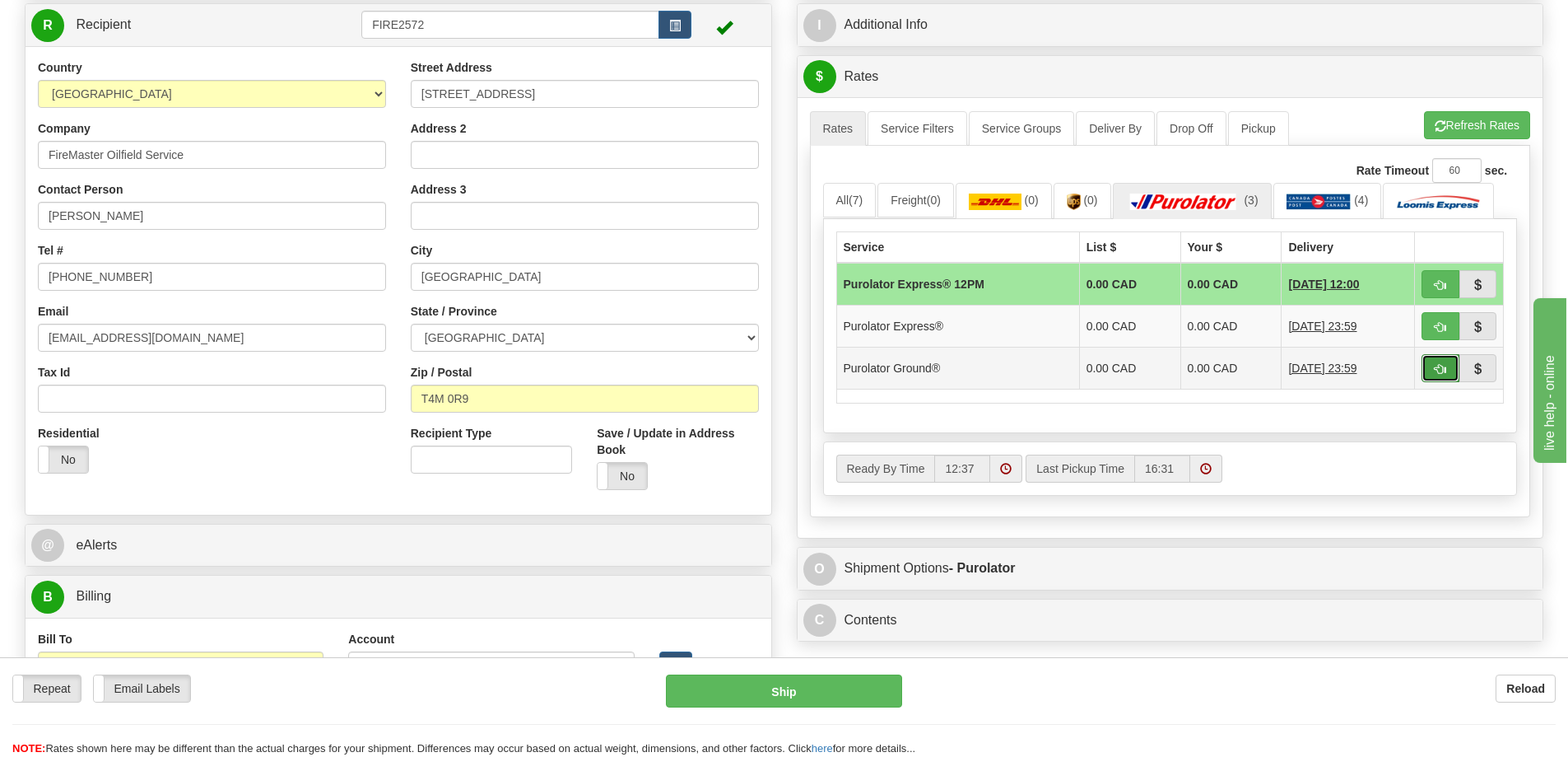
click at [1441, 371] on span "button" at bounding box center [1441, 369] width 12 height 11
type input "260"
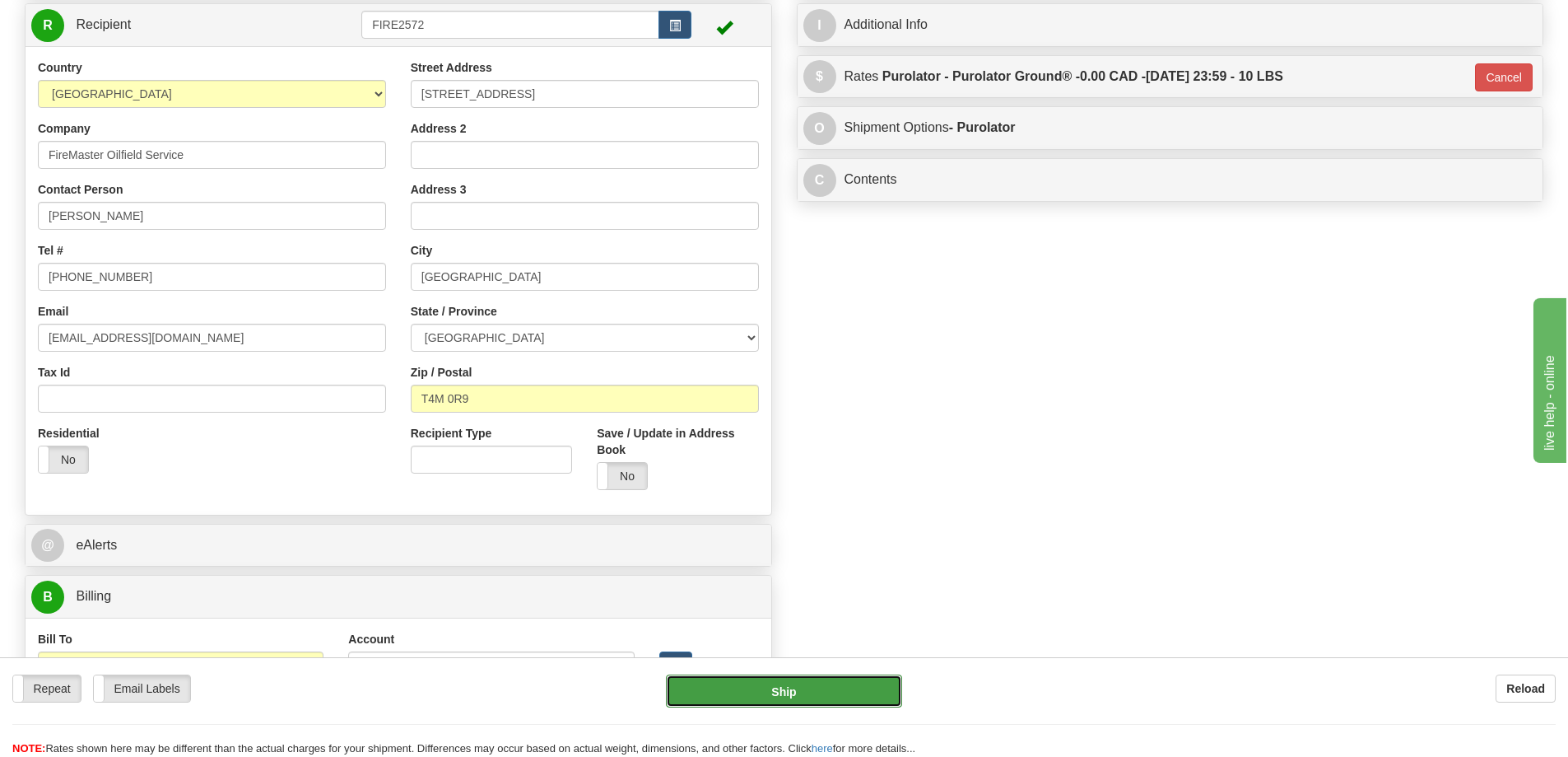
click at [829, 696] on button "Ship" at bounding box center [784, 691] width 237 height 33
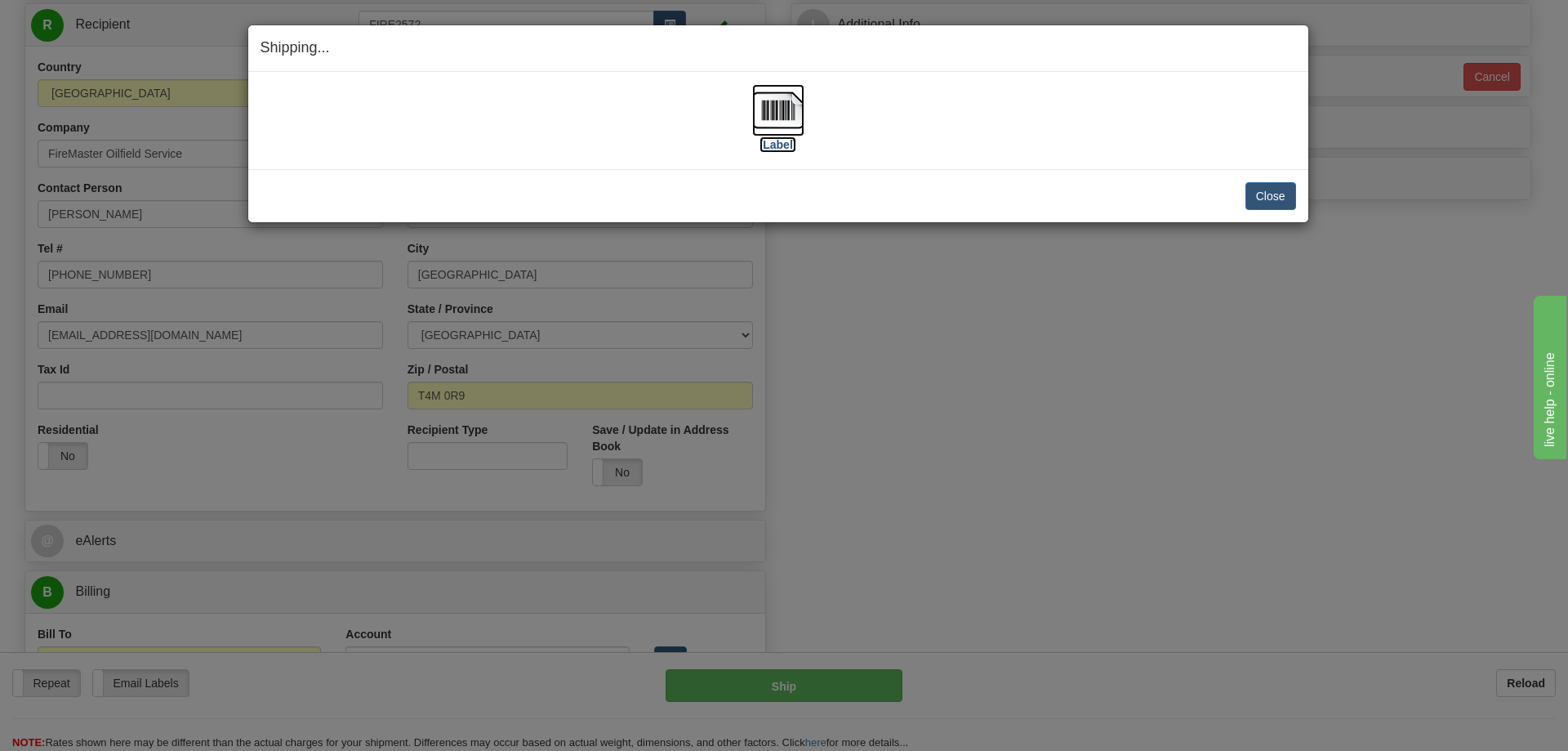
click at [793, 108] on img at bounding box center [779, 111] width 53 height 53
click at [1267, 196] on button "Close" at bounding box center [1271, 196] width 51 height 28
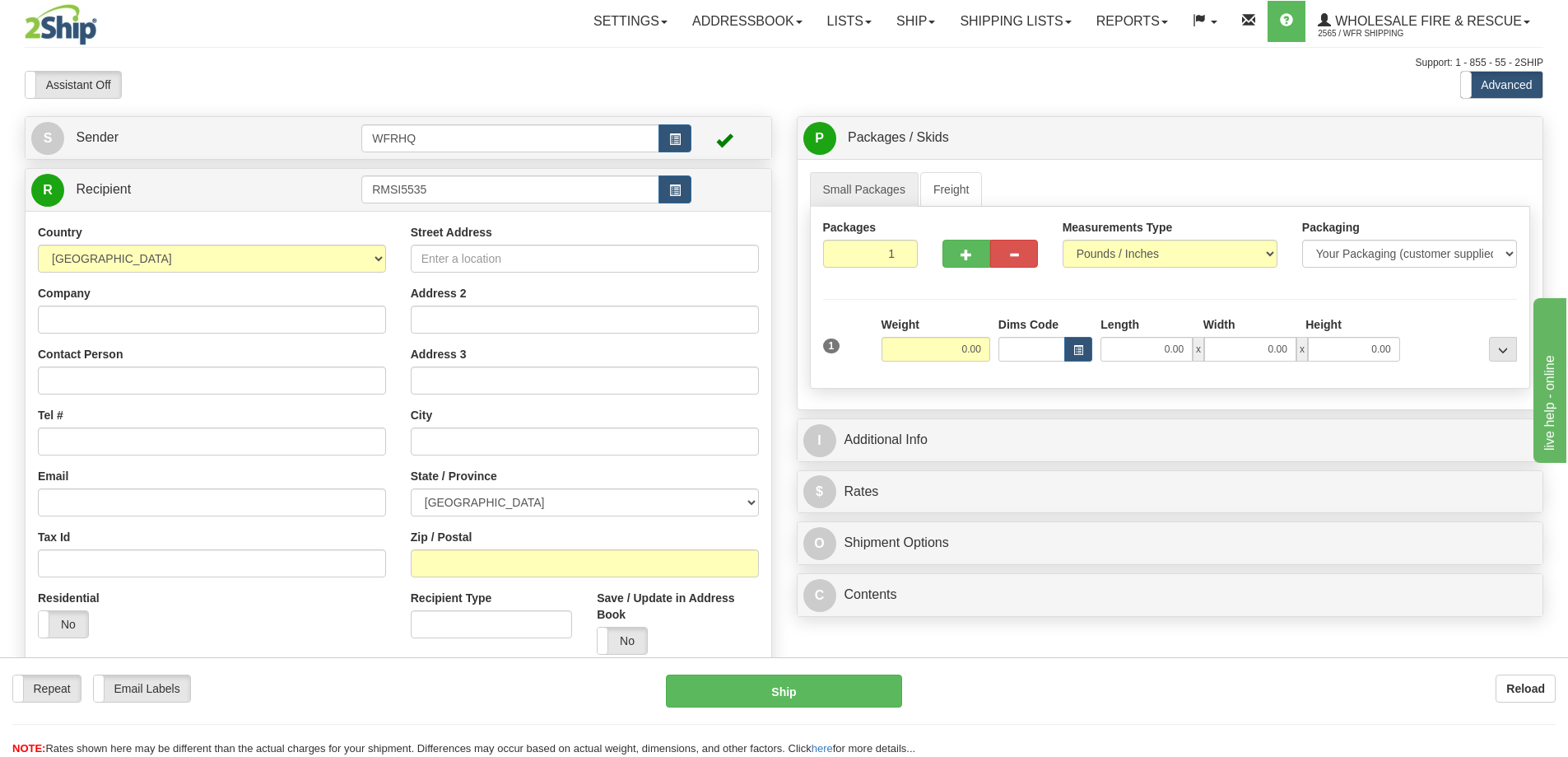
type input "RMSI5535"
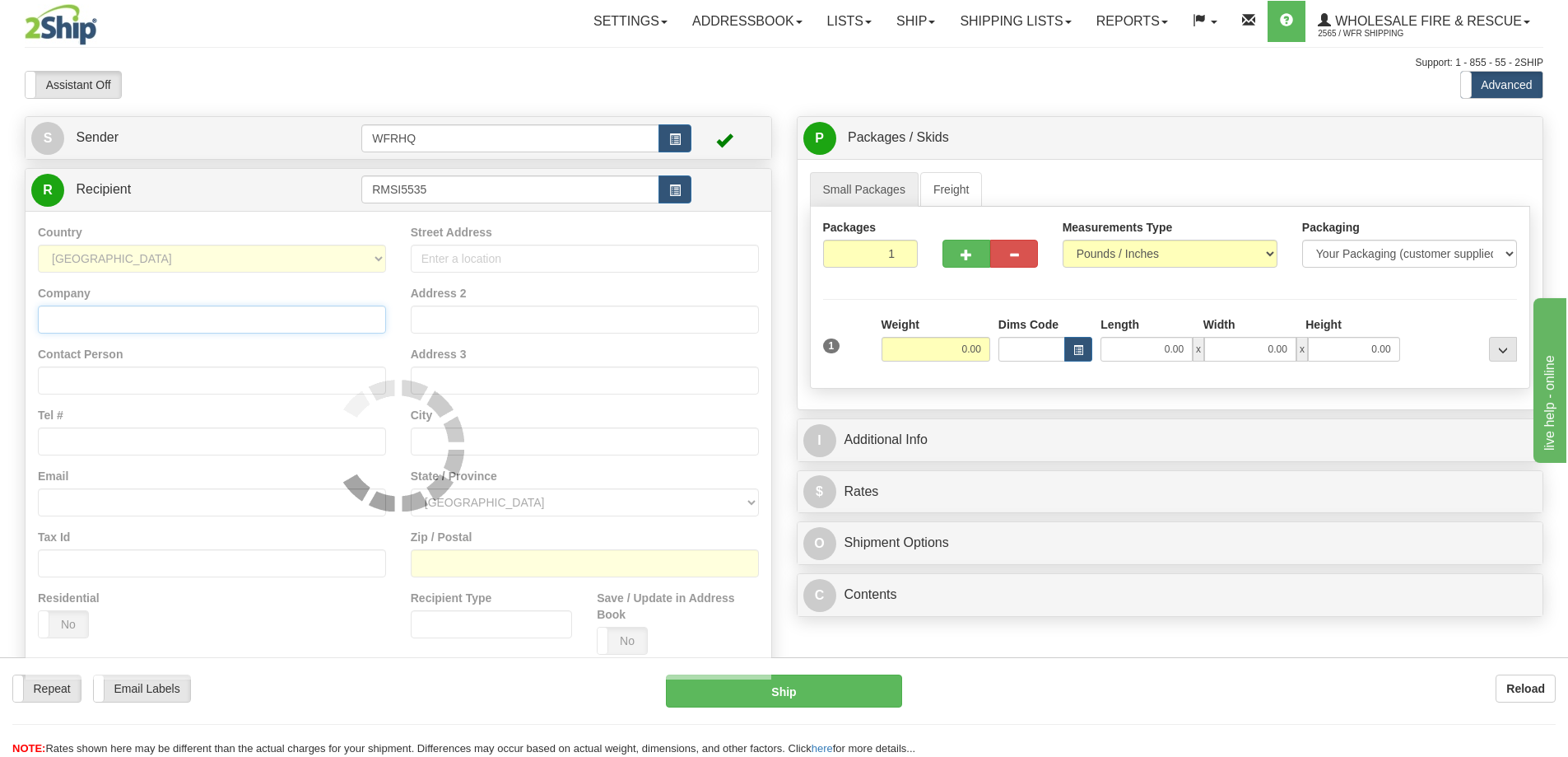
click at [174, 316] on div "Country [GEOGRAPHIC_DATA] [GEOGRAPHIC_DATA] [GEOGRAPHIC_DATA] [GEOGRAPHIC_DATA]…" at bounding box center [399, 445] width 746 height 468
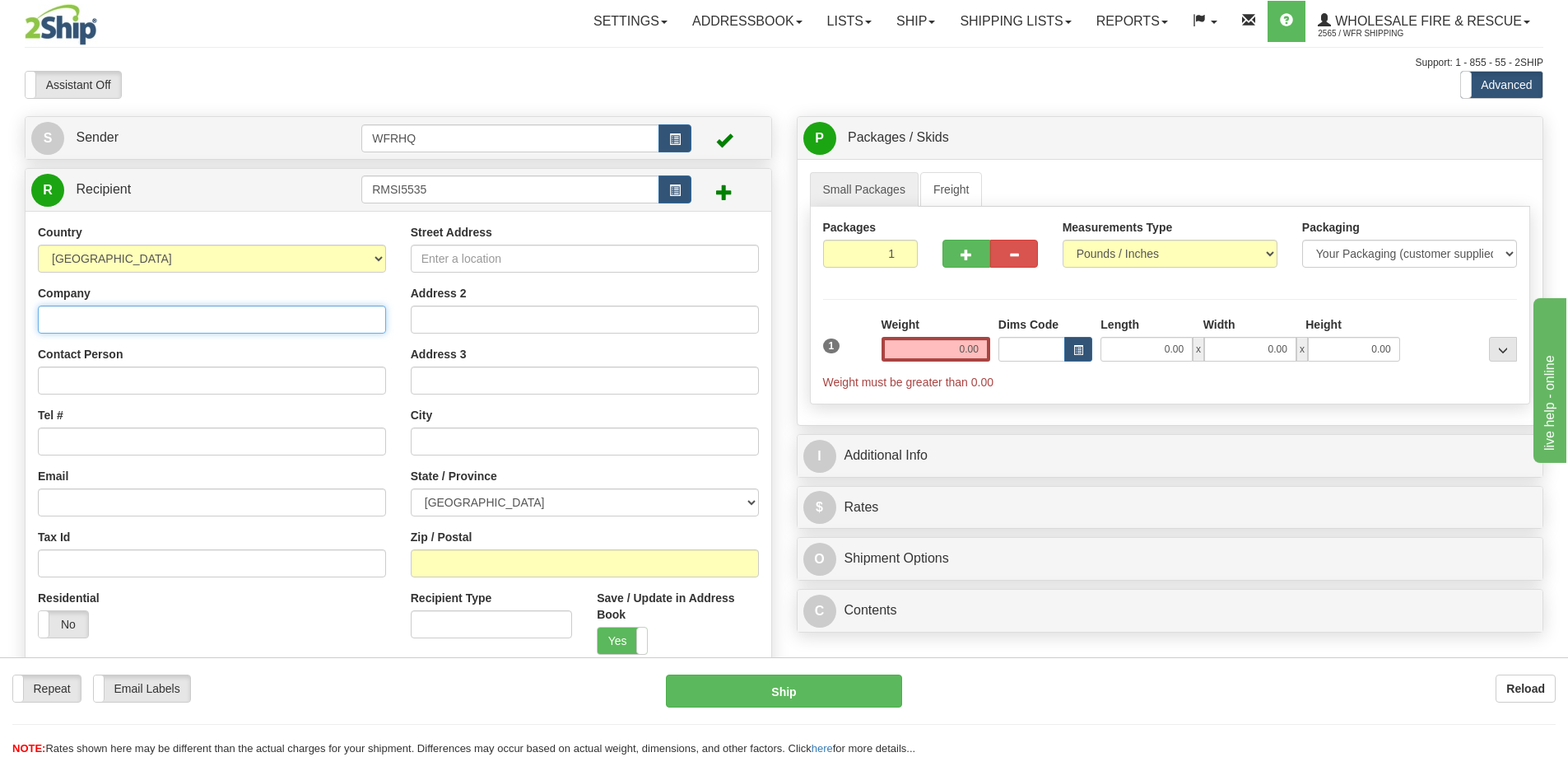
click at [112, 319] on input "Company" at bounding box center [212, 319] width 348 height 28
paste input "RMS Integrated Solutions Limited, [PERSON_NAME]"
drag, startPoint x: 327, startPoint y: 316, endPoint x: 223, endPoint y: 328, distance: 104.7
click at [223, 328] on input "RMS Integrated Solutions Limited, [PERSON_NAME]" at bounding box center [212, 319] width 348 height 28
type input "RMS Integrated Solutions Limited"
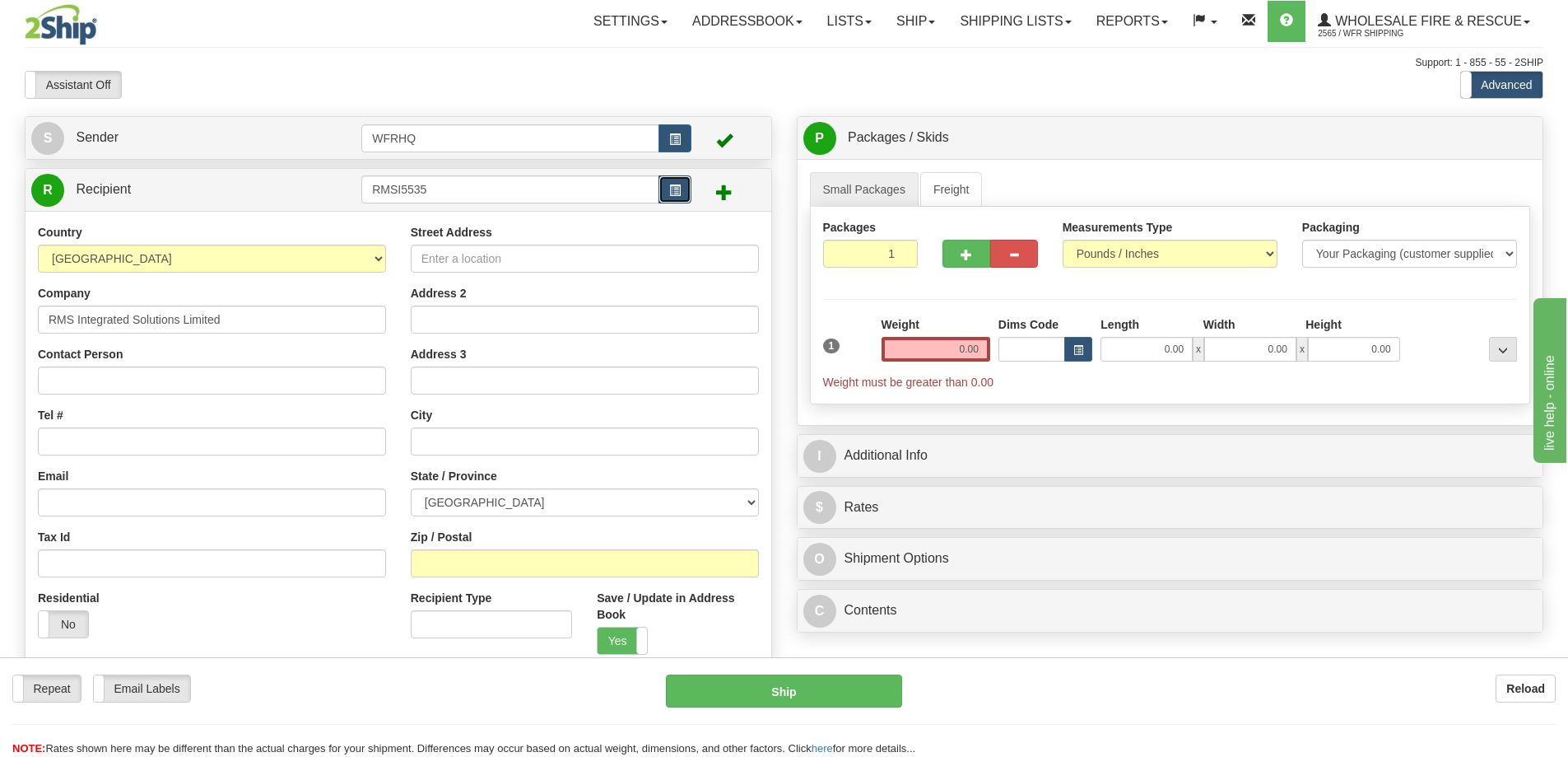
click at [684, 199] on button "button" at bounding box center [675, 189] width 33 height 28
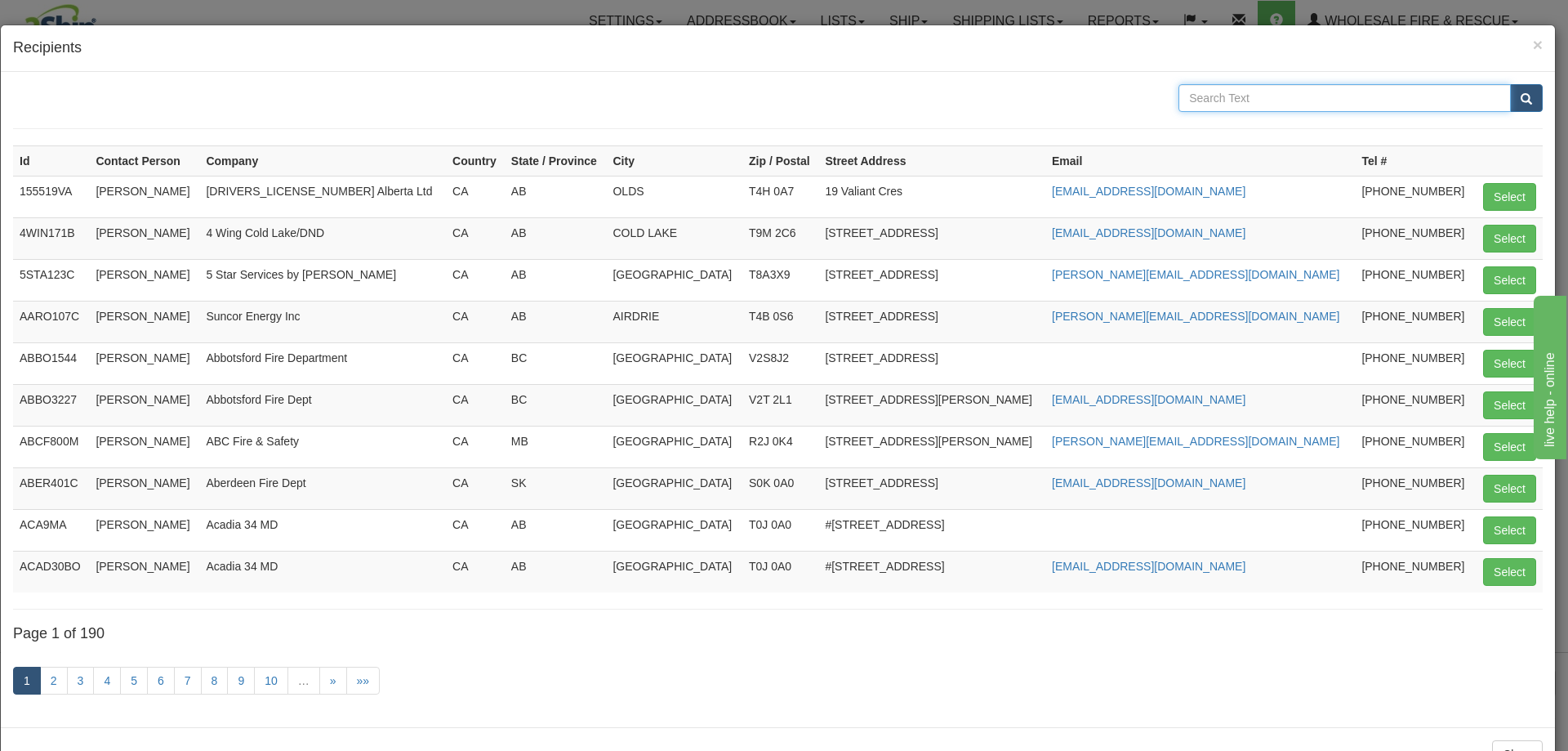
click at [1281, 103] on input "text" at bounding box center [1344, 98] width 332 height 28
paste input "RMS Integrated Solutions Limited, [PERSON_NAME]"
type input "RMS Integrated Solutions Limited"
click at [1525, 98] on button "submit" at bounding box center [1527, 98] width 33 height 28
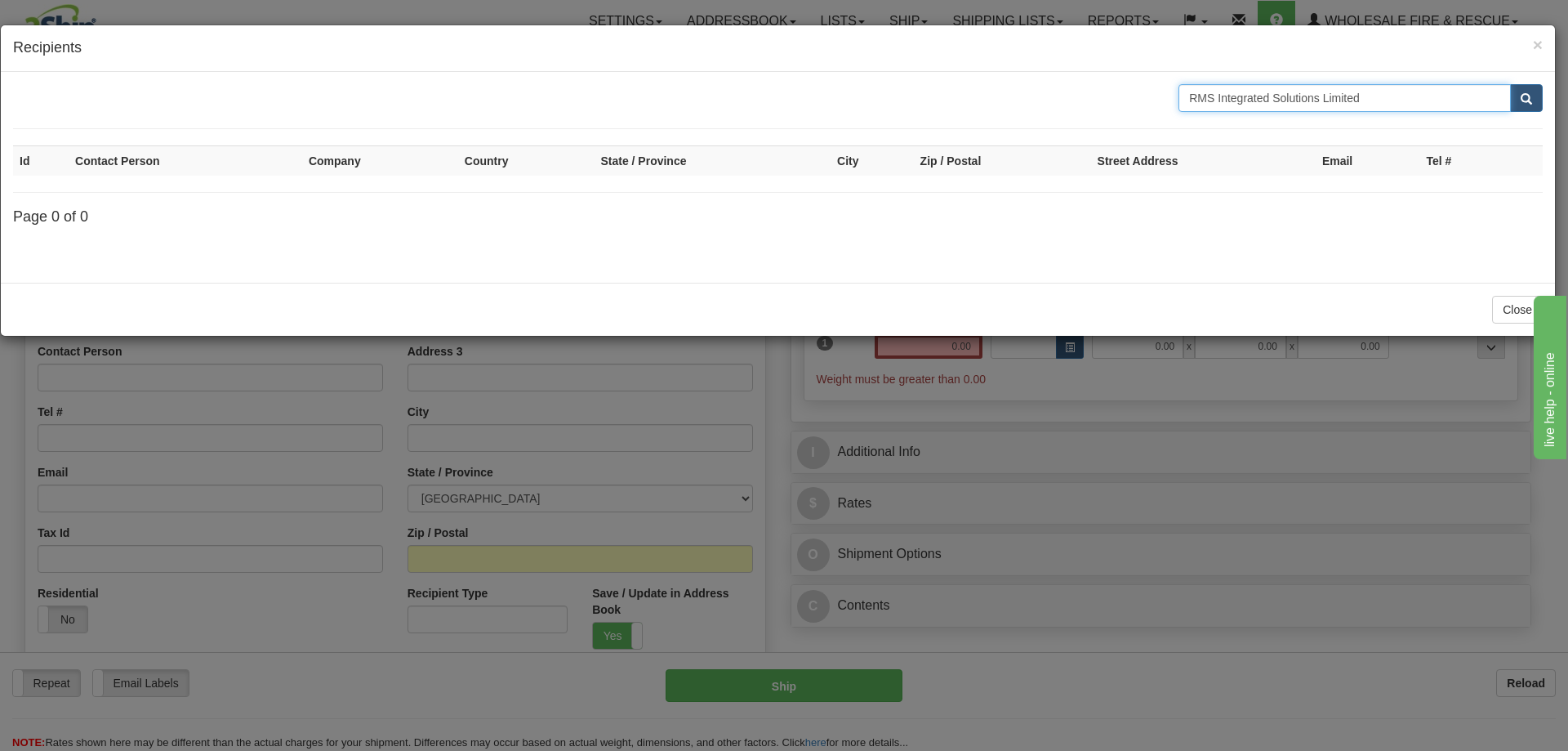
click at [1419, 102] on input "RMS Integrated Solutions Limited" at bounding box center [1344, 98] width 332 height 28
type input "RMS Integrated Solutions"
click at [1523, 94] on span "submit" at bounding box center [1526, 98] width 11 height 11
drag, startPoint x: 1344, startPoint y: 95, endPoint x: 1283, endPoint y: 105, distance: 61.8
click at [1277, 104] on input "RMS Integrated Solutions" at bounding box center [1344, 98] width 332 height 28
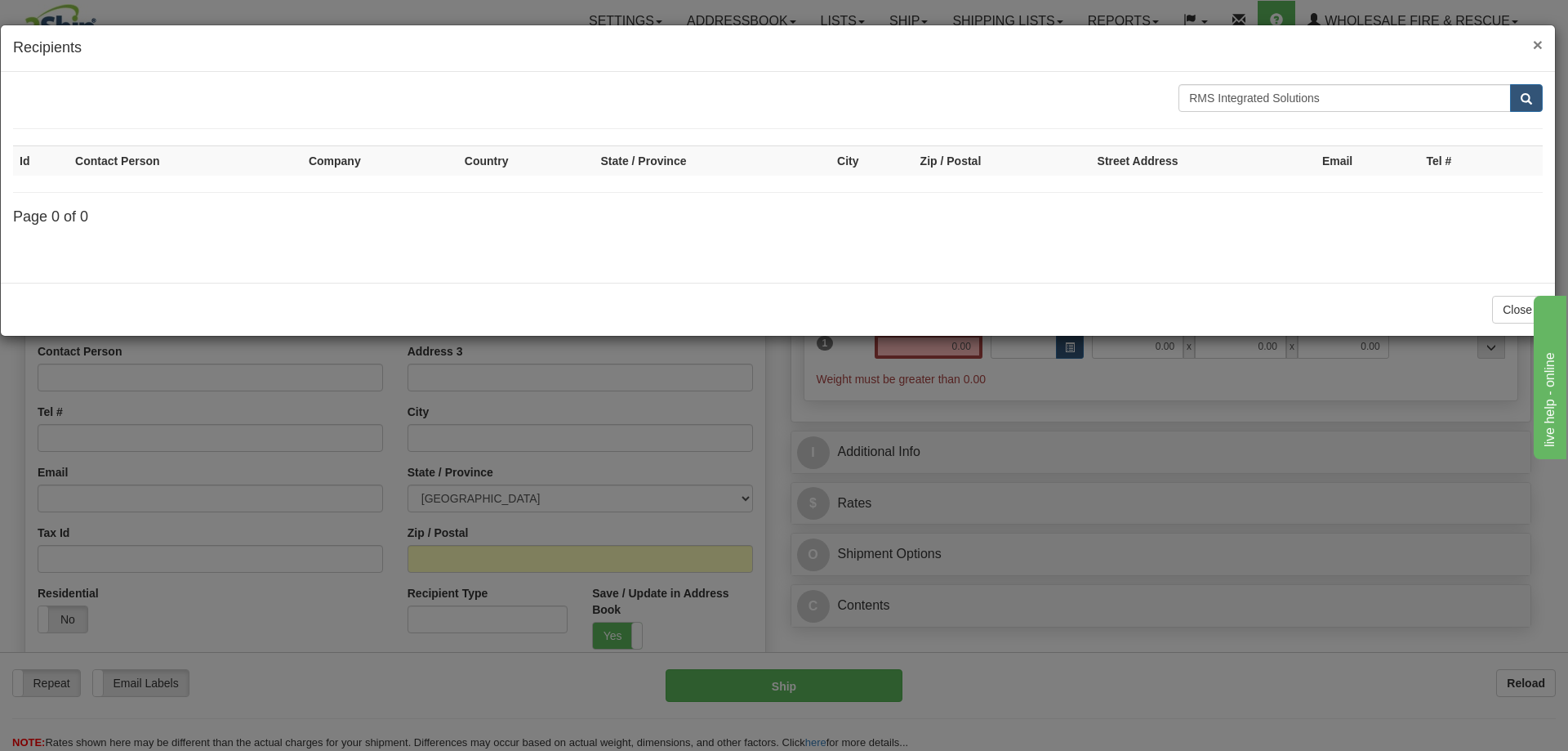
click at [1542, 44] on span "×" at bounding box center [1538, 44] width 10 height 19
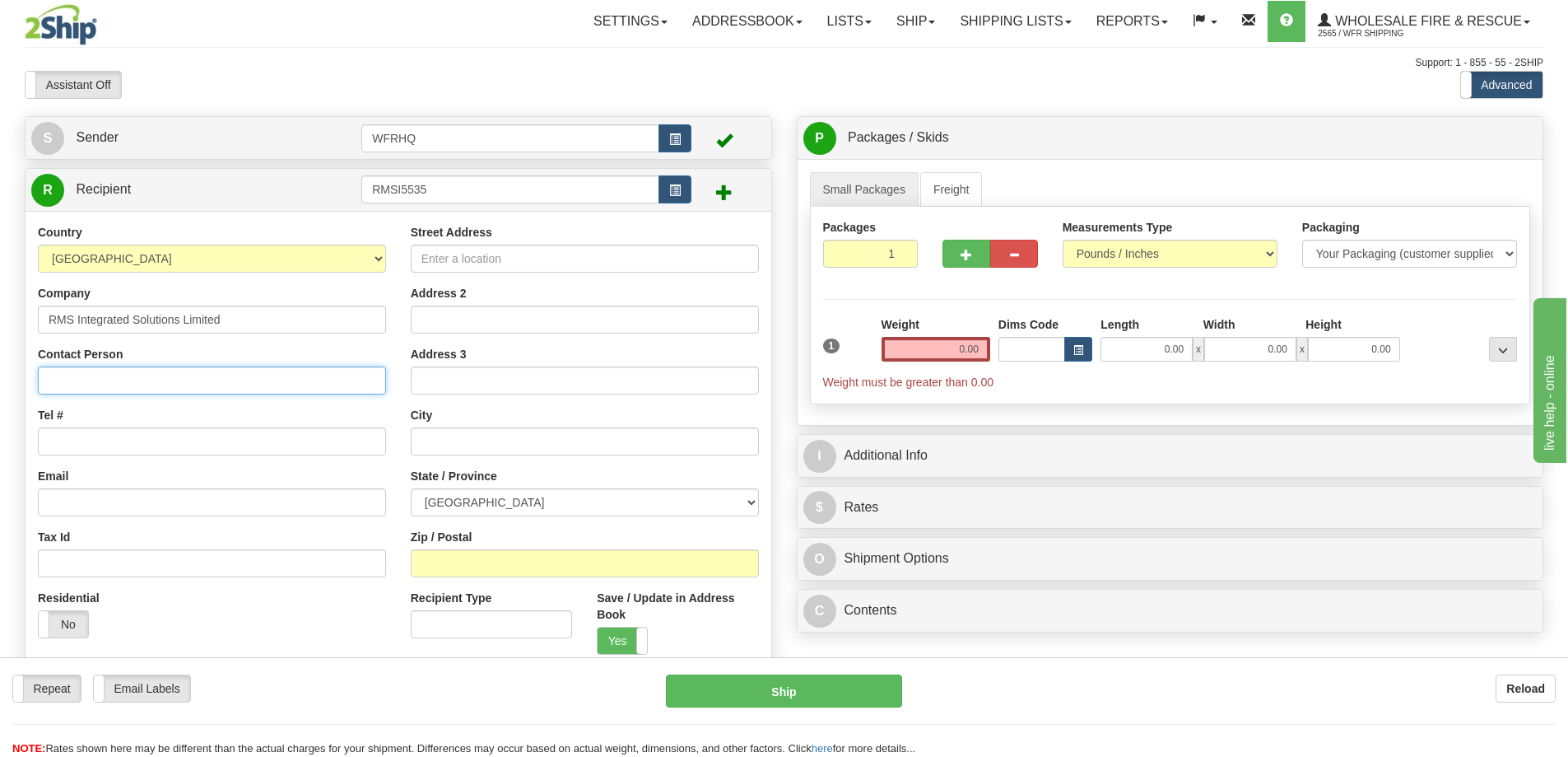
click at [125, 376] on input "Contact Person" at bounding box center [212, 381] width 348 height 28
type input "[PERSON_NAME]"
click at [218, 199] on link "R Recipient" at bounding box center [178, 189] width 294 height 34
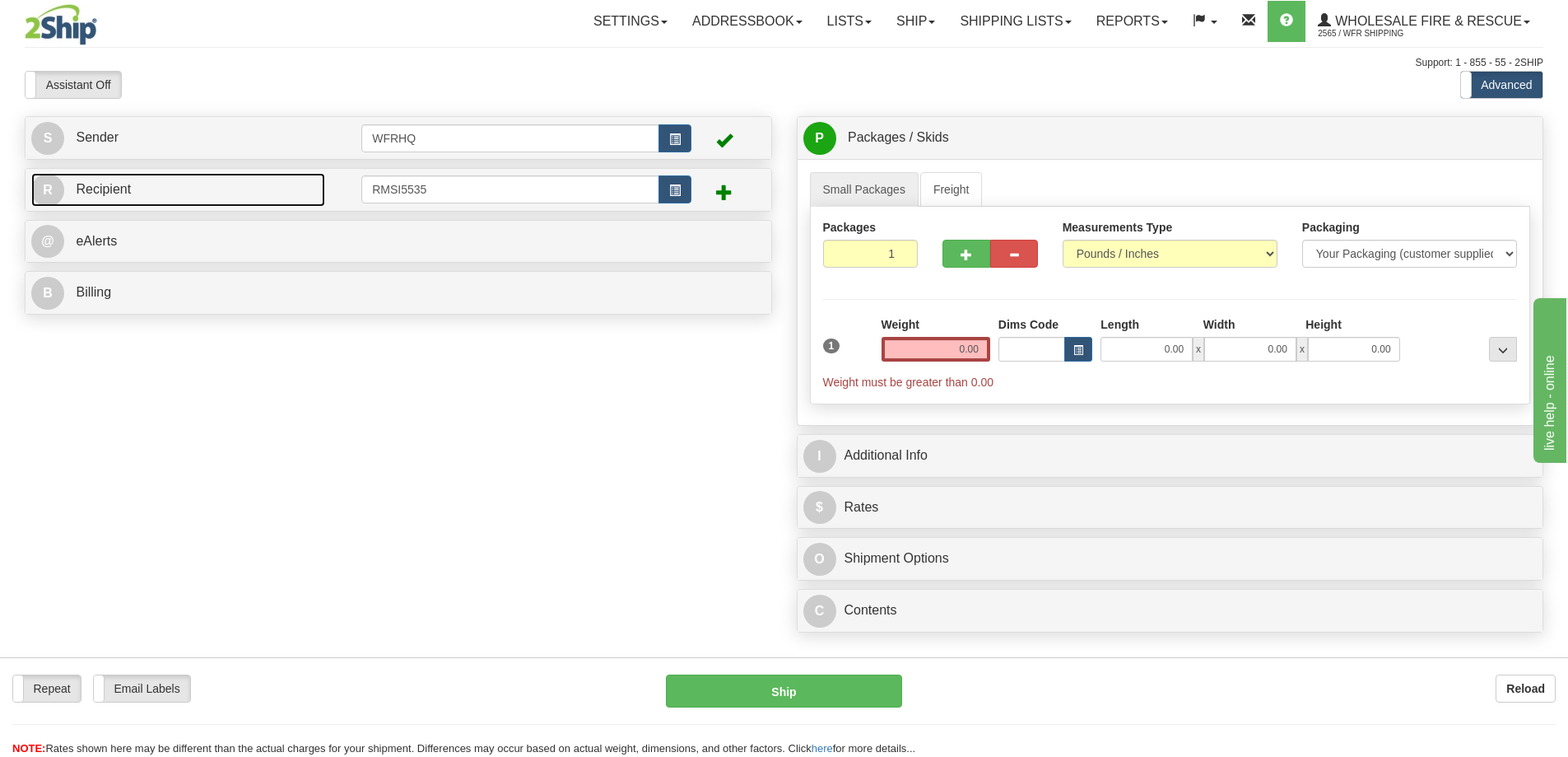
click at [217, 200] on link "R Recipient" at bounding box center [178, 189] width 294 height 34
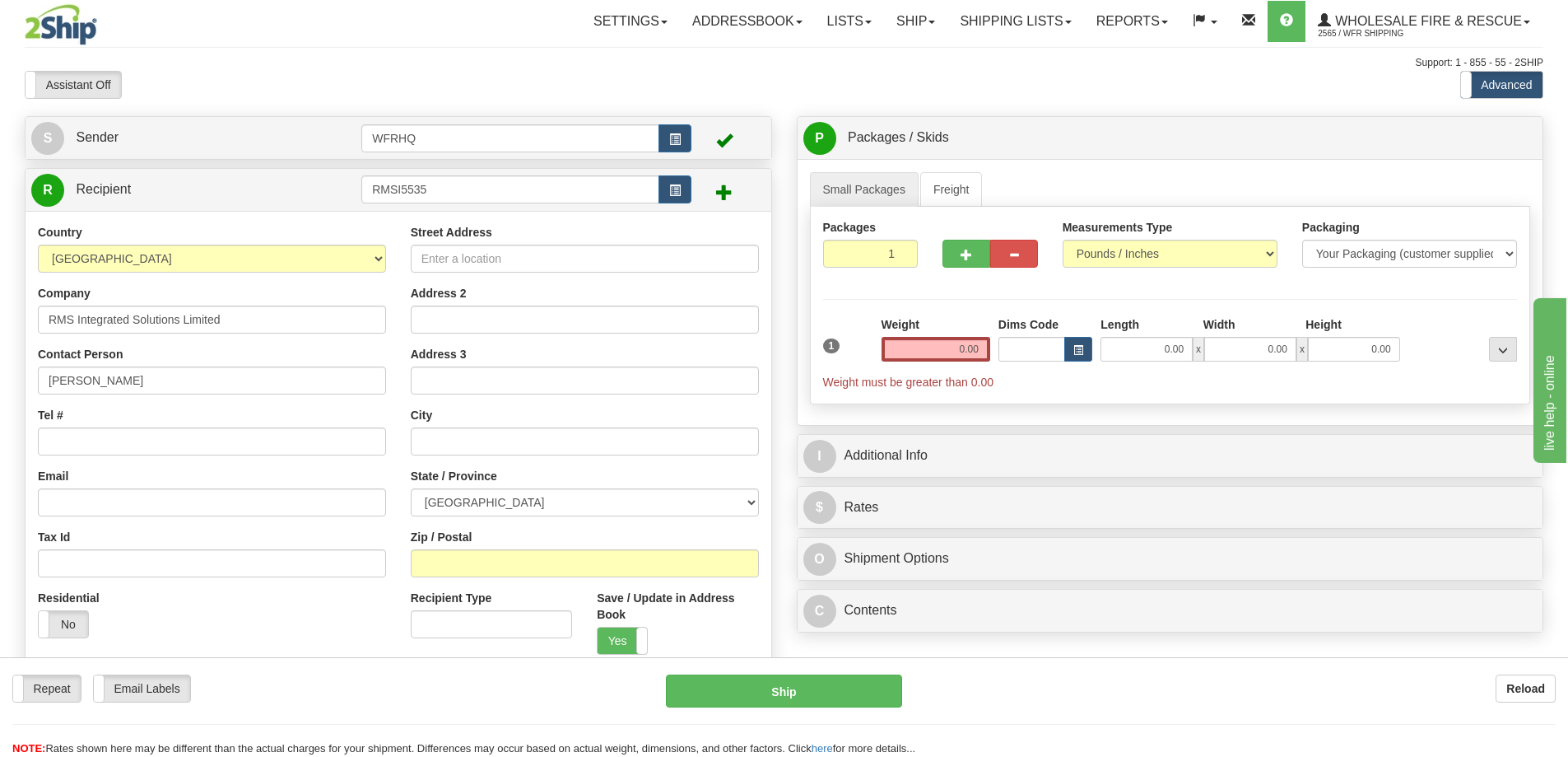
click at [211, 226] on div "Country [GEOGRAPHIC_DATA] [GEOGRAPHIC_DATA] [GEOGRAPHIC_DATA] [GEOGRAPHIC_DATA]…" at bounding box center [212, 248] width 348 height 49
click at [110, 440] on input "Tel #" at bounding box center [212, 442] width 348 height 28
type input "[PHONE_NUMBER]"
click at [118, 434] on input "[PHONE_NUMBER]" at bounding box center [212, 442] width 348 height 28
click at [111, 493] on input "Email" at bounding box center [212, 502] width 348 height 28
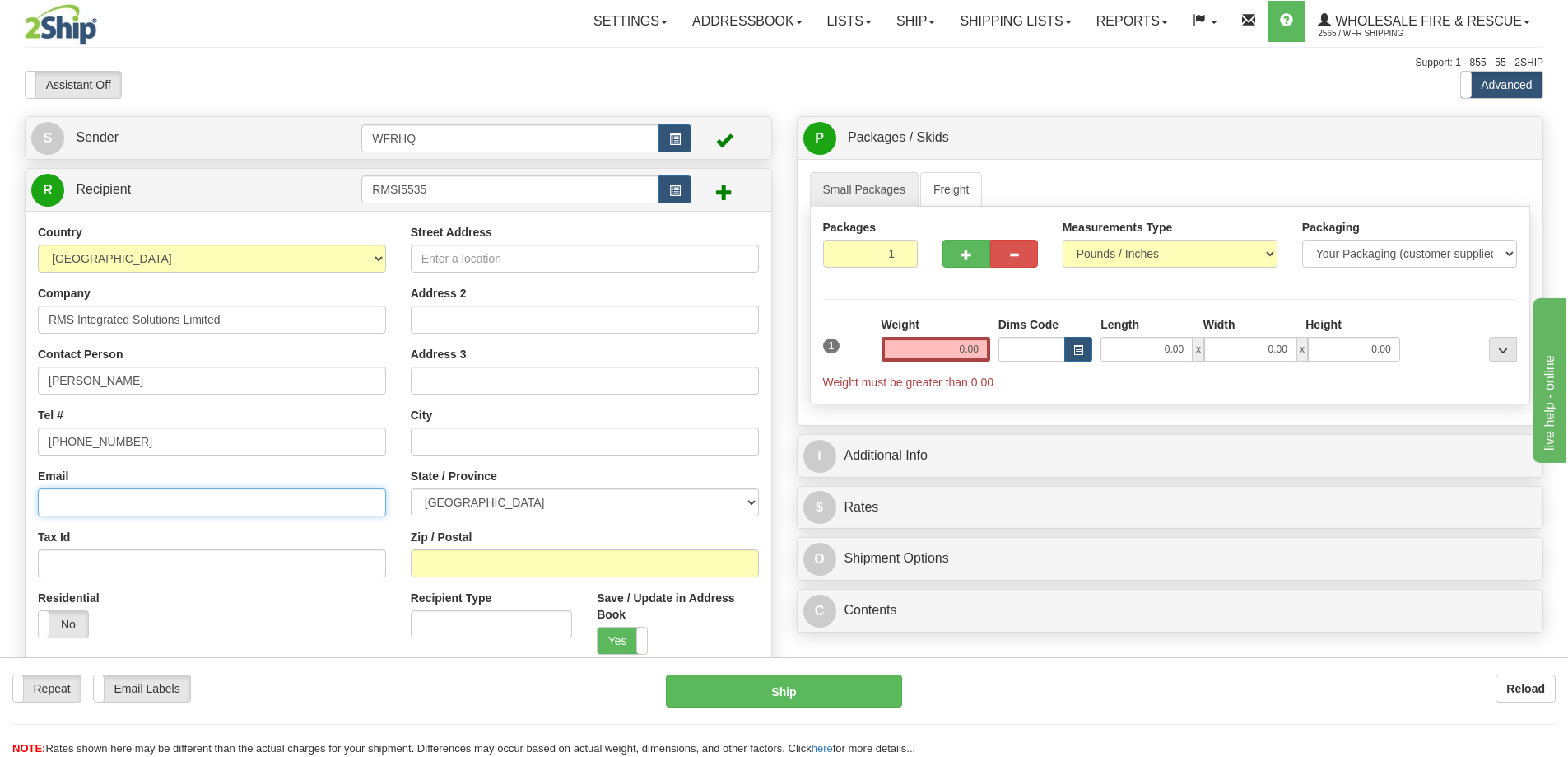
paste input "scott@rmsintegratedsolutions.ca"
type input "scott@rmsintegratedsolutions.ca"
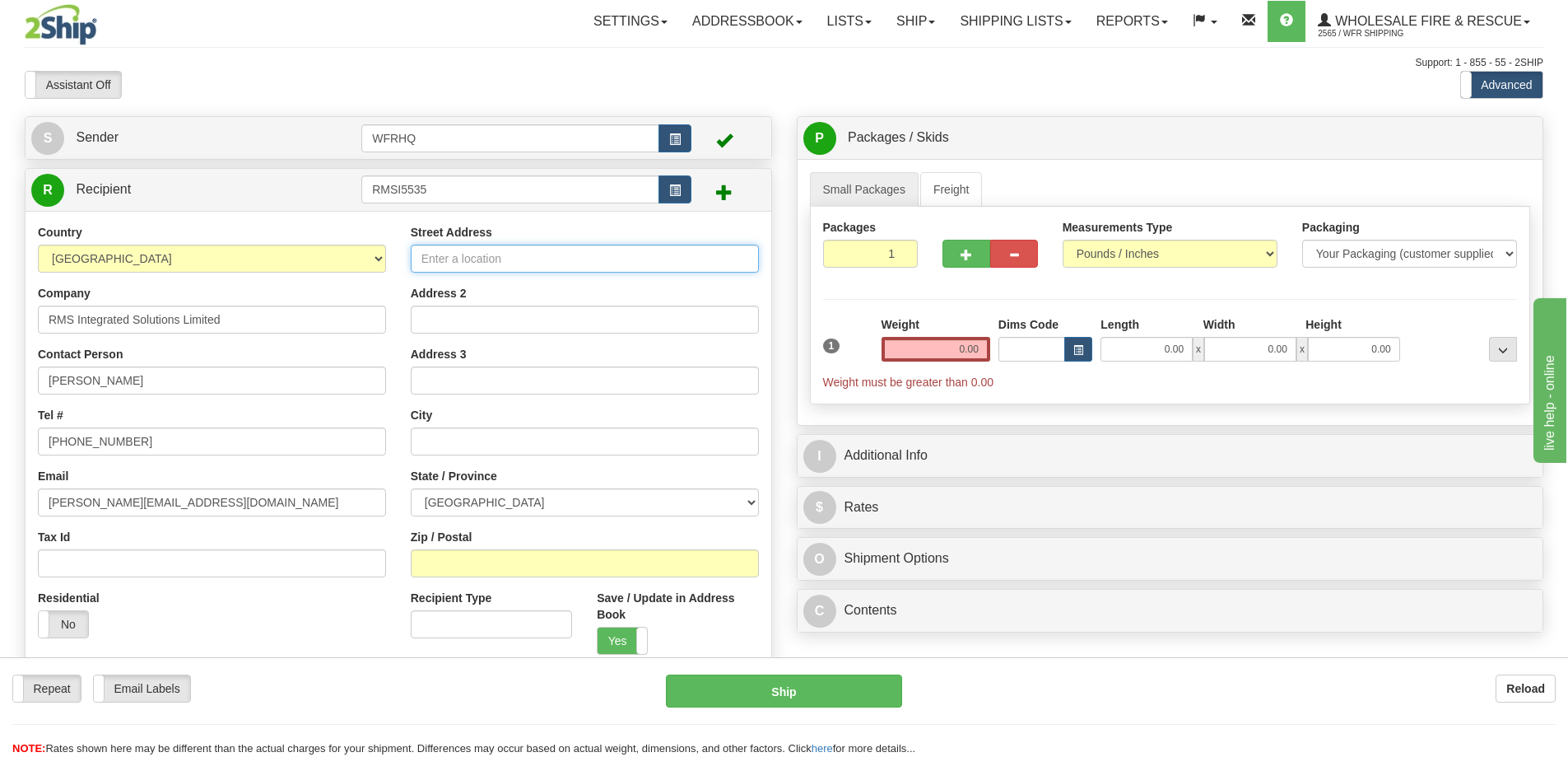
click at [466, 262] on input "Street Address" at bounding box center [585, 259] width 348 height 28
click at [505, 265] on input "553532" at bounding box center [585, 259] width 348 height 28
paste input "Mono-Amaranth Townline"
type input "553532 Mono-Amaranth Townline"
click at [459, 438] on input "text" at bounding box center [585, 442] width 348 height 28
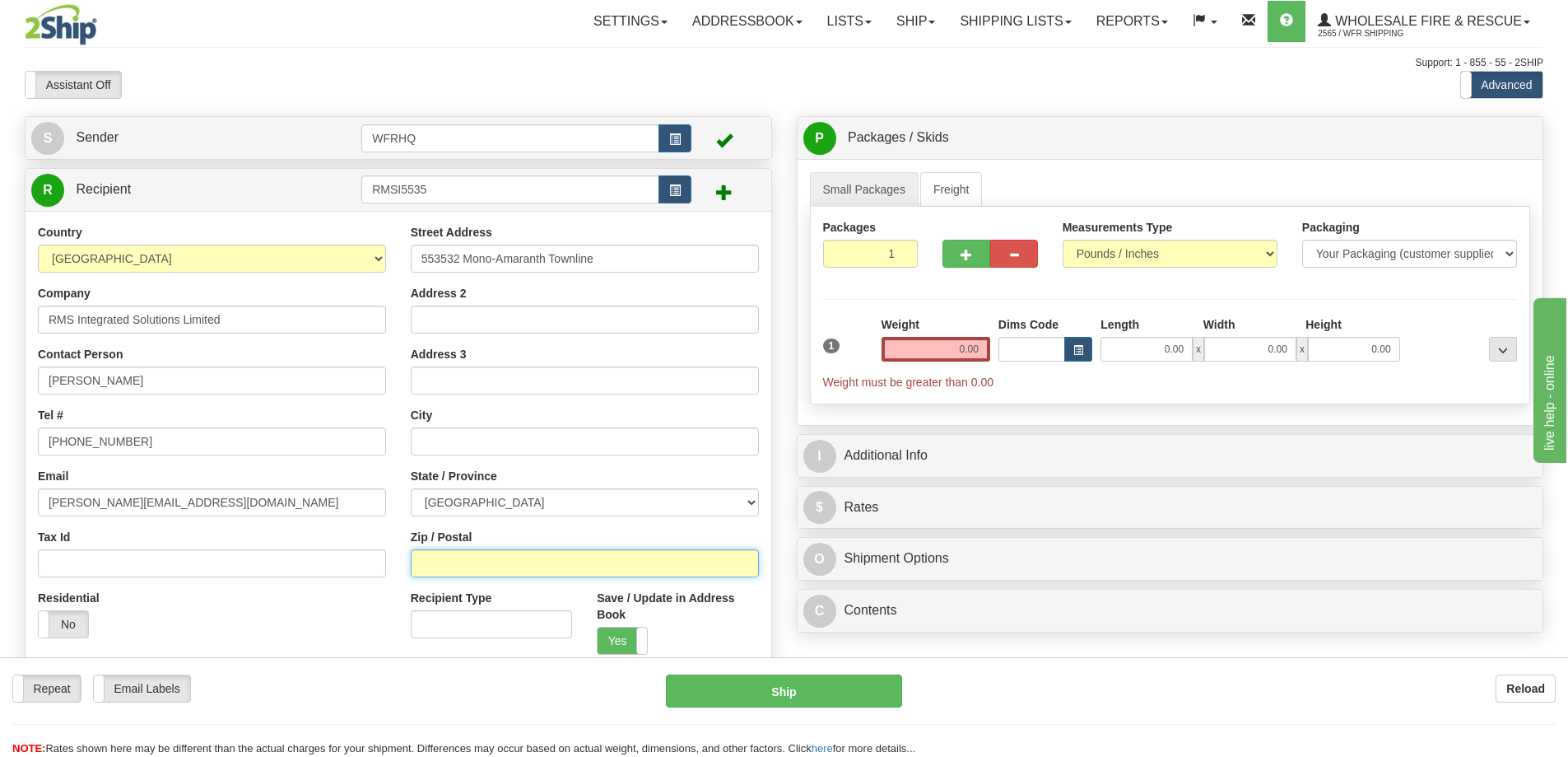
click at [452, 555] on input "Zip / Postal" at bounding box center [585, 563] width 348 height 28
type input "L9W 0S9"
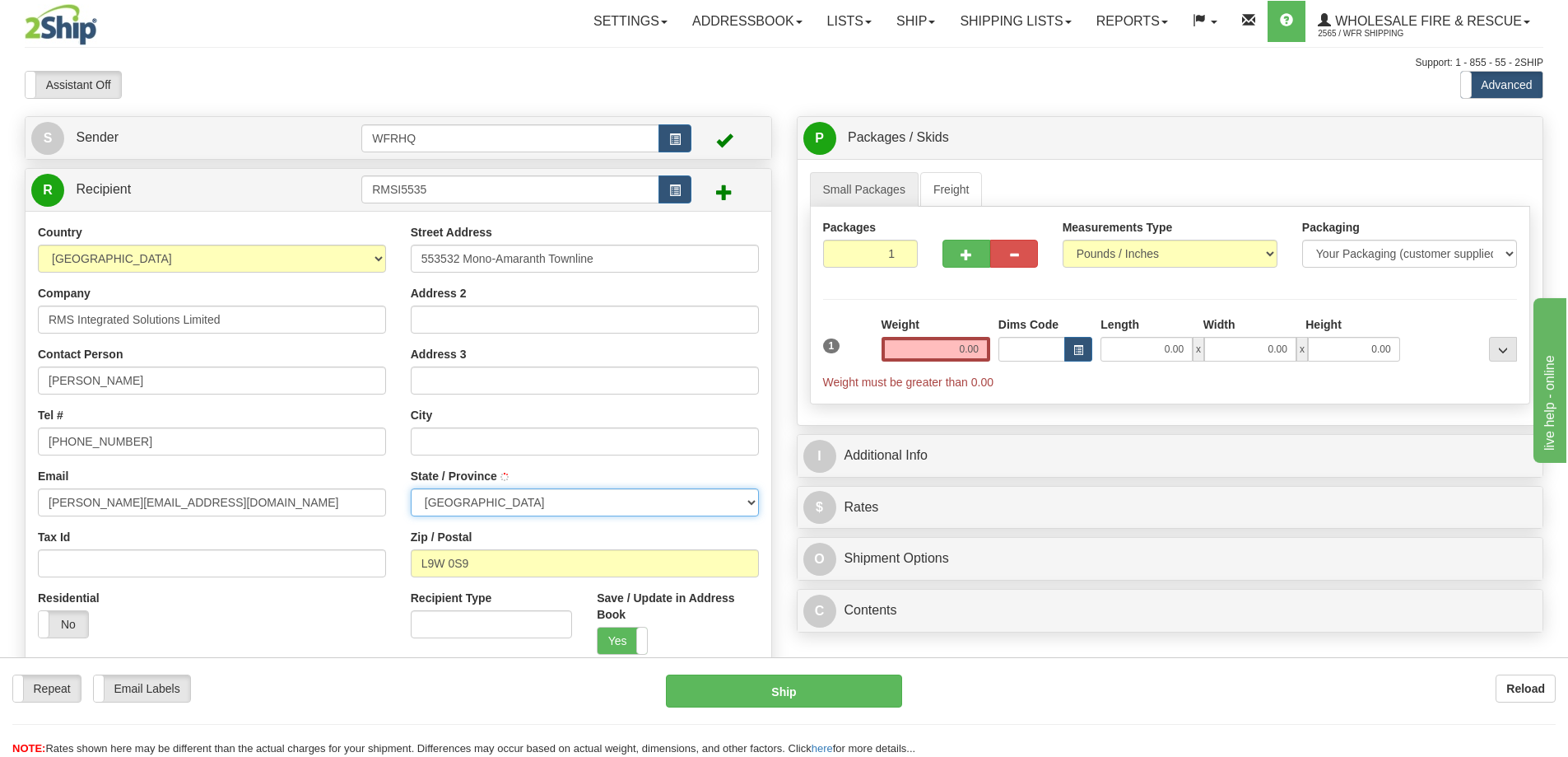
type input "AMARANTH"
select select "ON"
click at [939, 354] on input "0.00" at bounding box center [935, 349] width 108 height 25
type input "1.00"
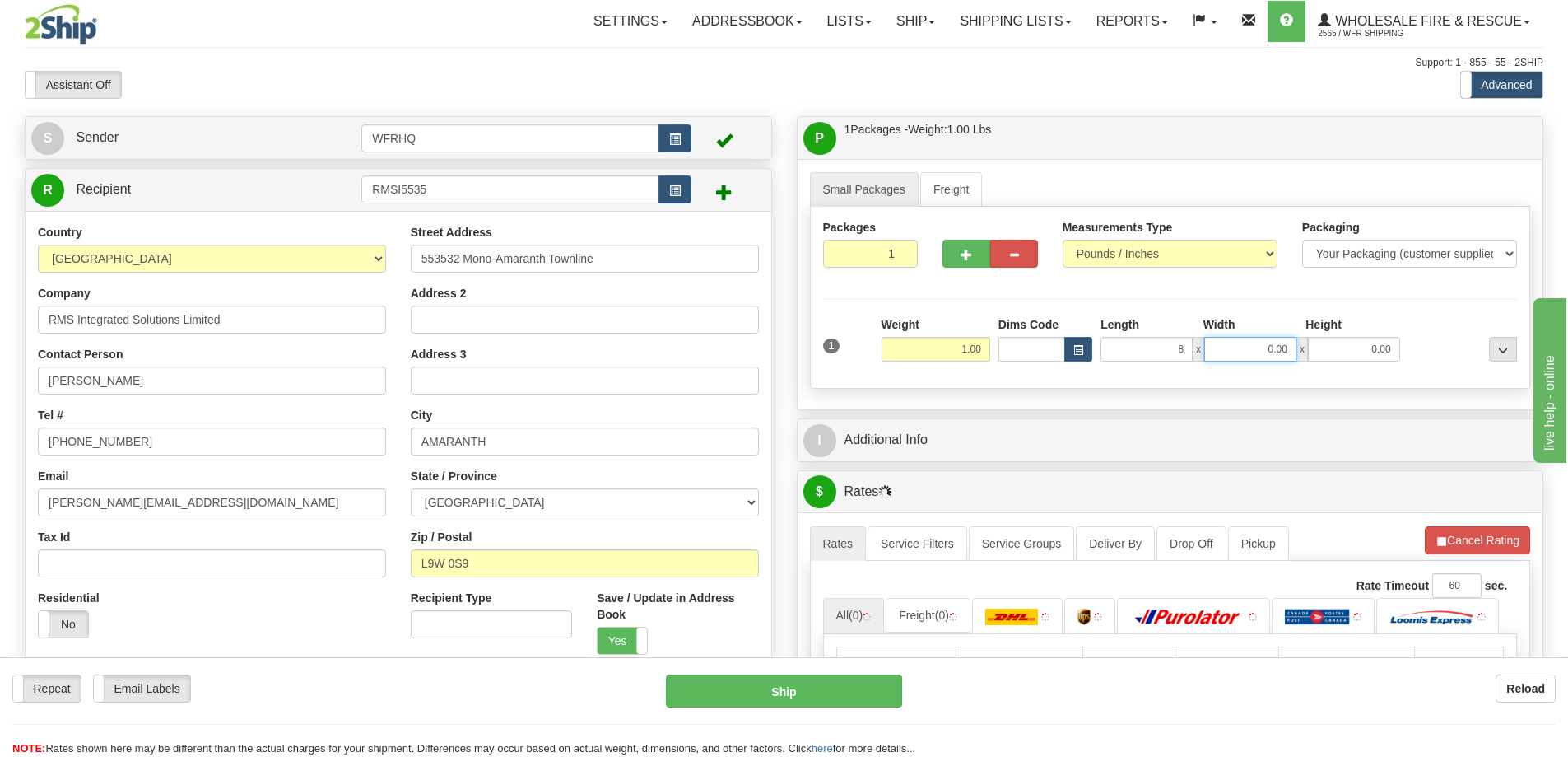
type input "8.00"
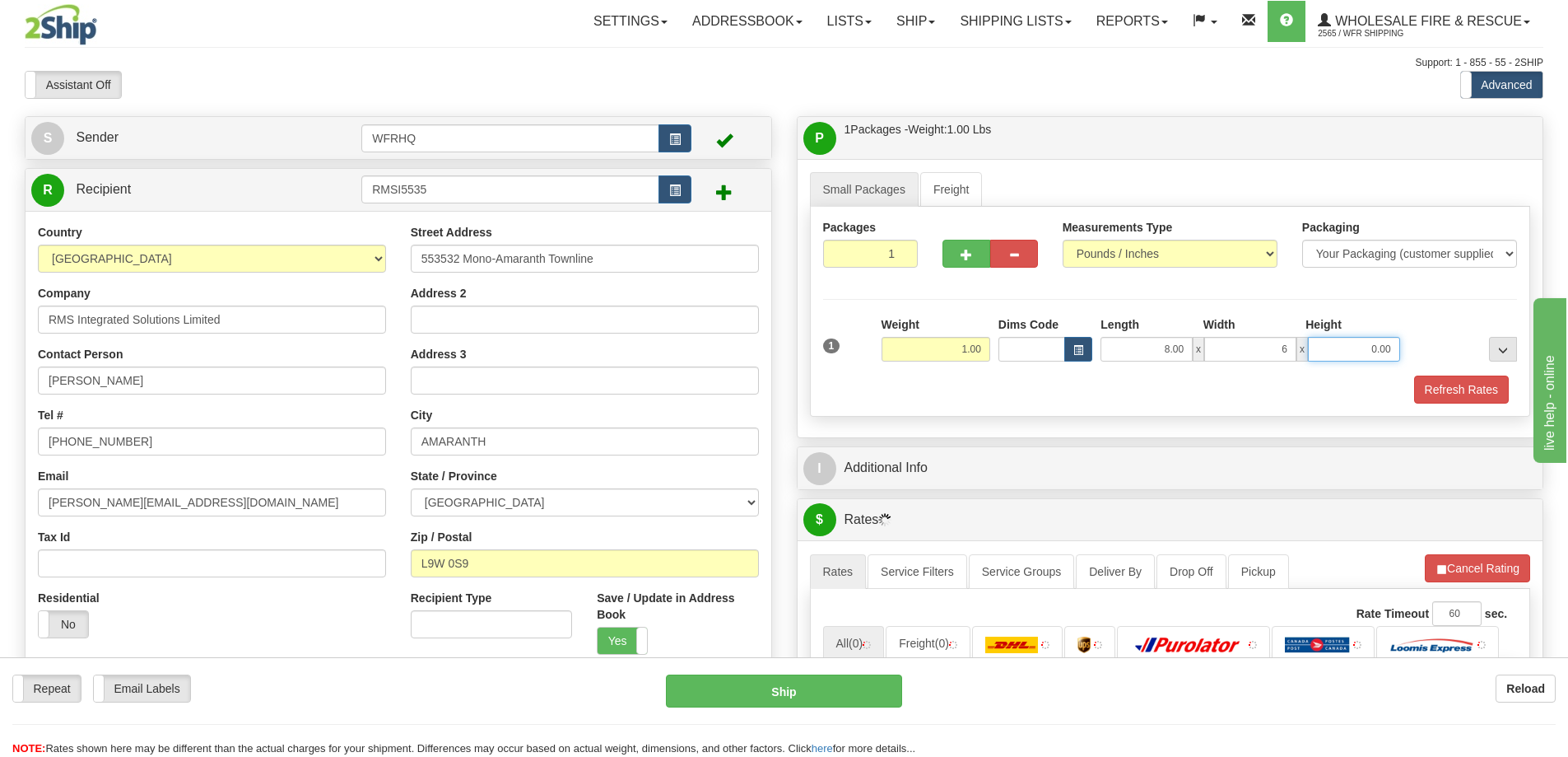
type input "6.00"
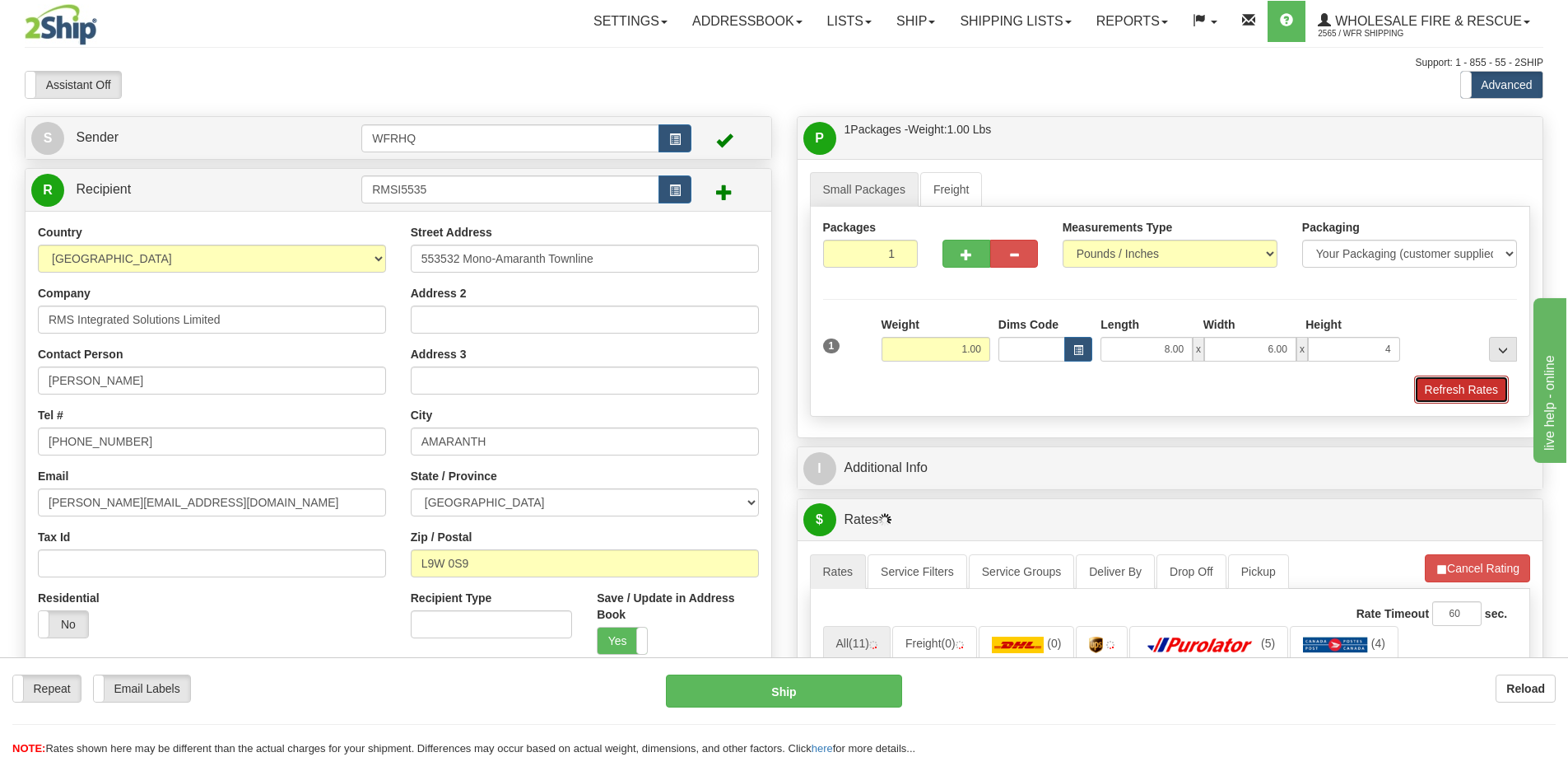
type input "4.00"
click at [1446, 386] on button "Refresh Rates" at bounding box center [1461, 390] width 94 height 28
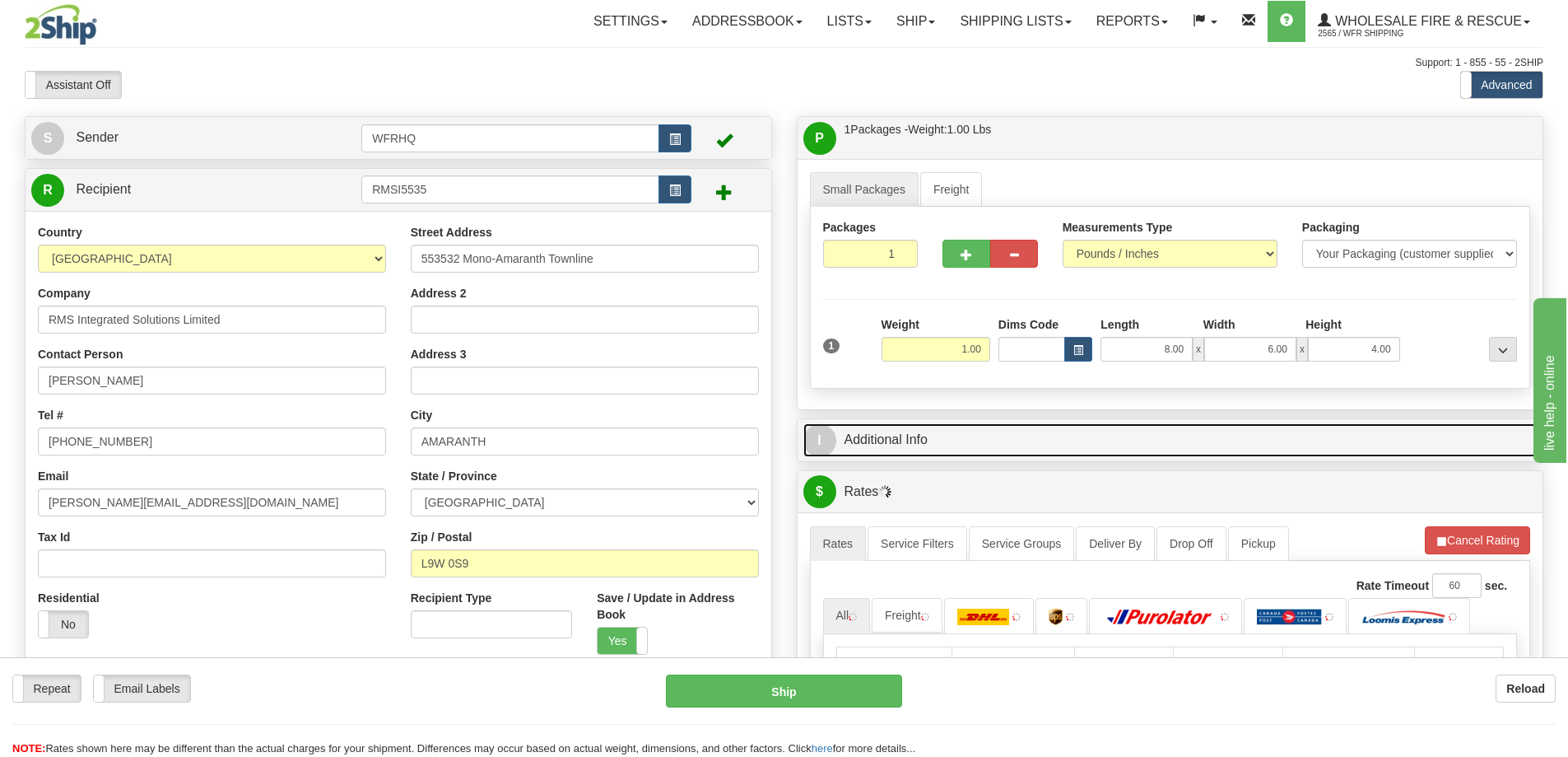
click at [1011, 440] on link "I Additional Info" at bounding box center [1171, 440] width 734 height 34
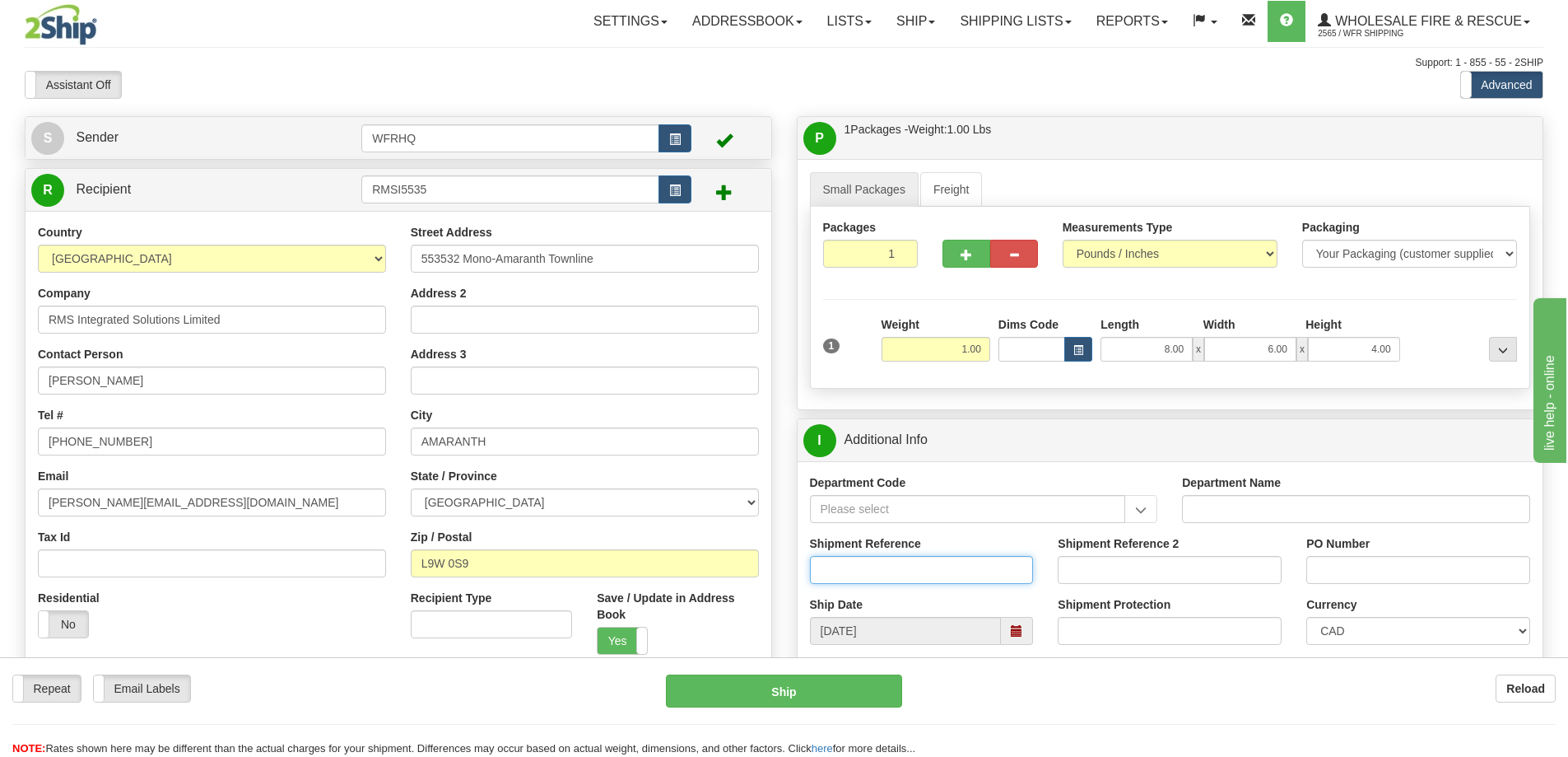
click at [848, 562] on input "Shipment Reference" at bounding box center [921, 570] width 224 height 28
type input "S46097-30445"
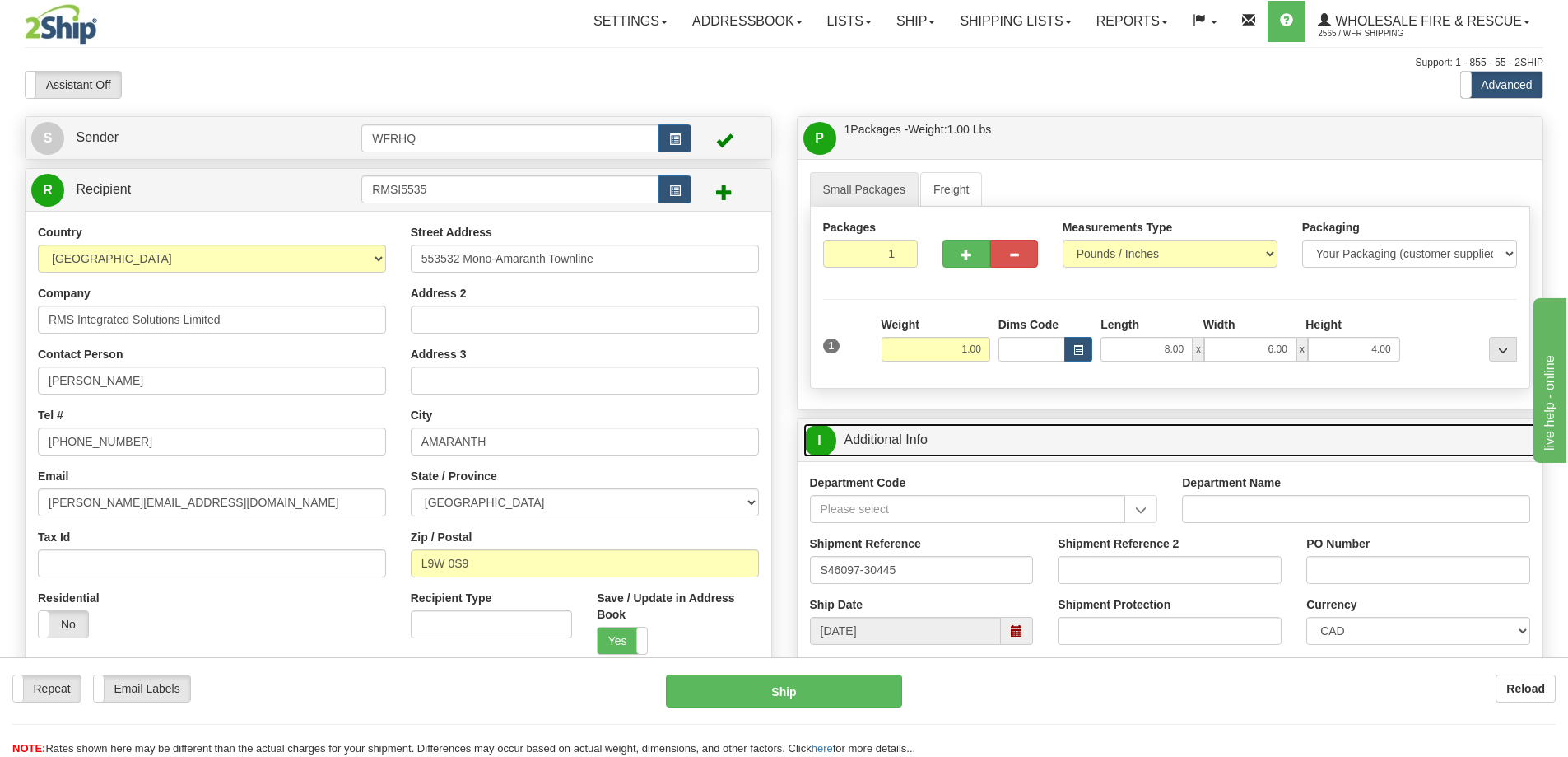
click at [1131, 448] on link "I Additional Info" at bounding box center [1171, 440] width 734 height 34
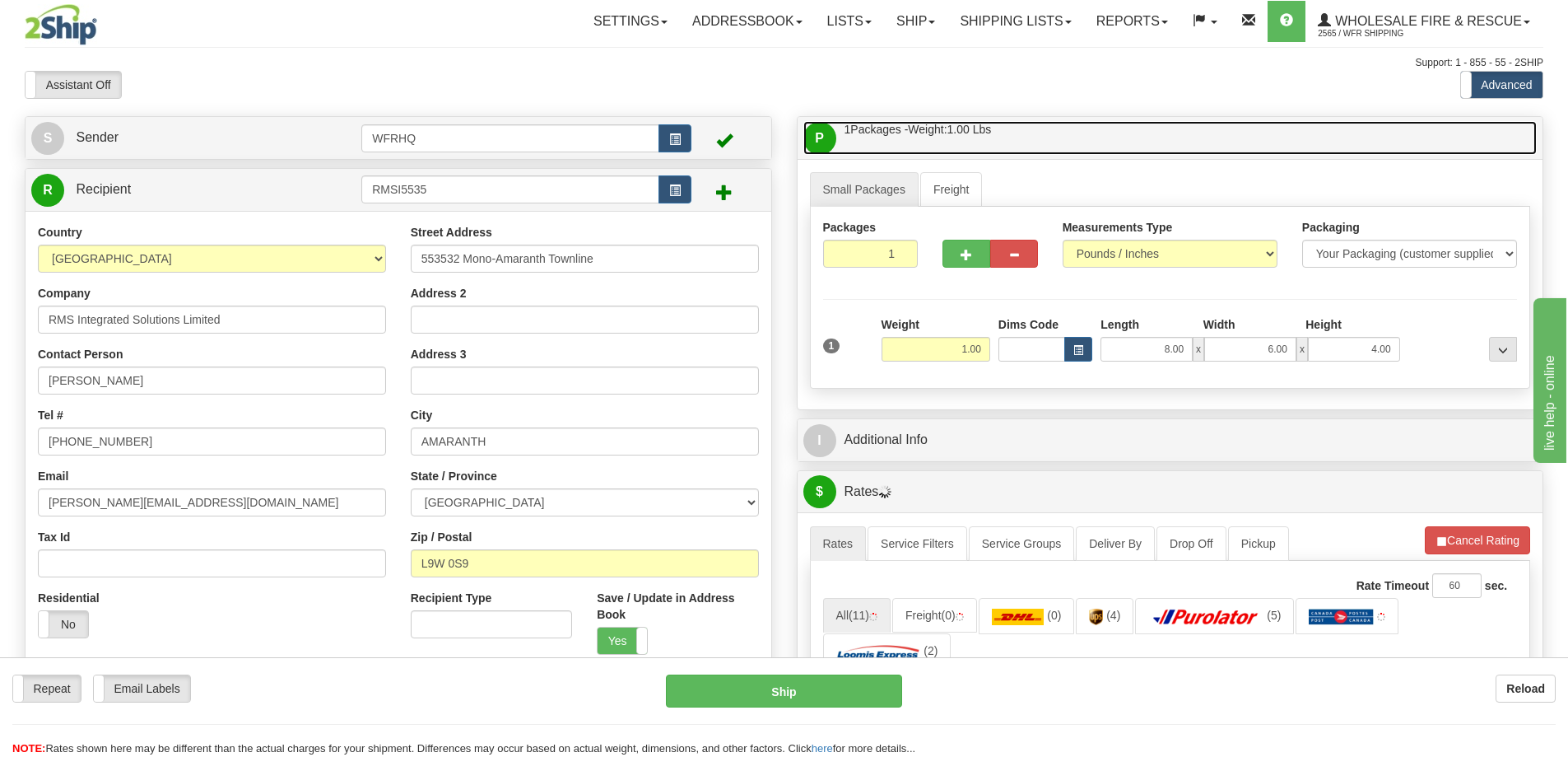
click at [1095, 140] on link "P Packages / Skids 1 Packages - Weight: 1.00 Lbs 1 Skids - Weight: NaN Lbs" at bounding box center [1171, 137] width 734 height 34
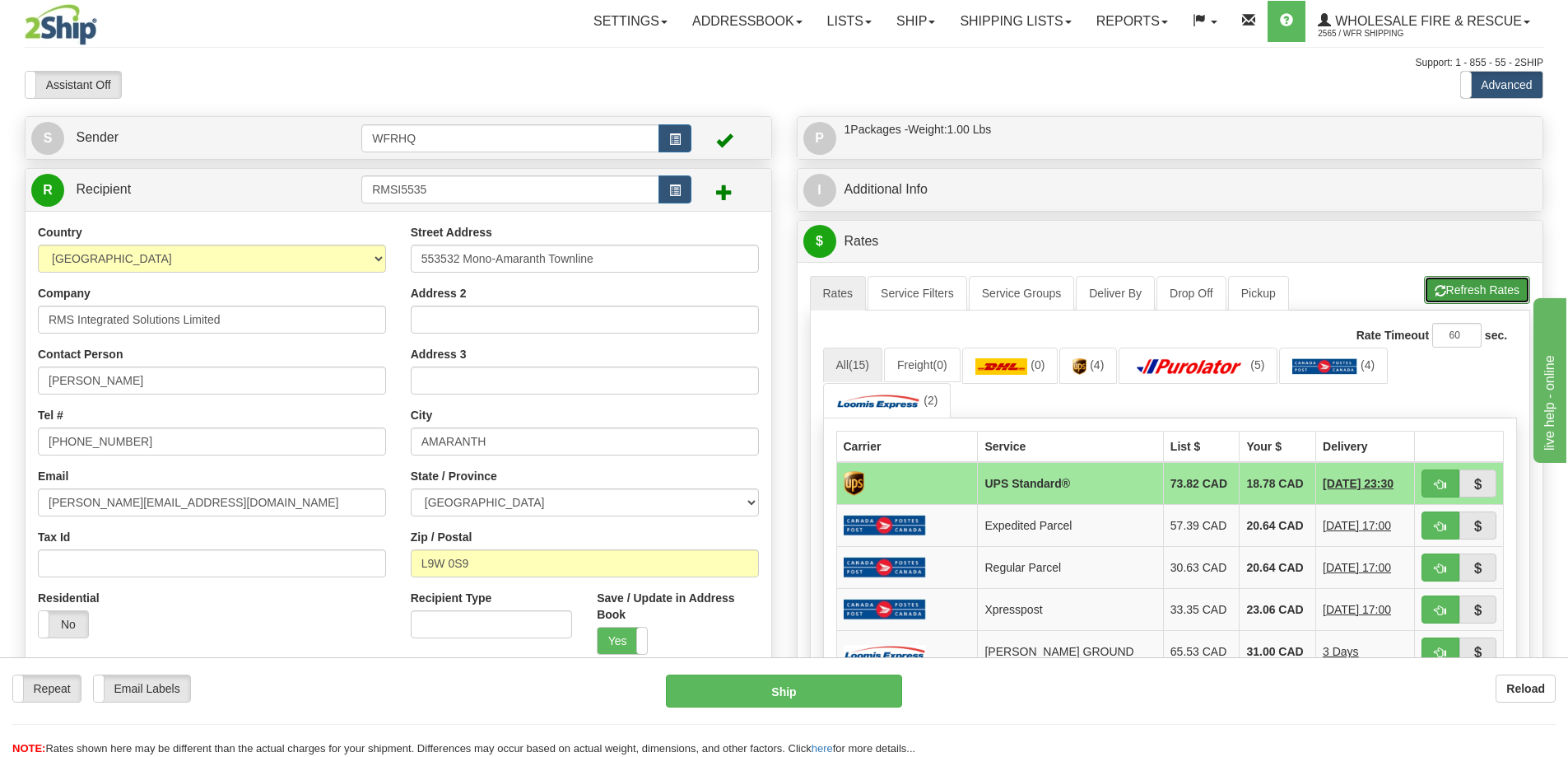
click at [1435, 285] on span "button" at bounding box center [1441, 290] width 12 height 11
click at [1440, 486] on span "button" at bounding box center [1441, 484] width 12 height 11
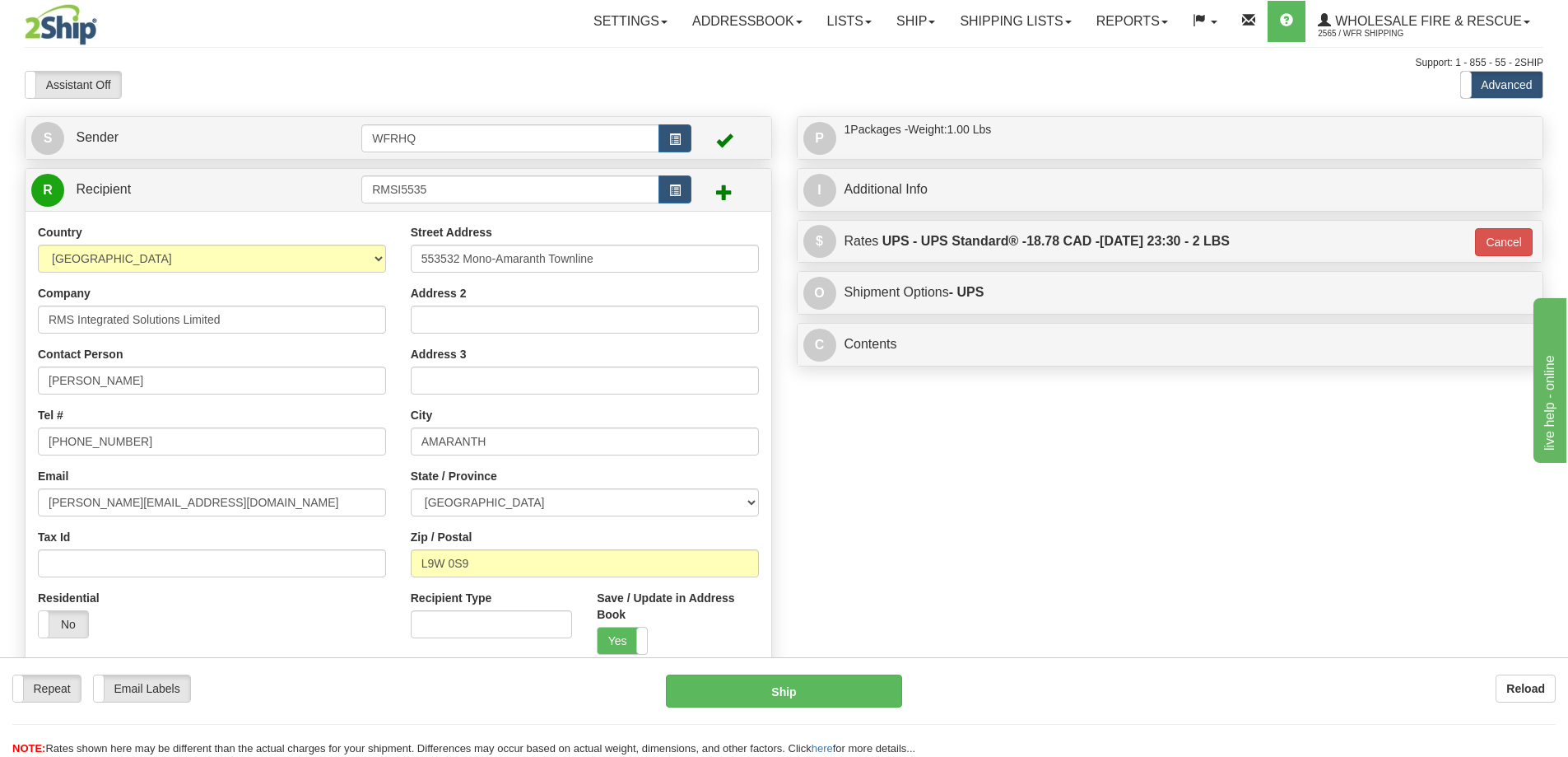
type input "11"
click at [758, 709] on div "Repeat Repeat Email Labels Email Labels Edit Reload Ship here" at bounding box center [784, 716] width 1568 height 83
click at [758, 703] on button "Ship" at bounding box center [784, 691] width 237 height 33
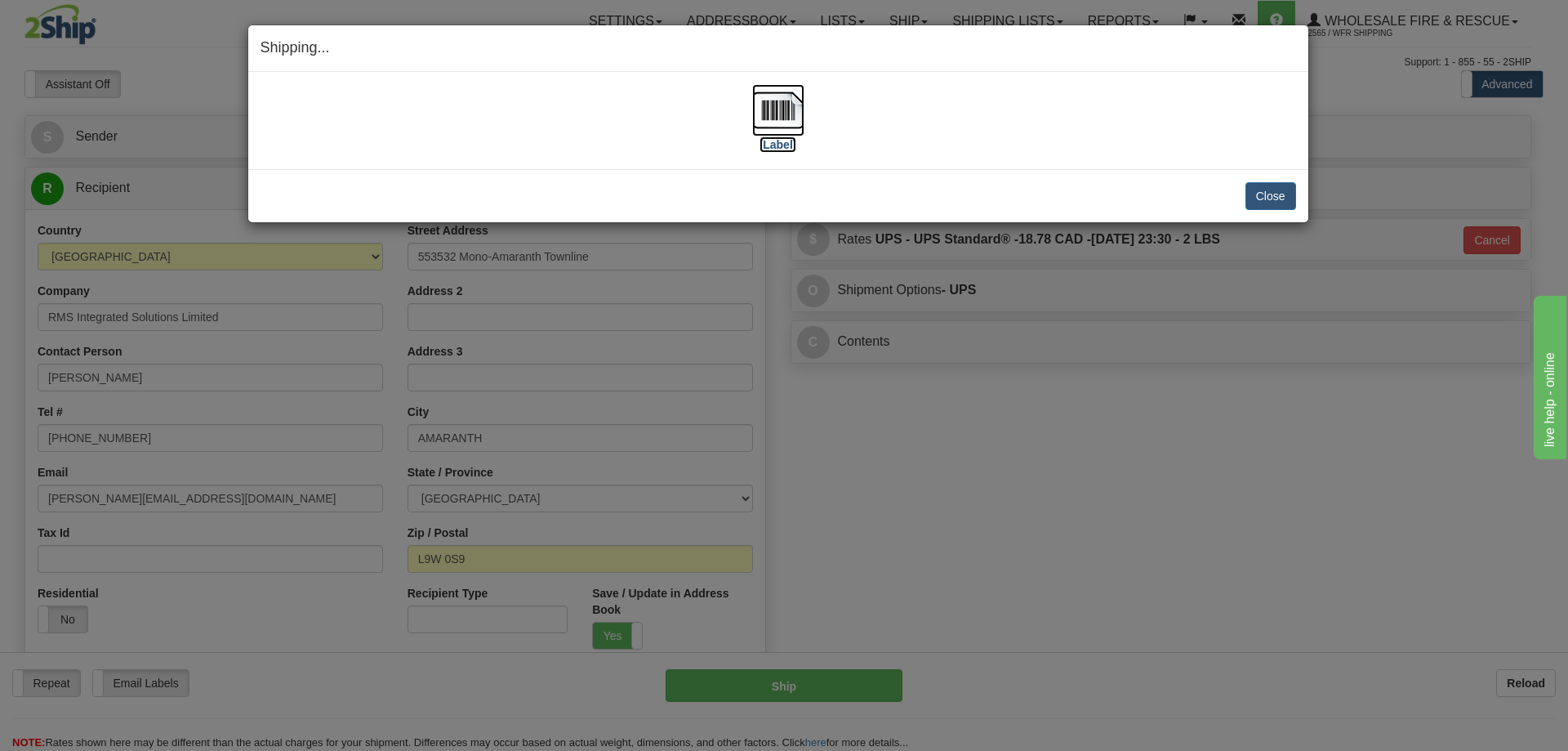
click at [771, 107] on img at bounding box center [779, 111] width 53 height 53
click at [1280, 197] on button "Close" at bounding box center [1271, 196] width 51 height 28
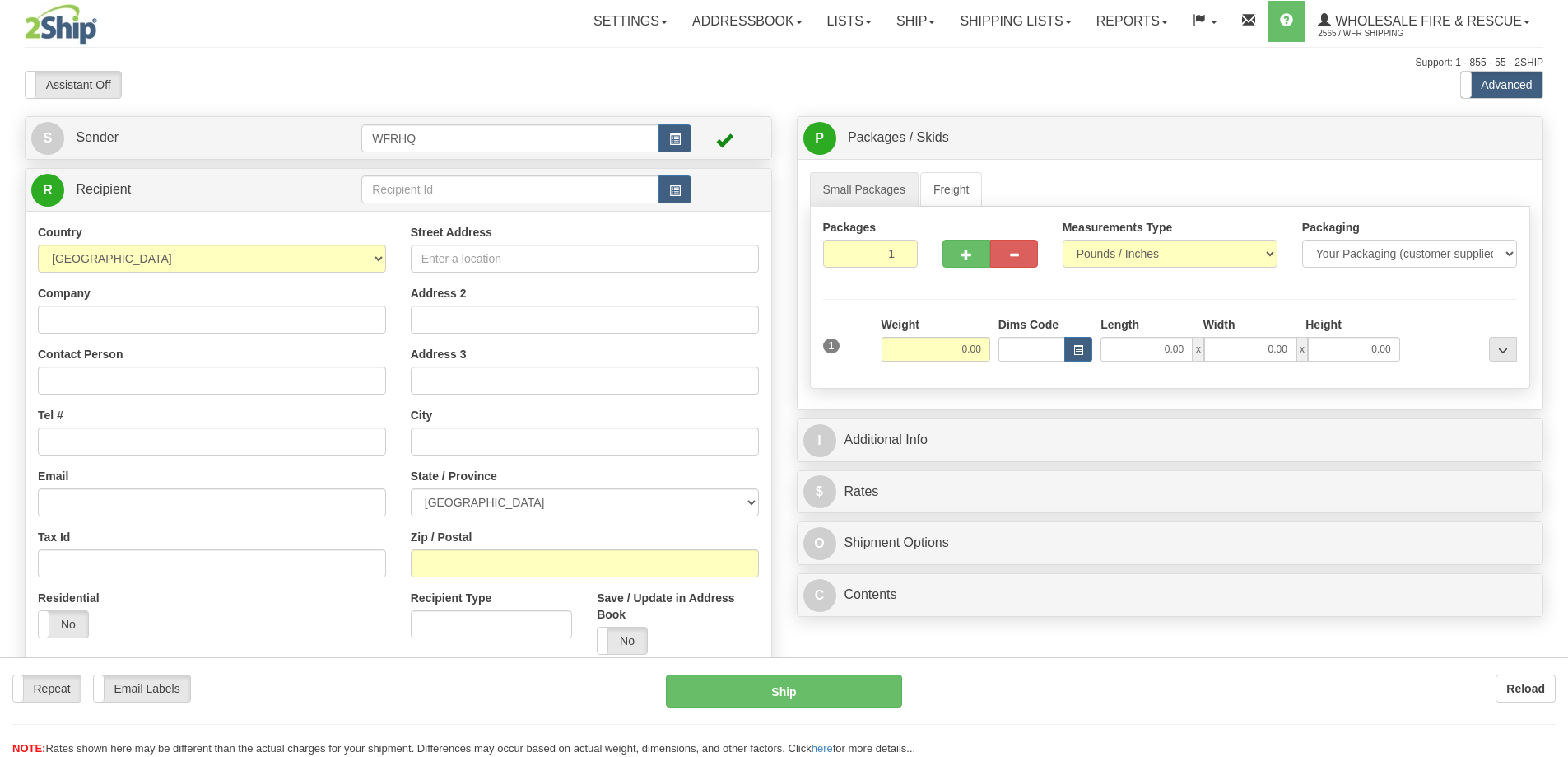
click at [428, 192] on div "Toggle navigation Settings Shipping Preferences Fields Preferences New" at bounding box center [784, 438] width 1568 height 875
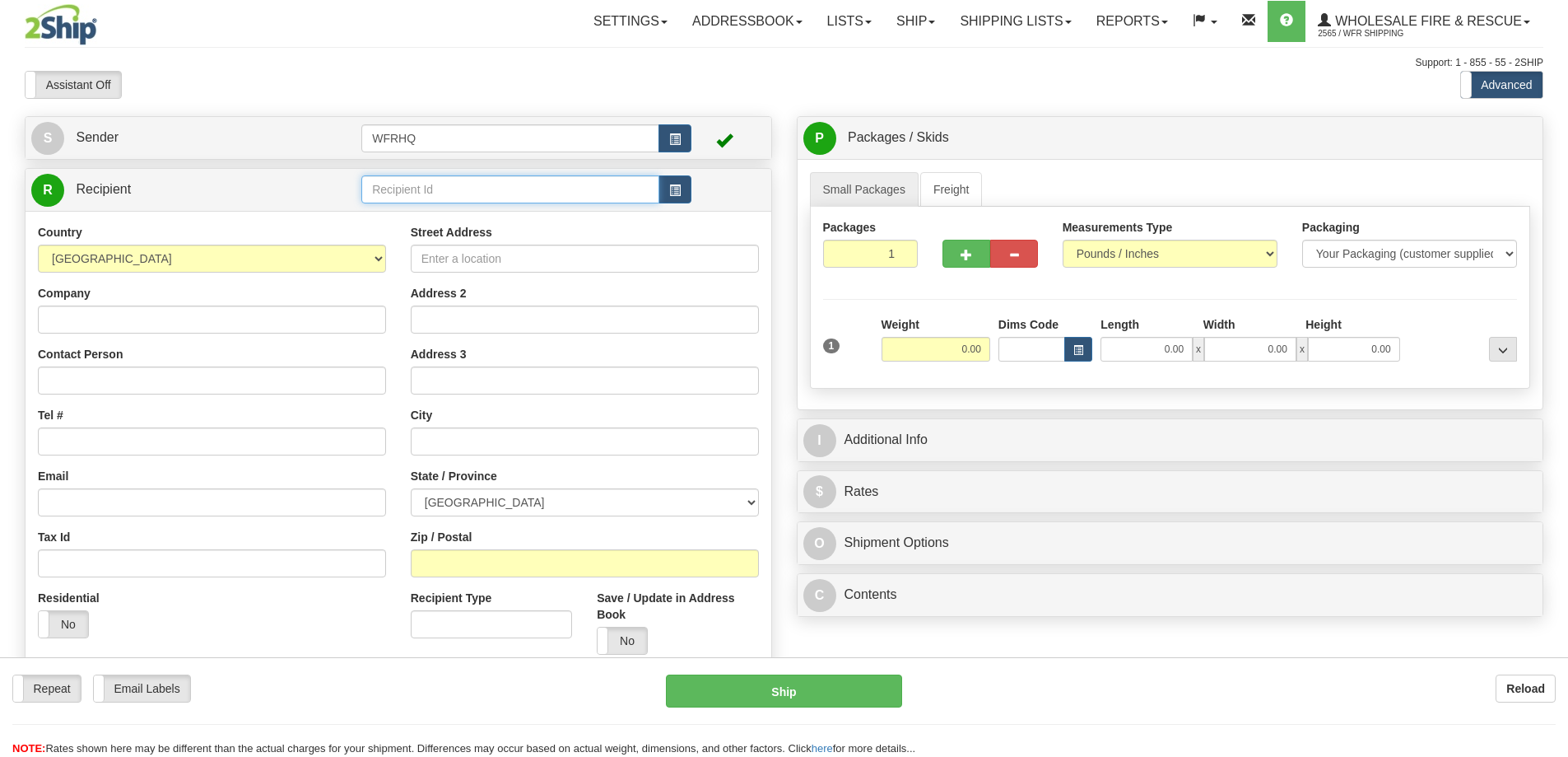
click at [428, 192] on input "text" at bounding box center [510, 189] width 298 height 28
click at [442, 182] on input "text" at bounding box center [510, 189] width 298 height 28
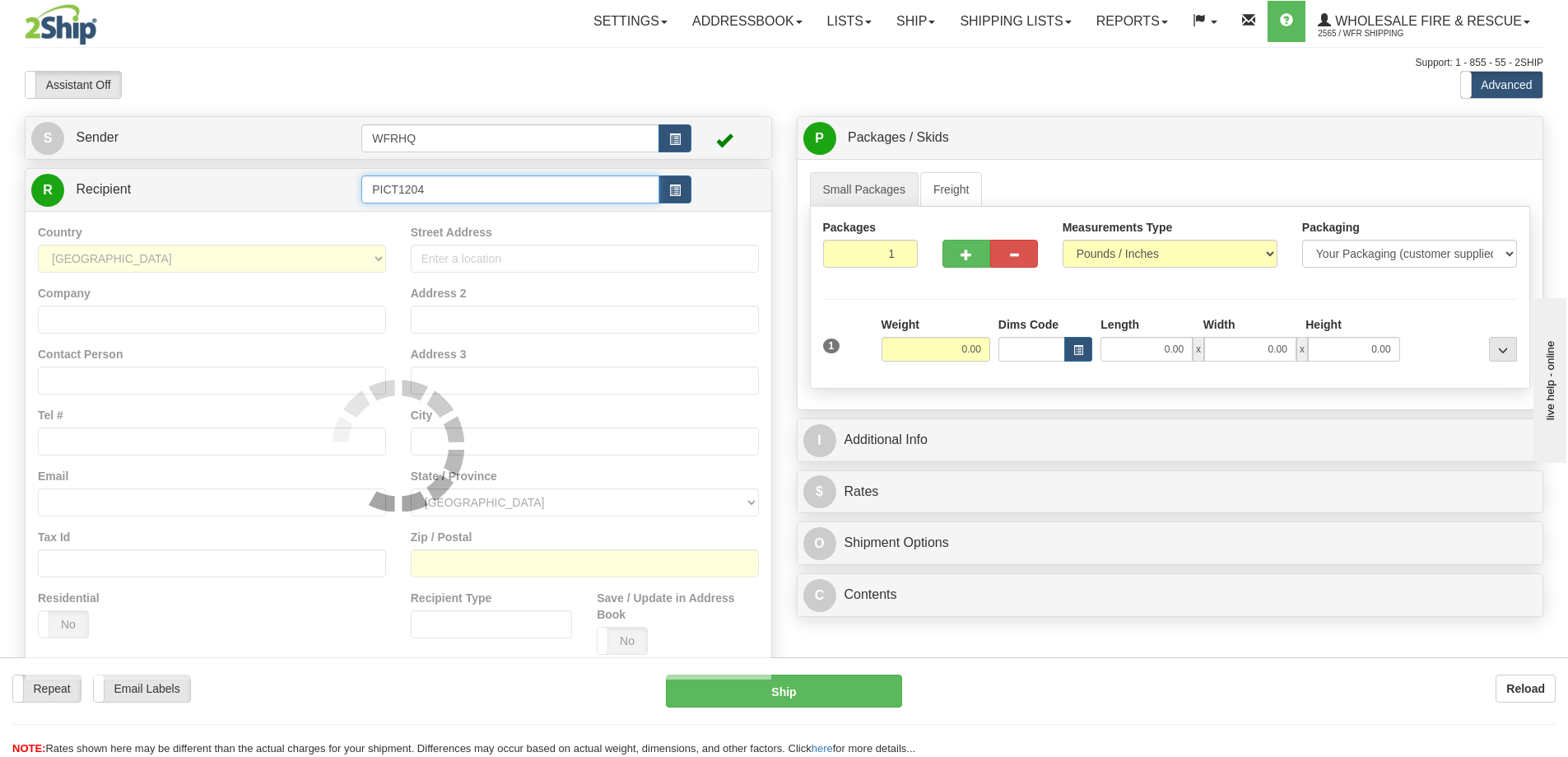
type input "PICT1204"
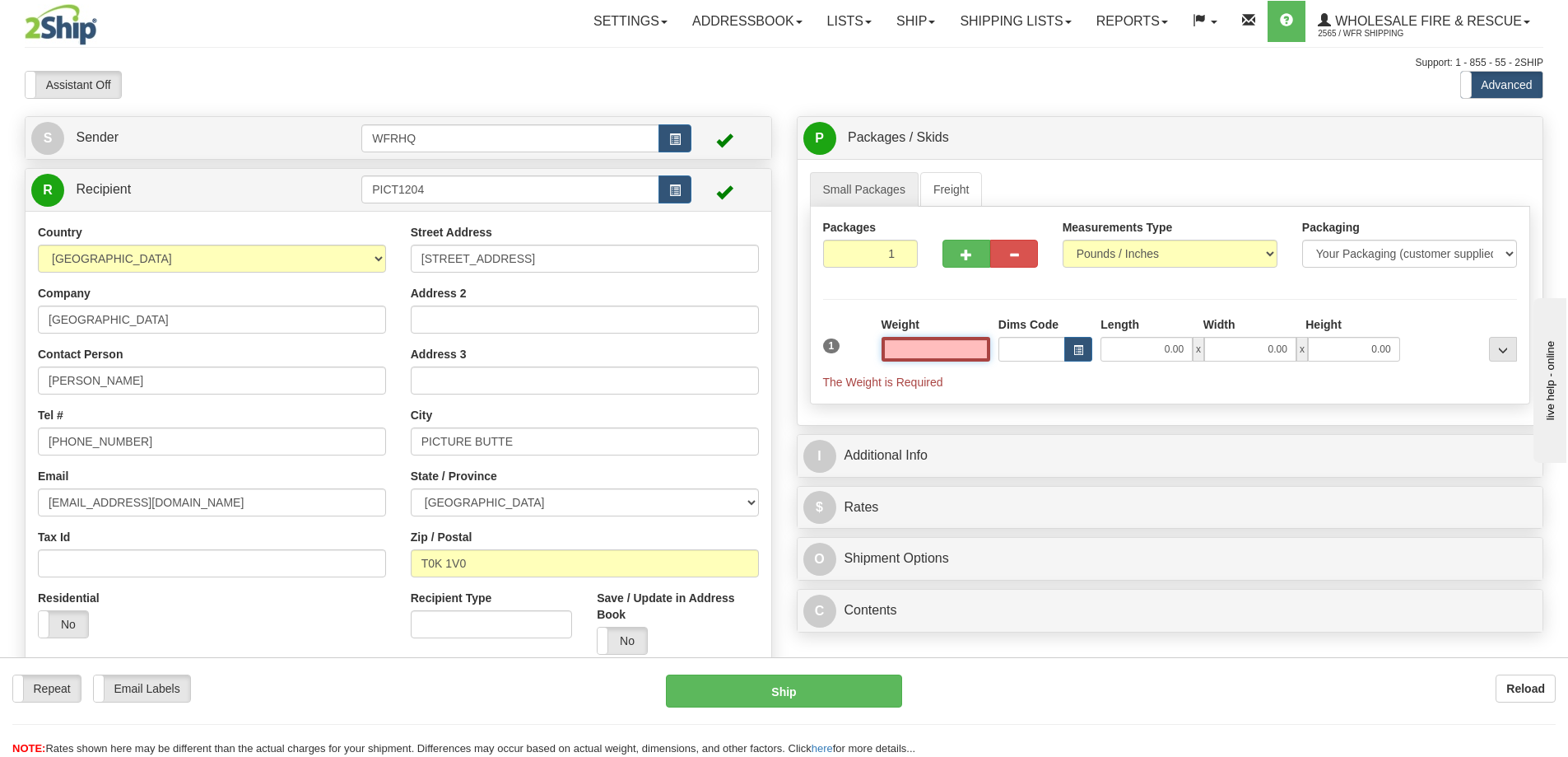
click at [947, 345] on input "text" at bounding box center [935, 349] width 108 height 25
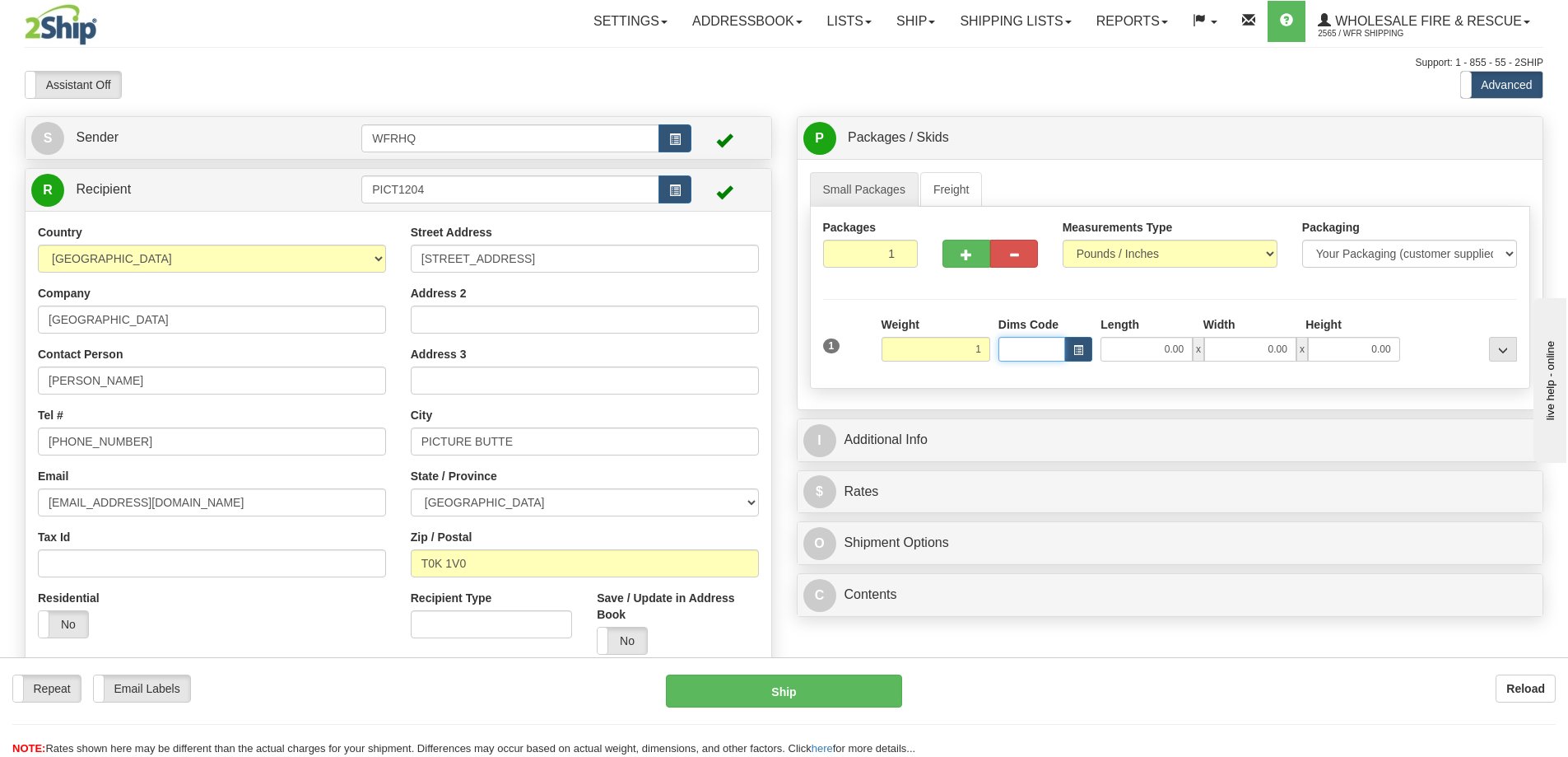
type input "1.00"
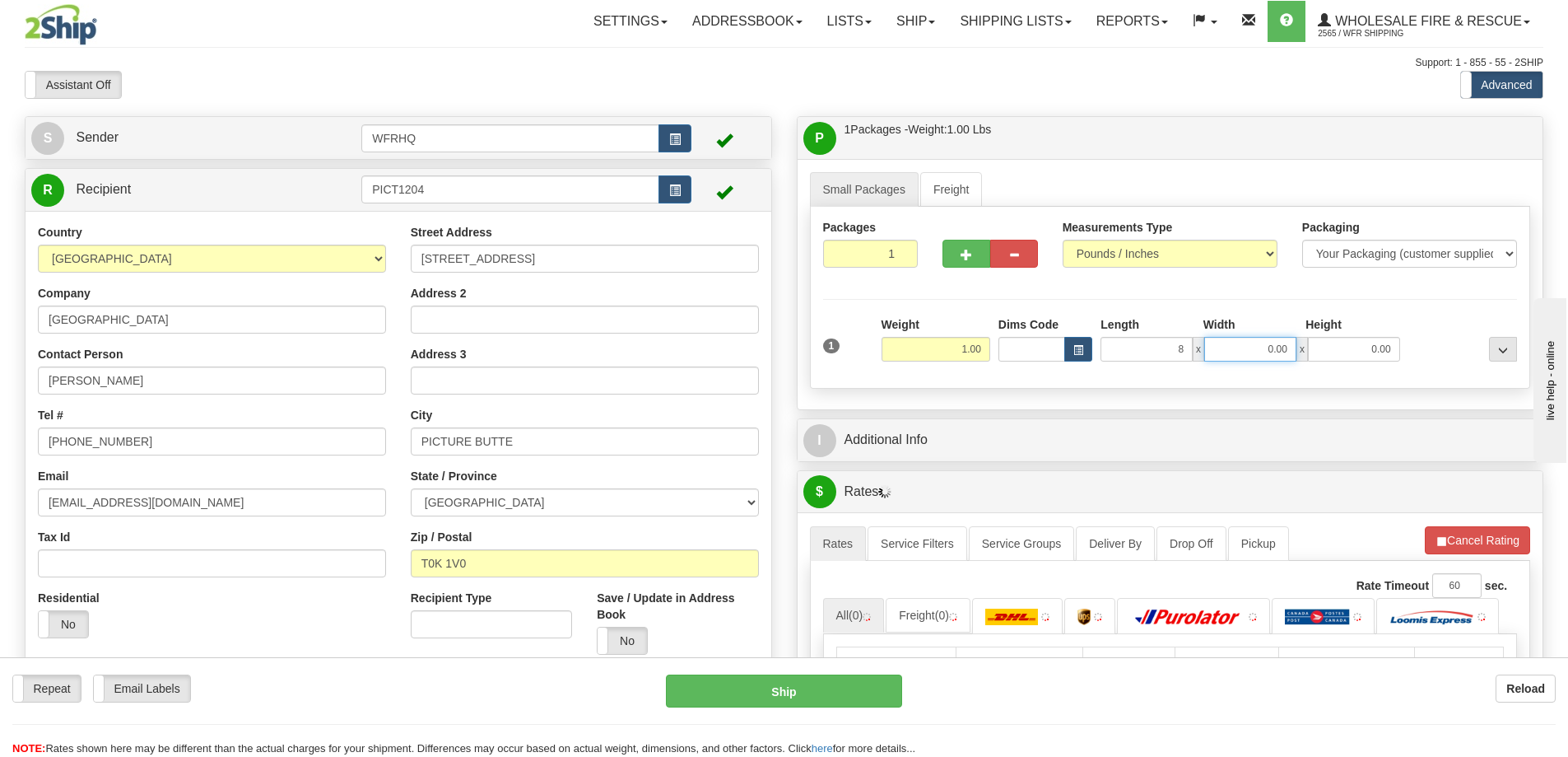
type input "8.00"
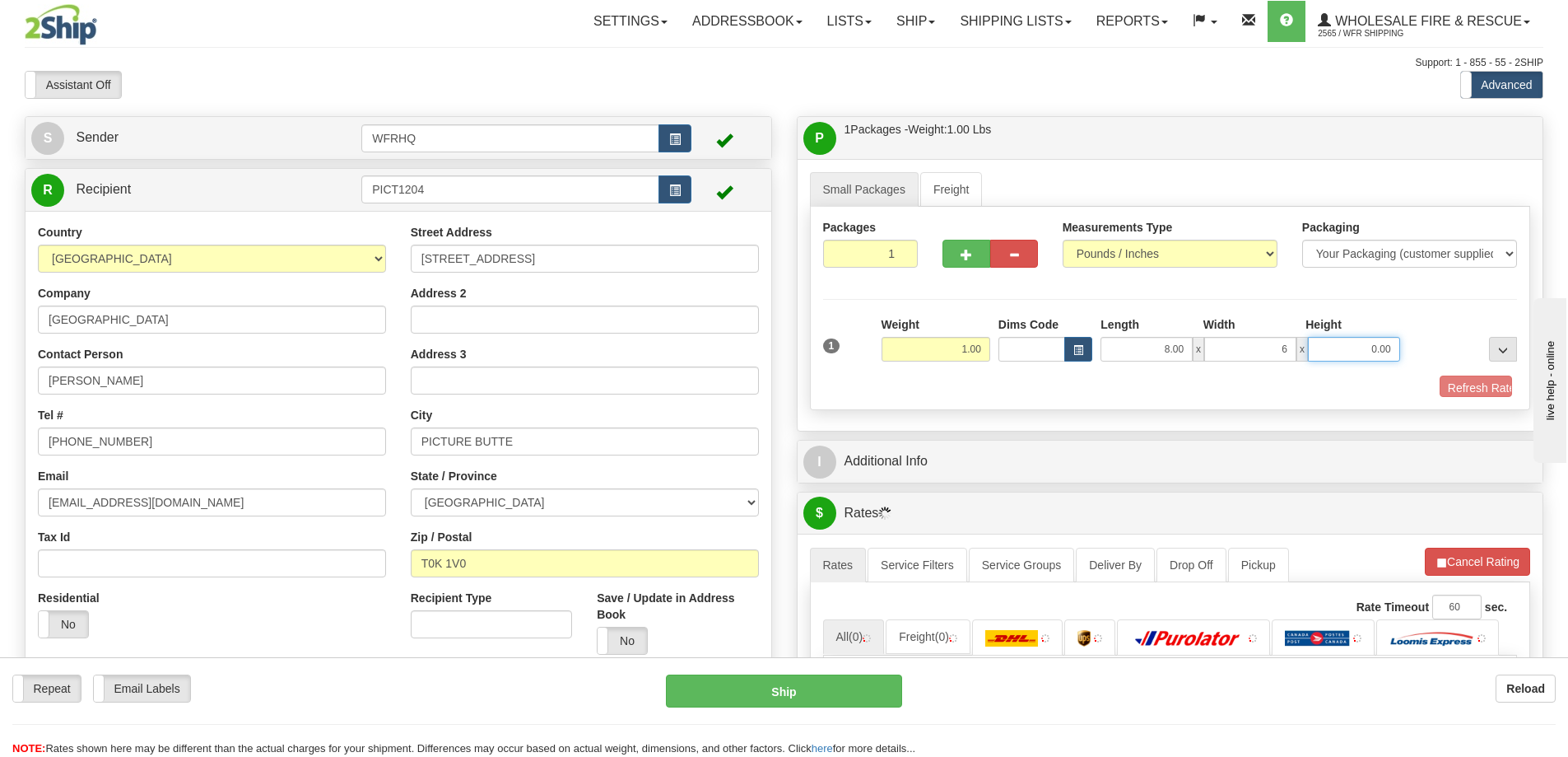
type input "6.00"
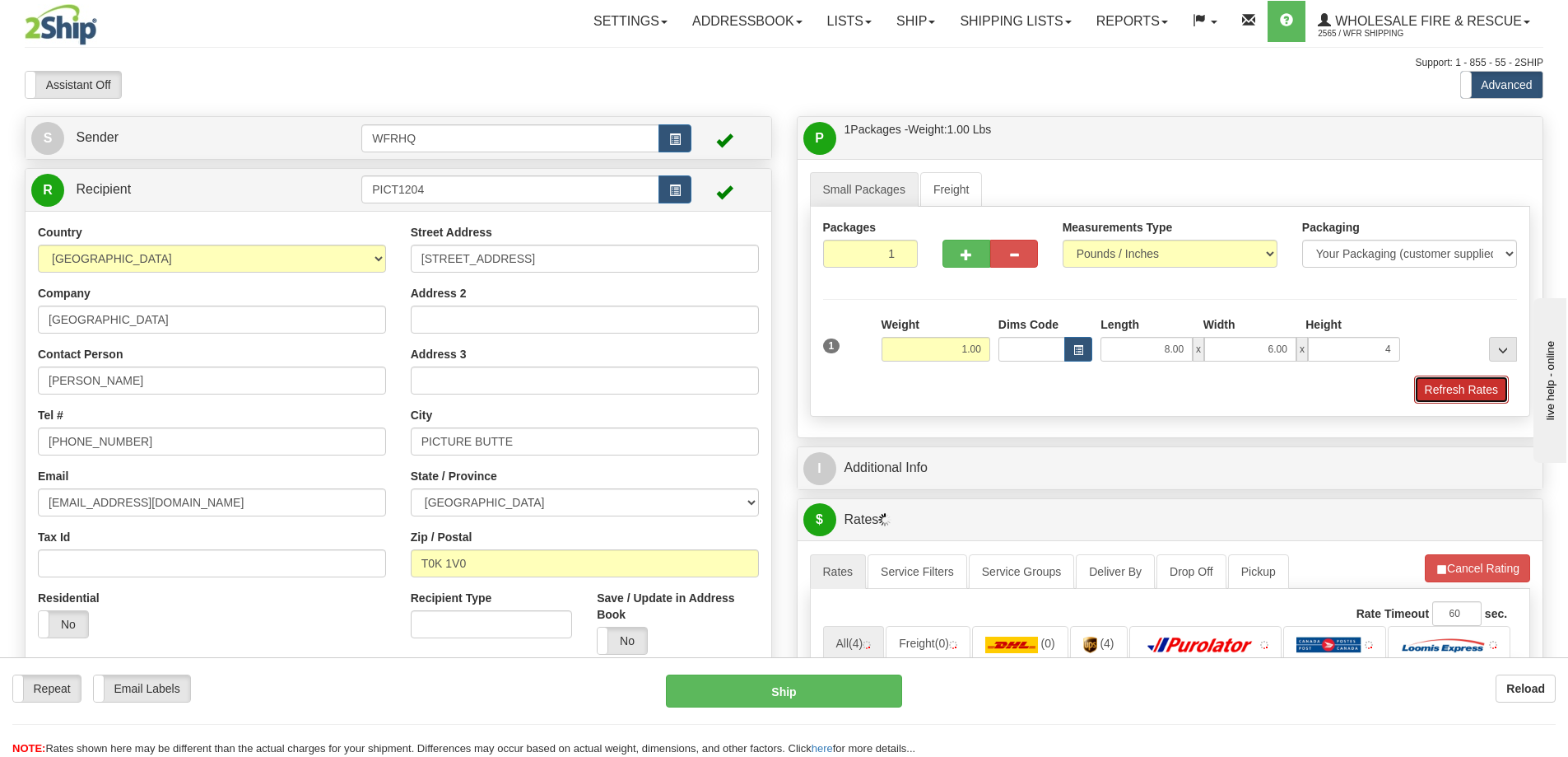
type input "4.00"
click at [1493, 396] on button "Refresh Rates" at bounding box center [1461, 390] width 94 height 28
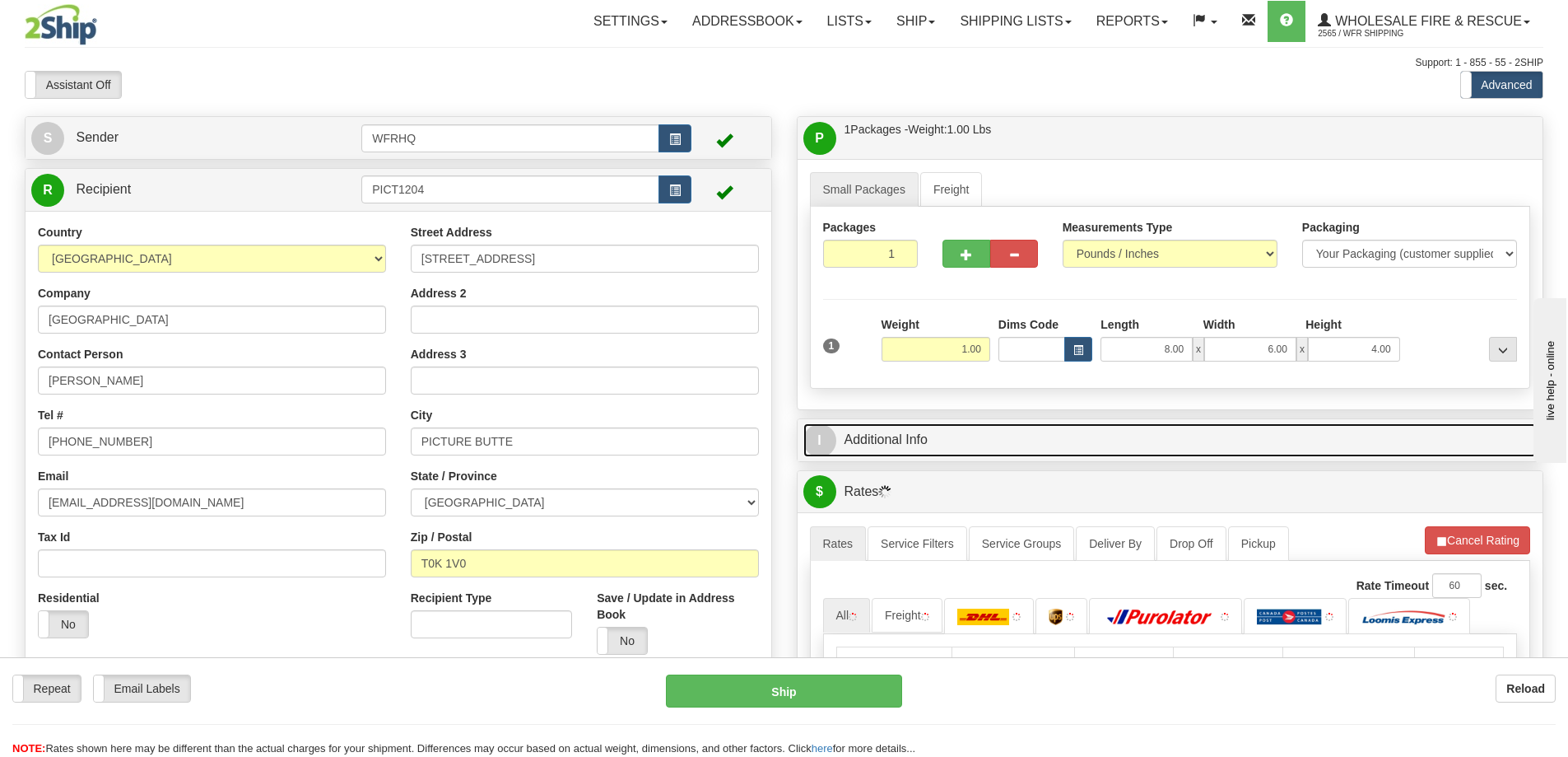
click at [1013, 449] on link "I Additional Info" at bounding box center [1171, 440] width 734 height 34
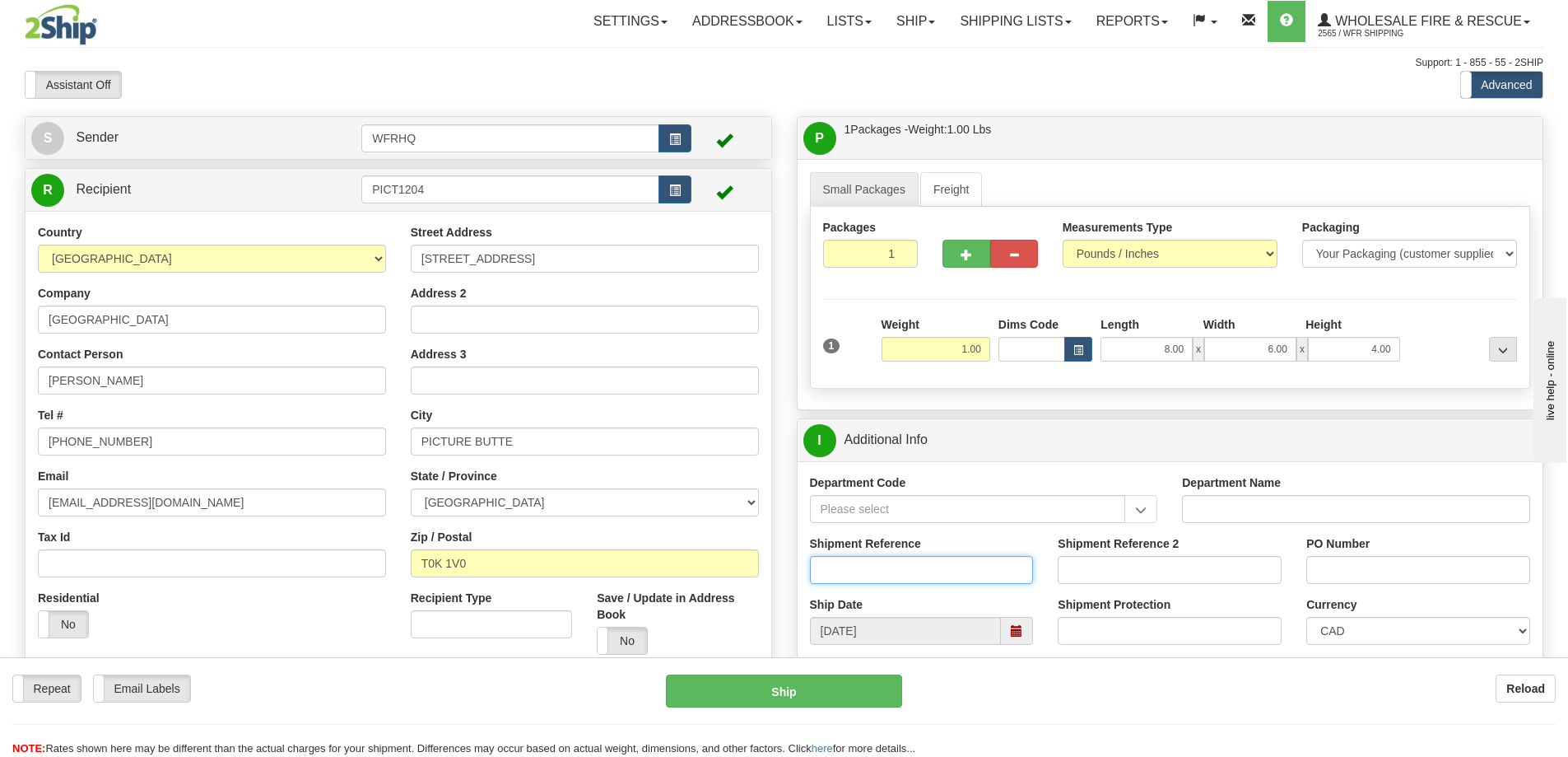
click at [920, 558] on input "Shipment Reference" at bounding box center [921, 570] width 224 height 28
type input "S46861-30990"
type input "FIRE"
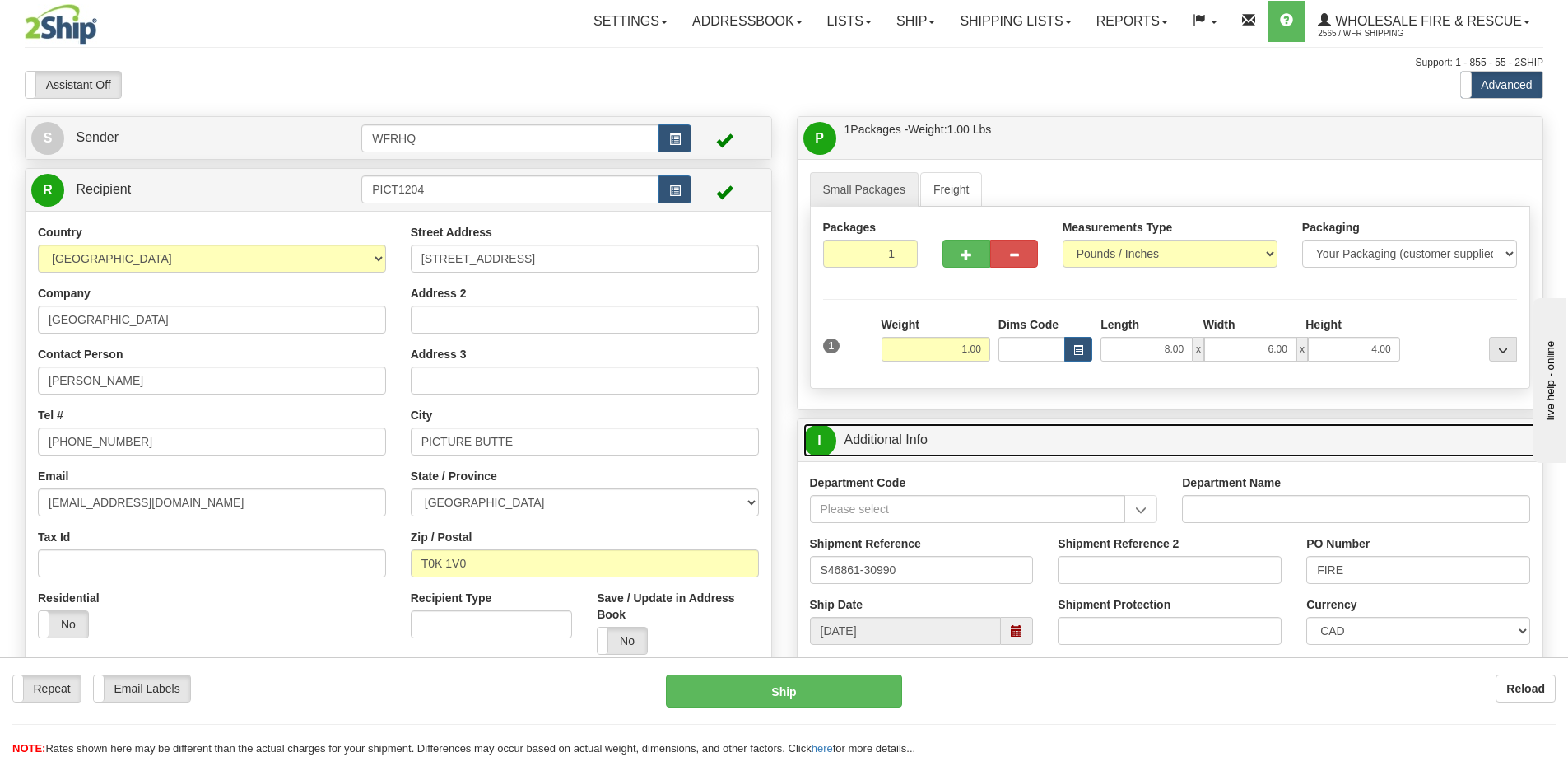
click at [1095, 454] on link "I Additional Info" at bounding box center [1171, 440] width 734 height 34
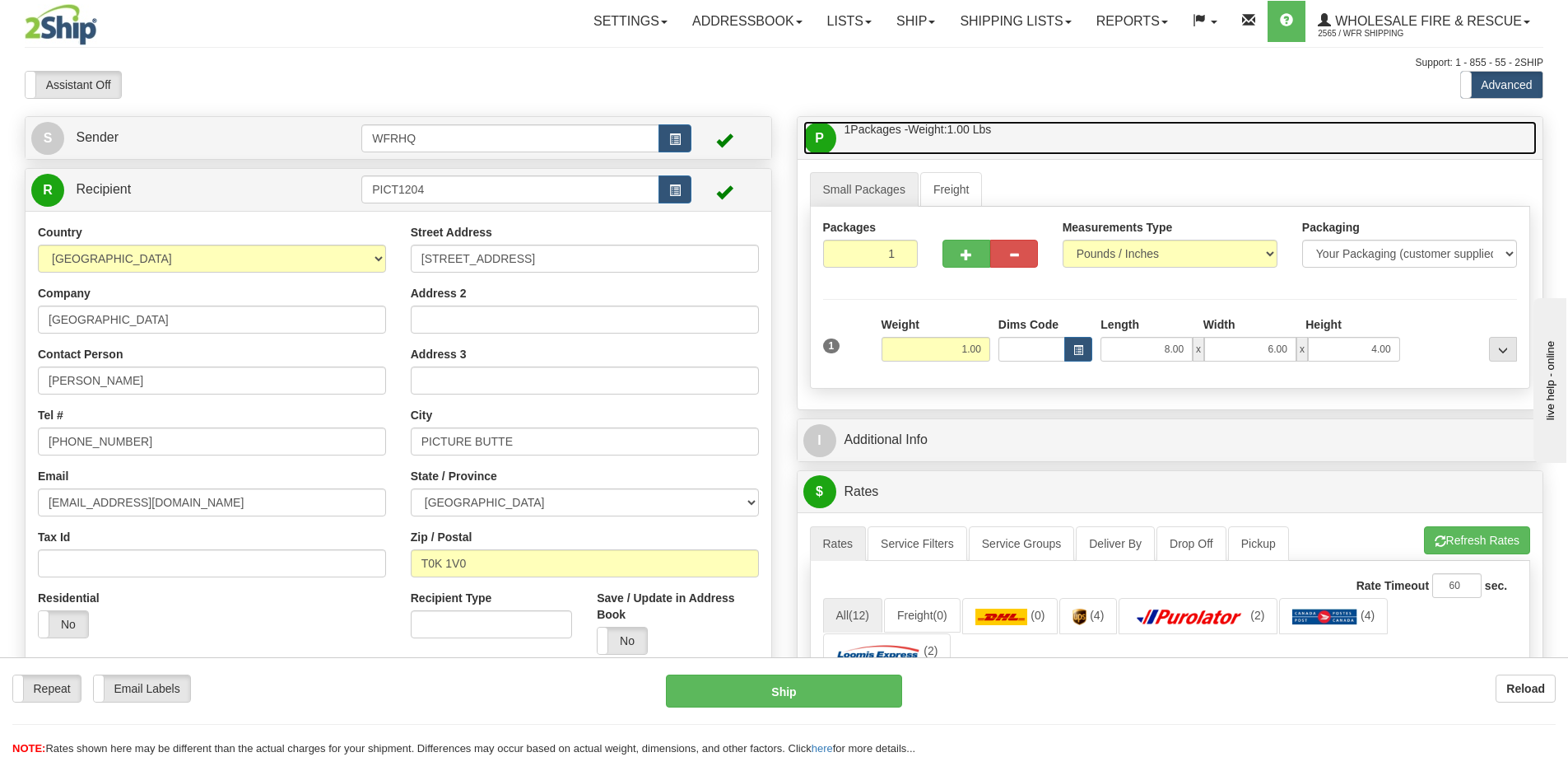
click at [1130, 129] on link "P Packages / Skids 1 Packages - Weight: 1.00 Lbs 1 Skids - Weight: NaN Lbs" at bounding box center [1171, 137] width 734 height 34
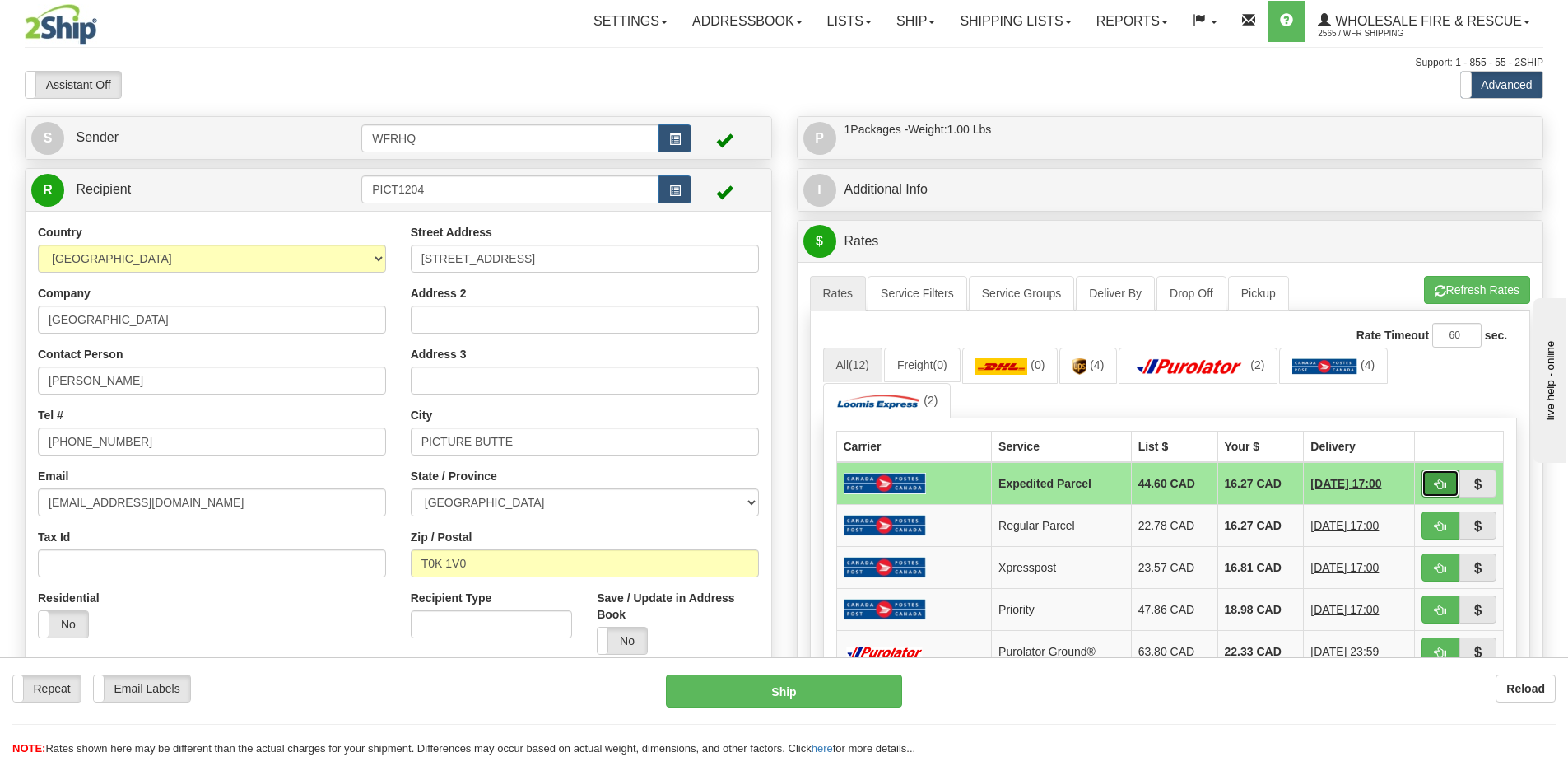
click at [1447, 486] on button "button" at bounding box center [1441, 483] width 38 height 28
type input "DOM.EP"
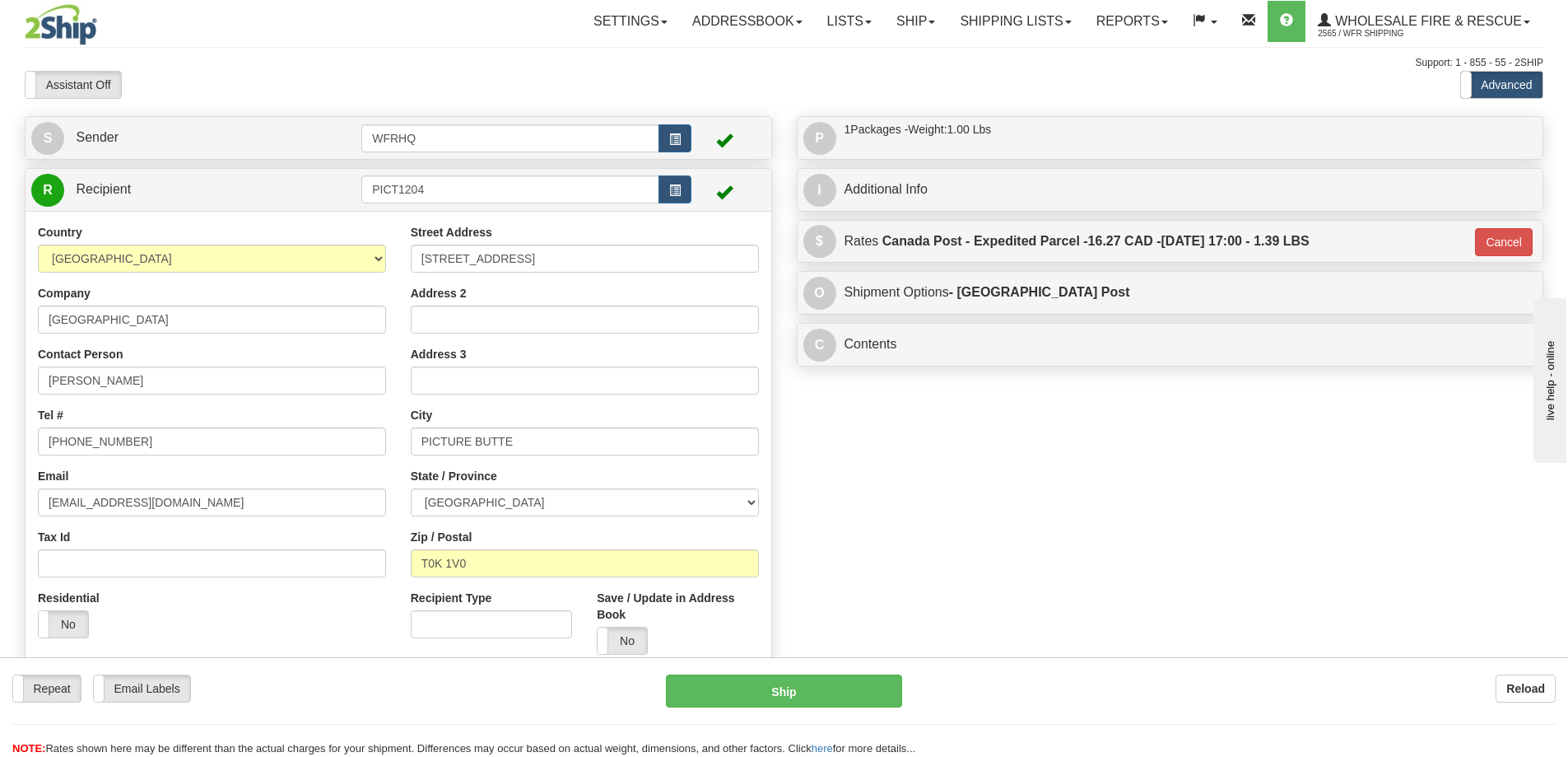
click at [801, 673] on div "Repeat Repeat Email Labels Email Labels Edit Reload Ship Reload NOTE: here" at bounding box center [784, 707] width 1568 height 99
click at [796, 678] on button "Ship" at bounding box center [784, 691] width 237 height 33
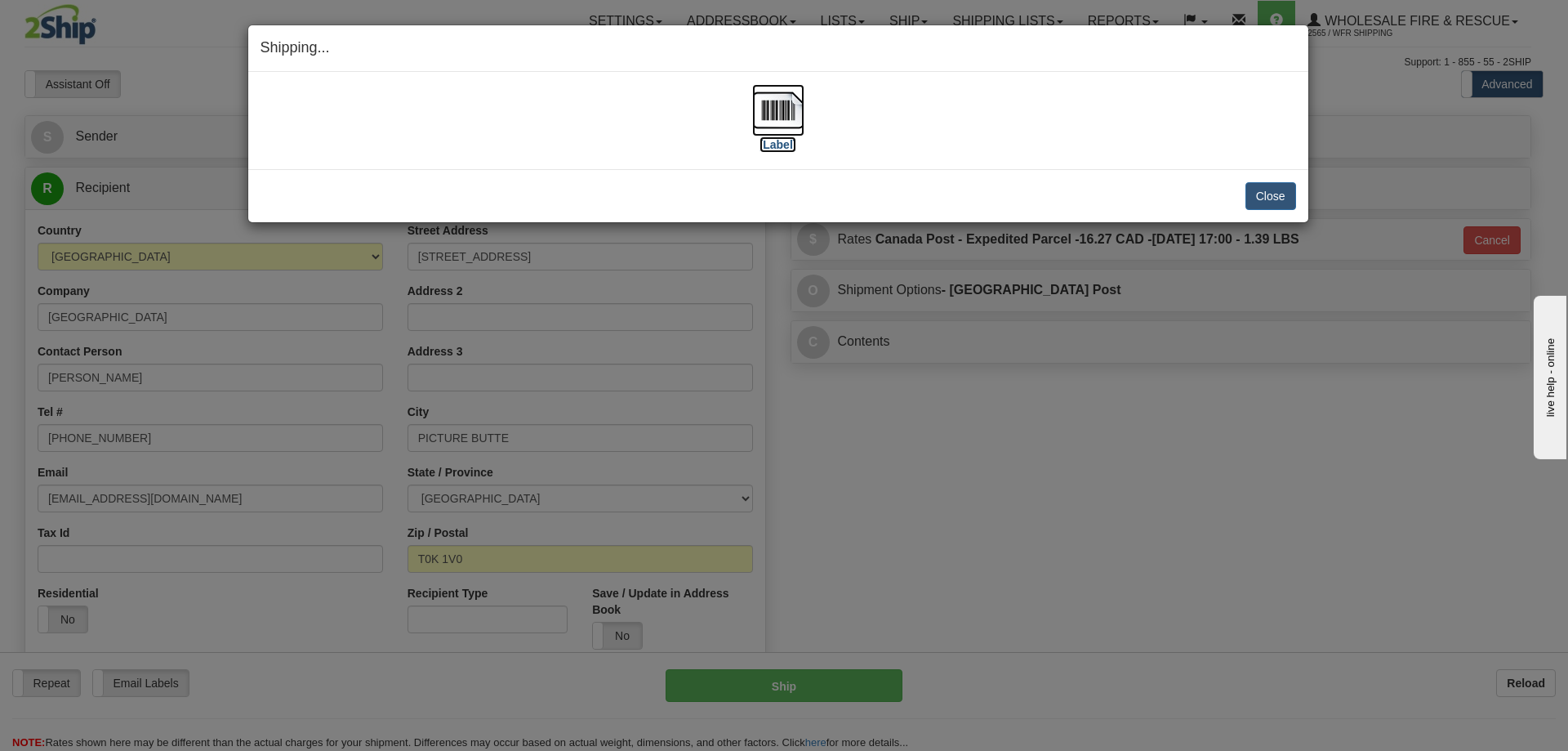
click at [789, 108] on img at bounding box center [779, 111] width 53 height 53
click at [1260, 189] on button "Close" at bounding box center [1271, 196] width 51 height 28
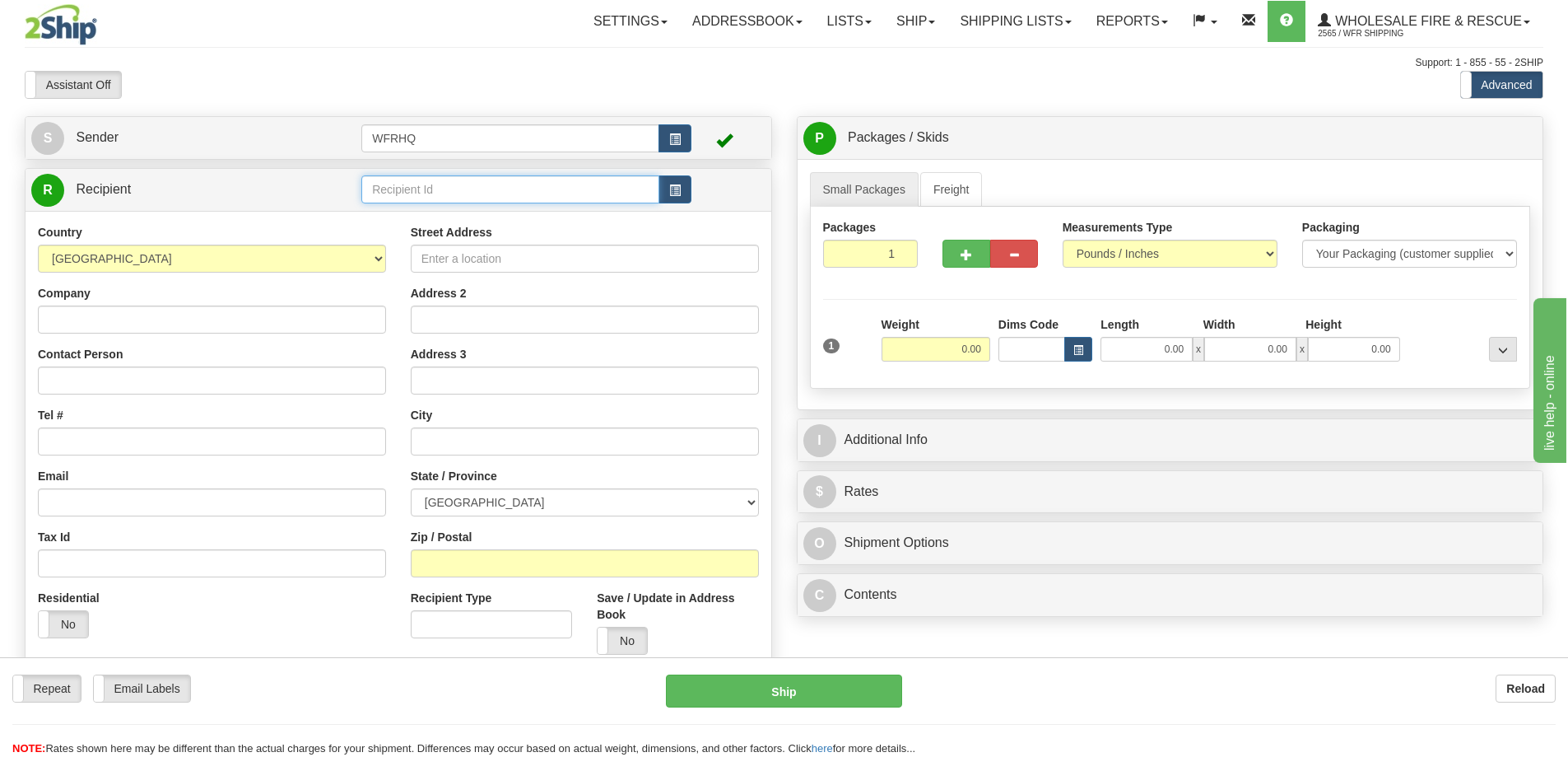
click at [495, 186] on input "text" at bounding box center [510, 189] width 298 height 28
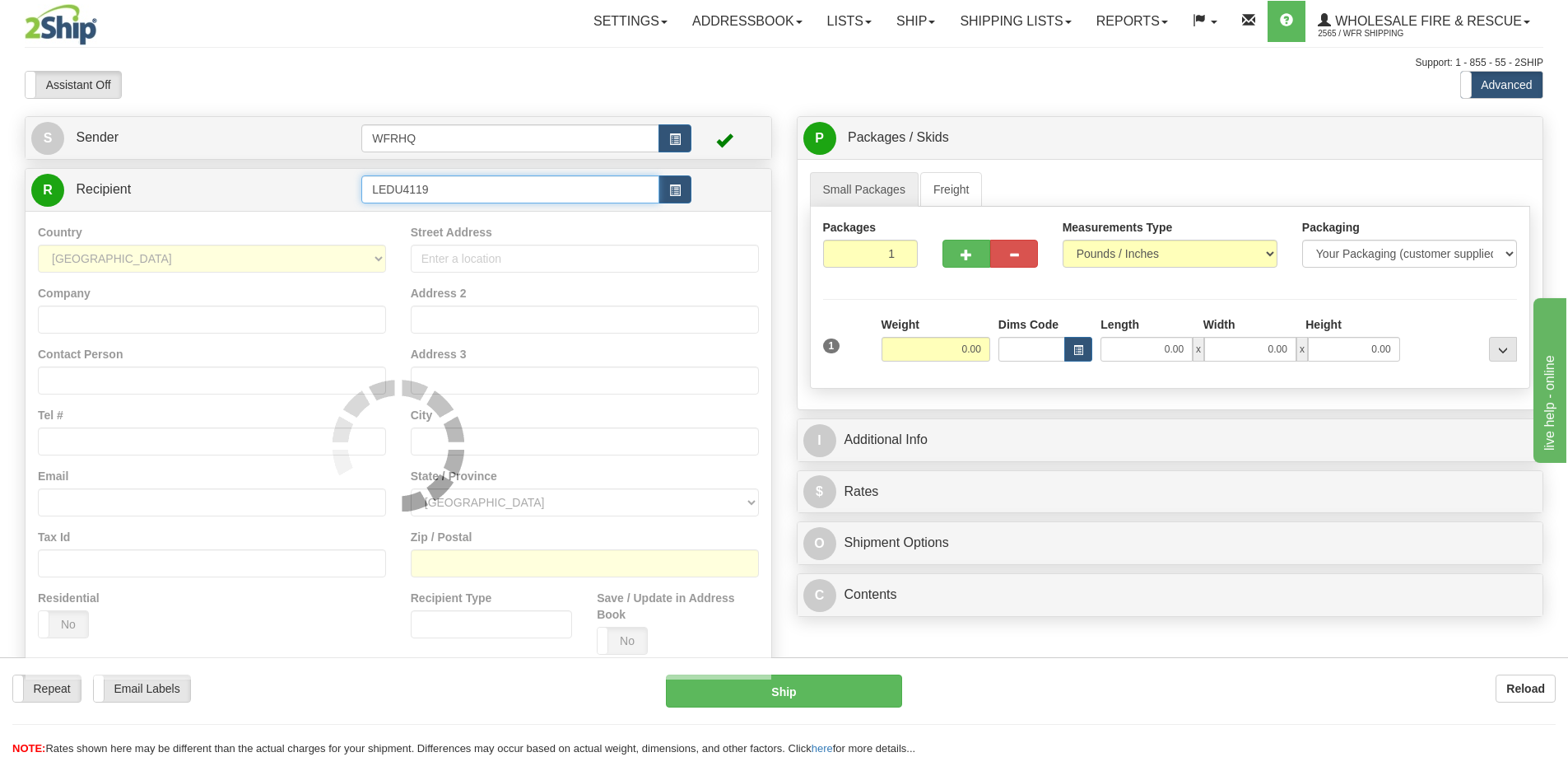
type input "LEDU4119"
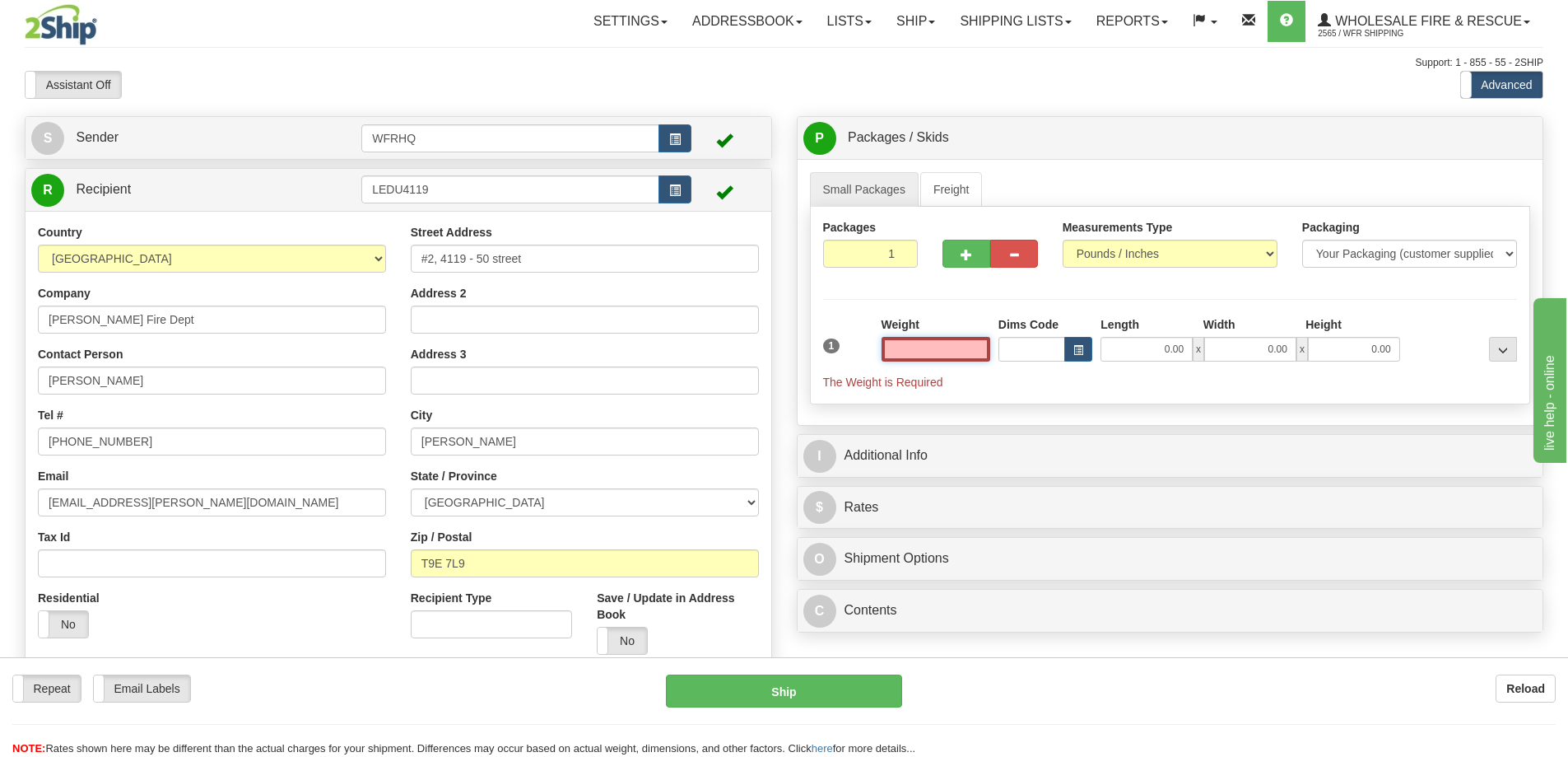
click at [962, 341] on input "text" at bounding box center [935, 349] width 108 height 25
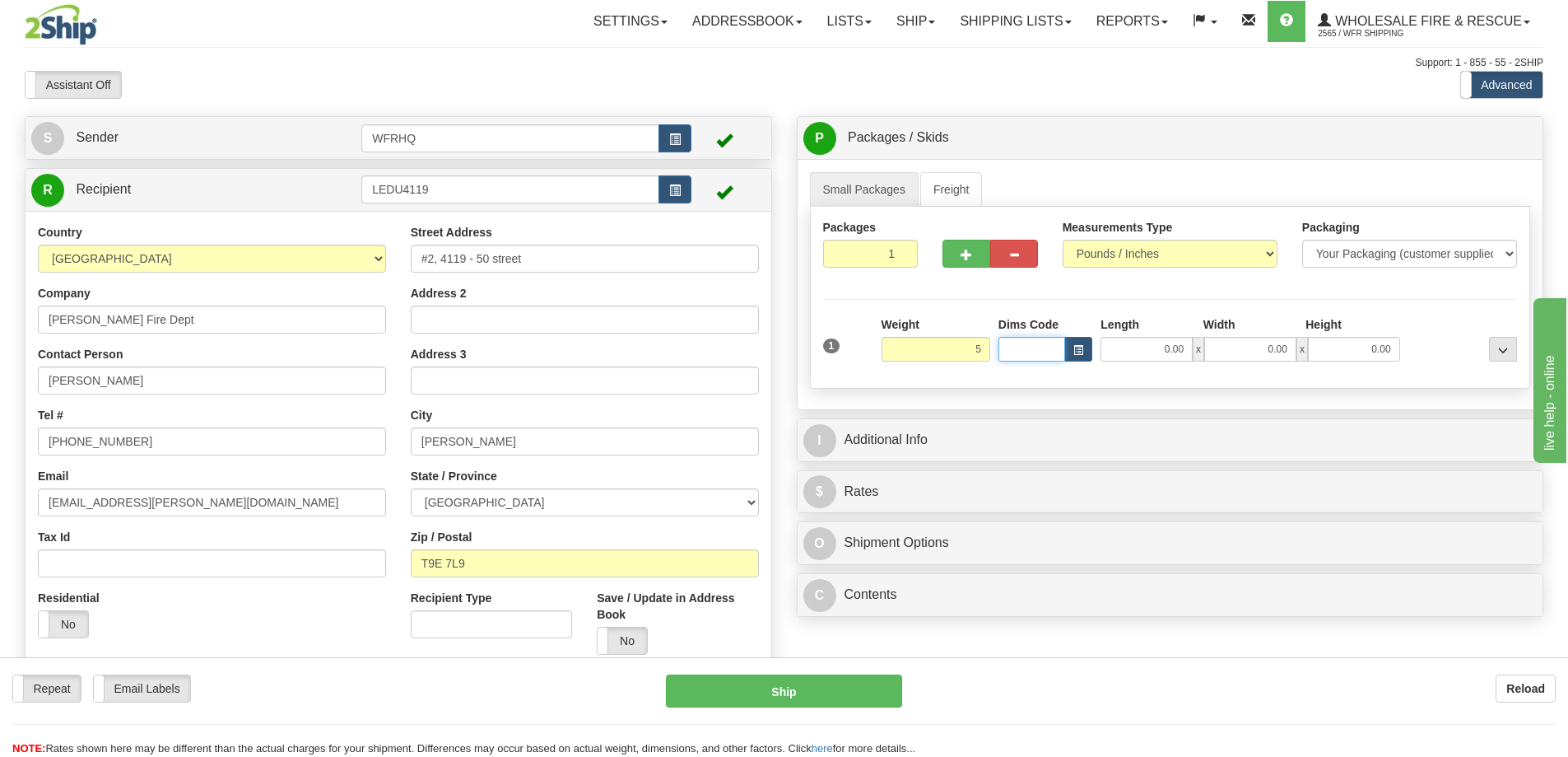
type input "5.00"
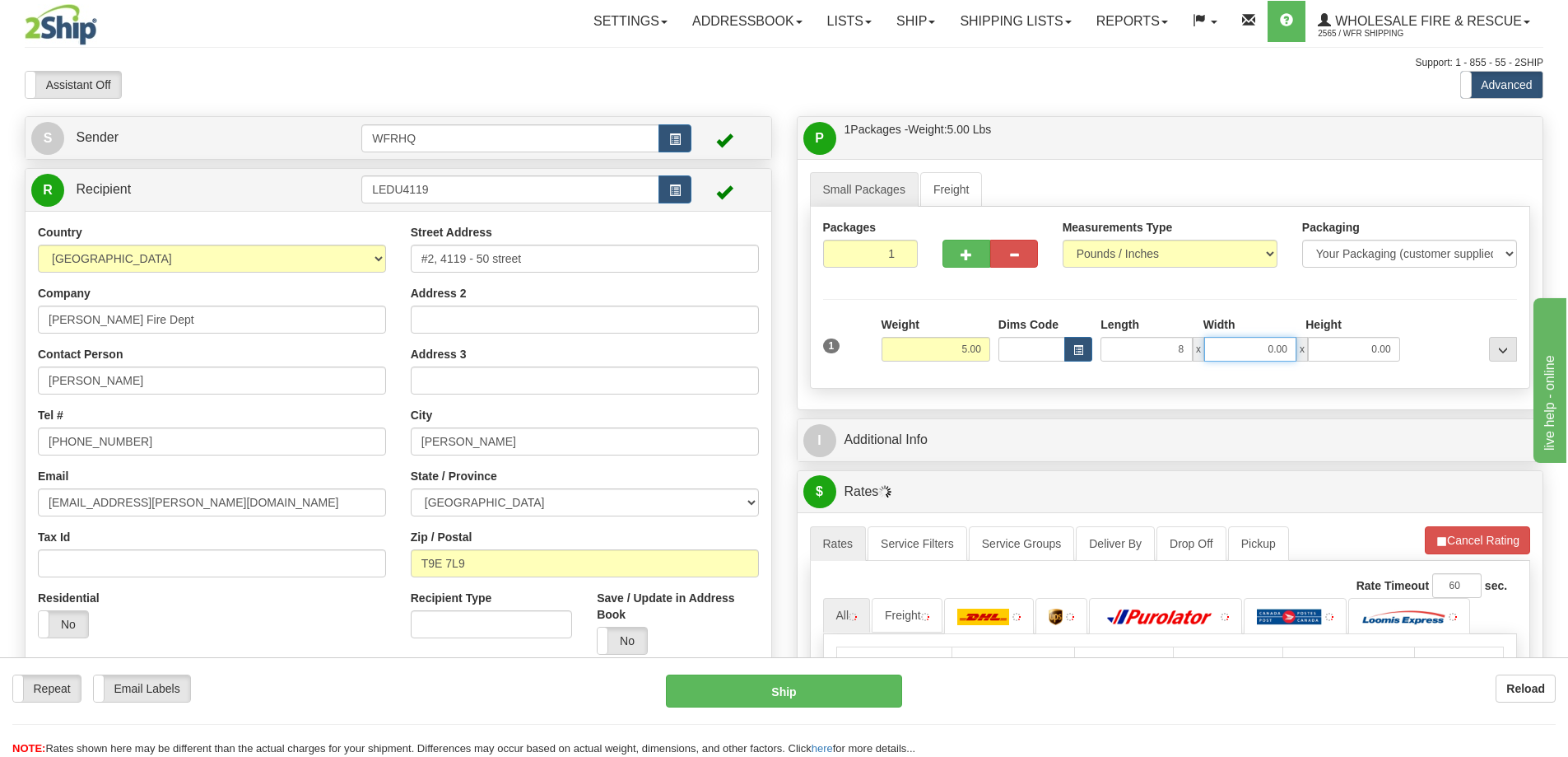
type input "8.00"
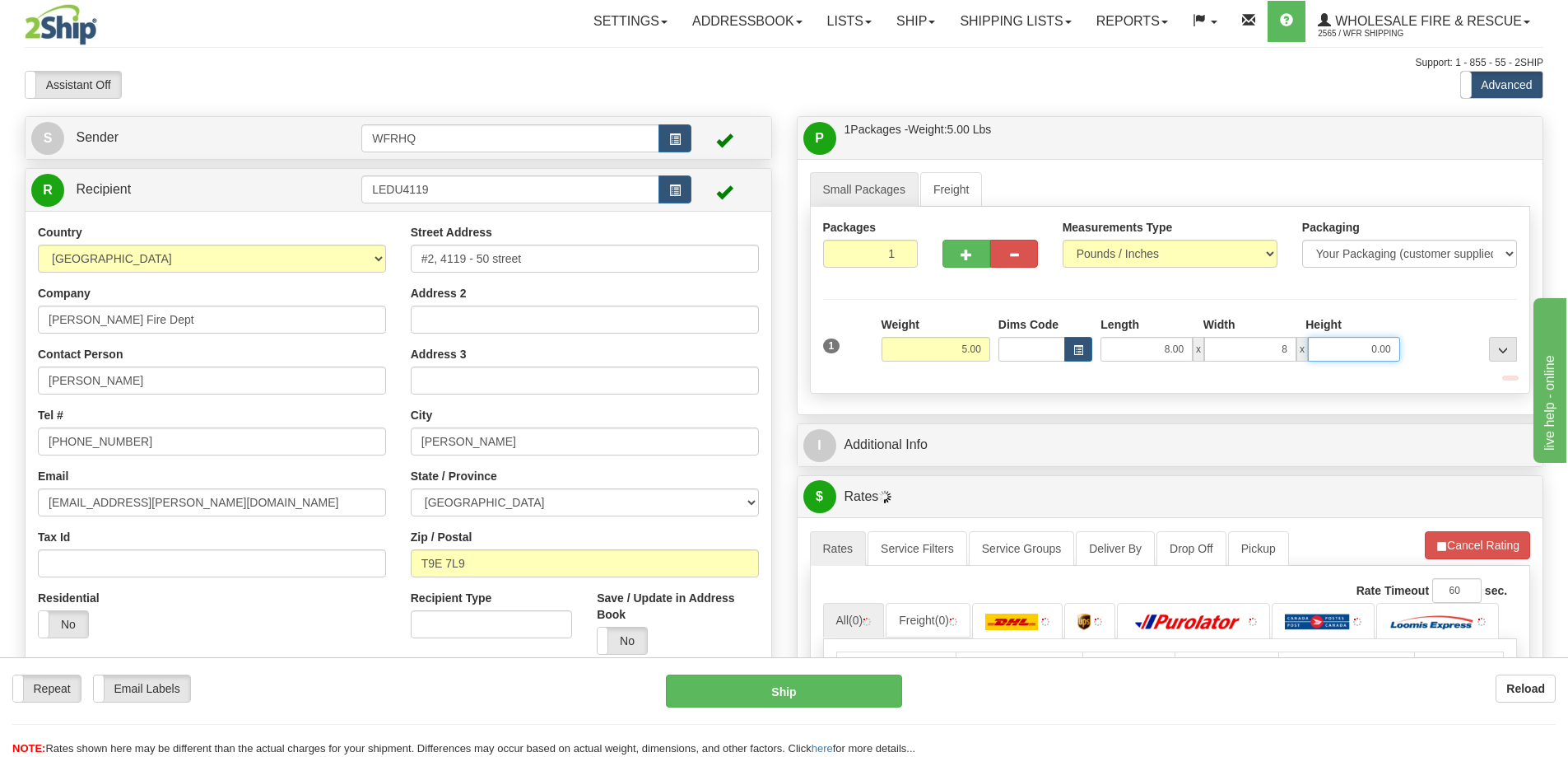
type input "8.00"
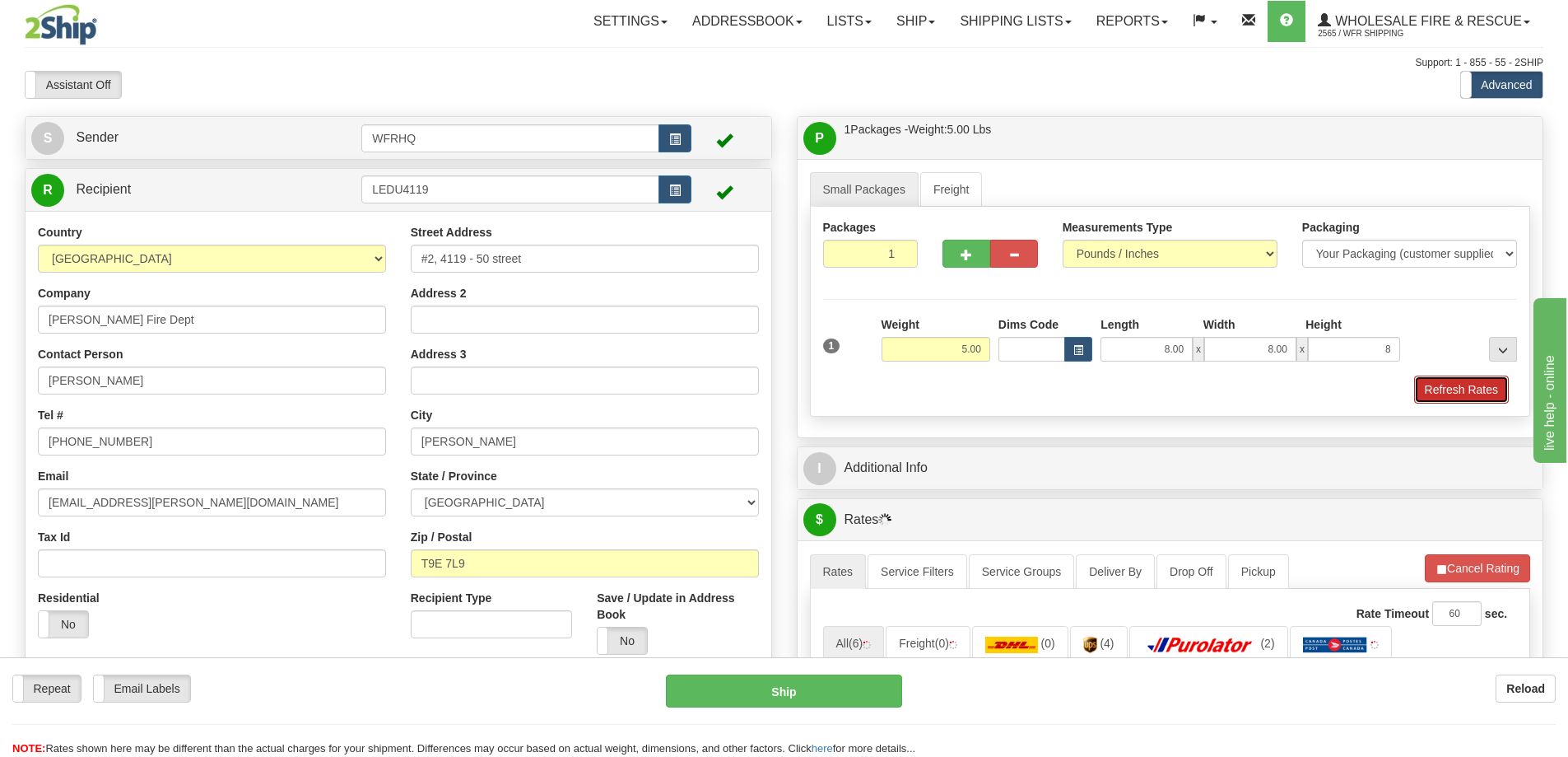
type input "8.00"
click at [1475, 391] on button "Refresh Rates" at bounding box center [1461, 390] width 94 height 28
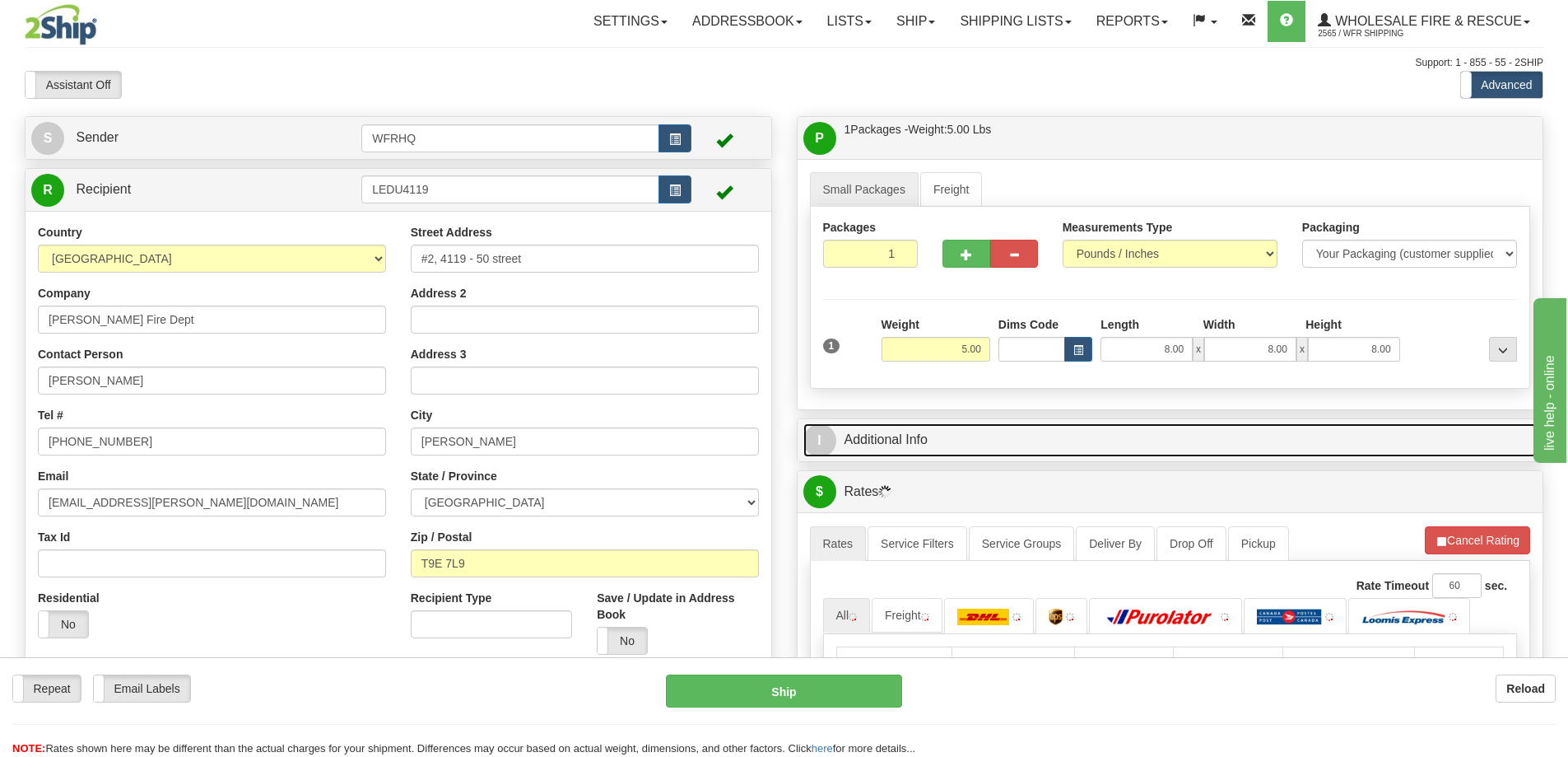
click at [1122, 448] on link "I Additional Info" at bounding box center [1171, 440] width 734 height 34
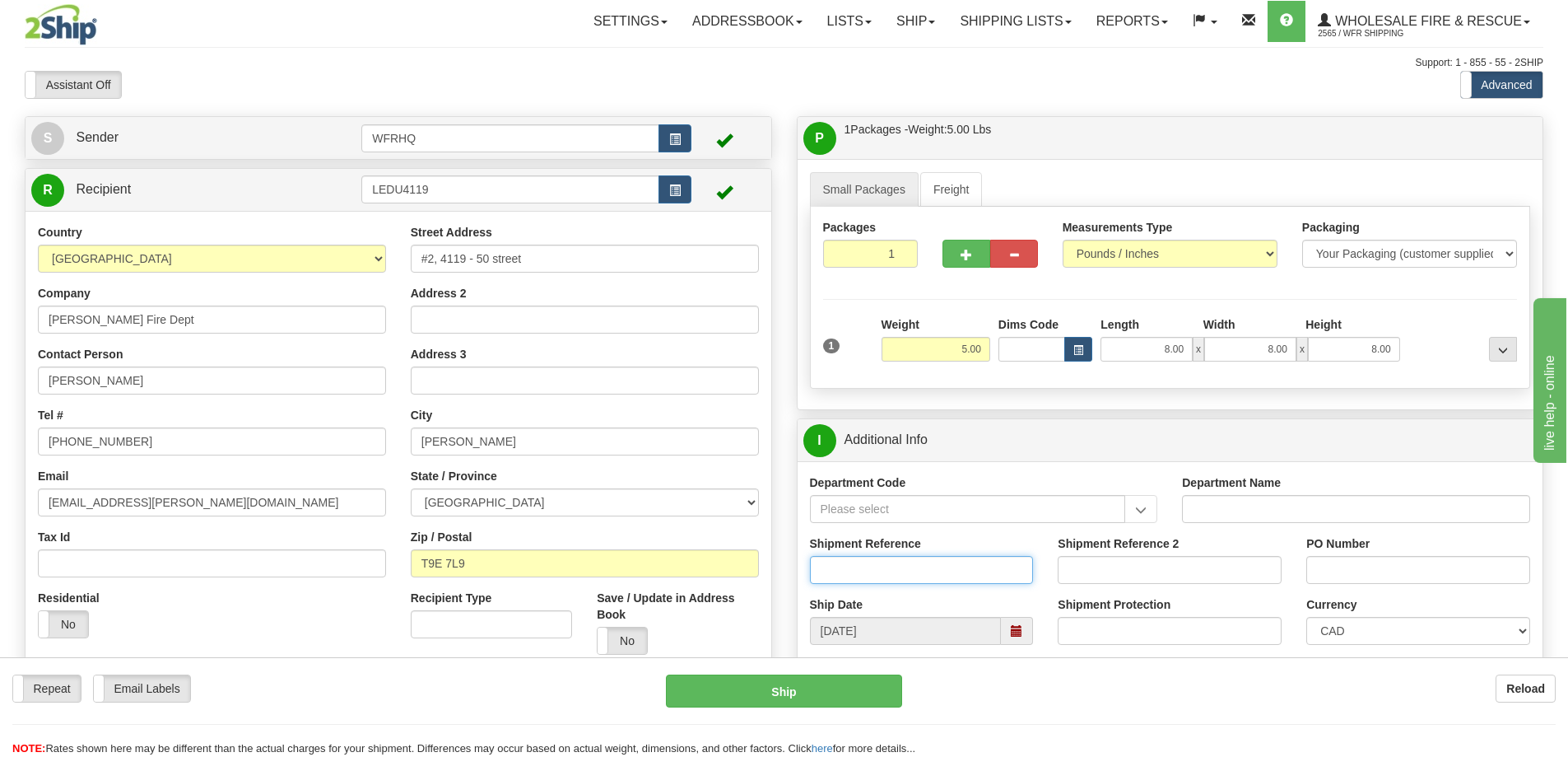
click at [856, 579] on input "Shipment Reference" at bounding box center [921, 570] width 224 height 28
type input "S45198-30360"
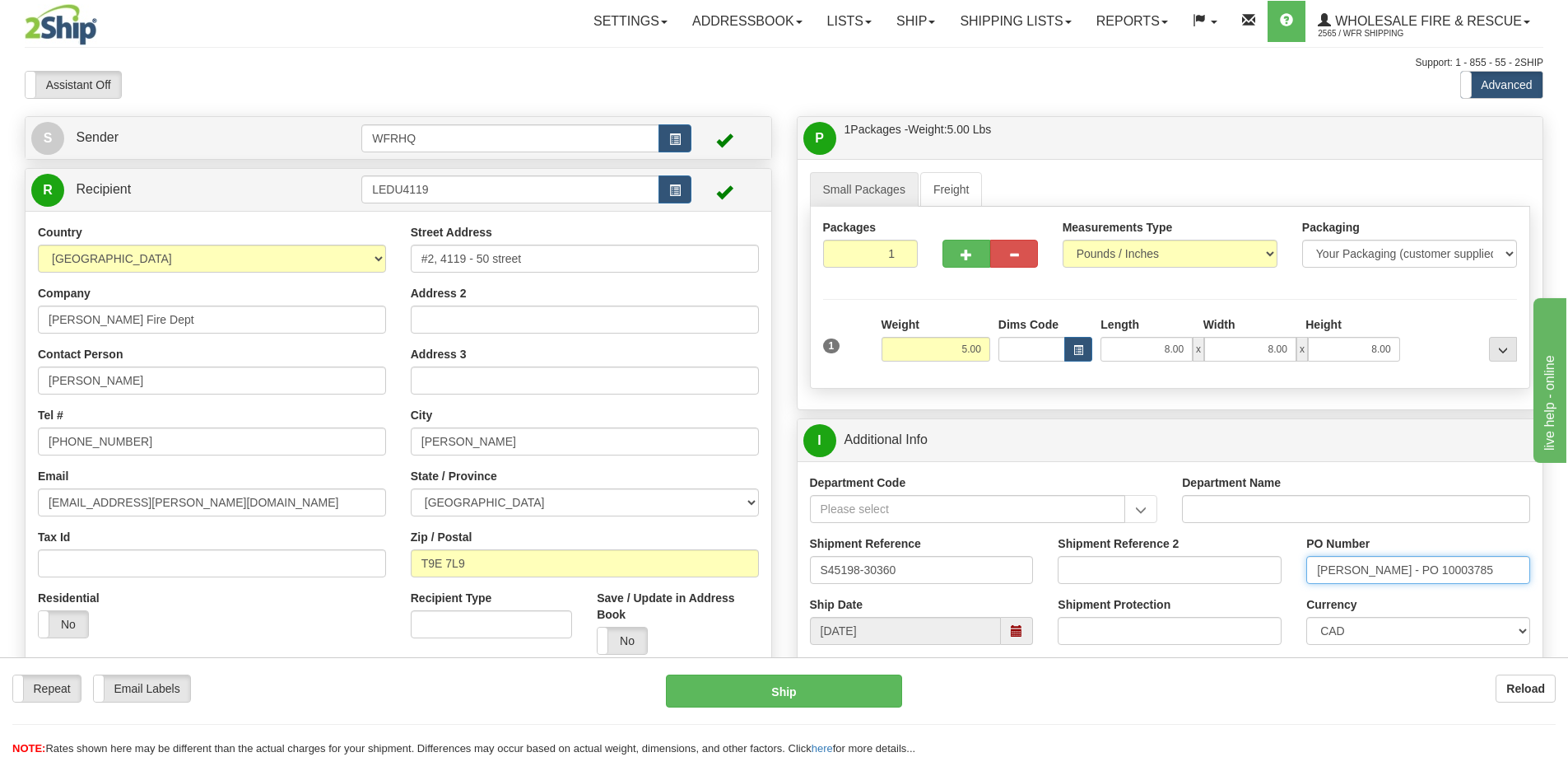
type input "[PERSON_NAME] - PO 10003785"
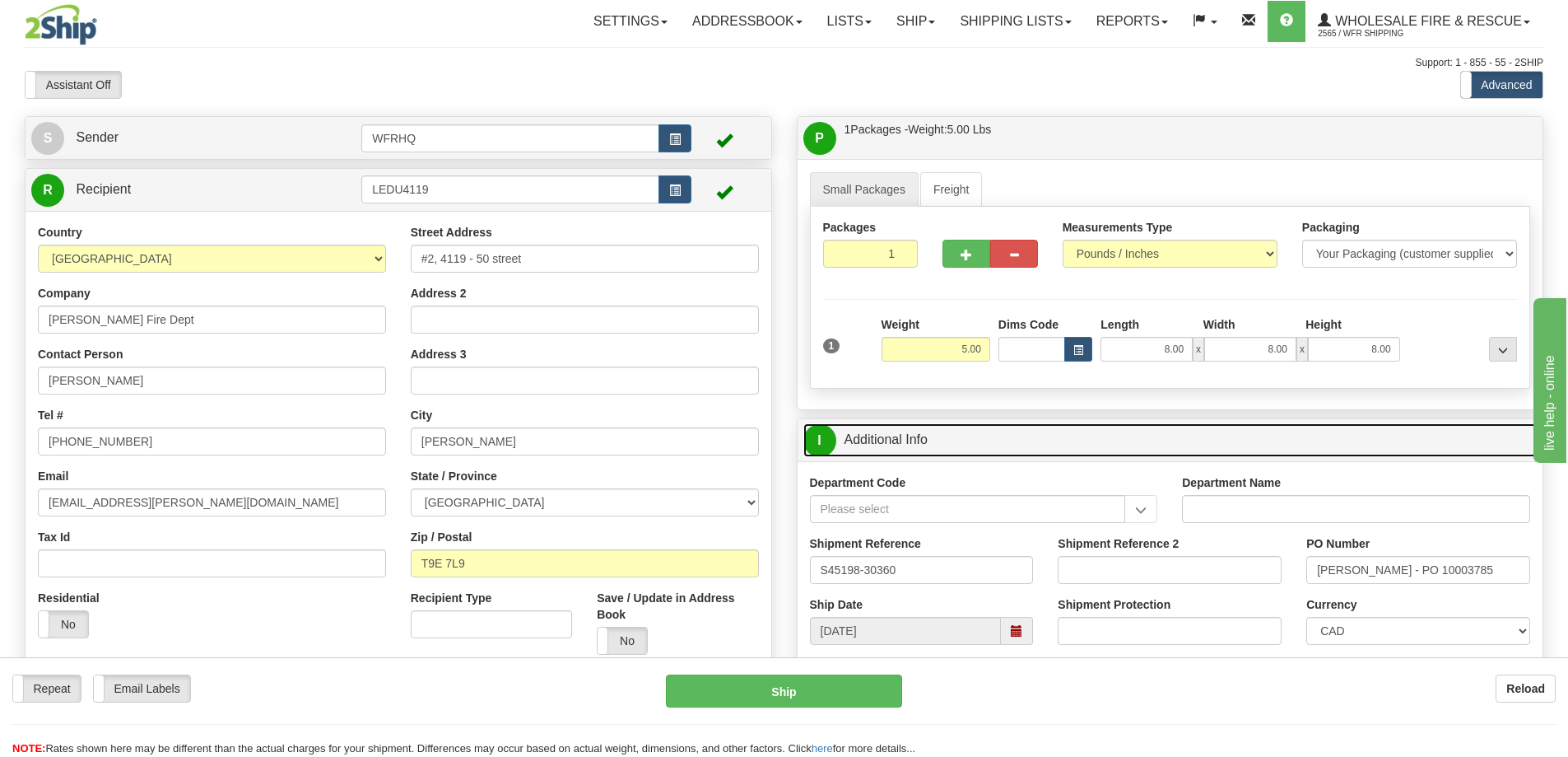
click at [1250, 448] on link "I Additional Info" at bounding box center [1171, 440] width 734 height 34
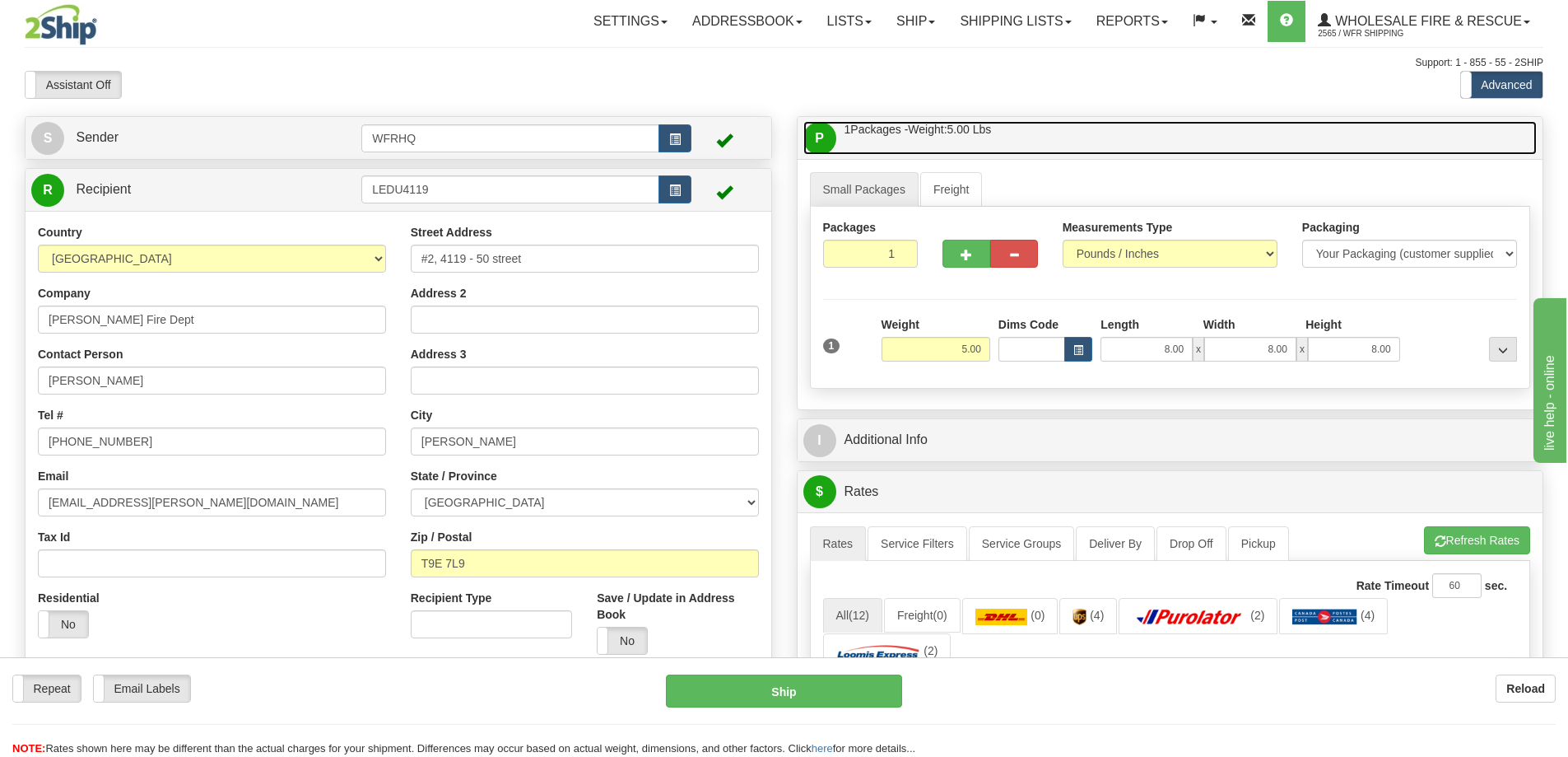
click at [1144, 132] on link "P Packages / Skids 1 Packages - Weight: 5.00 Lbs 1 Skids - Weight: NaN Lbs" at bounding box center [1171, 137] width 734 height 34
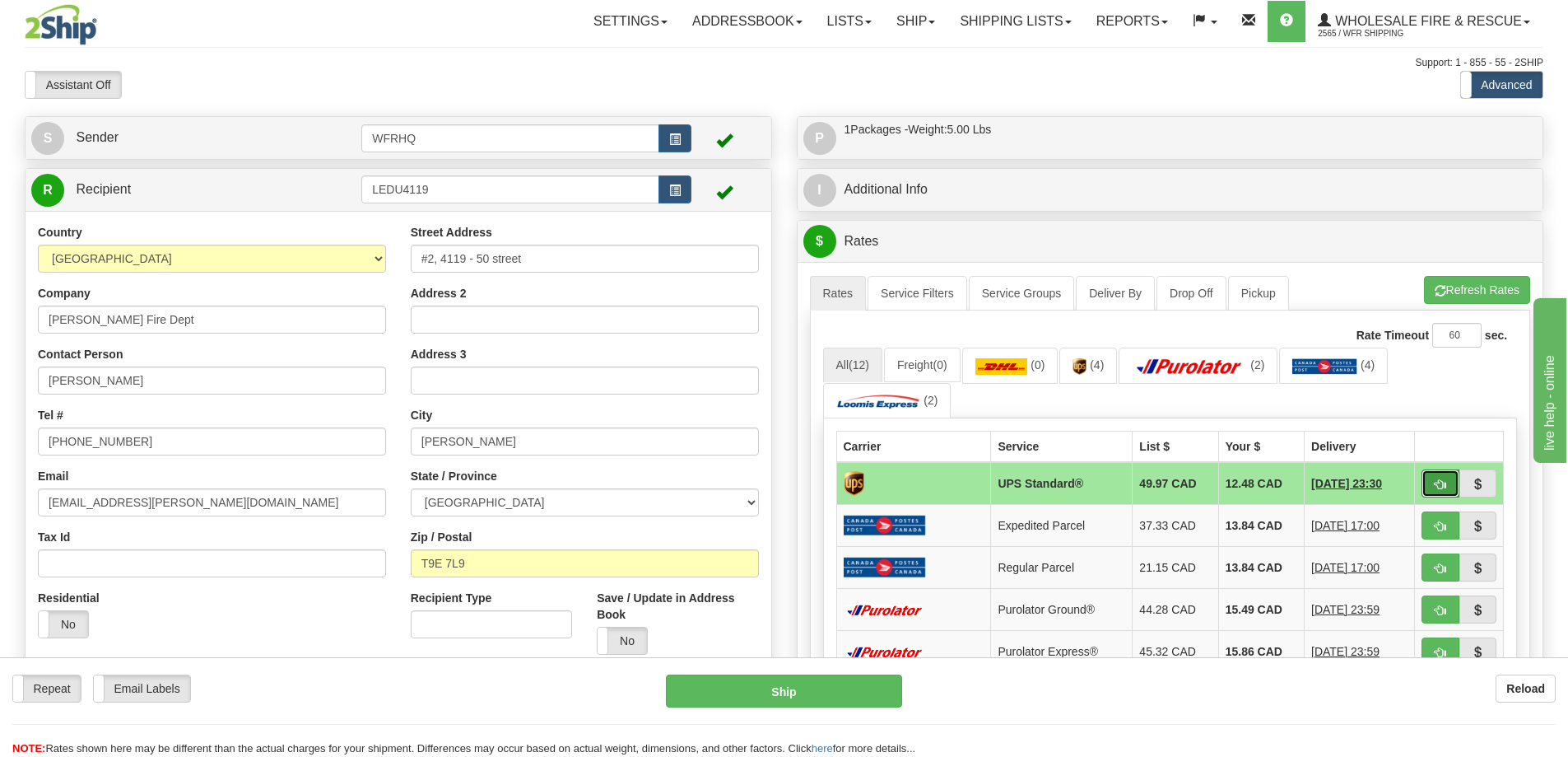
click at [1429, 486] on button "button" at bounding box center [1441, 483] width 38 height 28
type input "11"
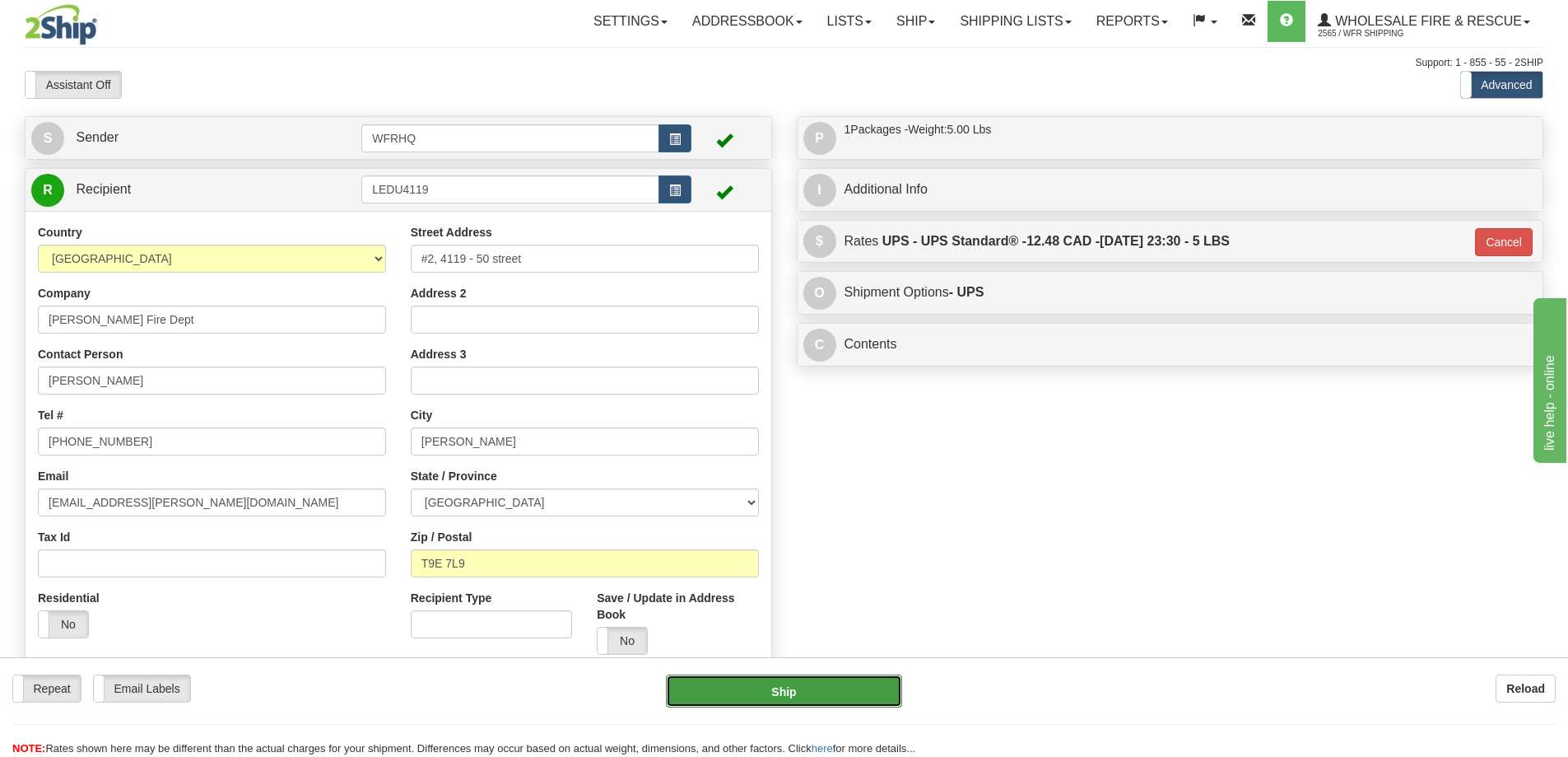
click at [790, 698] on button "Ship" at bounding box center [784, 691] width 237 height 33
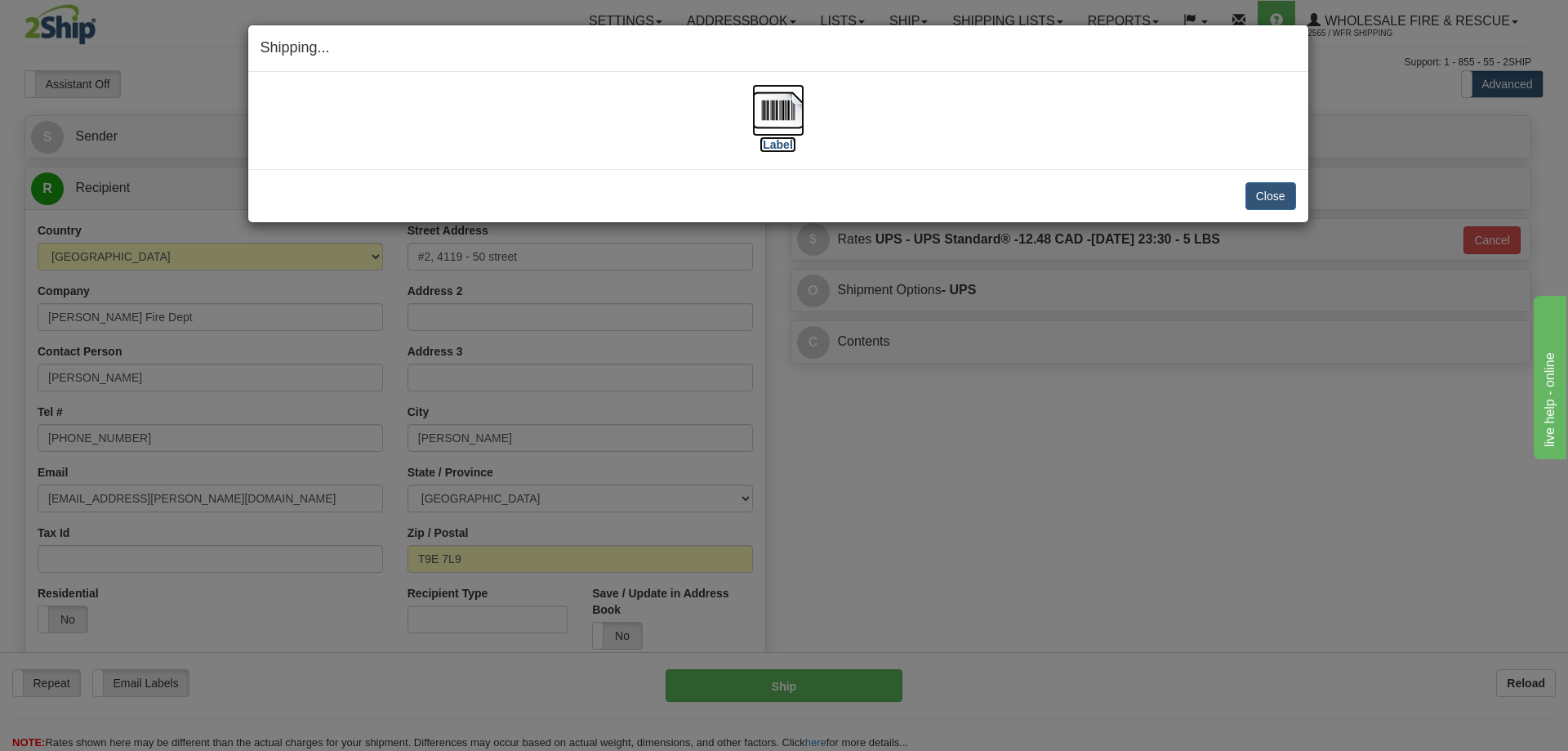
click at [780, 104] on img at bounding box center [779, 111] width 53 height 53
